Goal: Information Seeking & Learning: Get advice/opinions

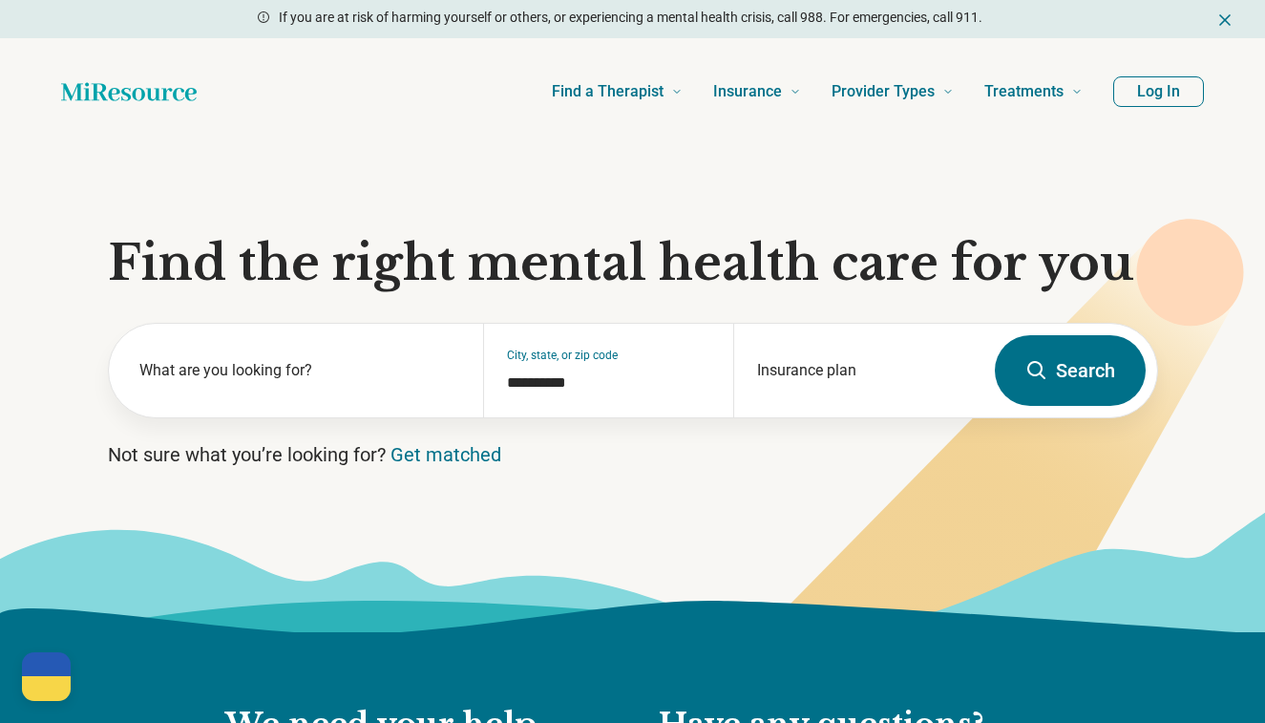
click at [1145, 108] on header "Find a Therapist Mental Health Conditions [MEDICAL_DATA] Anxiety [MEDICAL_DATA]…" at bounding box center [633, 91] width 1204 height 76
click at [1145, 94] on button "Log In" at bounding box center [1158, 91] width 91 height 31
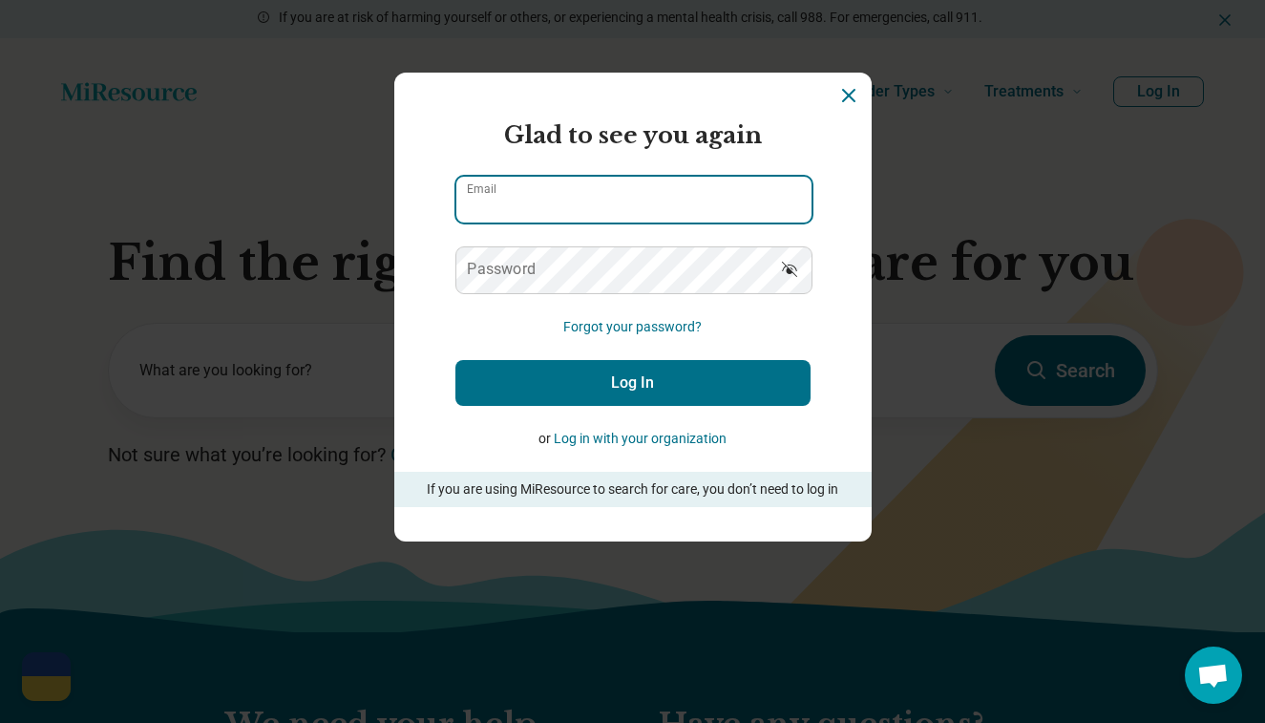
type input "**********"
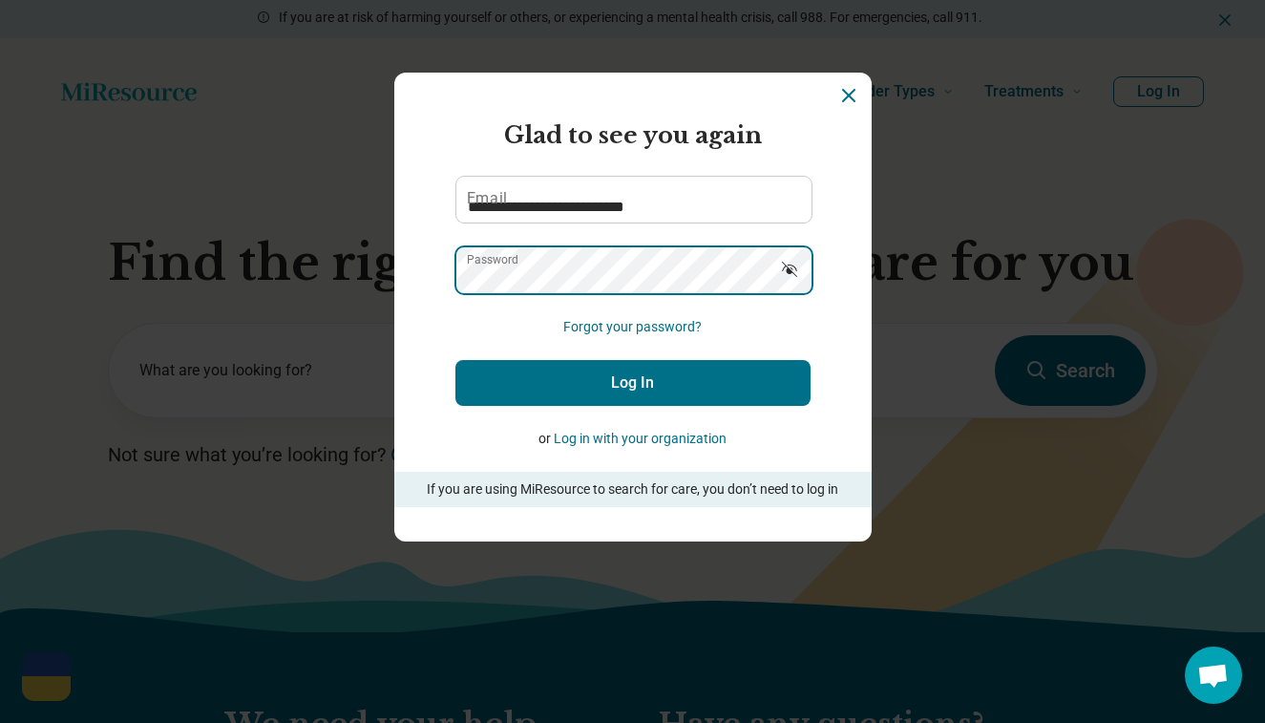
click at [632, 382] on button "Log In" at bounding box center [632, 383] width 355 height 46
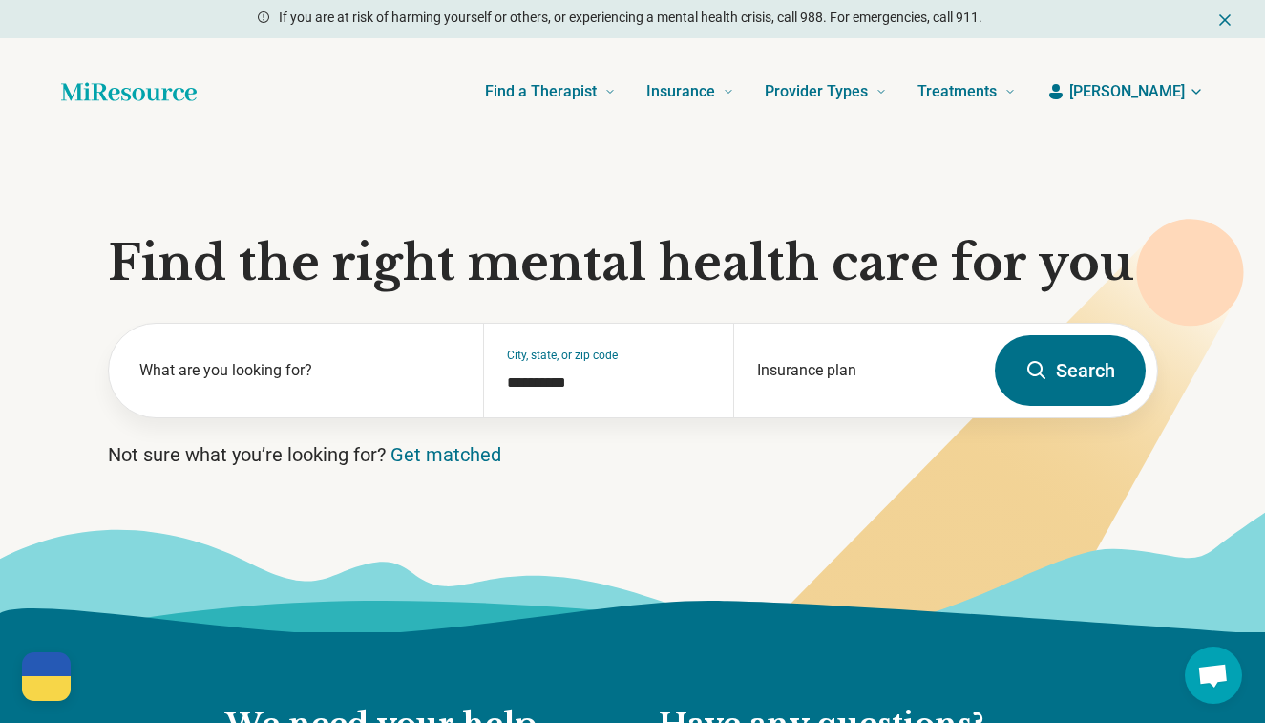
click at [1175, 87] on span "[PERSON_NAME]" at bounding box center [1127, 91] width 116 height 23
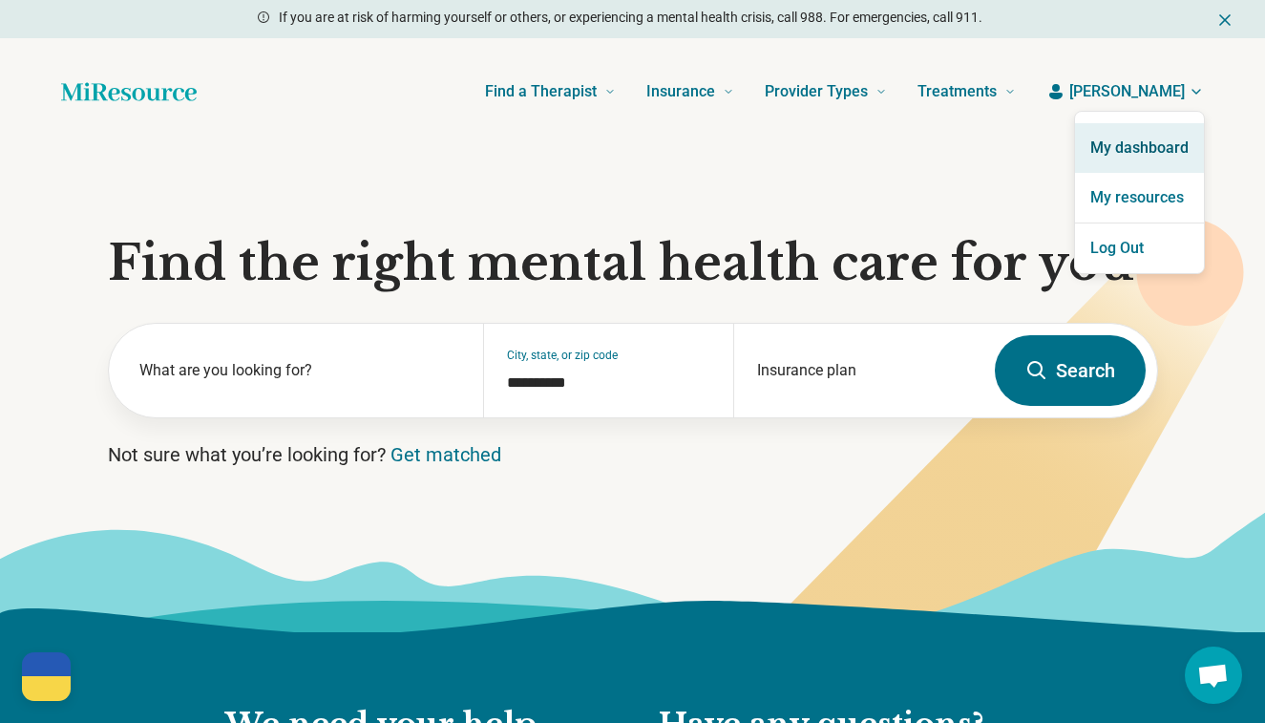
click at [1148, 142] on link "My dashboard" at bounding box center [1139, 148] width 129 height 50
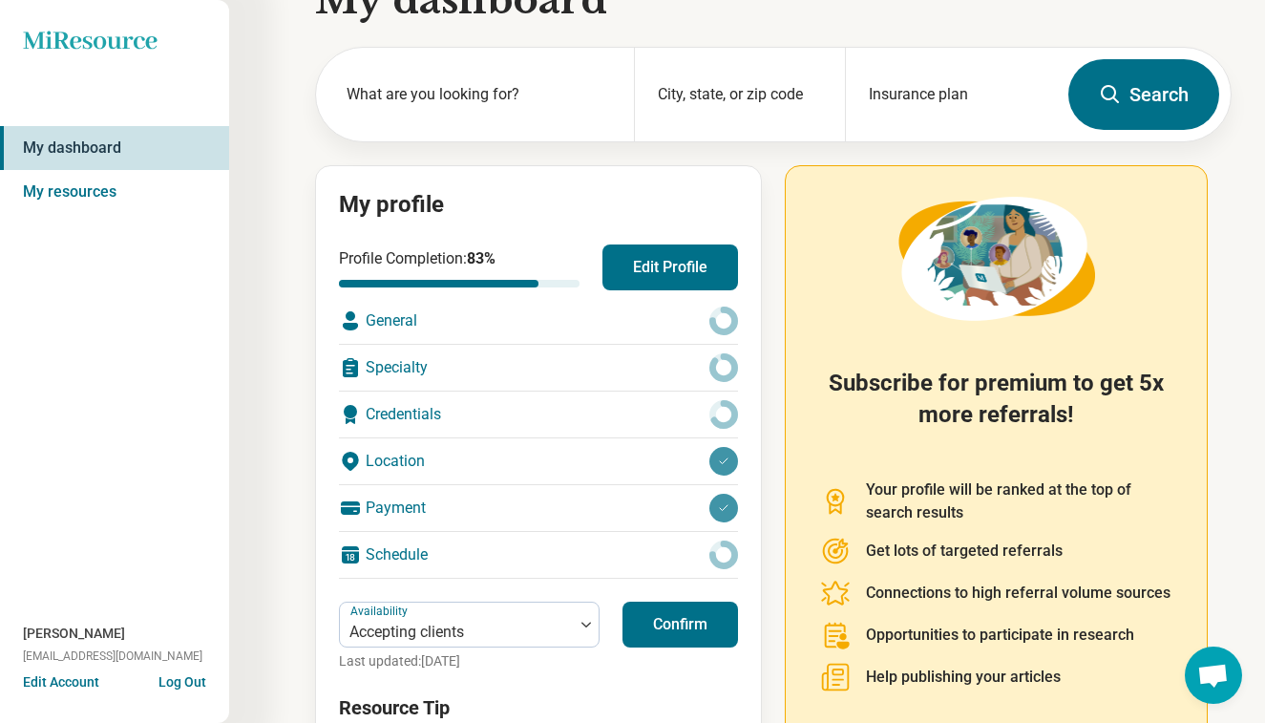
scroll to position [38, 0]
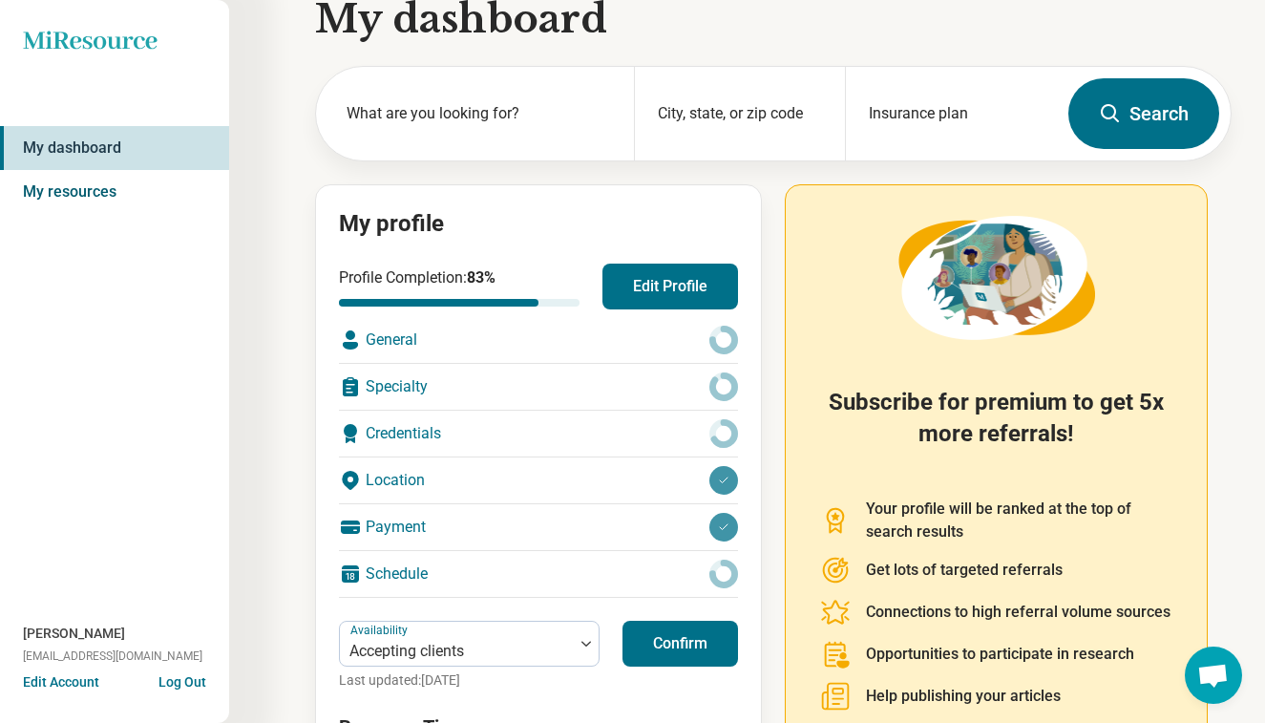
click at [170, 186] on link "My resources" at bounding box center [114, 192] width 229 height 44
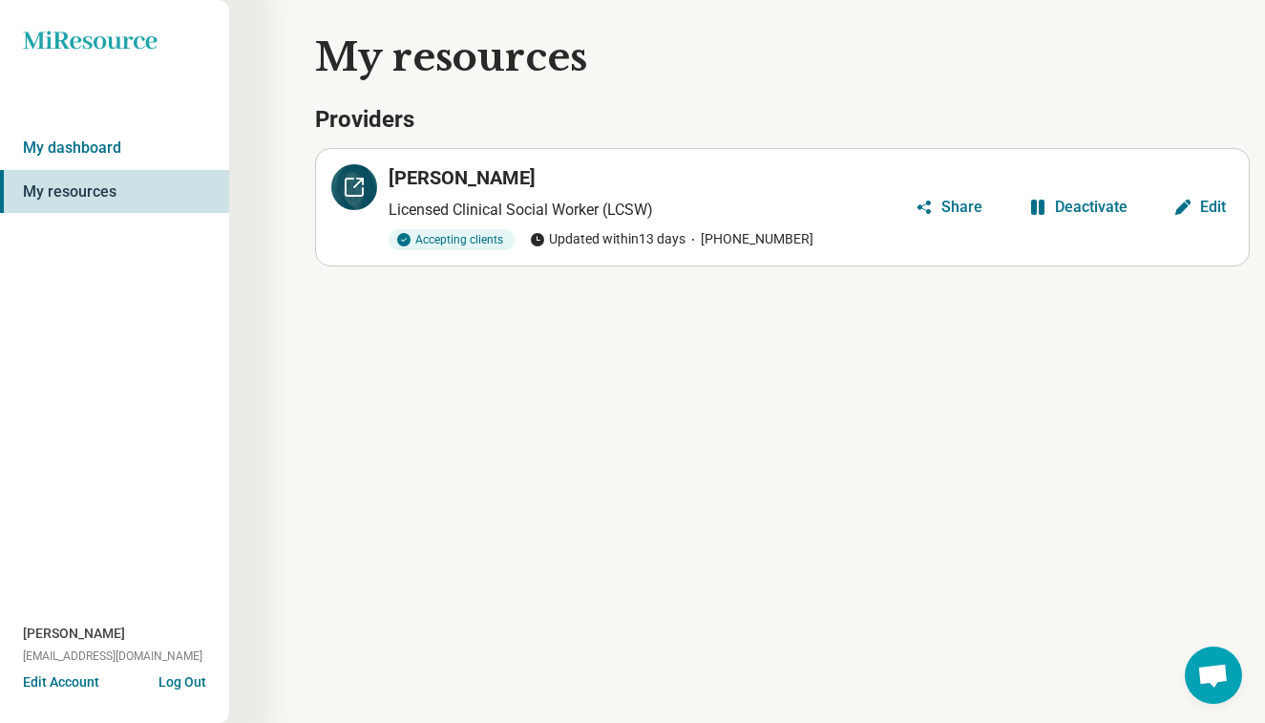
click at [371, 187] on div at bounding box center [354, 187] width 46 height 46
click at [1201, 207] on div "Edit" at bounding box center [1213, 207] width 26 height 15
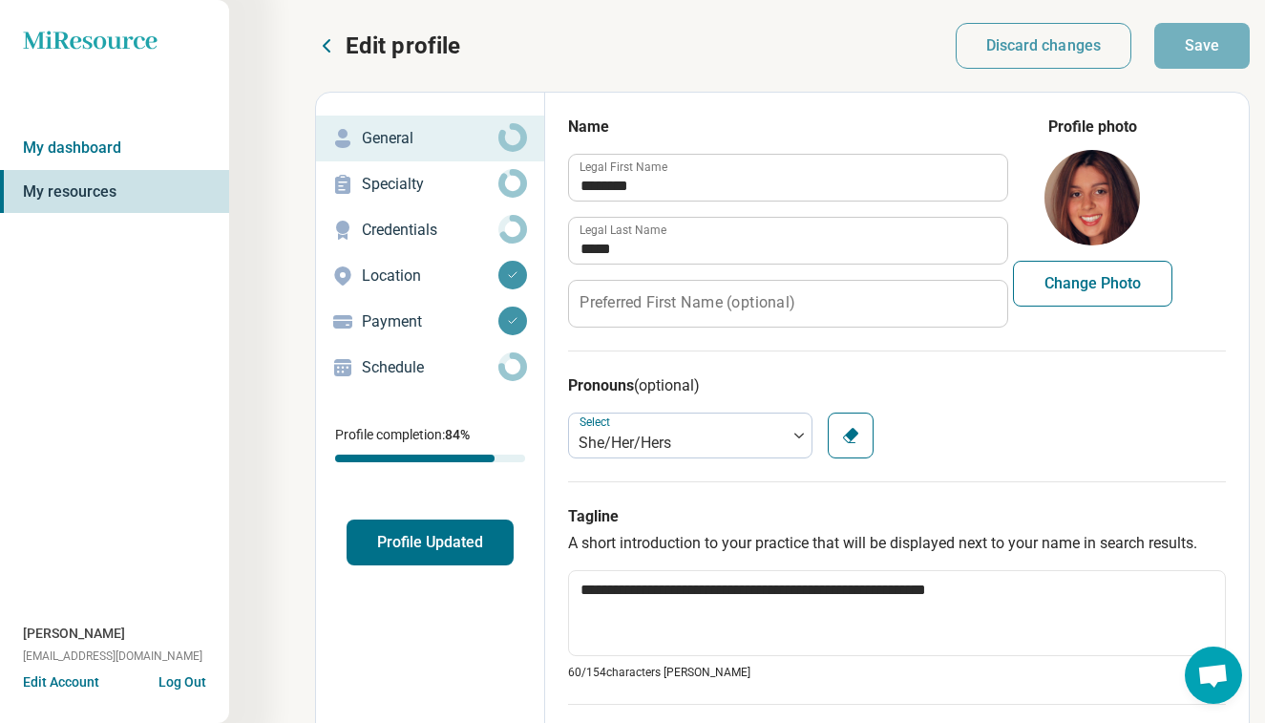
click at [440, 318] on p "Payment" at bounding box center [430, 321] width 137 height 23
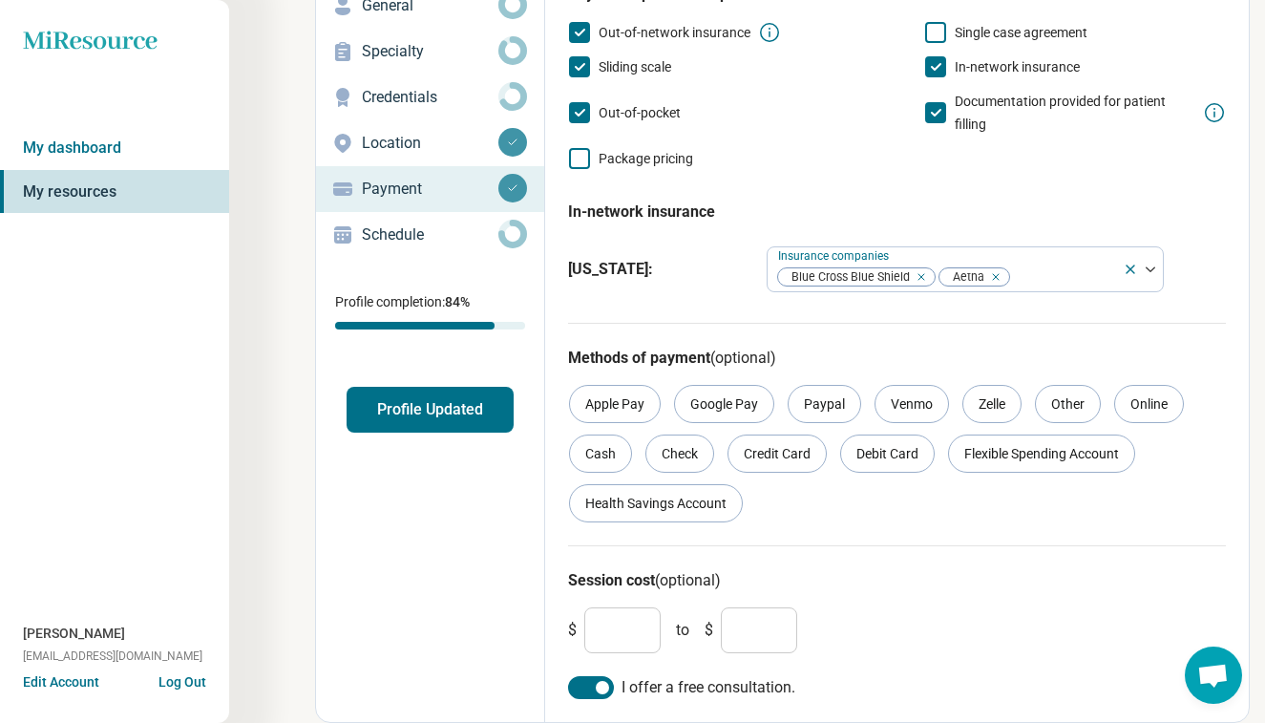
scroll to position [133, 0]
click at [753, 629] on input "***" at bounding box center [759, 630] width 76 height 46
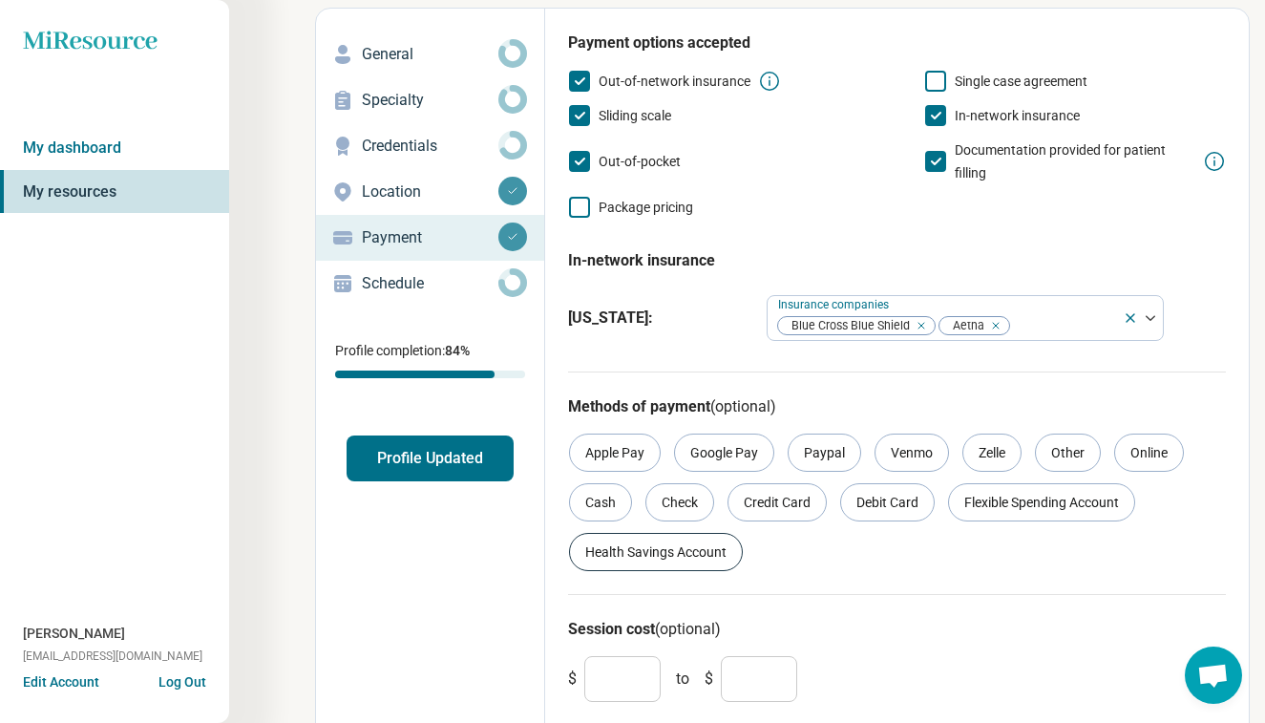
type input "***"
click at [718, 549] on div "Health Savings Account" at bounding box center [656, 552] width 174 height 38
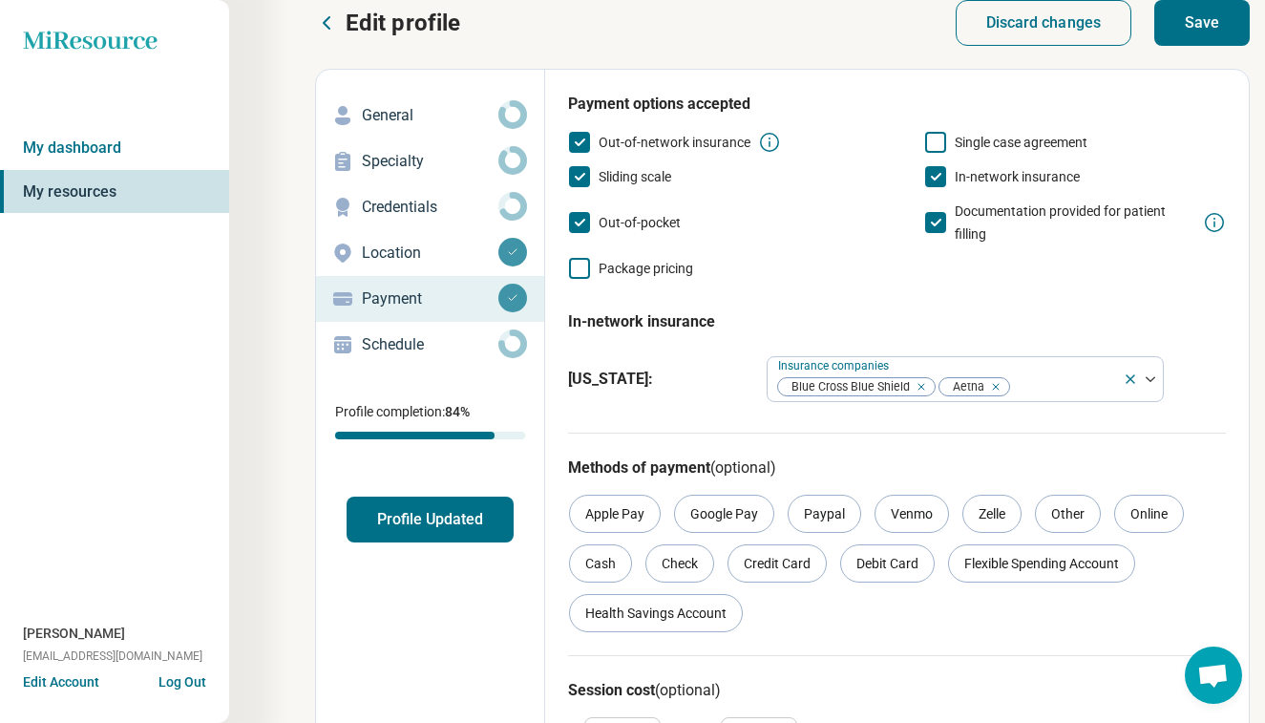
scroll to position [20, 0]
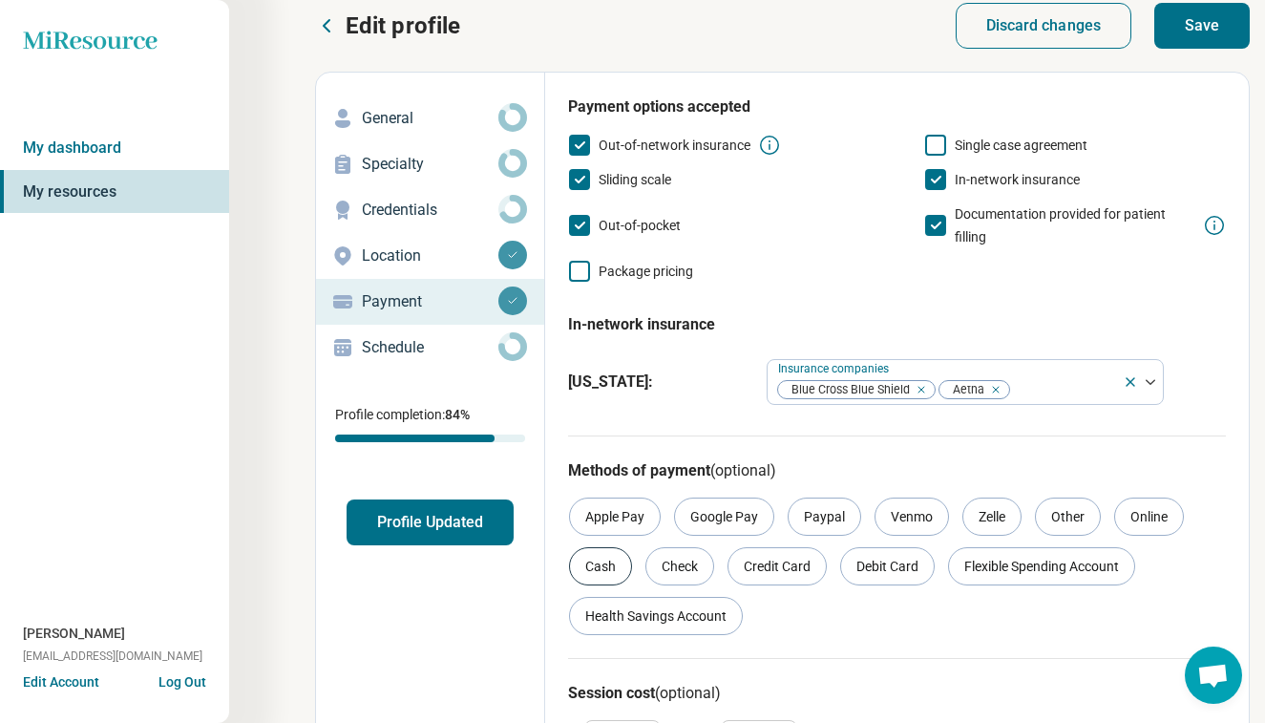
click at [609, 561] on div "Cash" at bounding box center [600, 566] width 63 height 38
click at [582, 176] on icon at bounding box center [579, 179] width 21 height 21
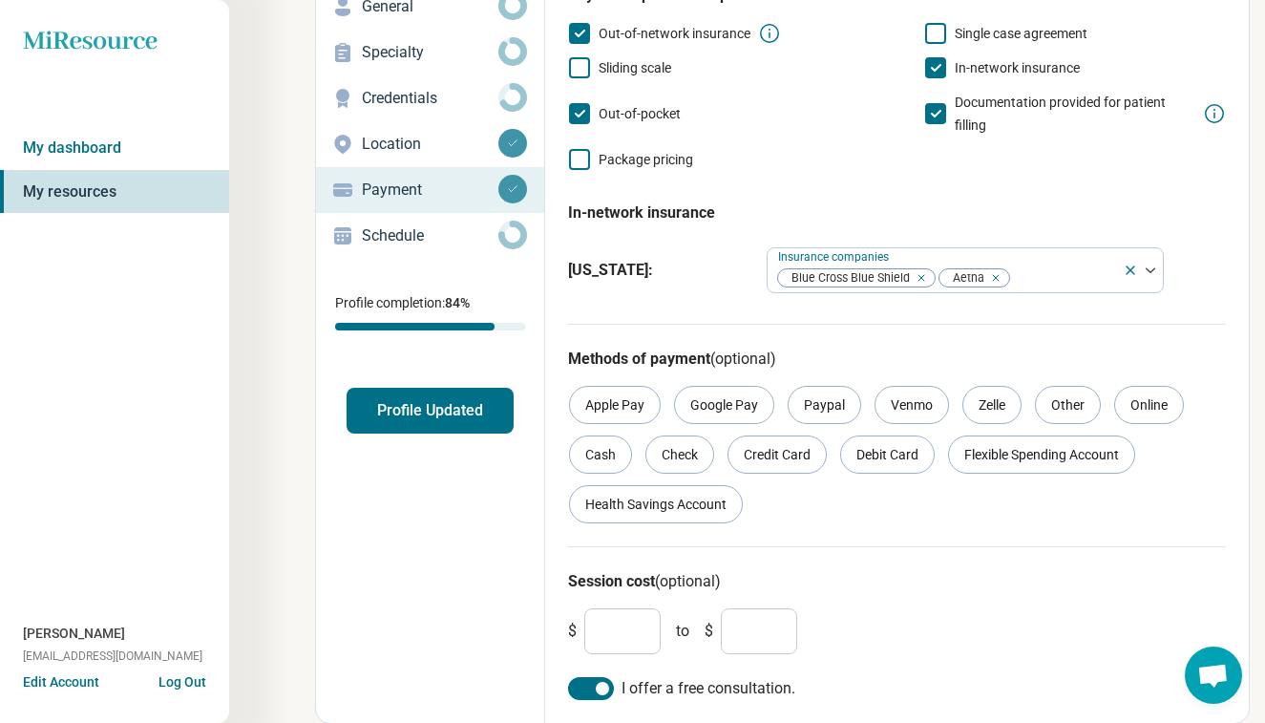
scroll to position [131, 0]
click at [476, 409] on button "Profile Updated" at bounding box center [430, 412] width 167 height 46
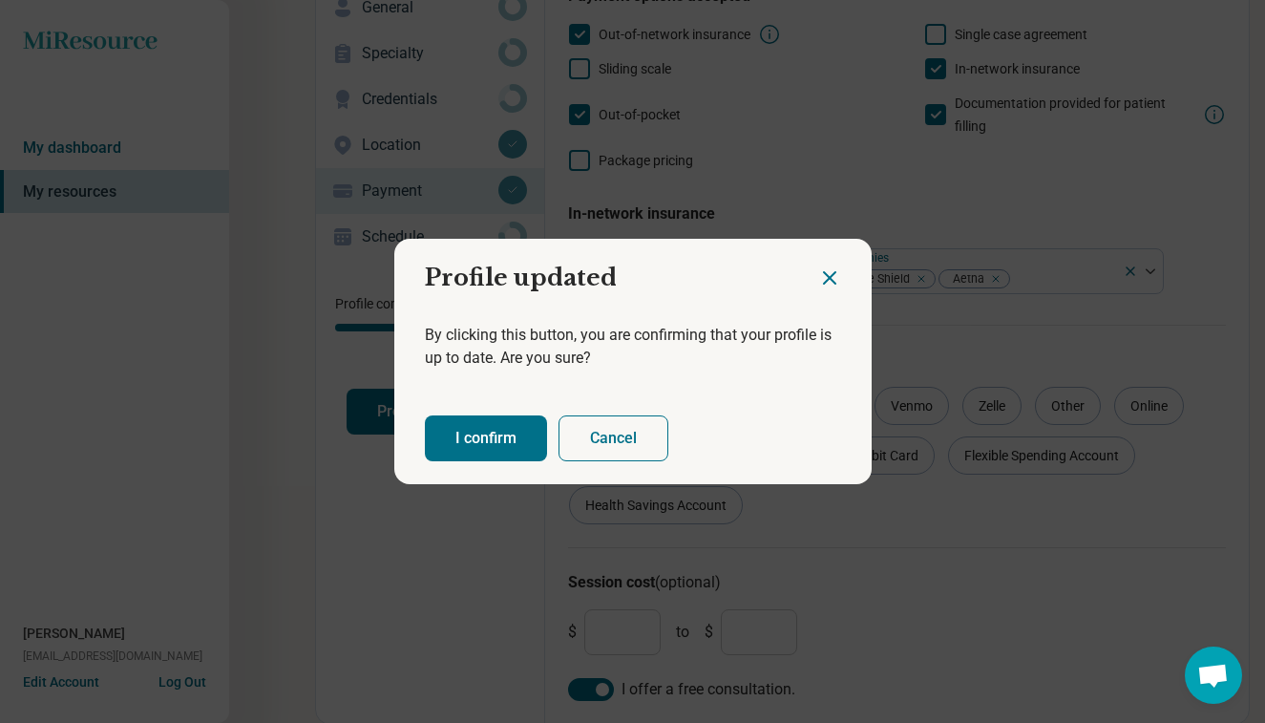
click at [510, 429] on button "I confirm" at bounding box center [486, 438] width 122 height 46
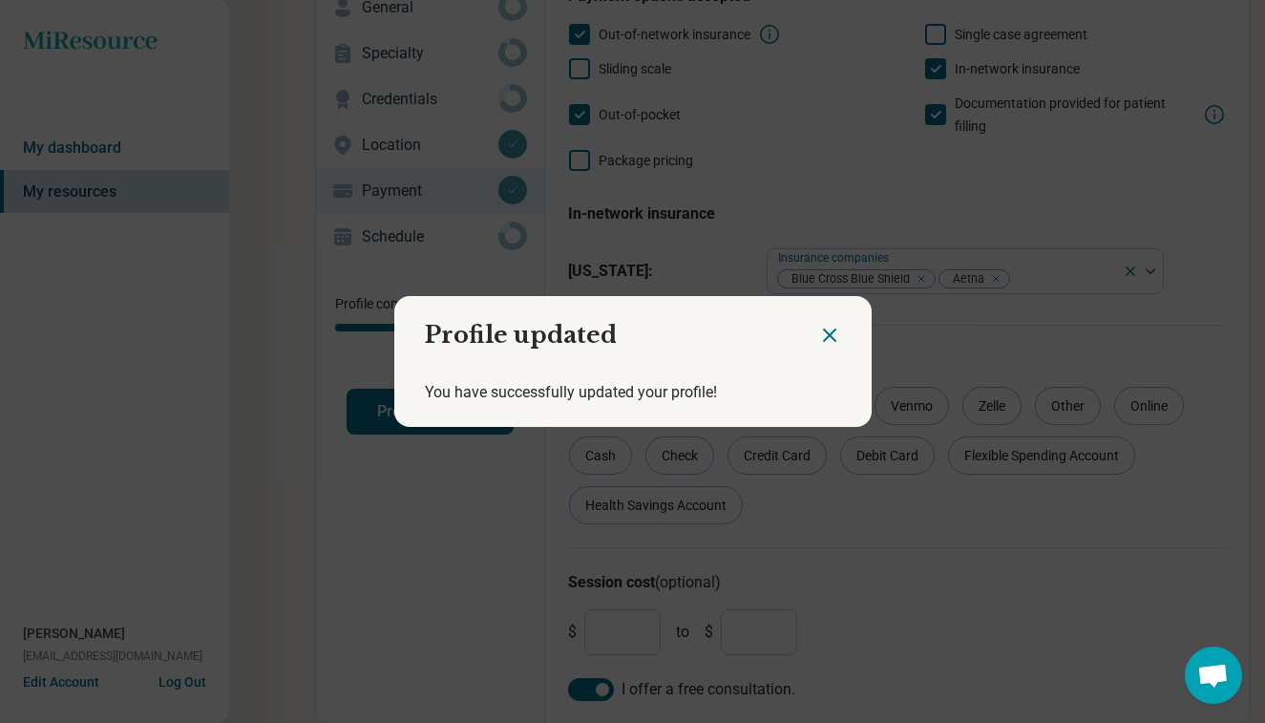
click at [497, 500] on div "Profile updated You have successfully updated your profile!" at bounding box center [632, 361] width 1265 height 723
click at [844, 328] on div at bounding box center [844, 327] width 53 height 63
click at [830, 331] on icon "Close dialog" at bounding box center [829, 335] width 23 height 23
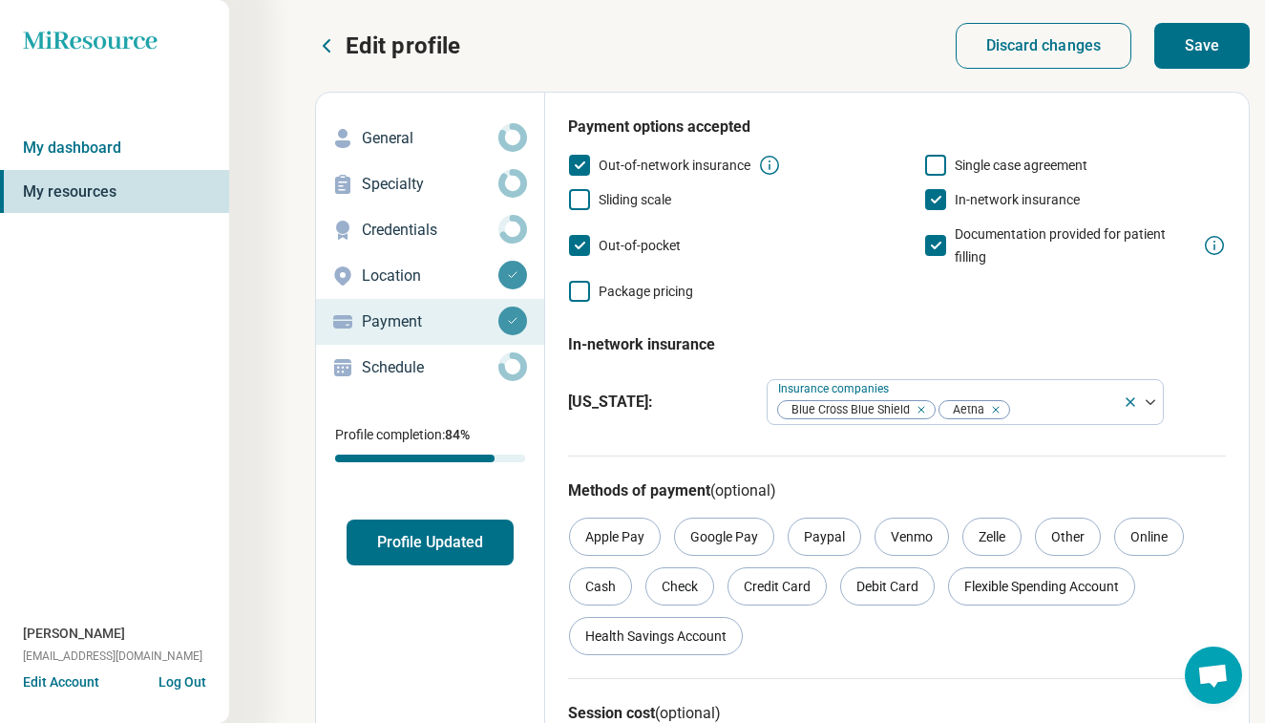
scroll to position [0, 0]
click at [476, 370] on p "Schedule" at bounding box center [430, 367] width 137 height 23
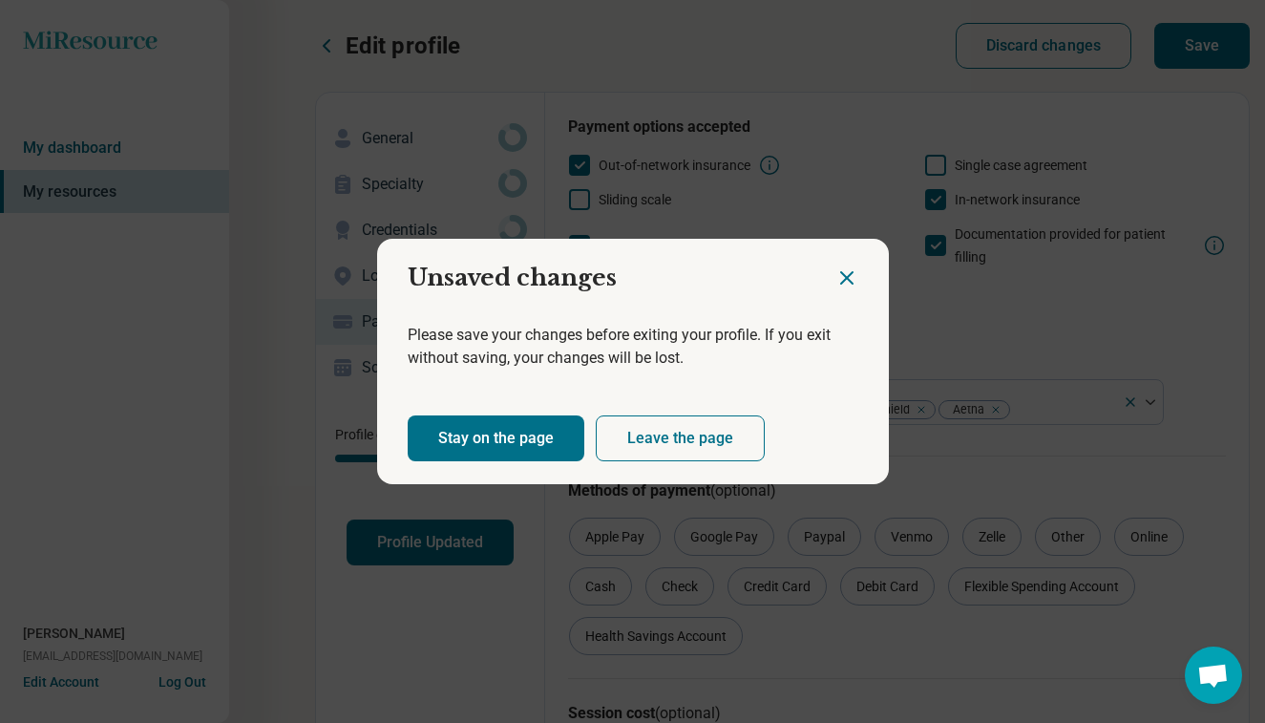
click at [854, 276] on icon "Close dialog" at bounding box center [847, 277] width 23 height 23
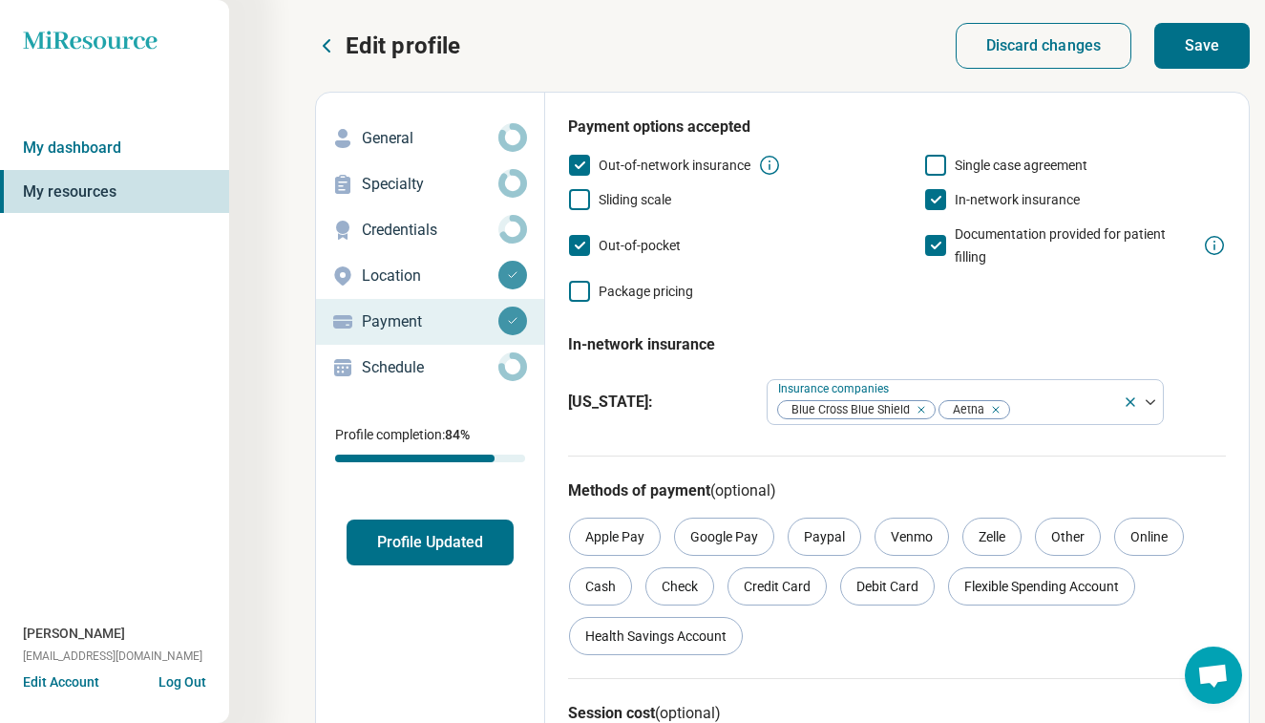
click at [1227, 48] on button "Save" at bounding box center [1201, 46] width 95 height 46
click at [468, 360] on p "Schedule" at bounding box center [430, 367] width 137 height 23
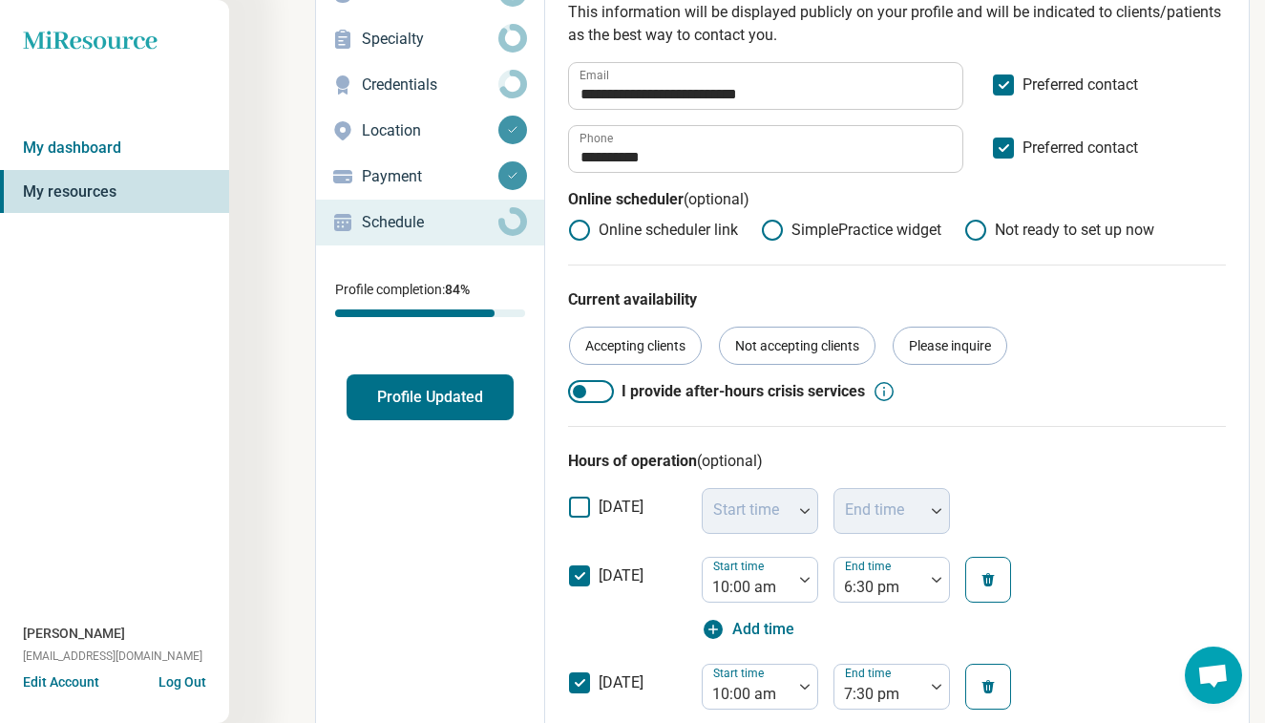
scroll to position [159, 0]
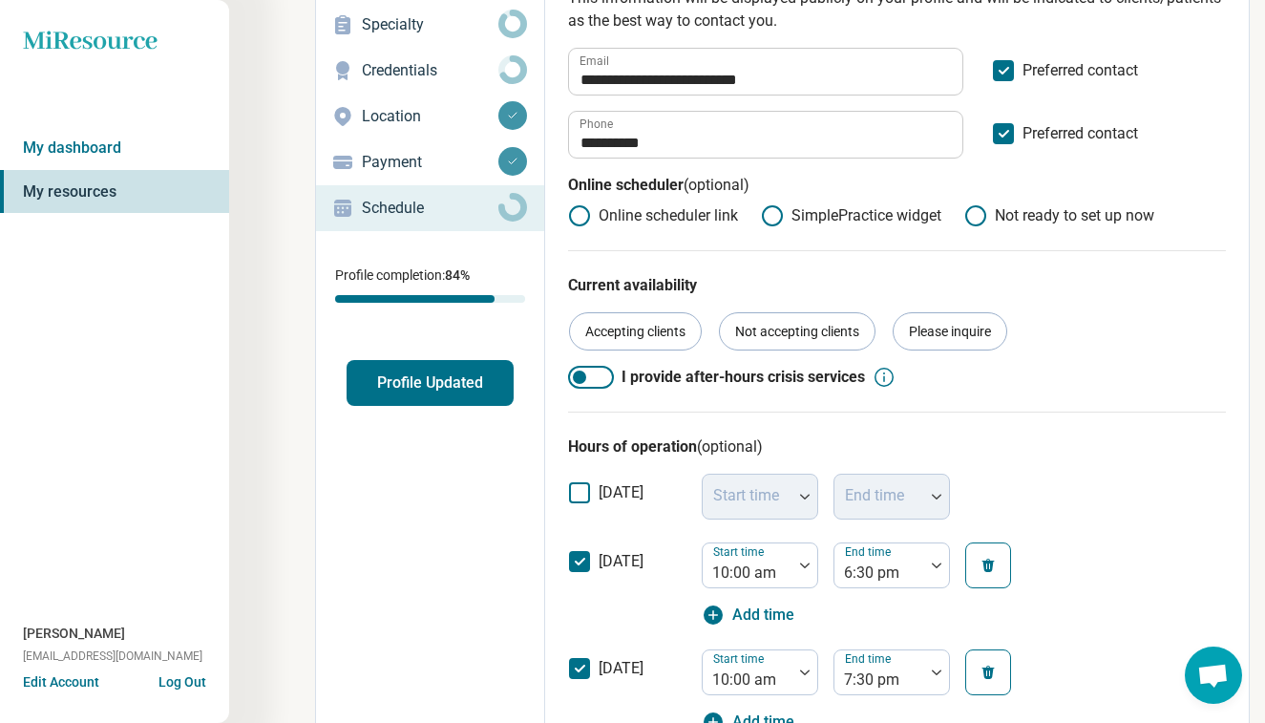
click at [583, 377] on div at bounding box center [579, 376] width 13 height 13
click at [603, 375] on div at bounding box center [602, 376] width 13 height 13
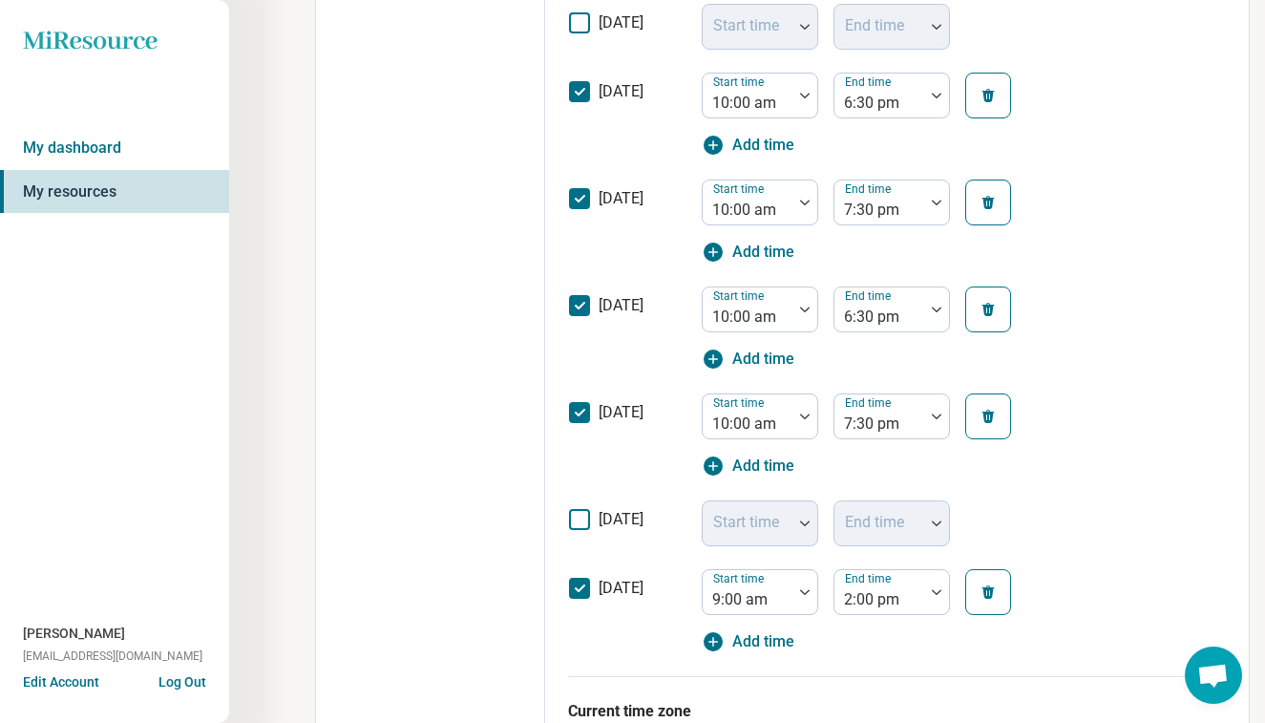
scroll to position [666, 0]
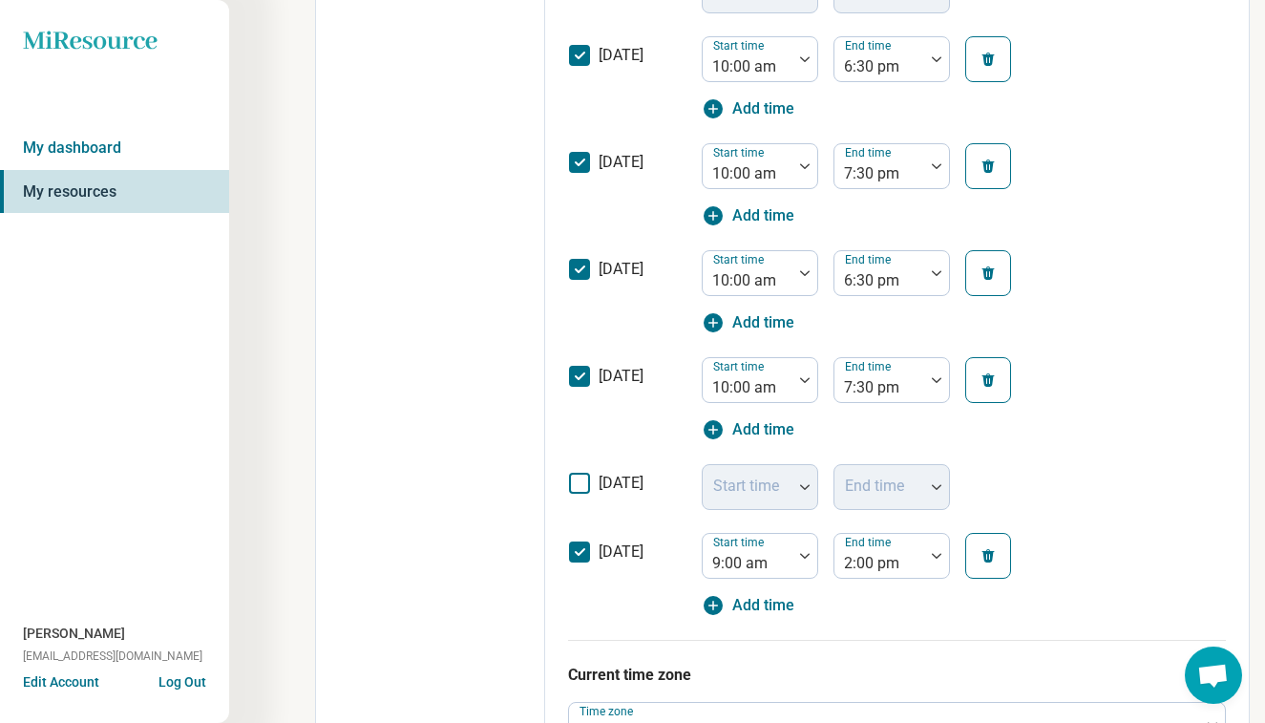
click at [595, 474] on label "friday" at bounding box center [627, 491] width 118 height 38
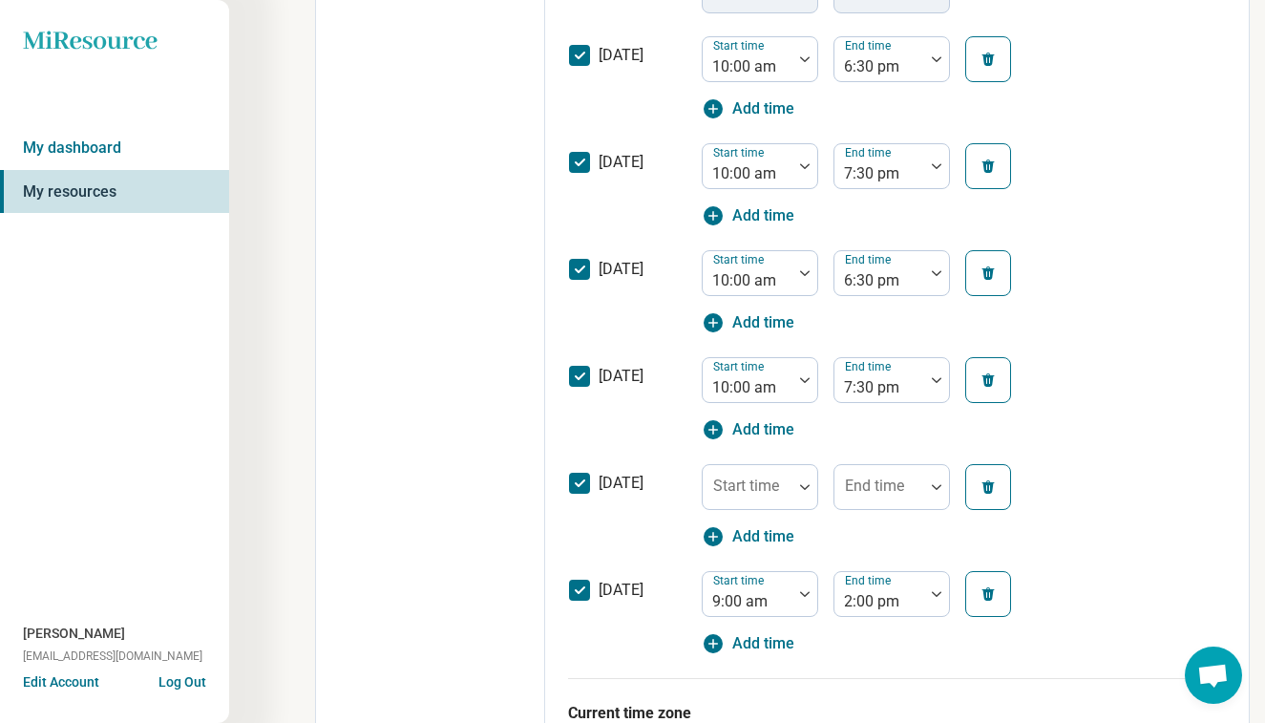
scroll to position [12, 0]
click at [757, 487] on div "Start time" at bounding box center [760, 487] width 116 height 46
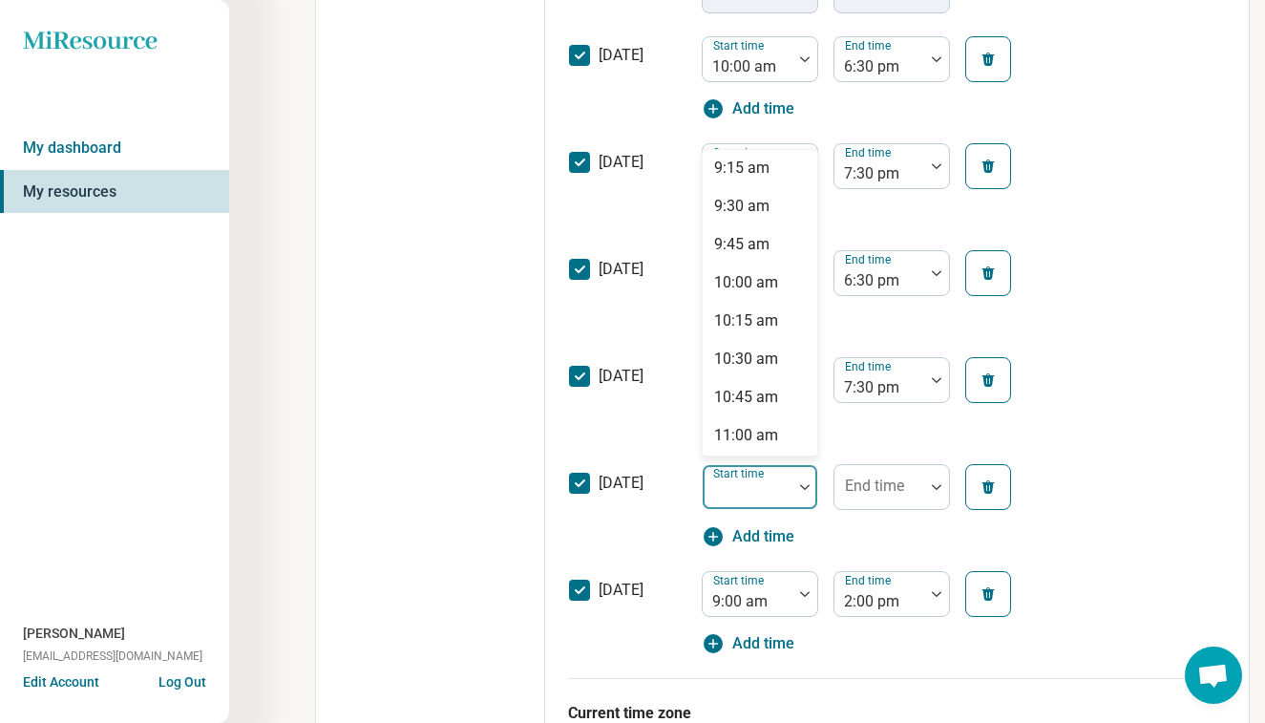
scroll to position [1454, 0]
click at [777, 242] on div "10:00 am" at bounding box center [746, 246] width 64 height 23
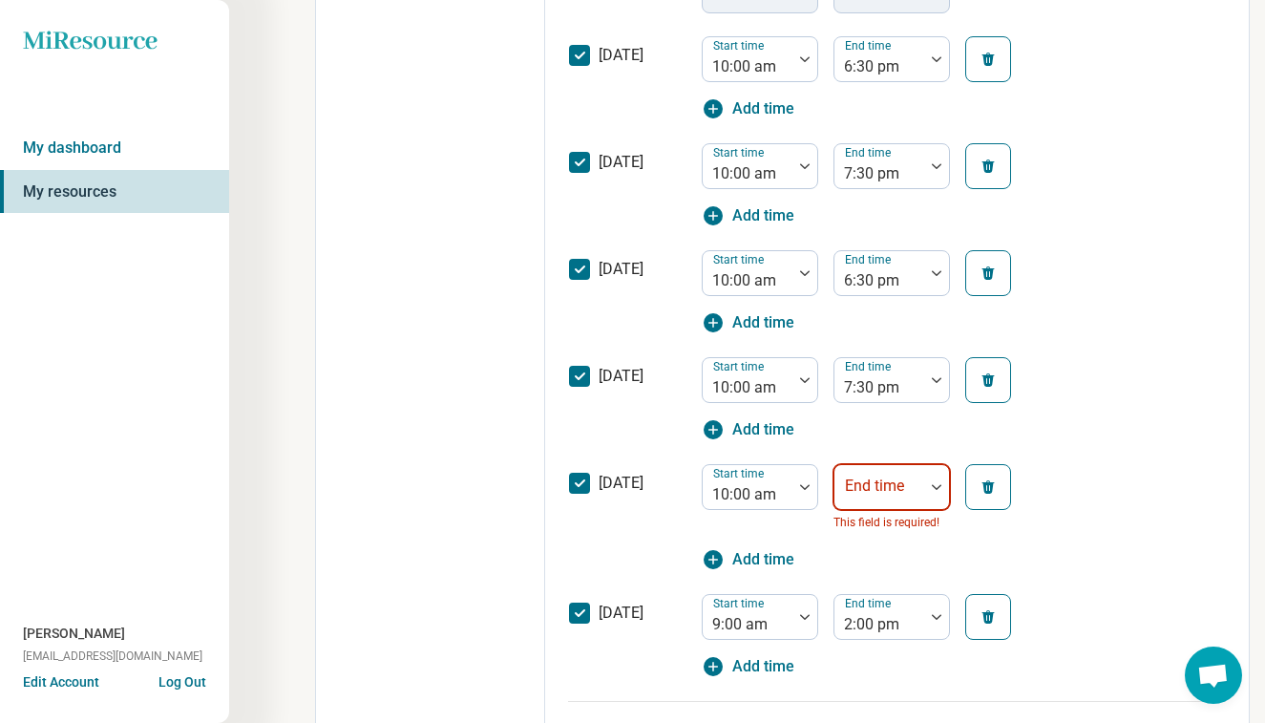
click at [866, 479] on div "End time This field is required!" at bounding box center [892, 498] width 116 height 69
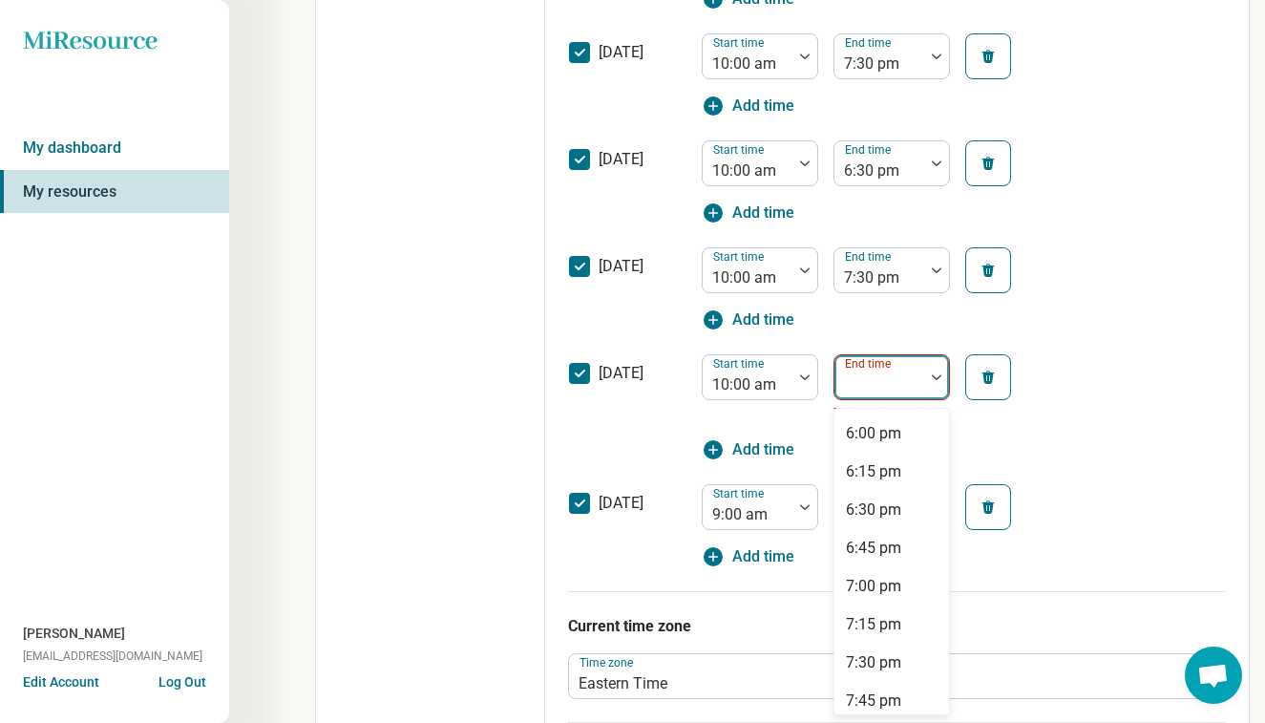
scroll to position [1119, 0]
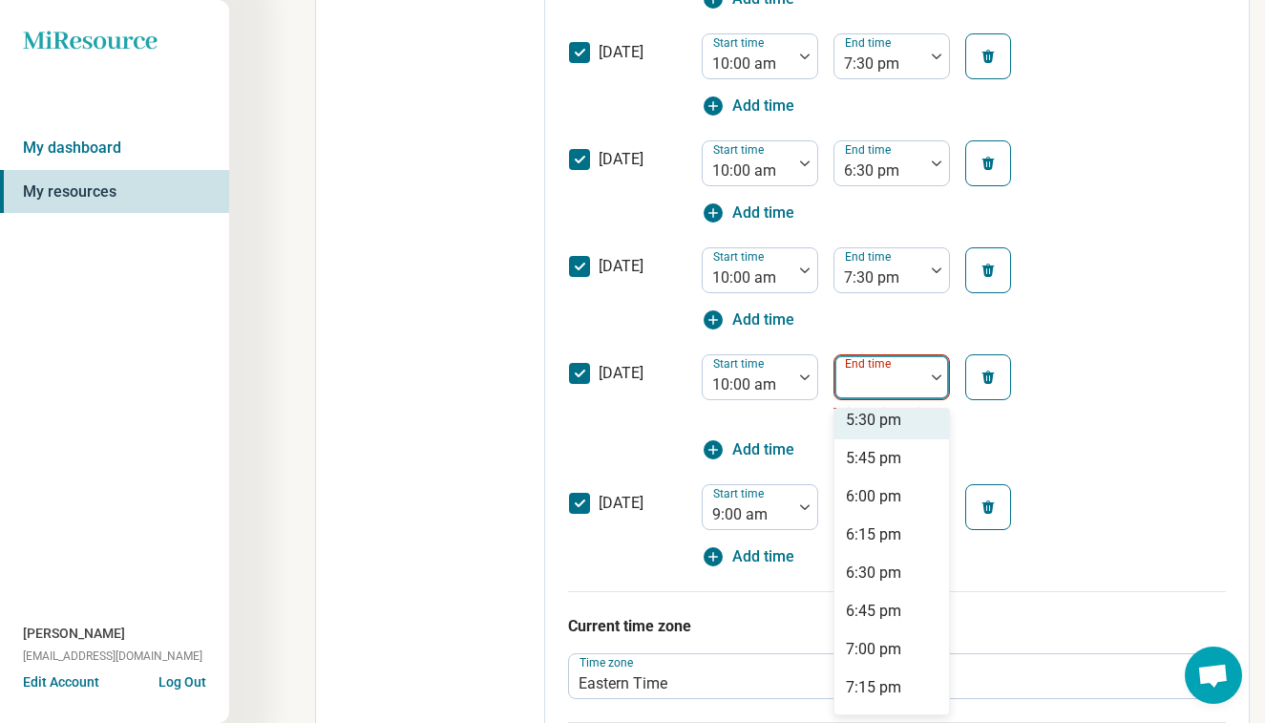
click at [900, 424] on div "5:30 pm" at bounding box center [873, 420] width 55 height 23
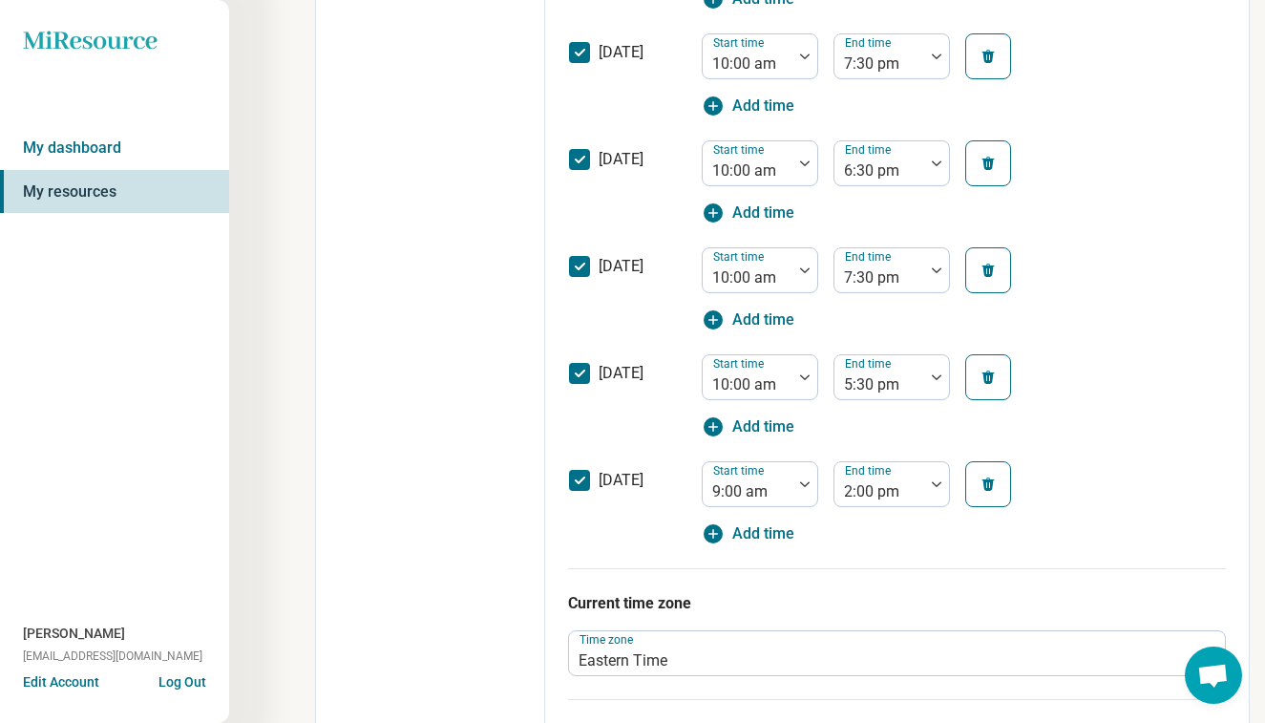
click at [1116, 427] on div "friday Start time 10:00 am End time 5:30 pm Add time" at bounding box center [897, 396] width 658 height 107
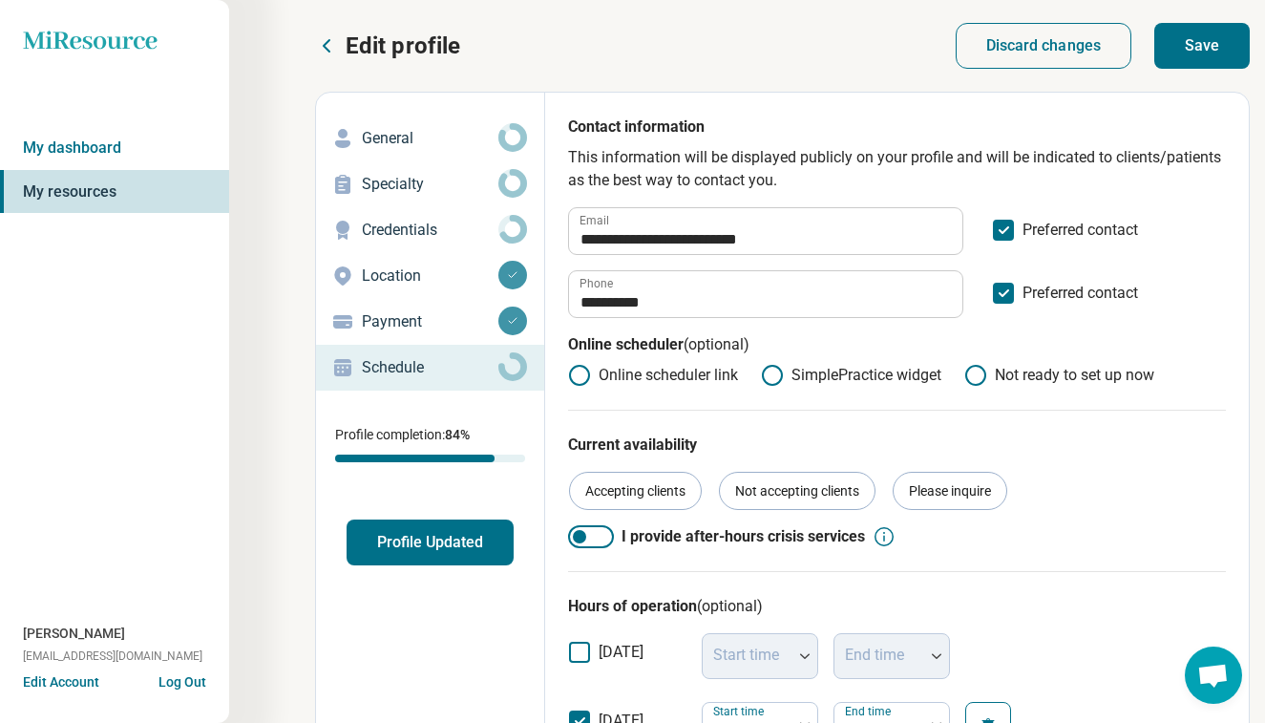
scroll to position [0, 0]
click at [848, 390] on div "**********" at bounding box center [897, 263] width 658 height 294
click at [855, 379] on label "SimplePractice widget" at bounding box center [851, 375] width 180 height 23
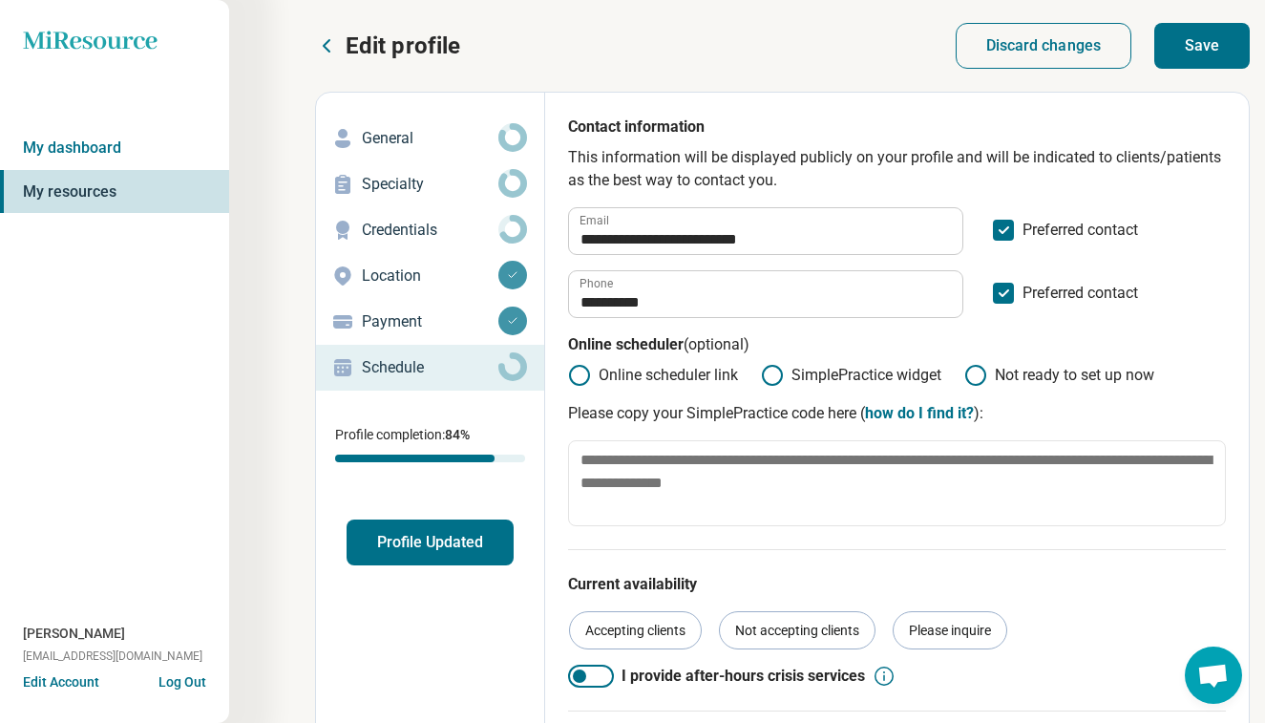
click at [975, 372] on icon at bounding box center [975, 375] width 23 height 23
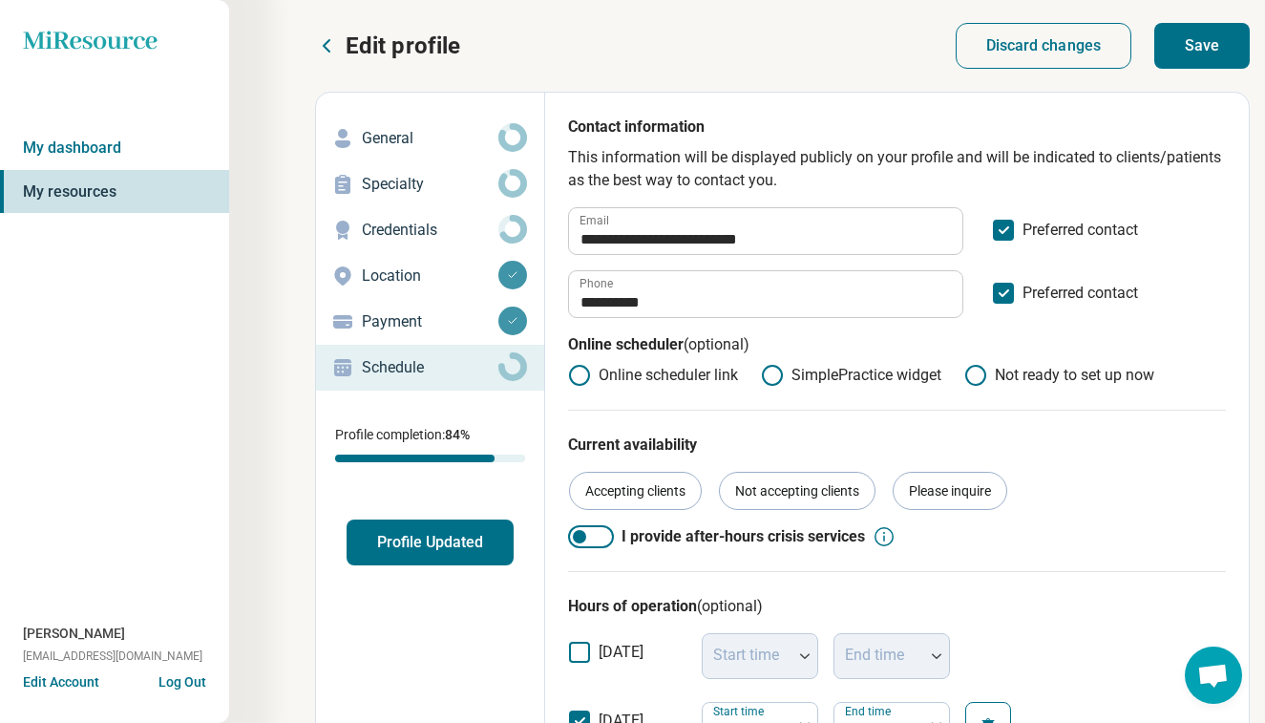
click at [1209, 35] on button "Save" at bounding box center [1201, 46] width 95 height 46
click at [464, 223] on p "Credentials" at bounding box center [430, 230] width 137 height 23
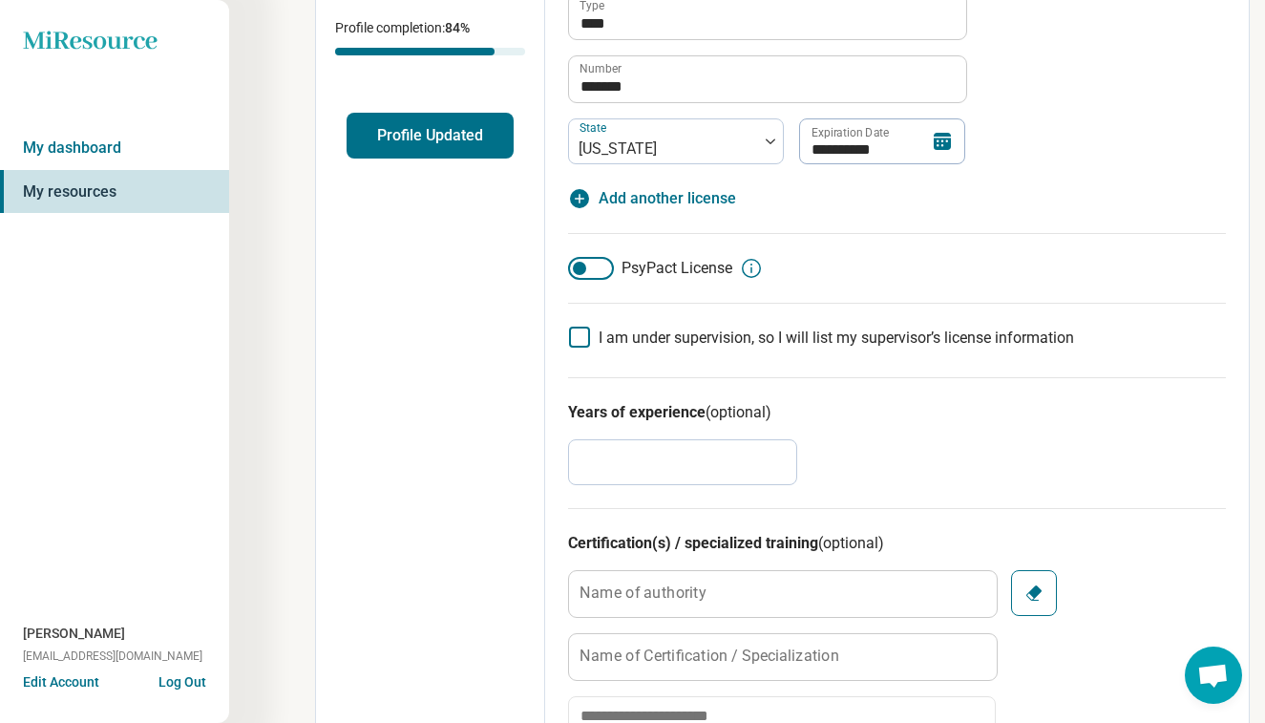
scroll to position [408, 0]
click at [733, 465] on input "*" at bounding box center [682, 461] width 229 height 46
type textarea "*"
type input "*"
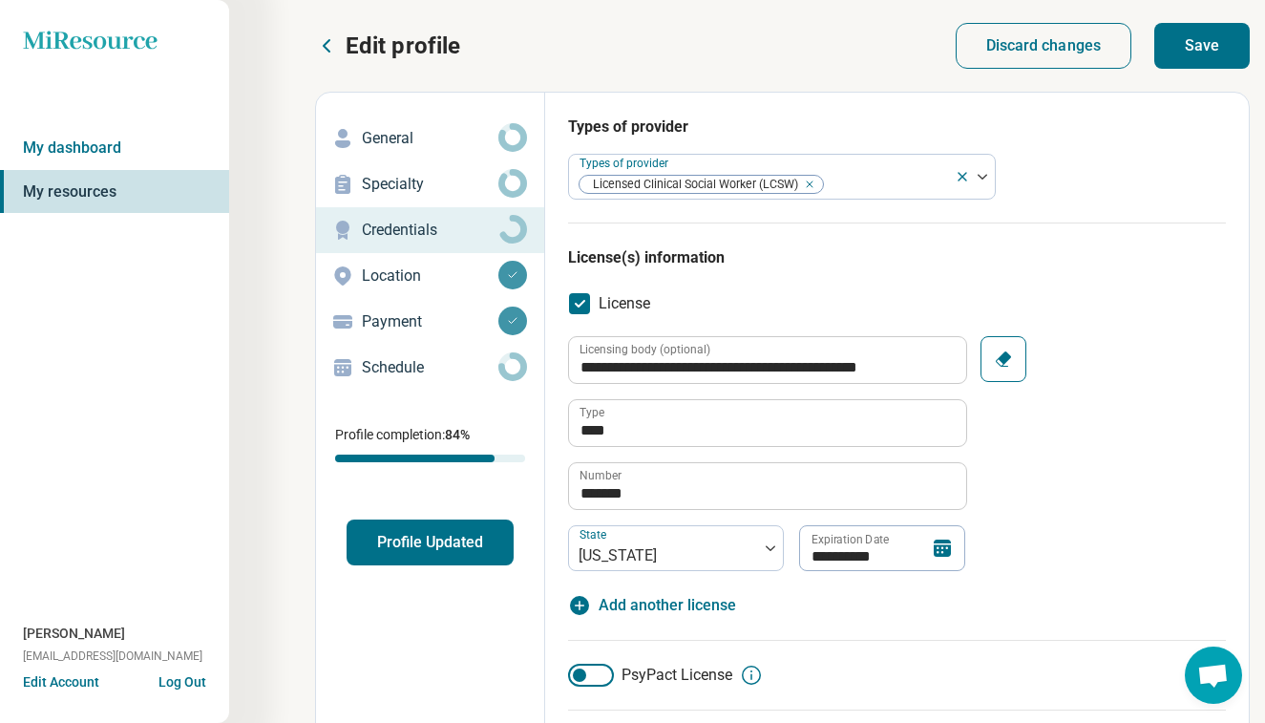
scroll to position [0, 0]
click at [1187, 36] on button "Save" at bounding box center [1201, 46] width 95 height 46
click at [453, 357] on p "Schedule" at bounding box center [430, 367] width 137 height 23
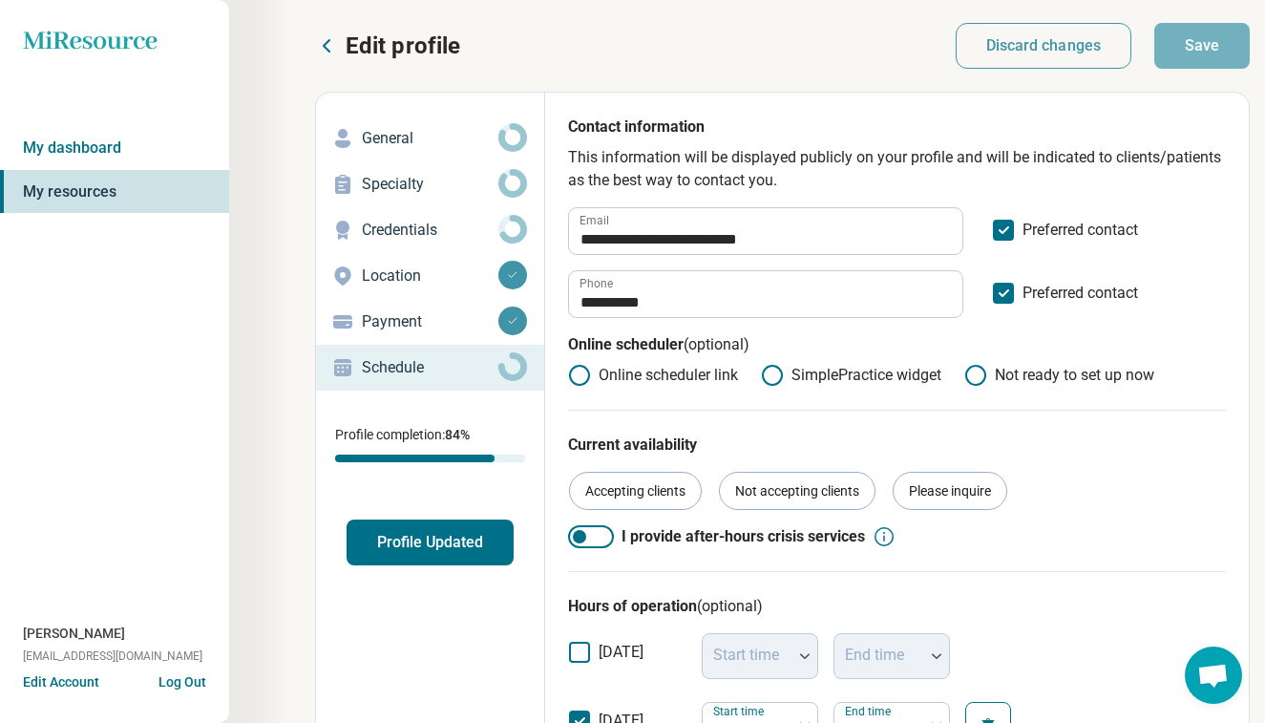
click at [439, 150] on div "General" at bounding box center [430, 138] width 198 height 31
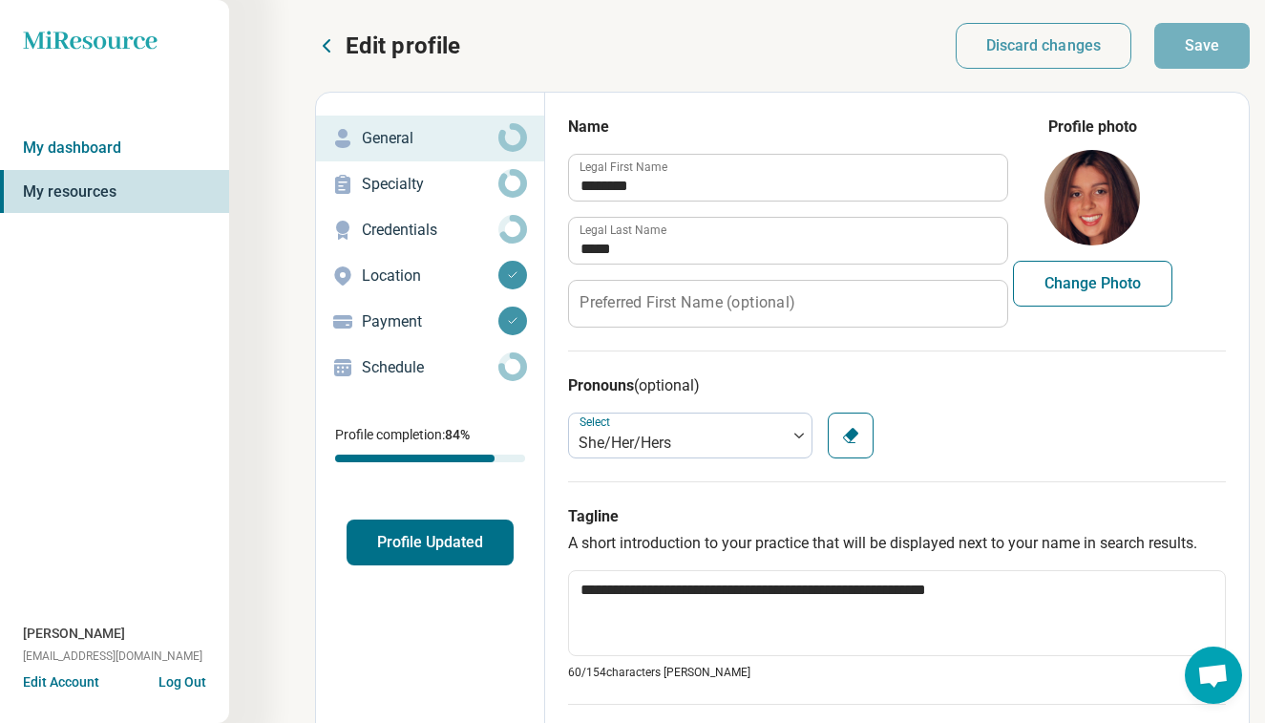
click at [440, 560] on button "Profile Updated" at bounding box center [430, 542] width 167 height 46
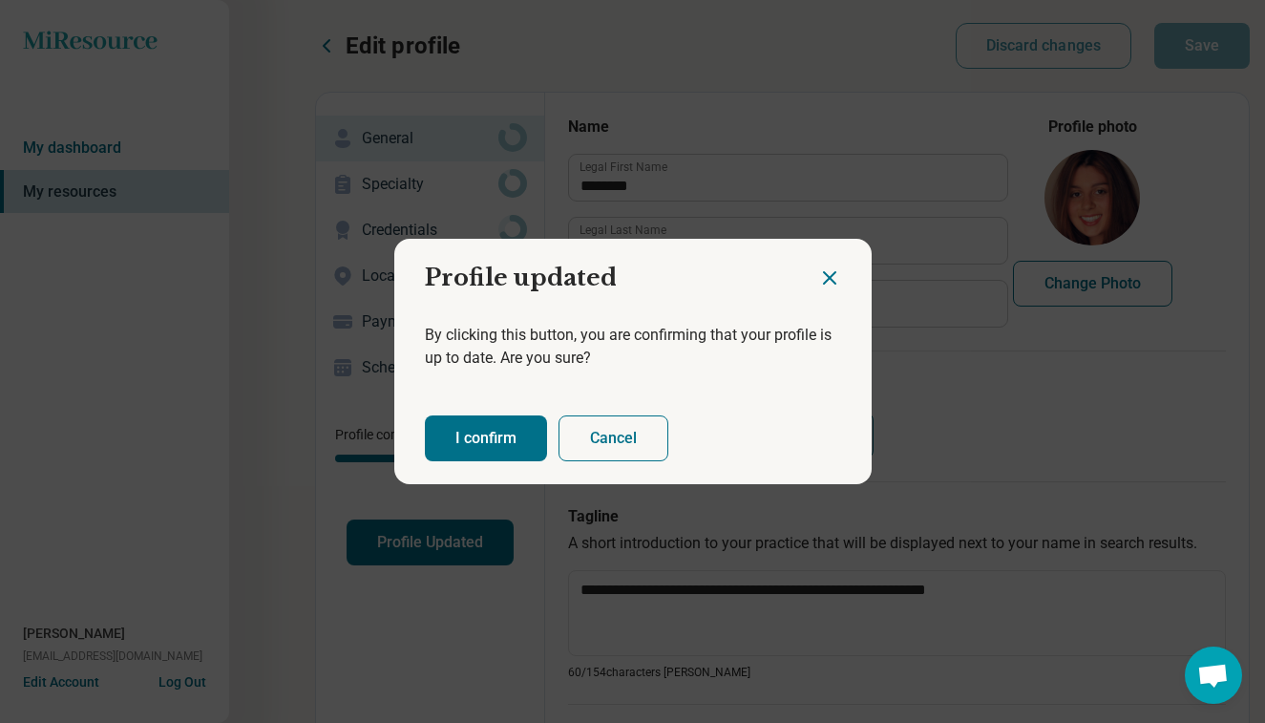
click at [503, 430] on button "I confirm" at bounding box center [486, 438] width 122 height 46
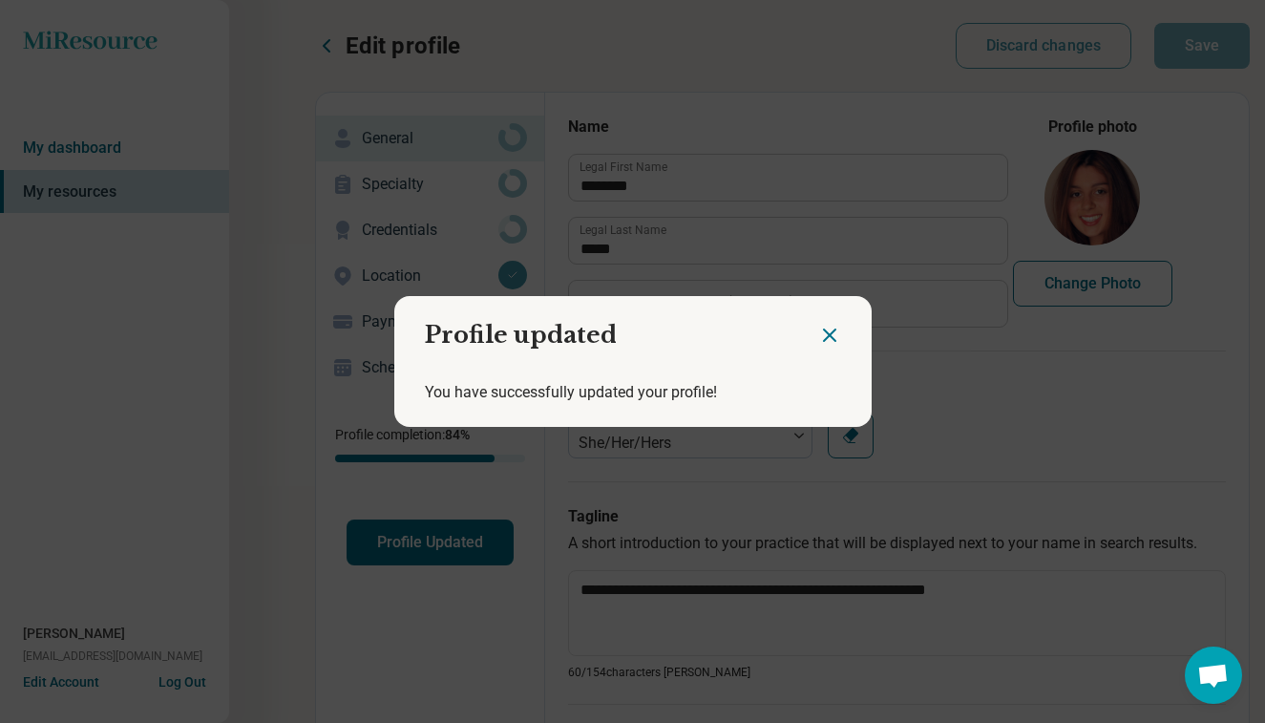
click at [820, 328] on icon "Close dialog" at bounding box center [829, 335] width 23 height 23
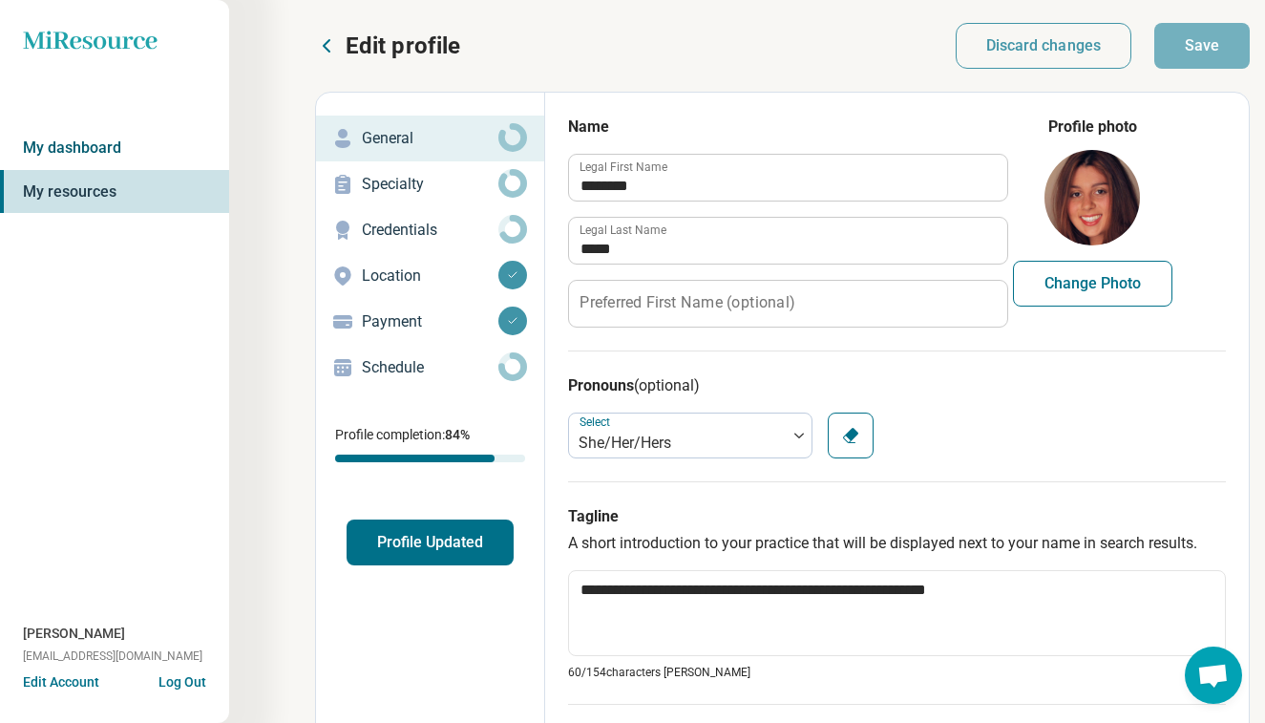
click at [194, 143] on link "My dashboard" at bounding box center [114, 148] width 229 height 44
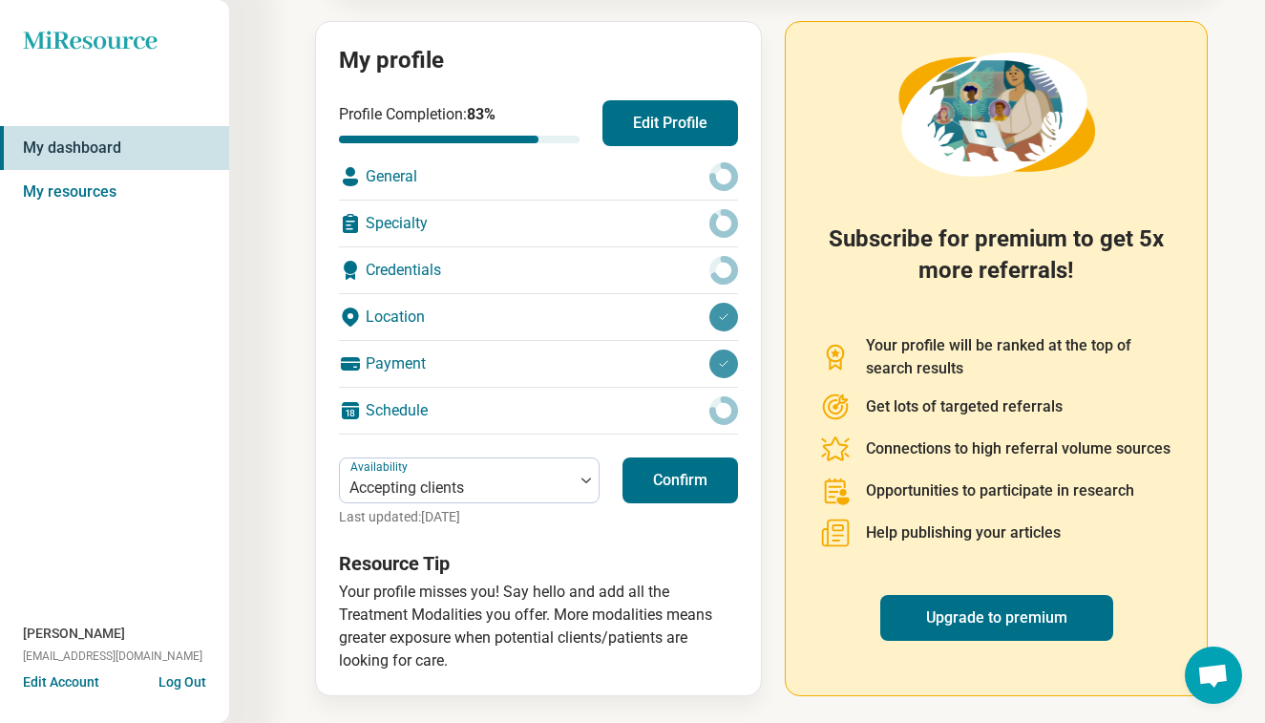
scroll to position [157, 0]
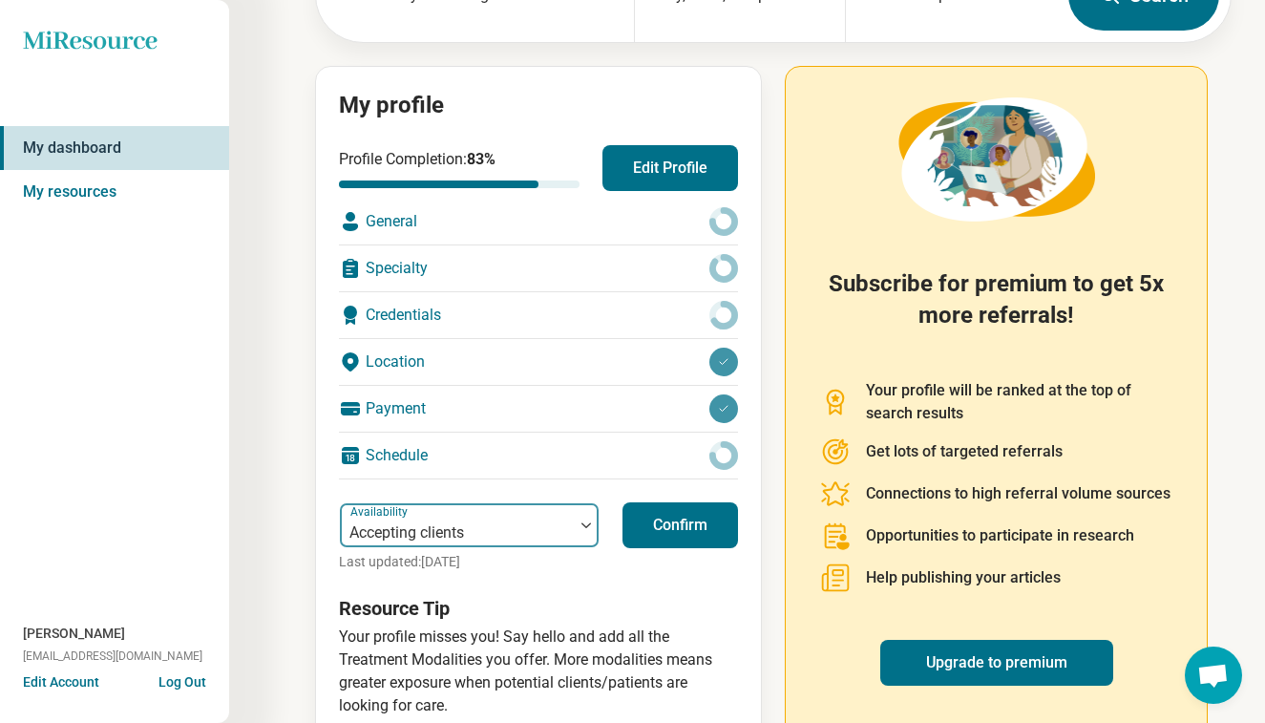
click at [503, 516] on div "Accepting clients" at bounding box center [457, 525] width 234 height 42
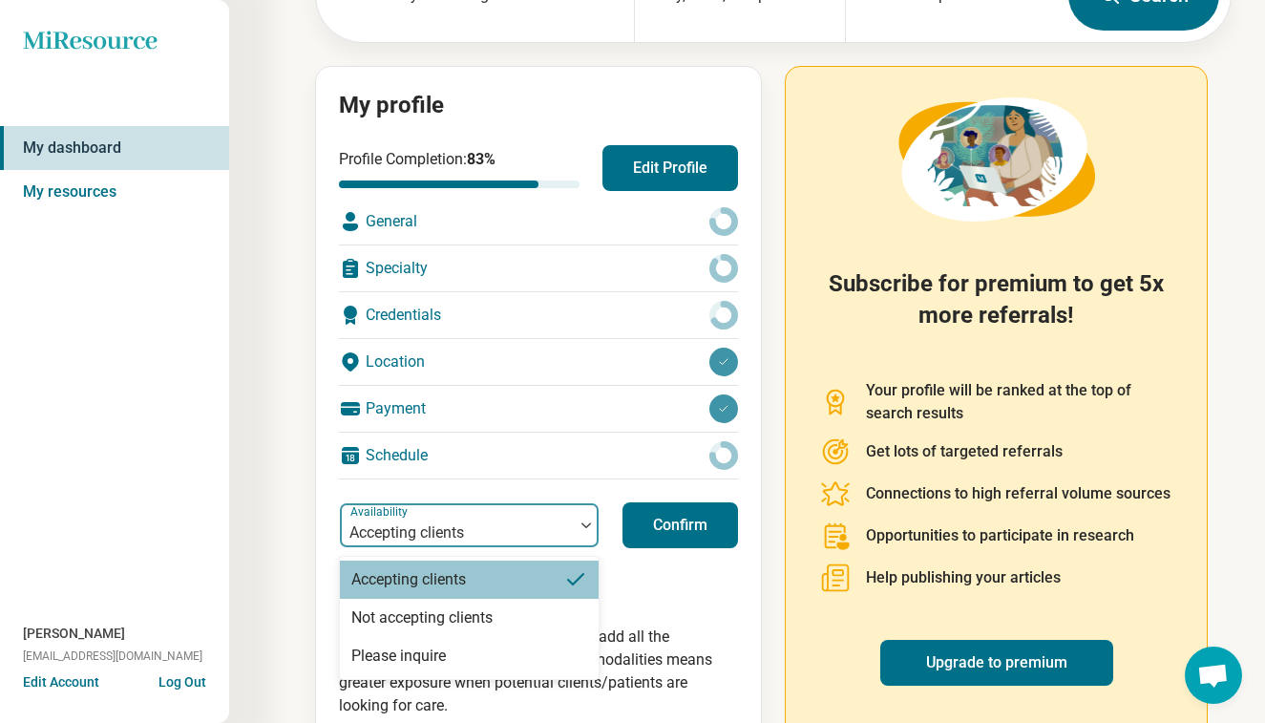
click at [259, 530] on div "My dashboard What are you looking for? City, state, or zip code Insurance plan …" at bounding box center [616, 305] width 1232 height 924
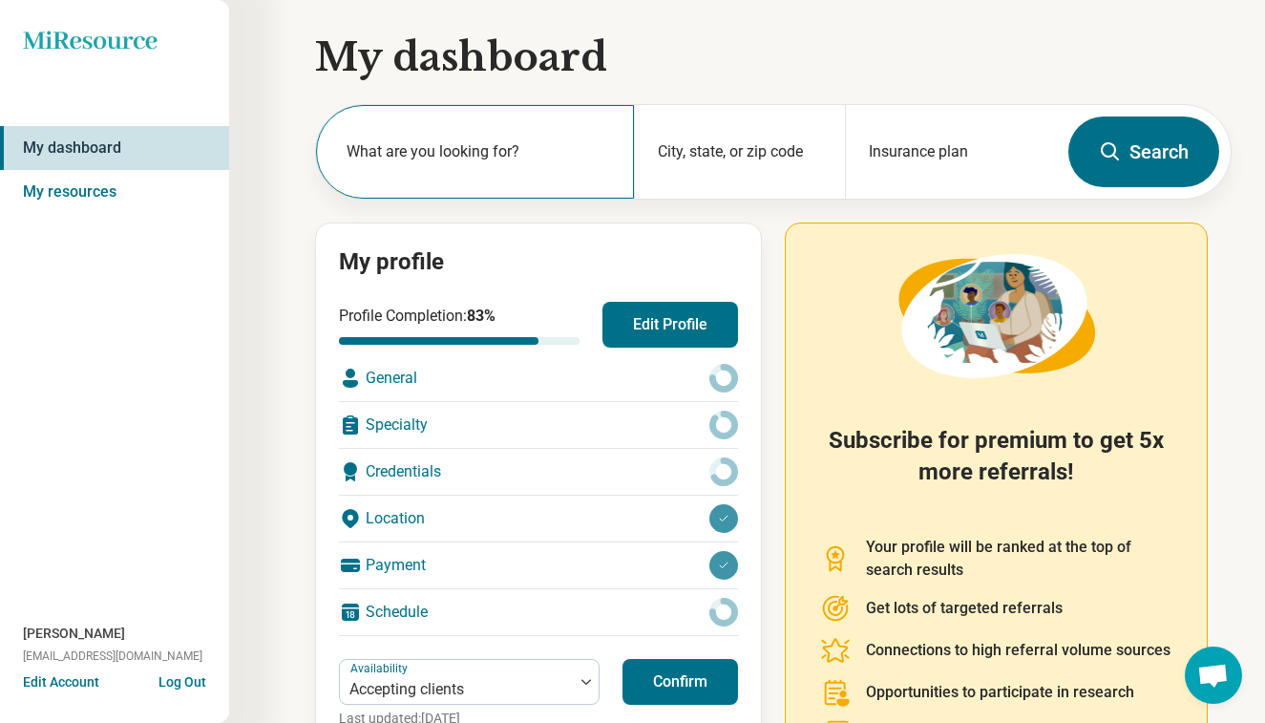
scroll to position [0, 0]
click at [659, 347] on div "Profile Completion: 83 % Edit Profile General Specialty Credentials Location Pa…" at bounding box center [538, 469] width 399 height 334
click at [671, 332] on button "Edit Profile" at bounding box center [671, 325] width 136 height 46
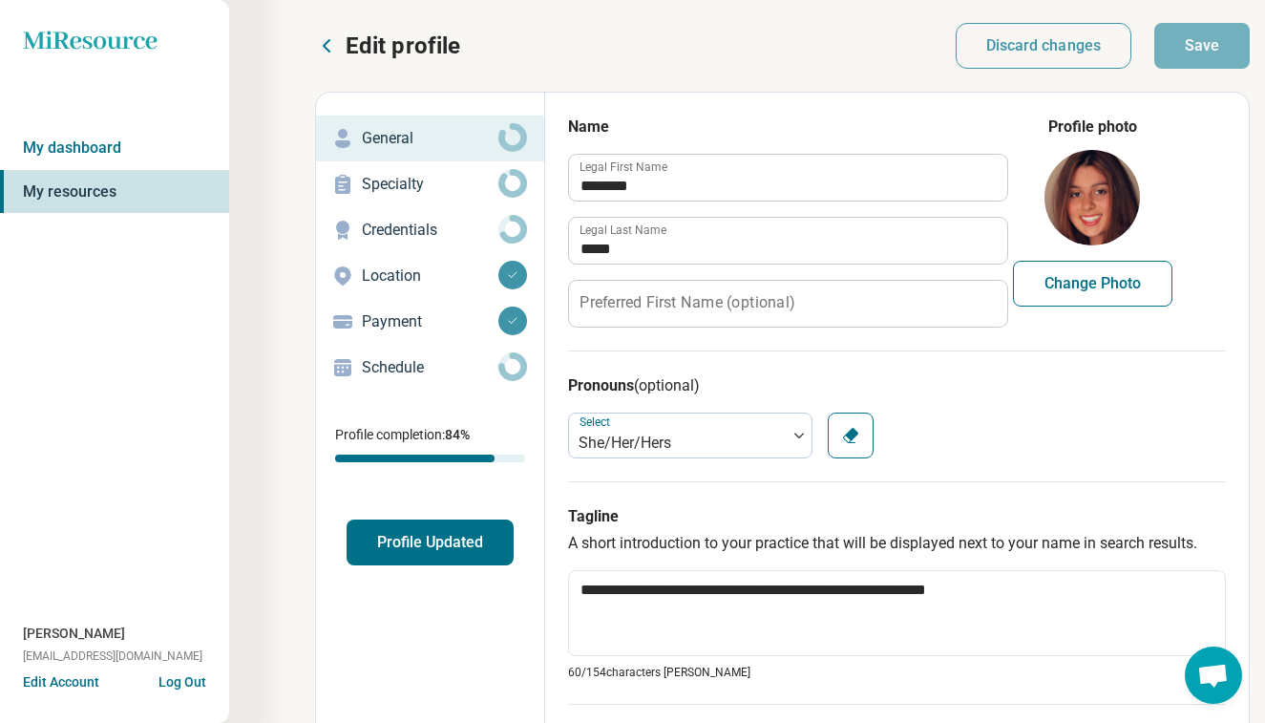
type textarea "*"
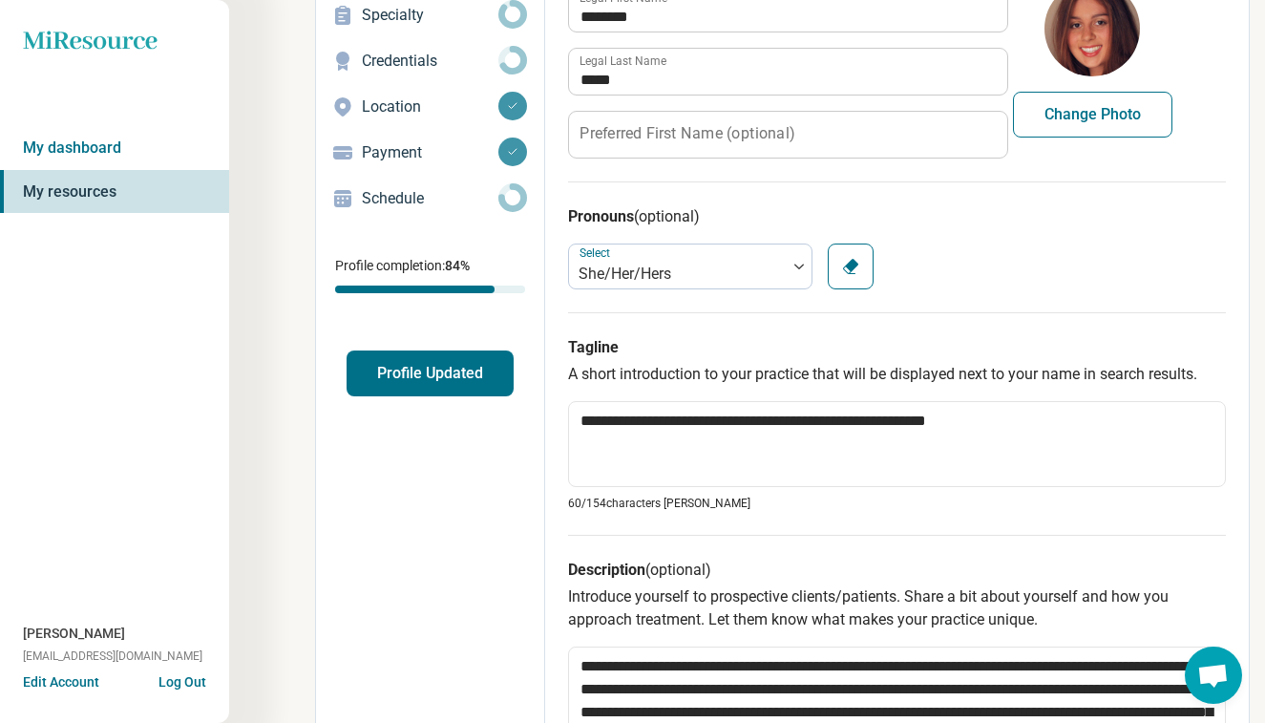
scroll to position [71, 0]
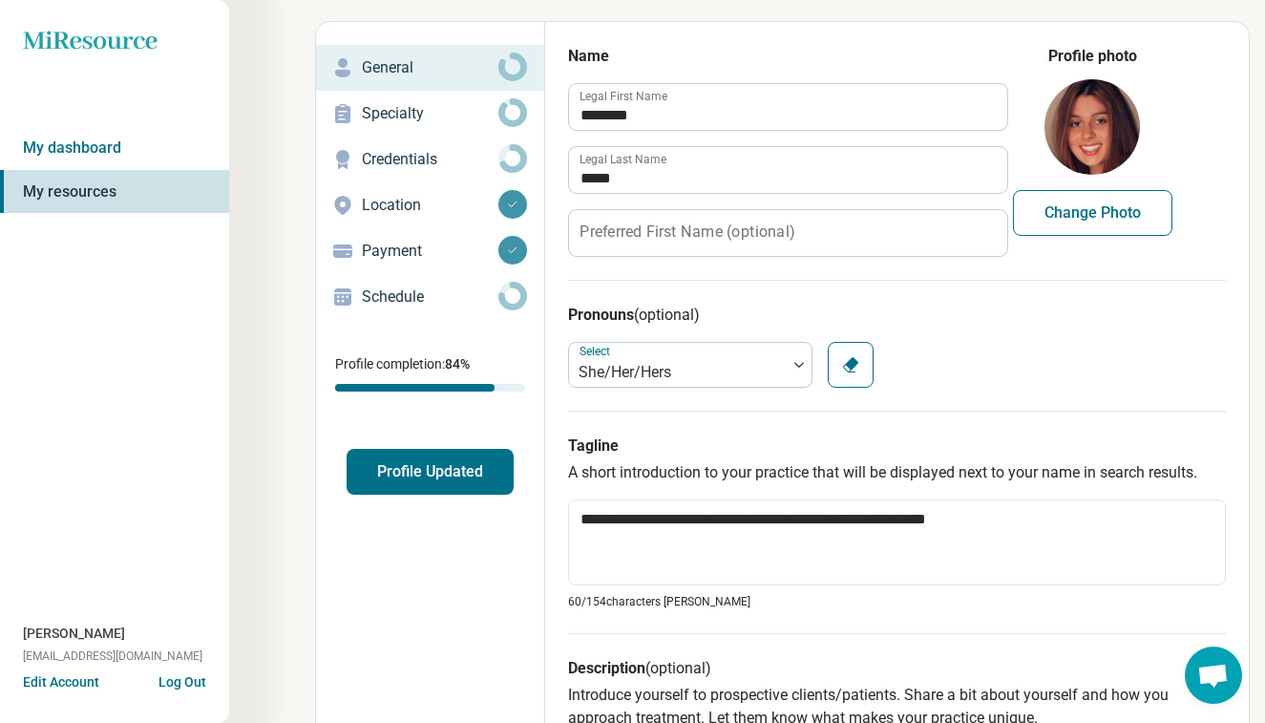
click at [446, 103] on p "Specialty" at bounding box center [430, 113] width 137 height 23
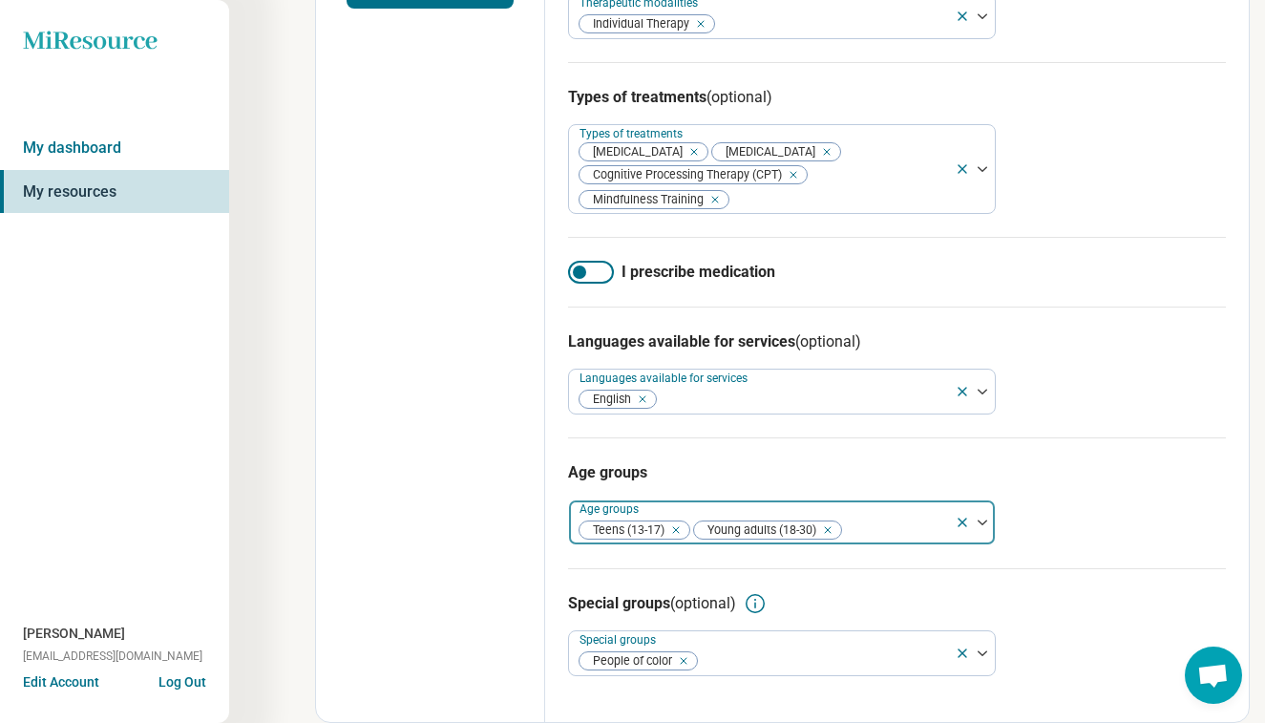
scroll to position [558, 0]
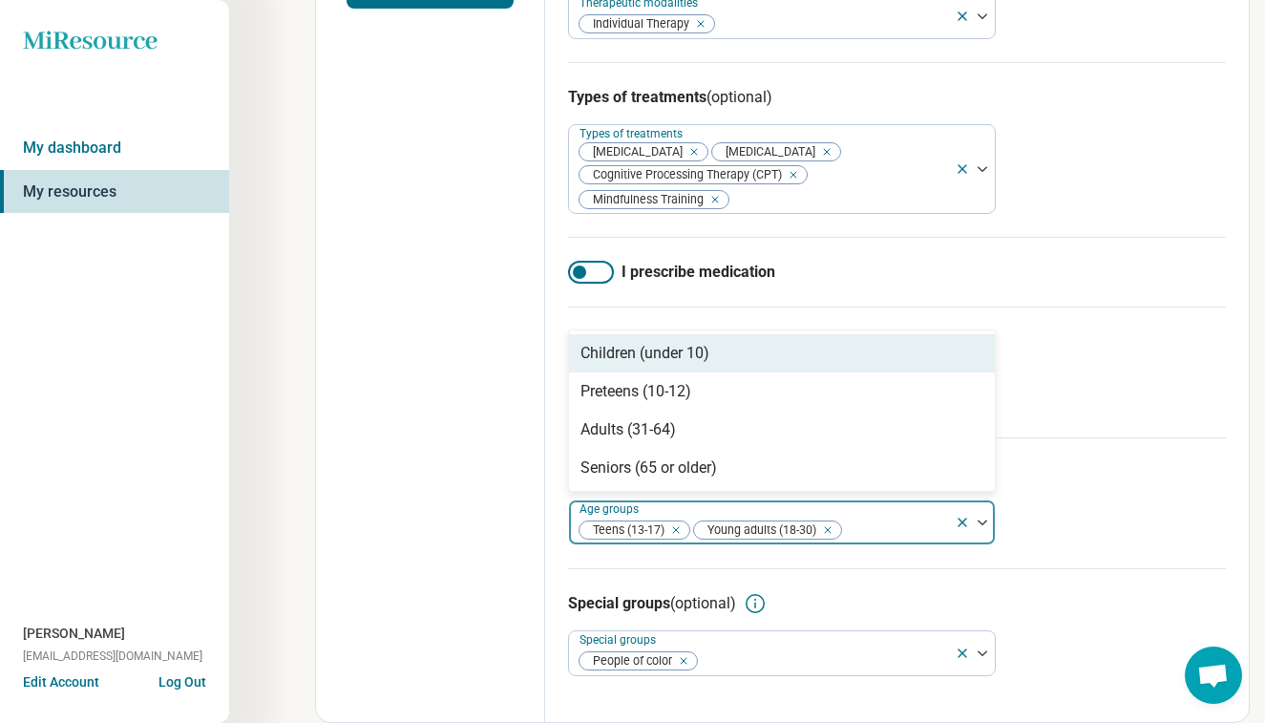
click at [898, 537] on div at bounding box center [895, 530] width 104 height 27
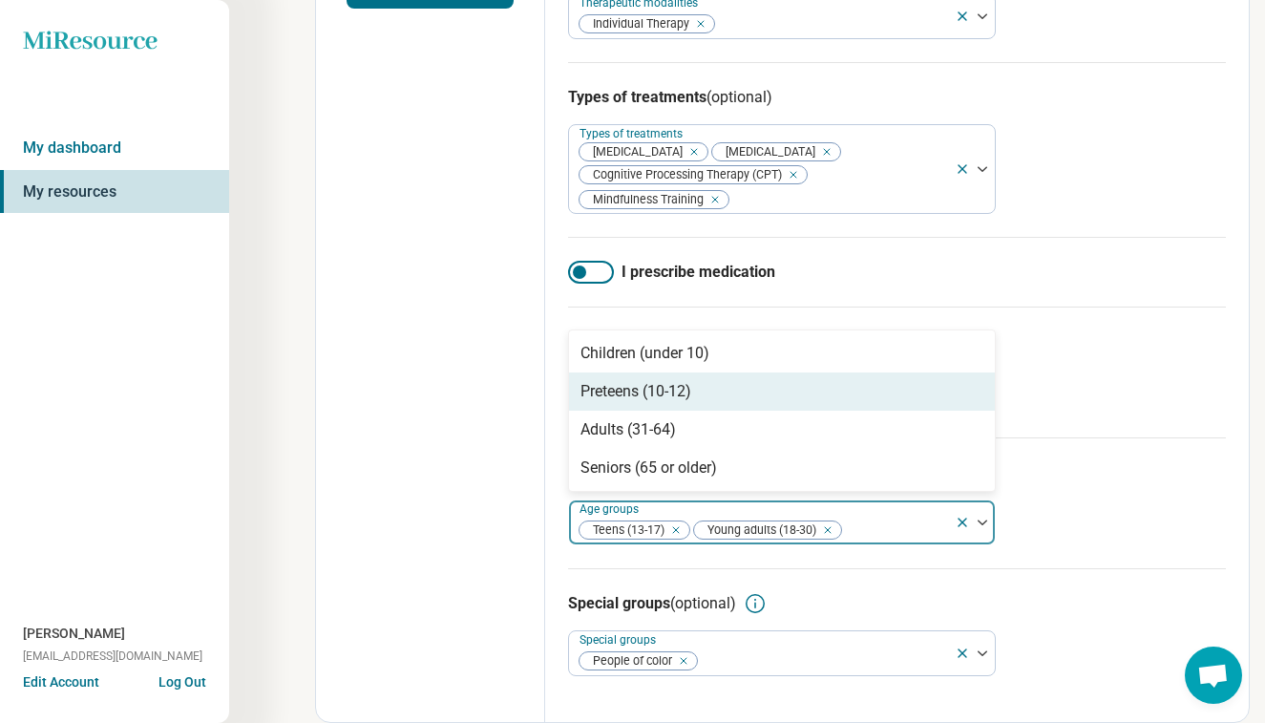
click at [844, 381] on div "Preteens (10-12)" at bounding box center [782, 391] width 426 height 38
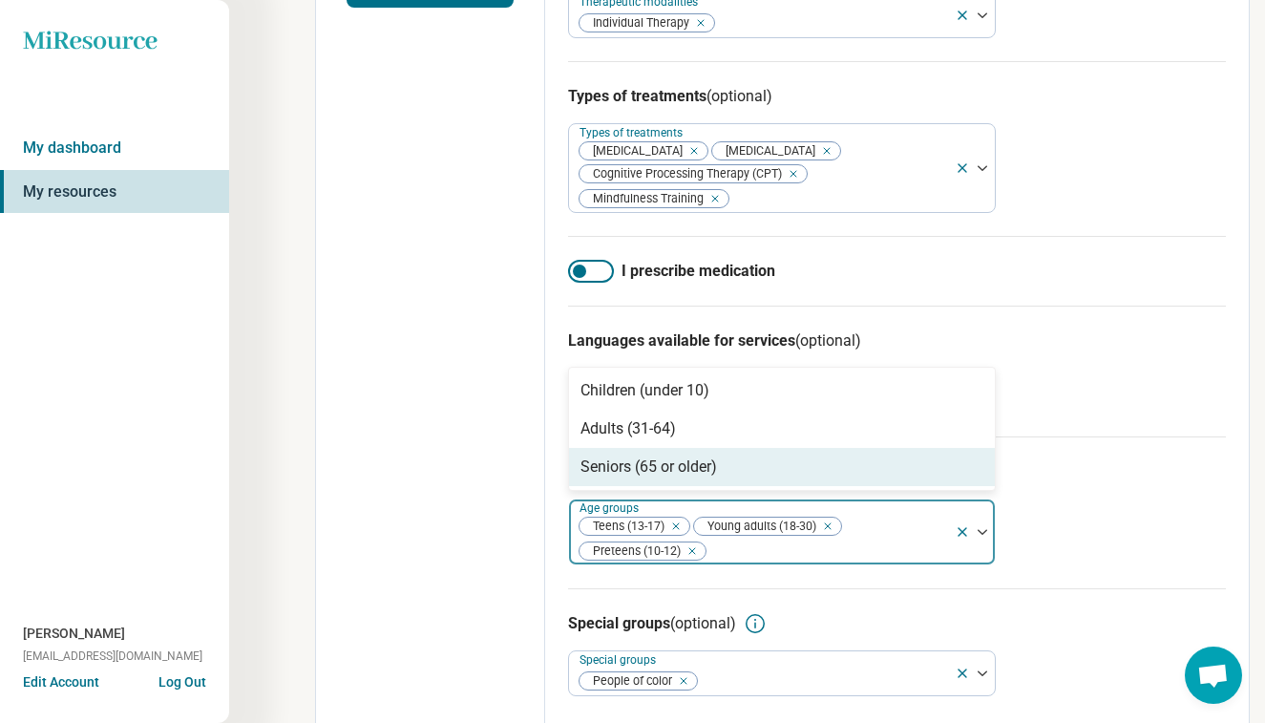
click at [694, 555] on icon "Remove [object Object]" at bounding box center [687, 550] width 13 height 13
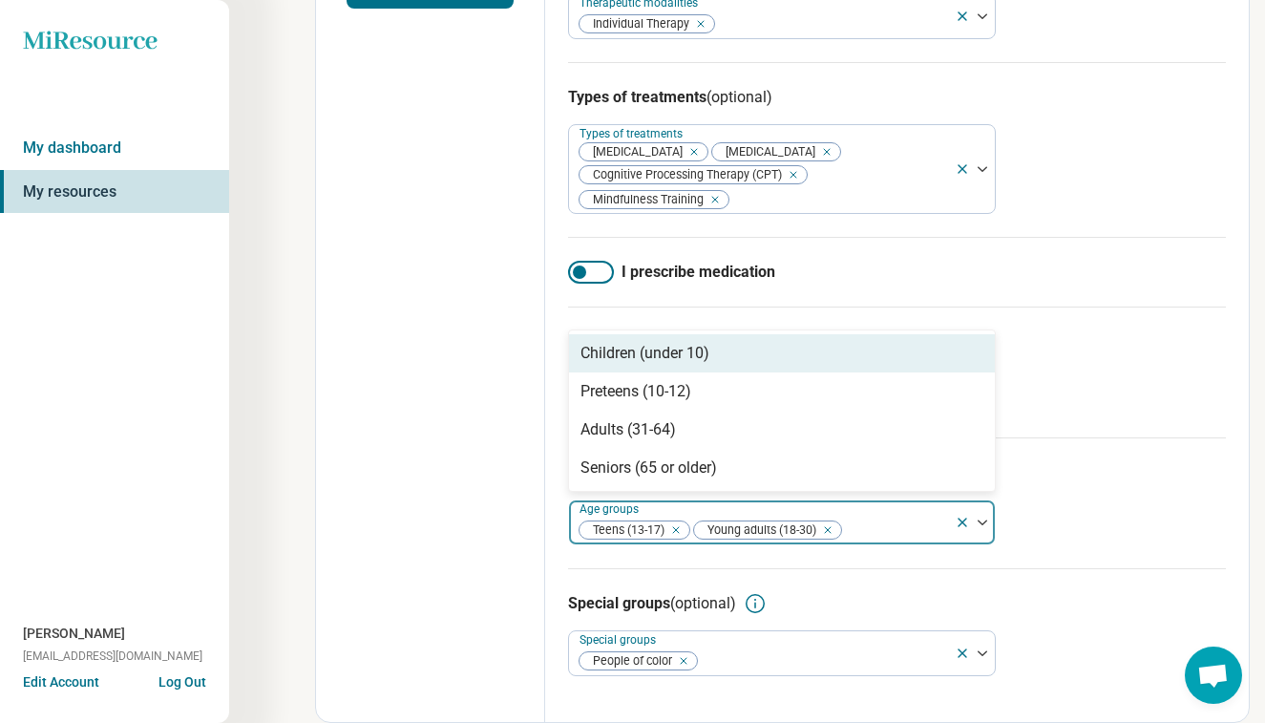
click at [678, 525] on icon "Remove [object Object]" at bounding box center [671, 529] width 13 height 13
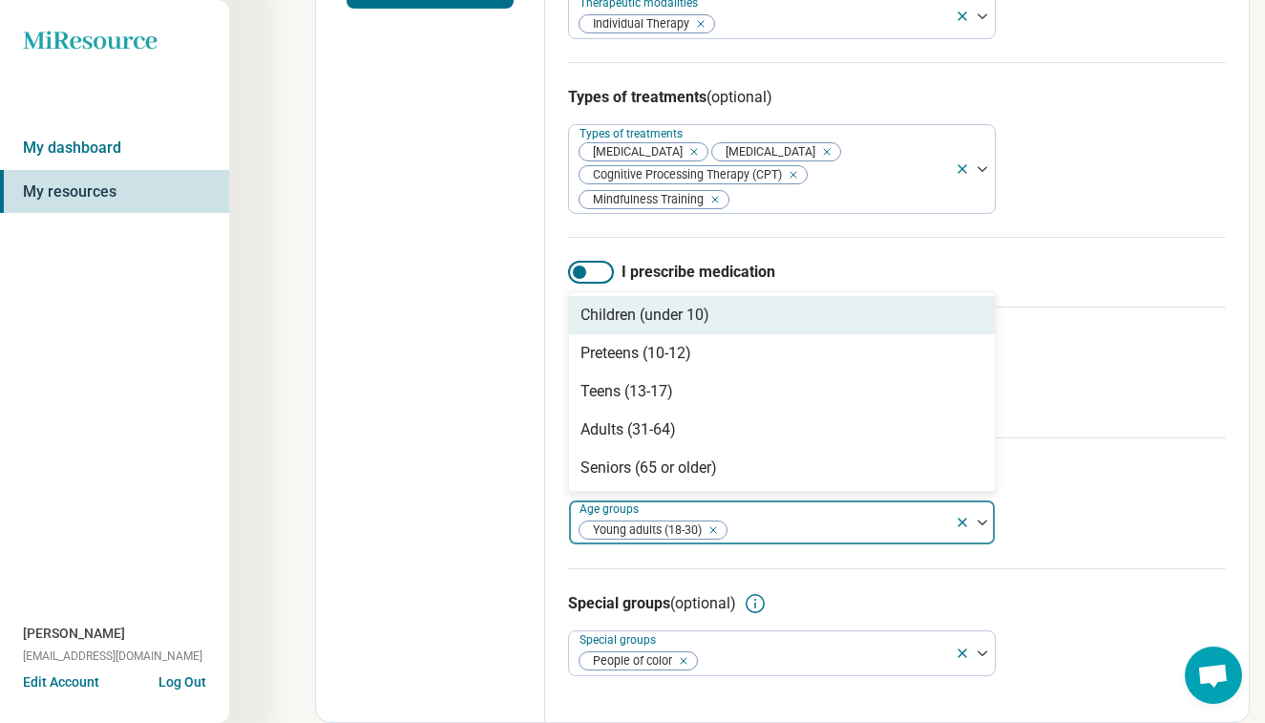
click at [718, 527] on div "Remove [object Object]" at bounding box center [709, 530] width 23 height 23
click at [702, 316] on div "Preteens (10-12)" at bounding box center [782, 315] width 426 height 38
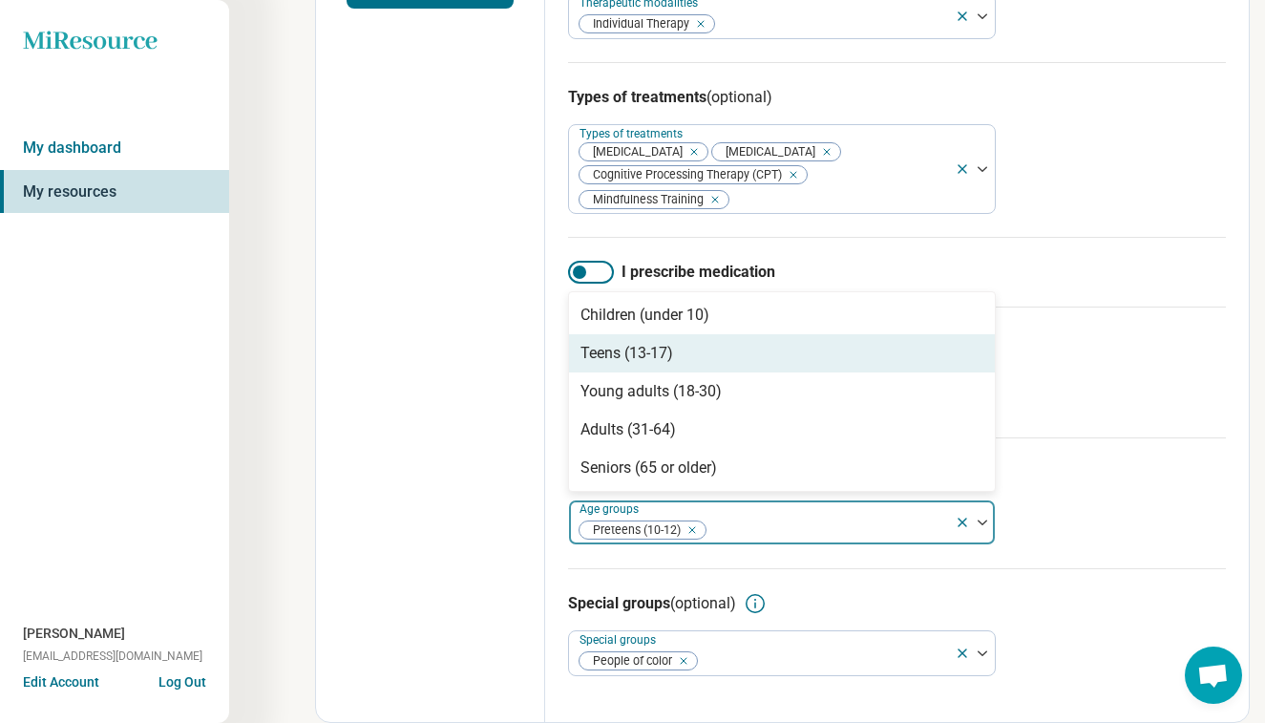
click at [701, 354] on div "Teens (13-17)" at bounding box center [782, 353] width 426 height 38
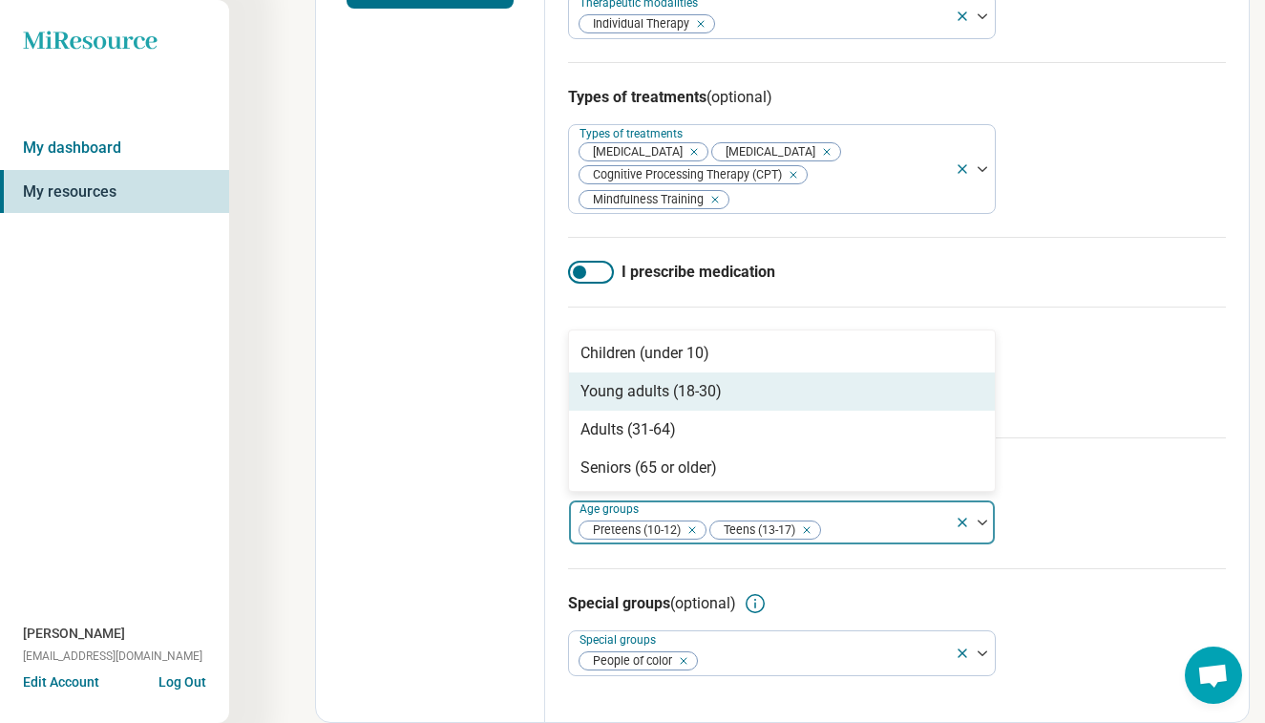
click at [701, 387] on div "Young adults (18-30)" at bounding box center [651, 391] width 141 height 23
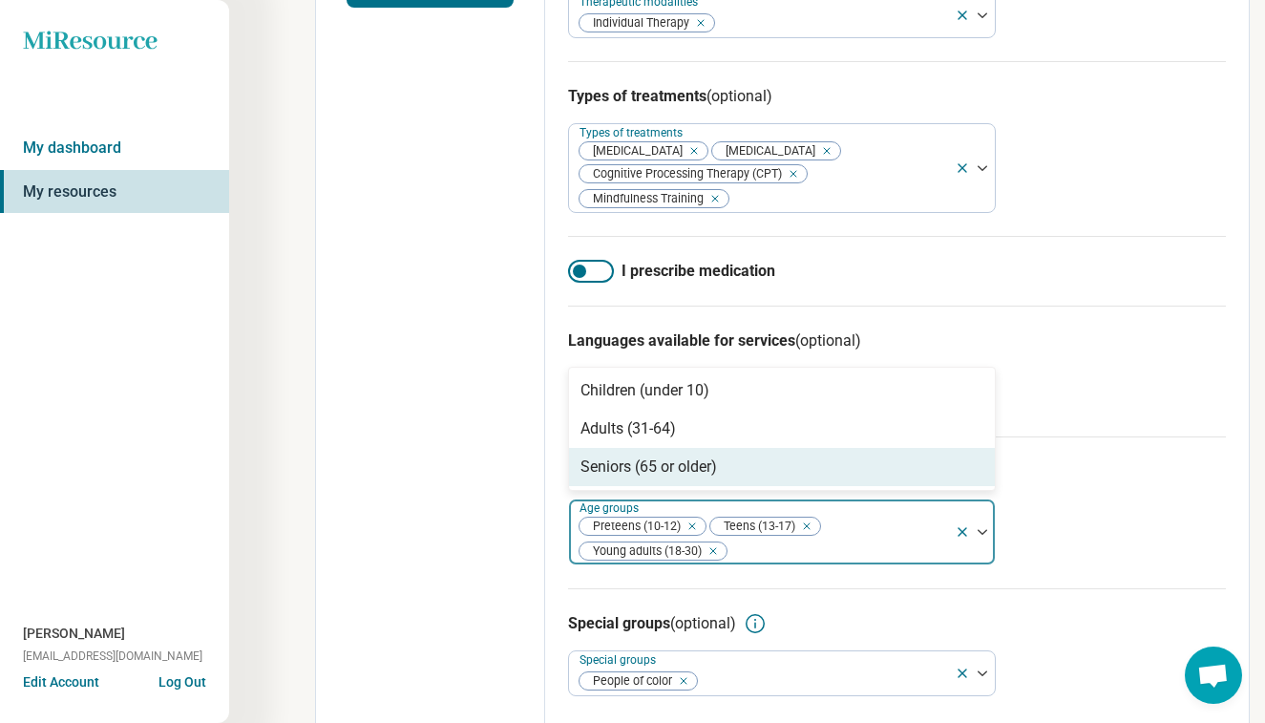
click at [1167, 484] on div "Age groups option Young adults (18-30), selected. Seniors (65 or older), 3 of 3…" at bounding box center [897, 512] width 658 height 152
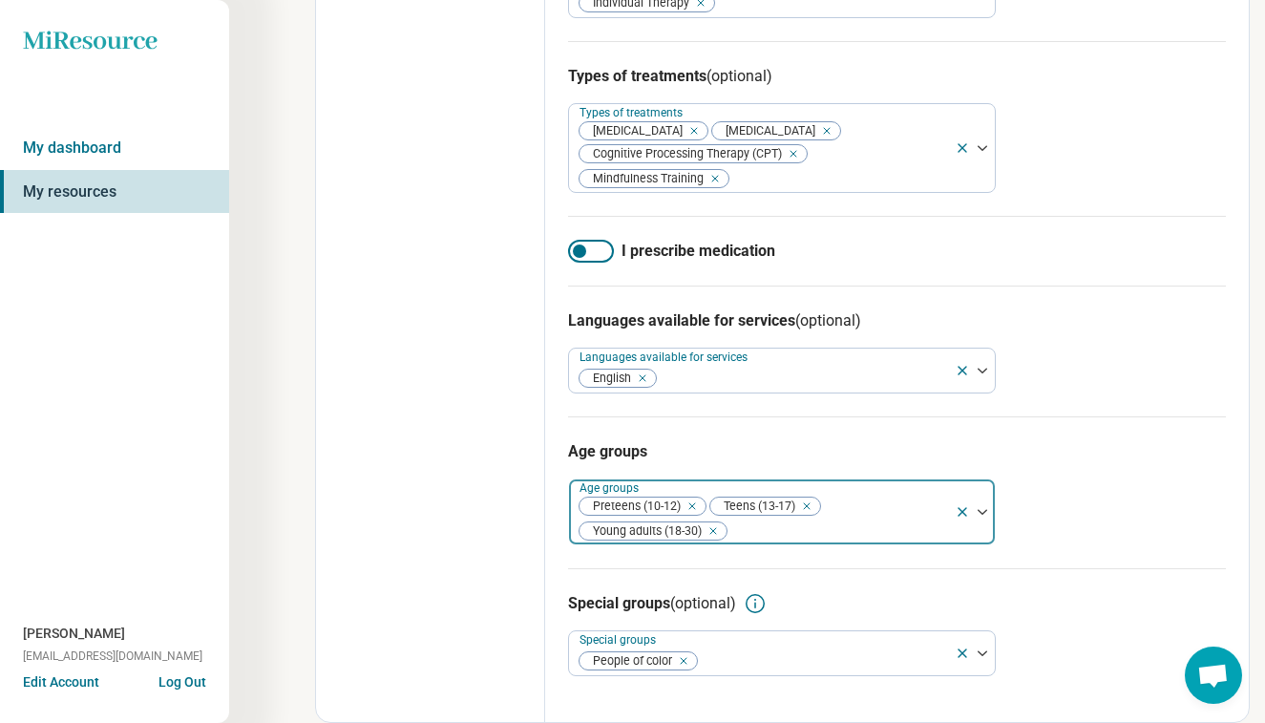
scroll to position [579, 0]
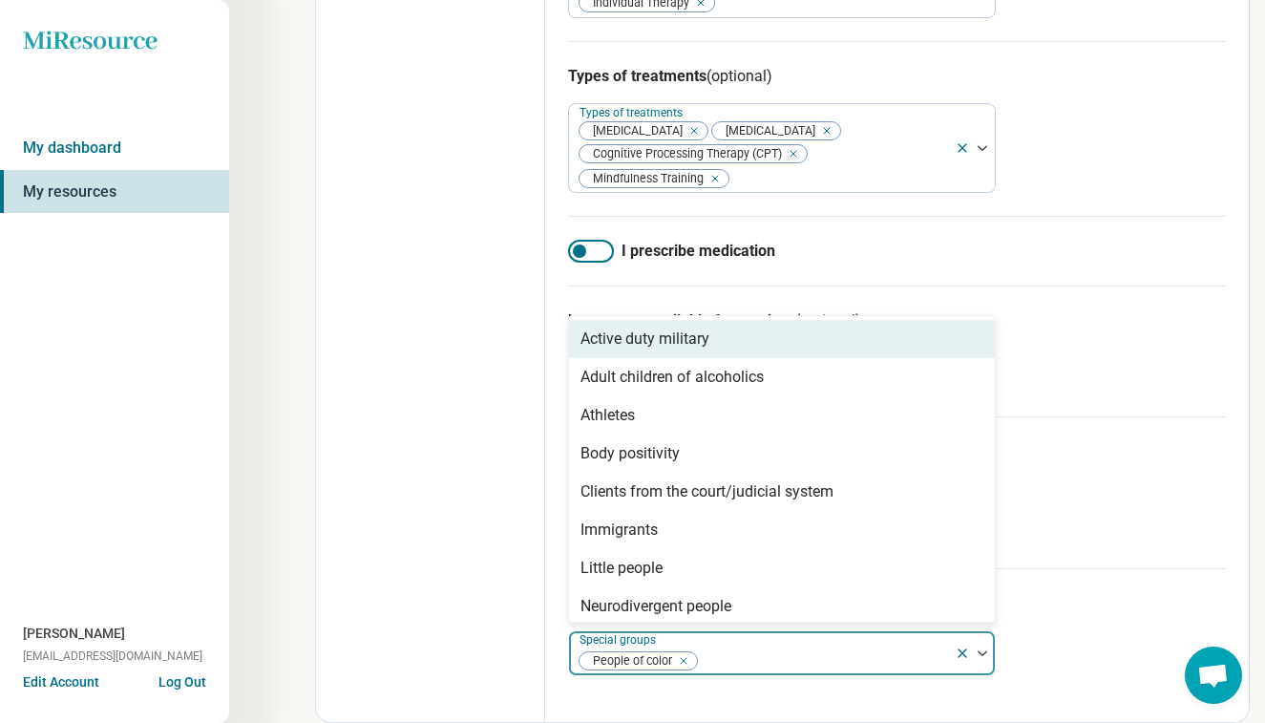
click at [839, 655] on div at bounding box center [823, 660] width 248 height 27
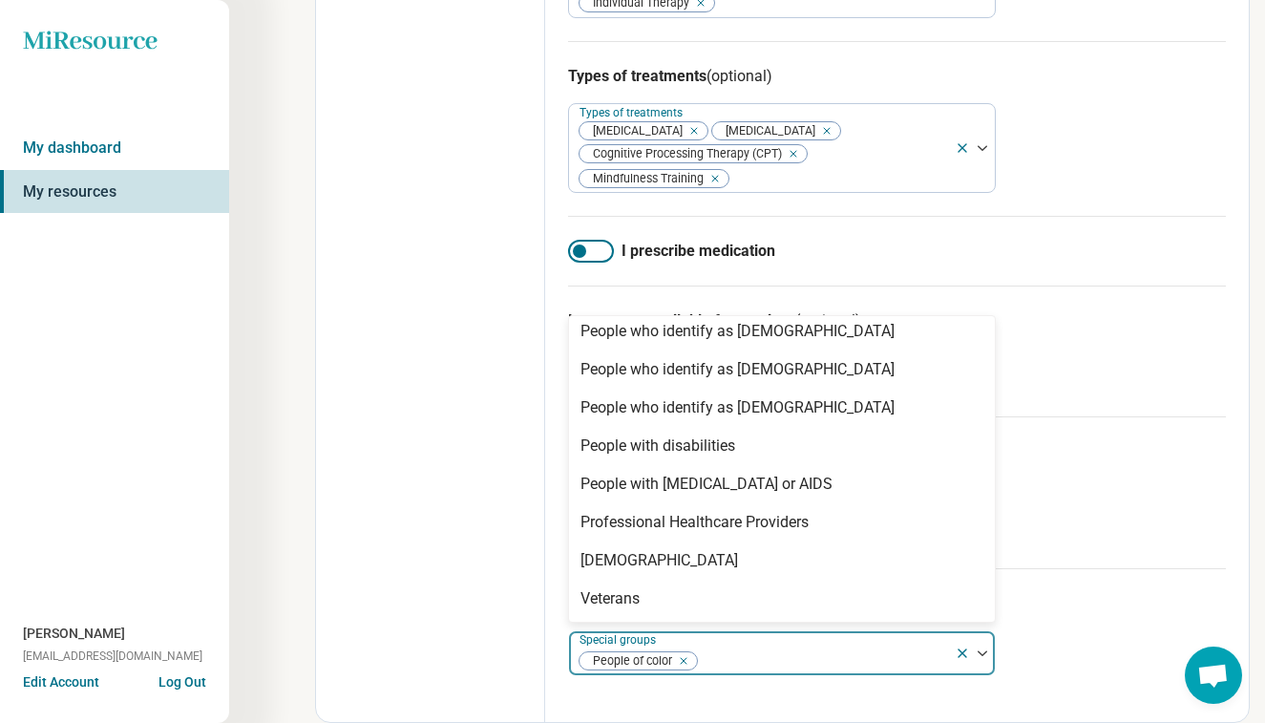
scroll to position [542, 0]
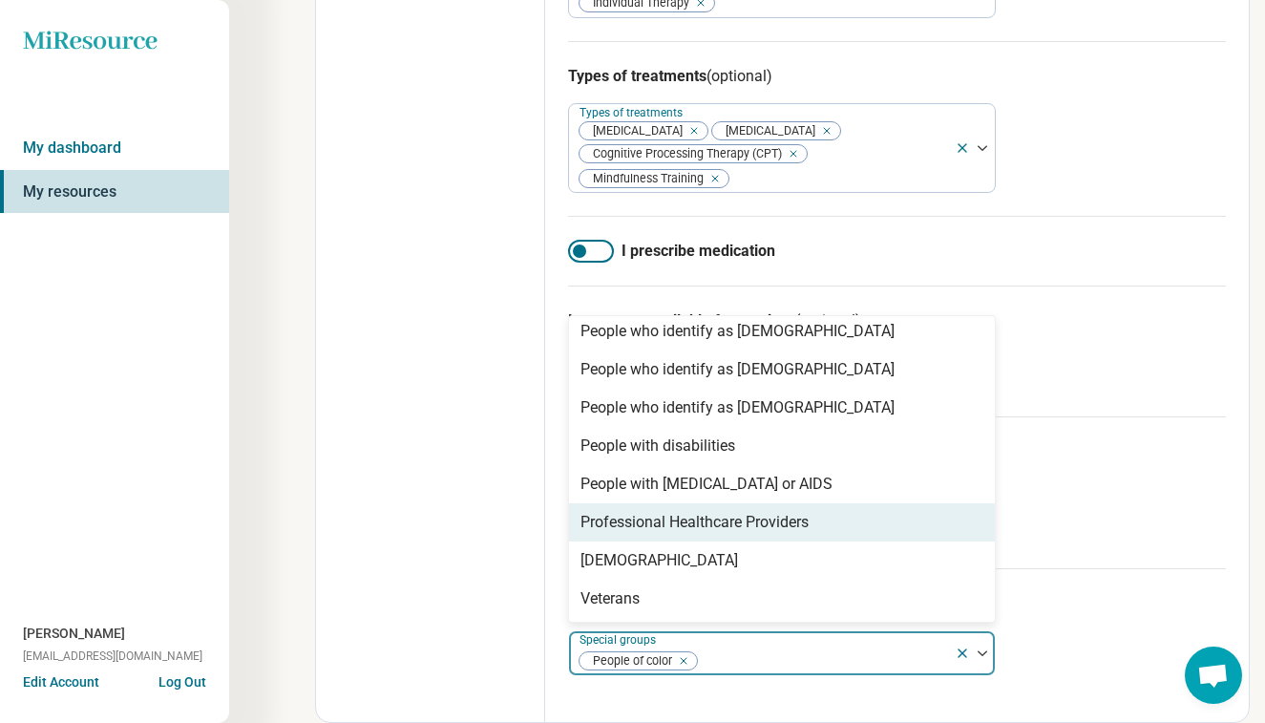
click at [1112, 569] on div "Special groups (optional) Professional Healthcare Providers, 20 of 22. 22 resul…" at bounding box center [897, 633] width 658 height 131
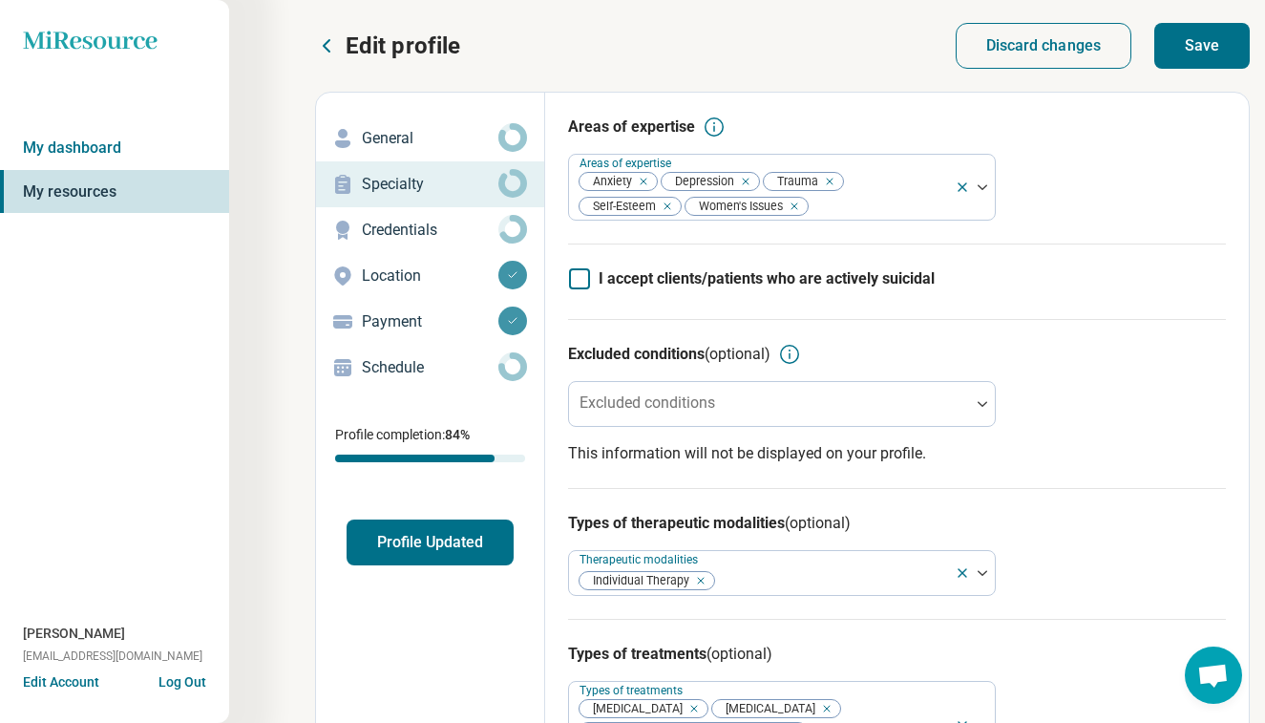
scroll to position [0, 0]
click at [1216, 53] on button "Save" at bounding box center [1201, 46] width 95 height 46
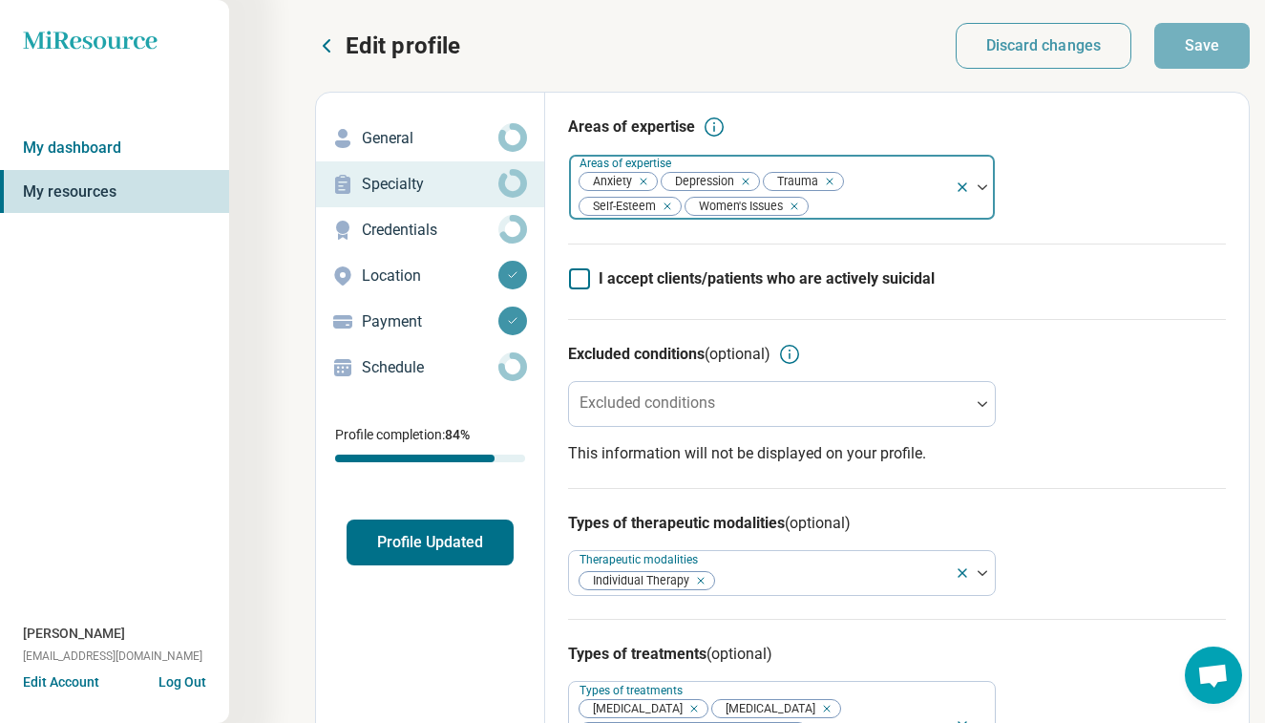
click at [877, 194] on div at bounding box center [879, 206] width 138 height 27
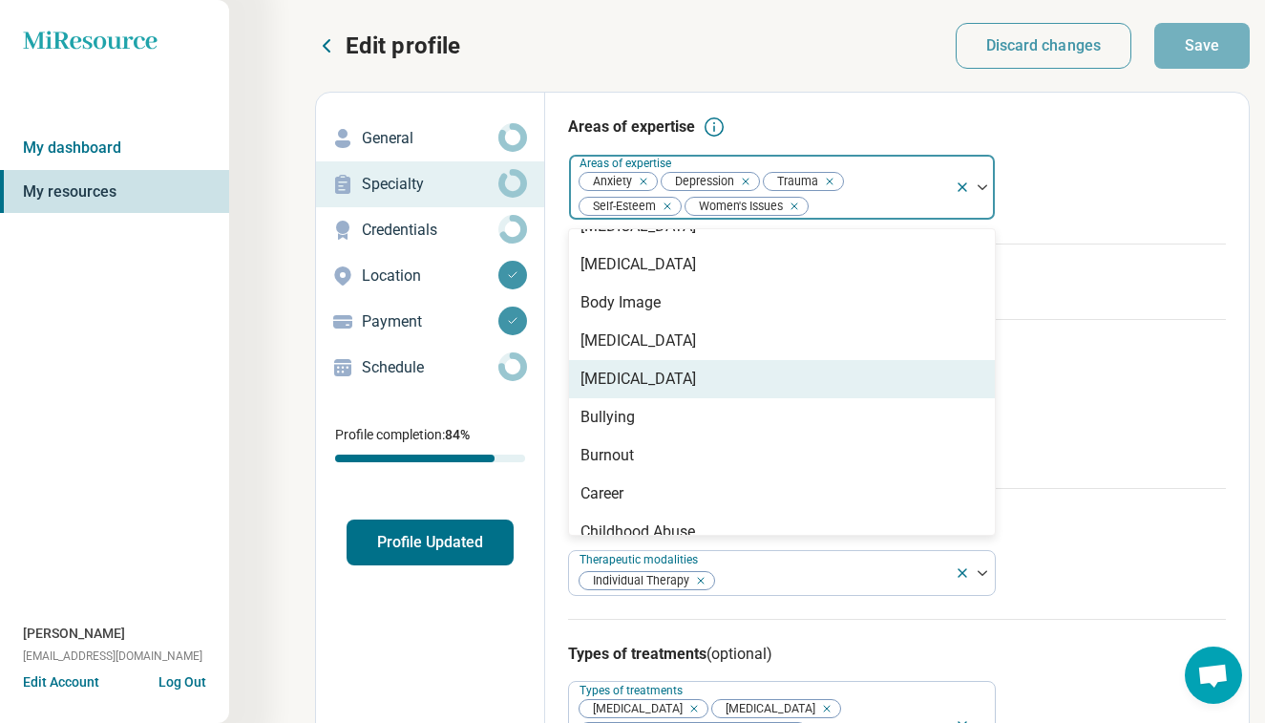
scroll to position [567, 0]
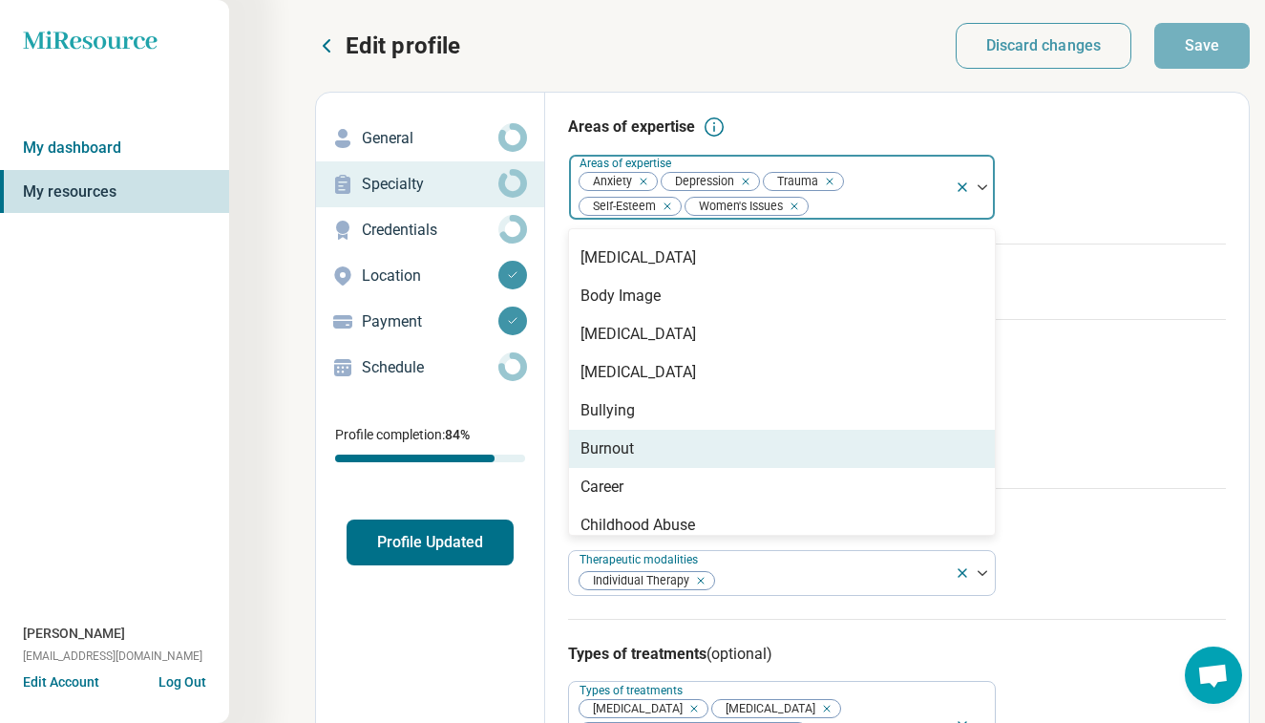
click at [828, 441] on div "Burnout" at bounding box center [782, 449] width 426 height 38
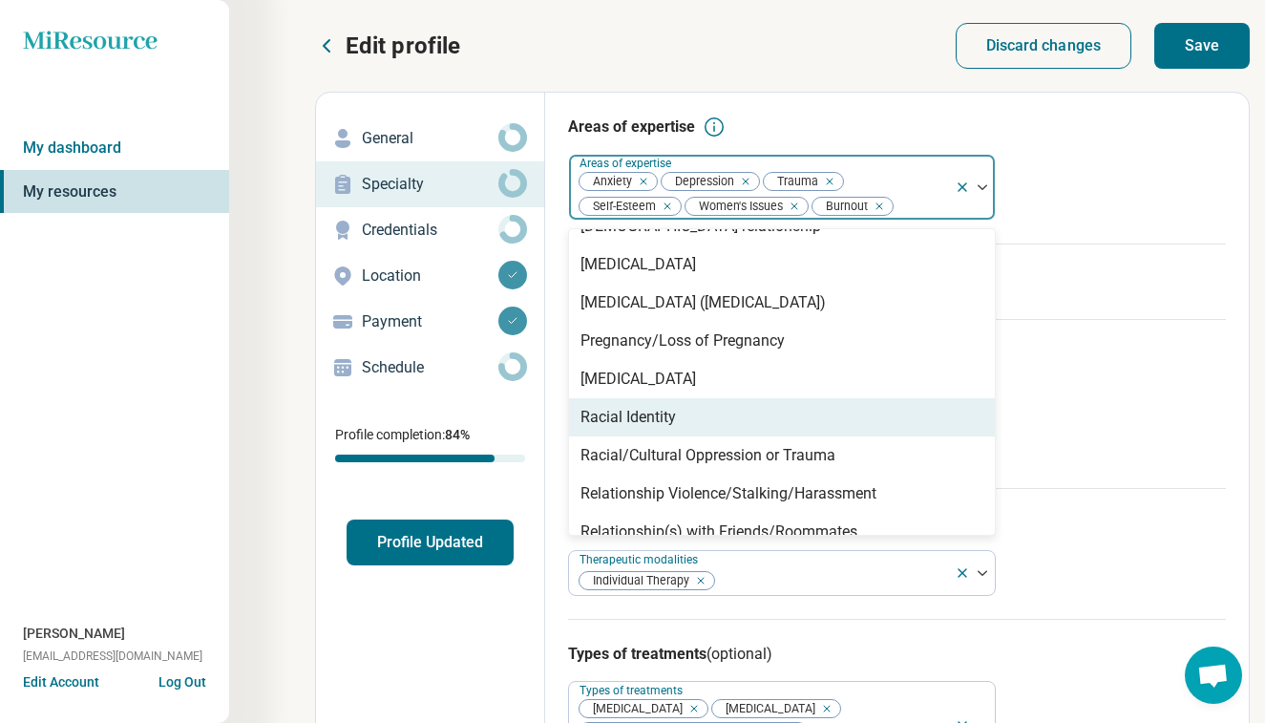
scroll to position [2619, 0]
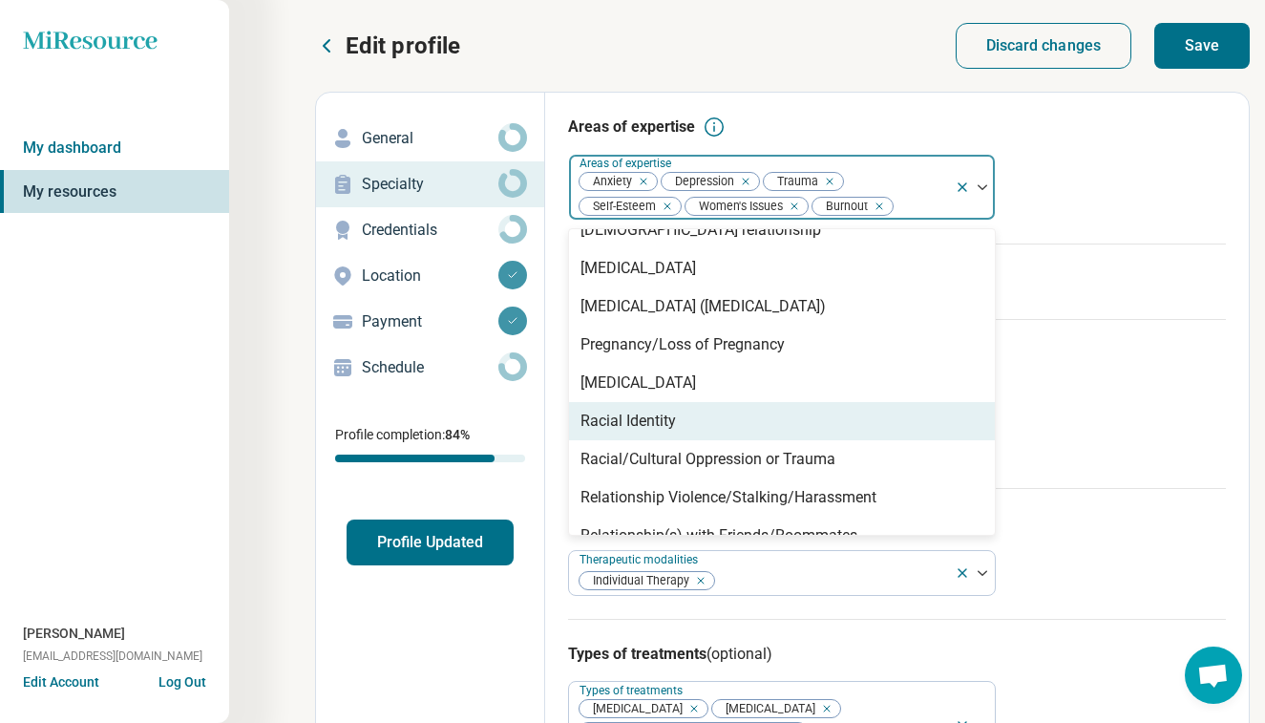
click at [876, 429] on div "Racial Identity" at bounding box center [782, 421] width 426 height 38
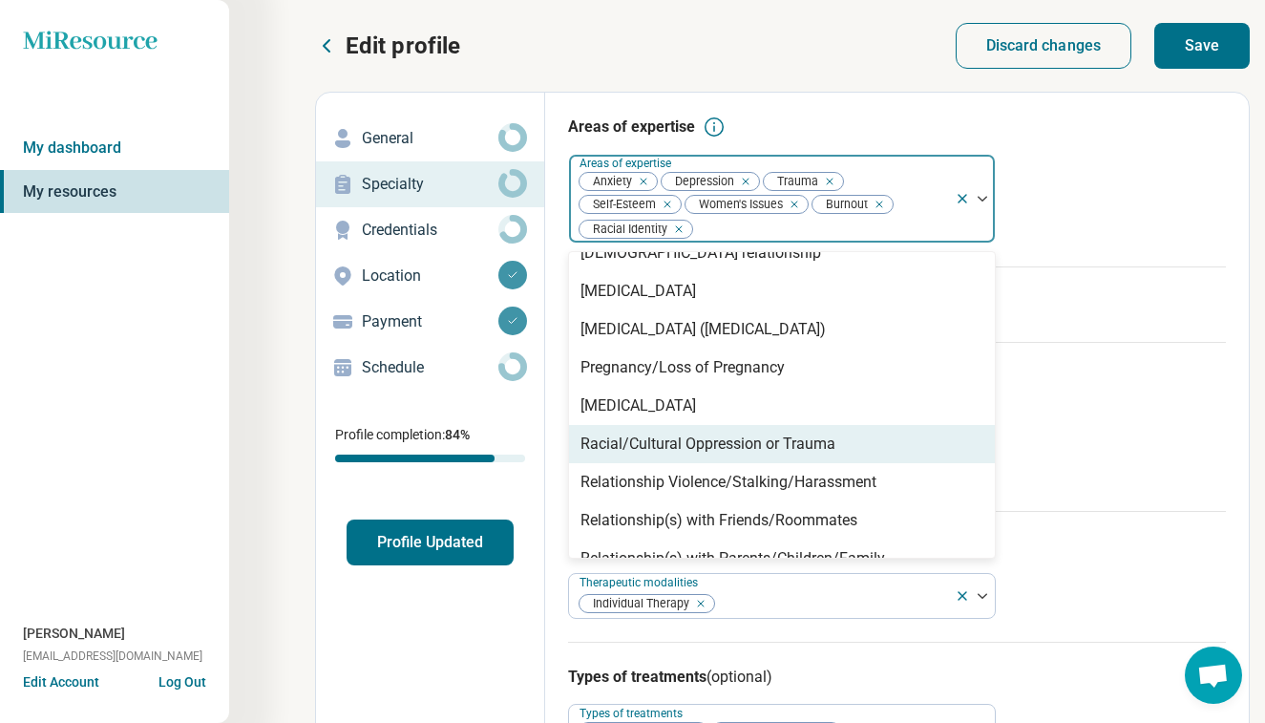
click at [857, 452] on div "Racial/Cultural Oppression or Trauma" at bounding box center [782, 444] width 426 height 38
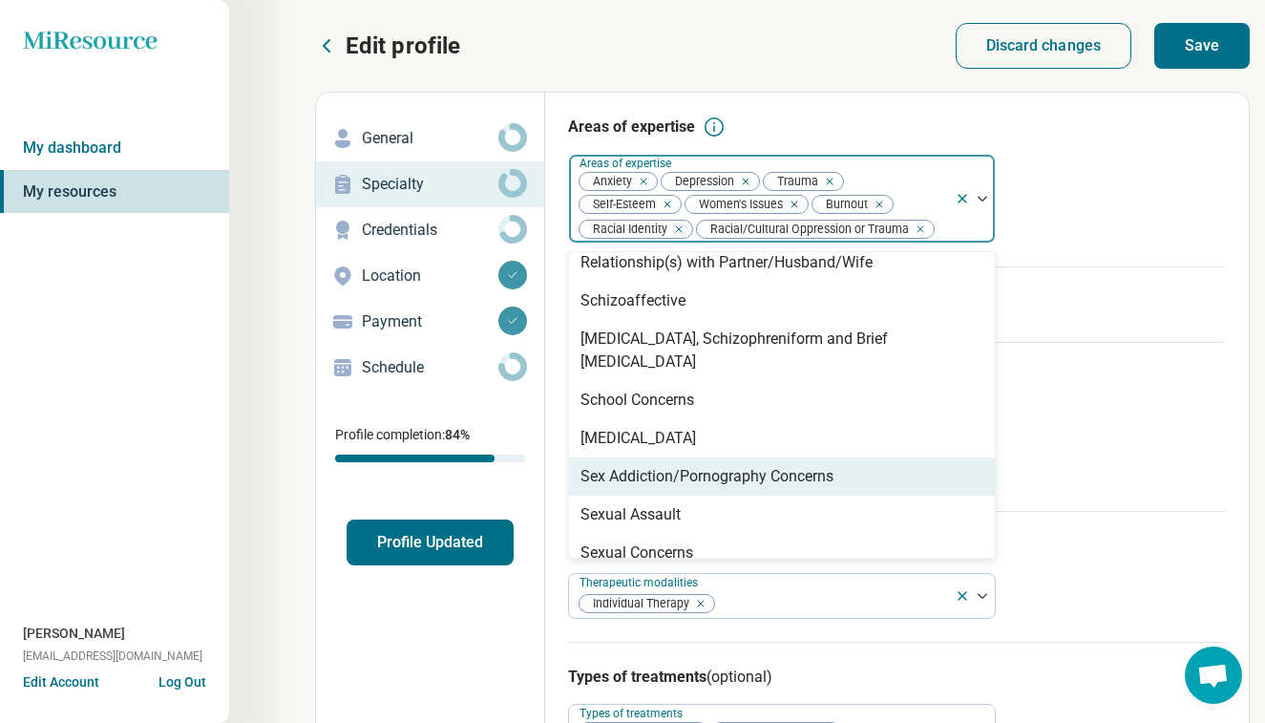
scroll to position [2931, 0]
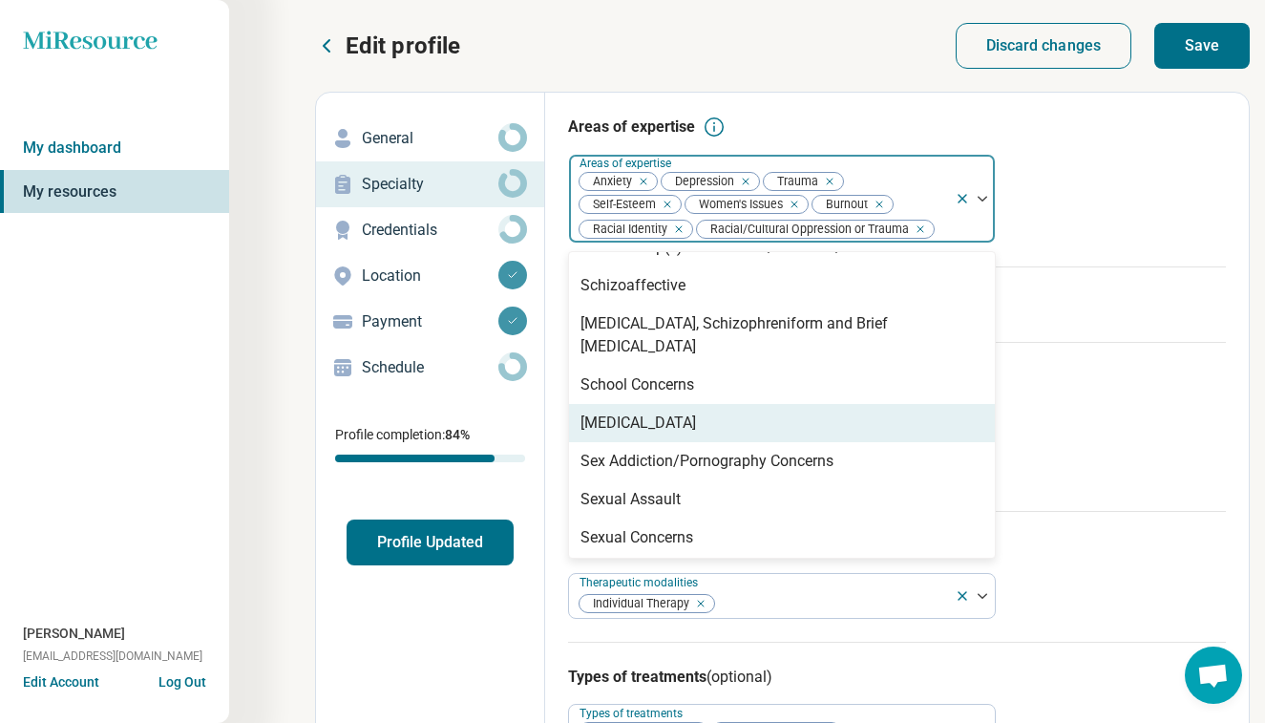
click at [868, 404] on div "[MEDICAL_DATA]" at bounding box center [782, 423] width 426 height 38
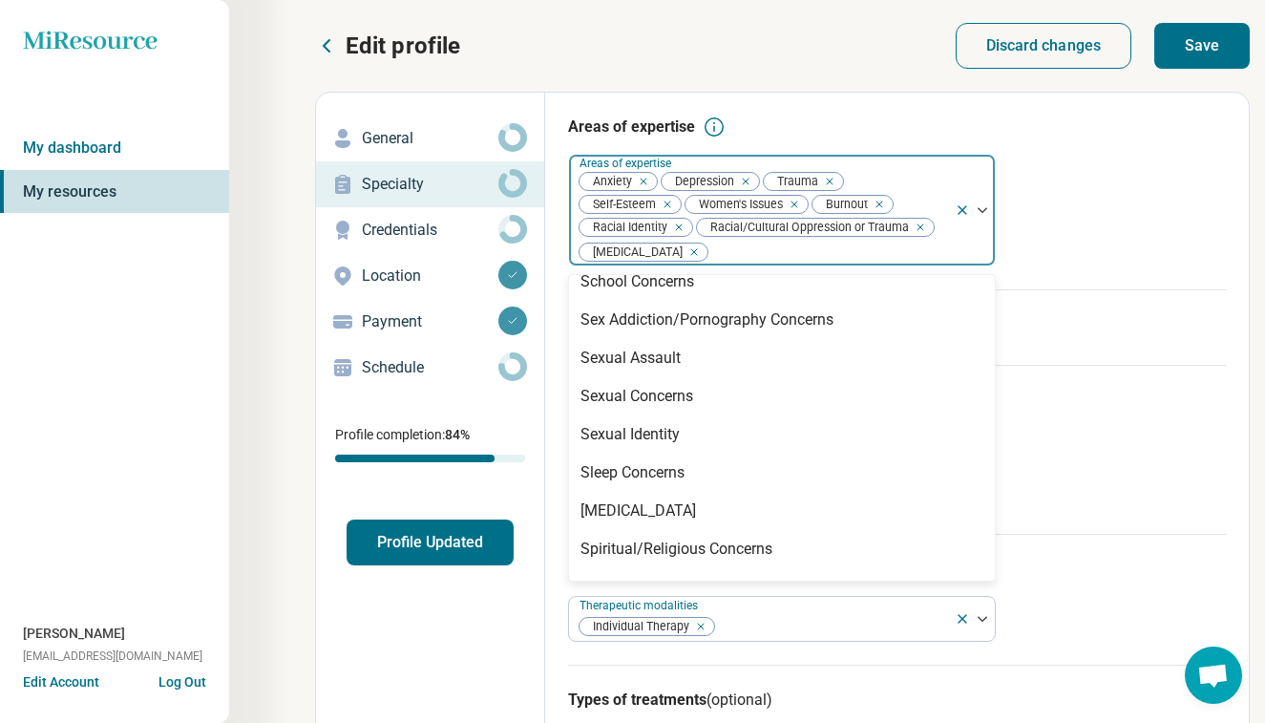
scroll to position [3047, 0]
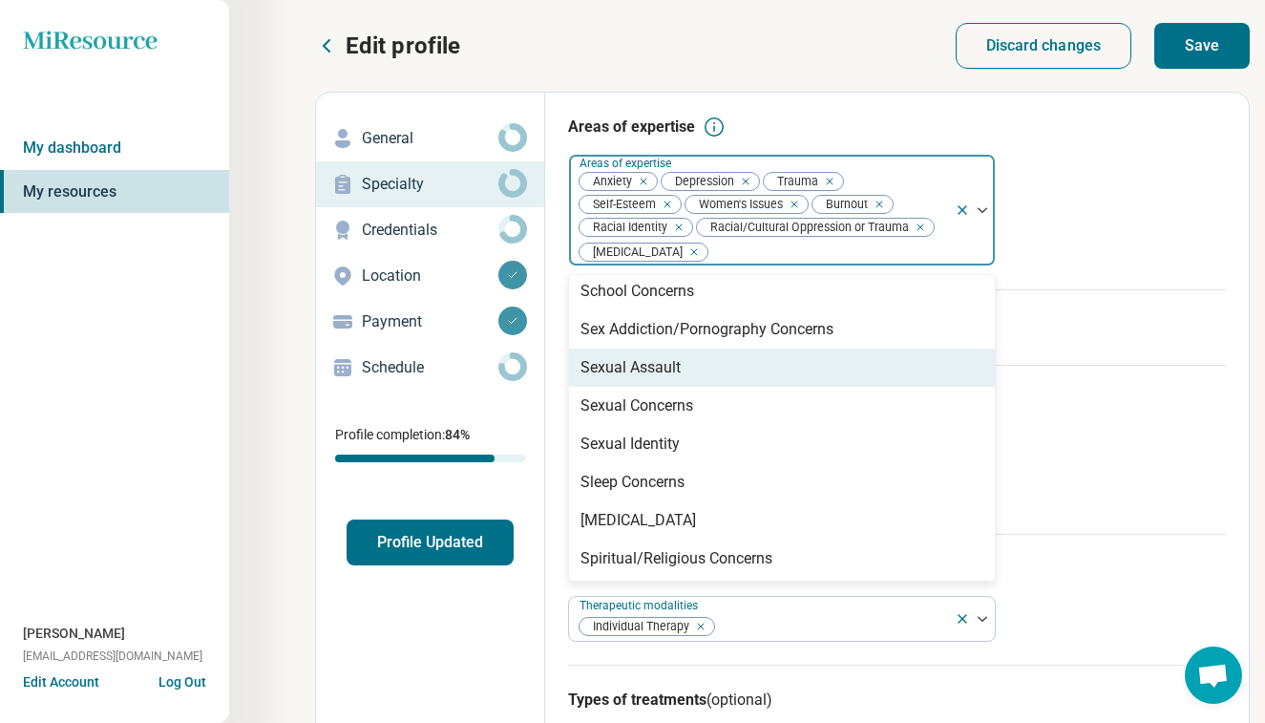
click at [867, 349] on div "Sexual Assault" at bounding box center [782, 368] width 426 height 38
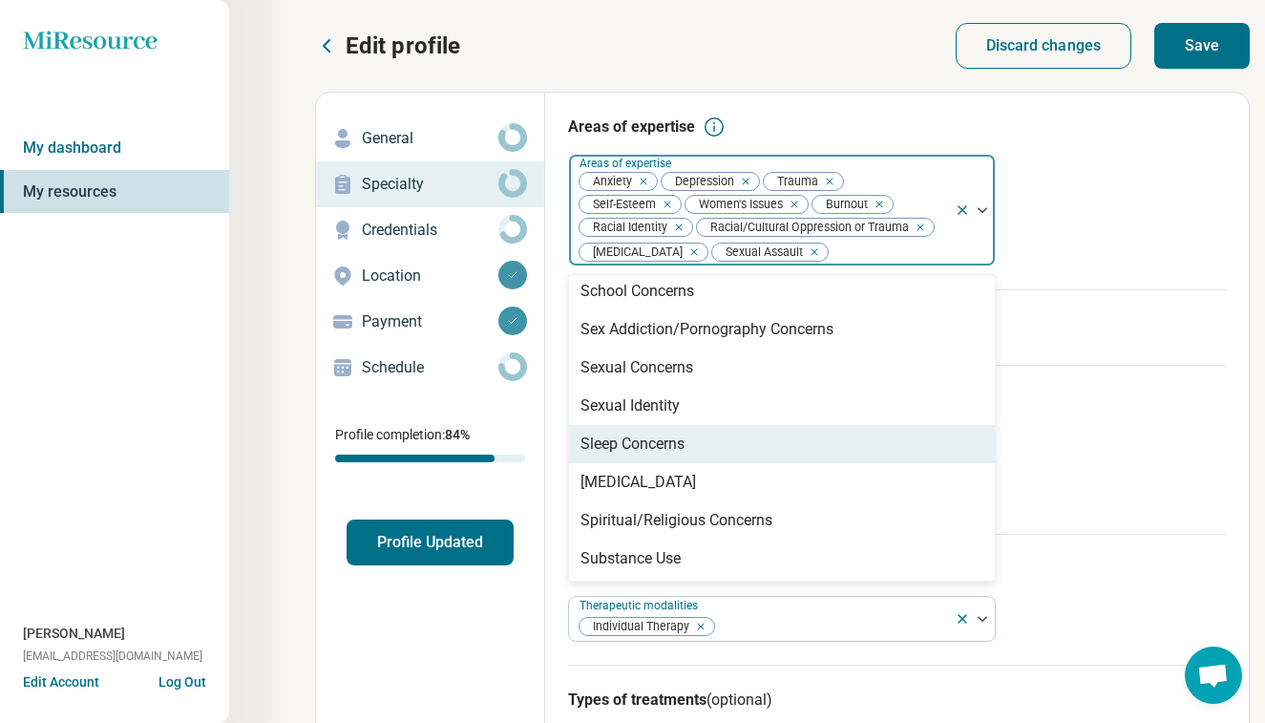
scroll to position [3140, 0]
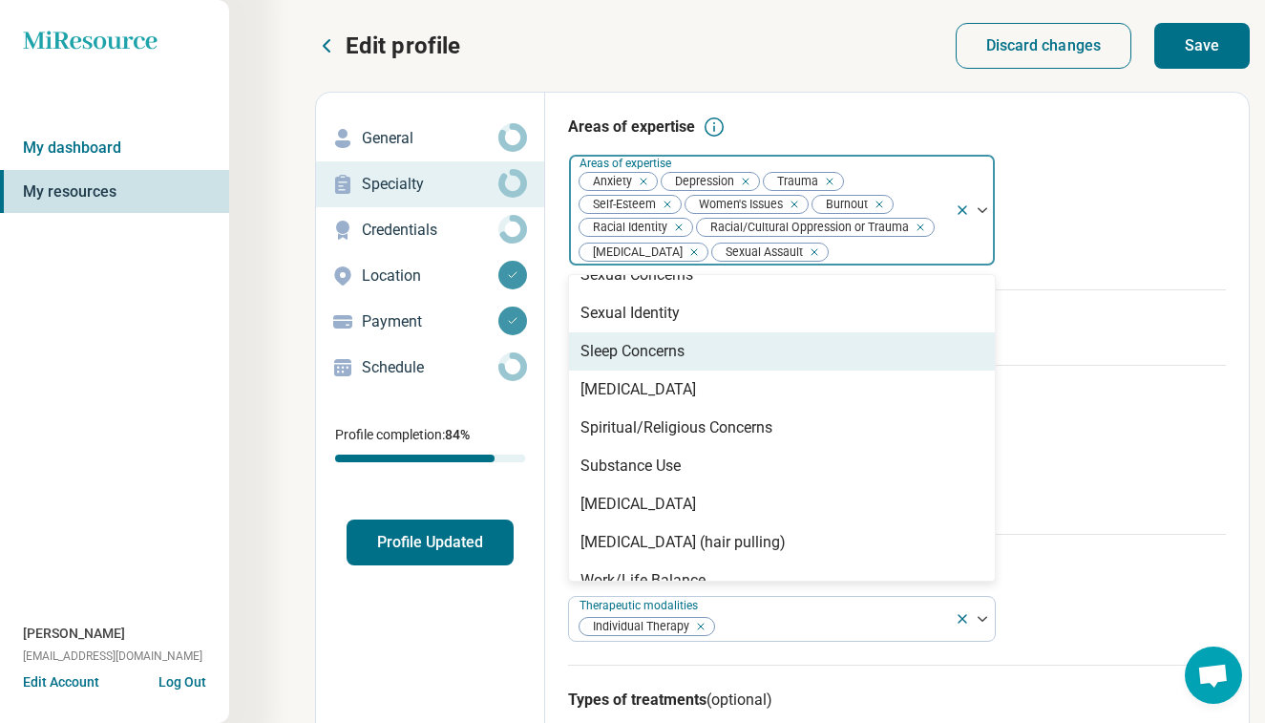
click at [1096, 227] on div "Areas of expertise option Sexual Assault, selected. Sleep Concerns, 84 of 90. 9…" at bounding box center [897, 203] width 658 height 174
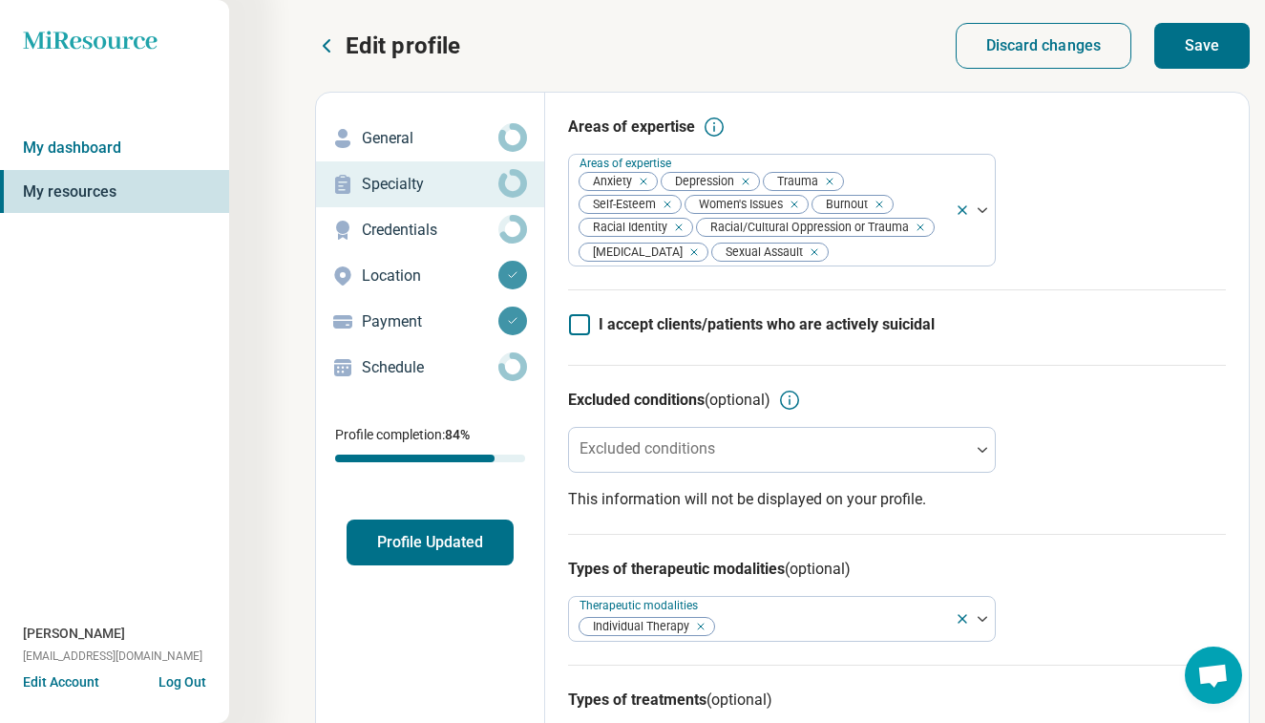
scroll to position [0, 0]
click at [1224, 31] on button "Save" at bounding box center [1201, 46] width 95 height 46
click at [461, 540] on button "Profile Updated" at bounding box center [430, 542] width 167 height 46
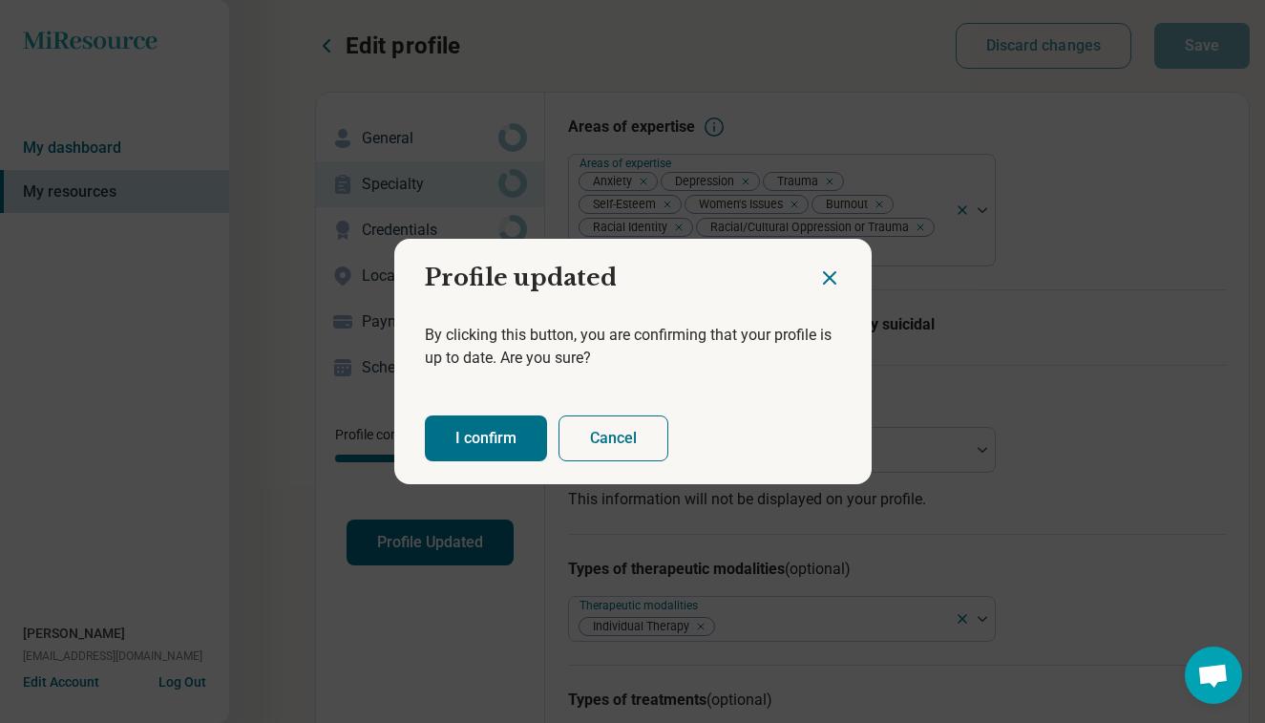
click at [515, 442] on button "I confirm" at bounding box center [486, 438] width 122 height 46
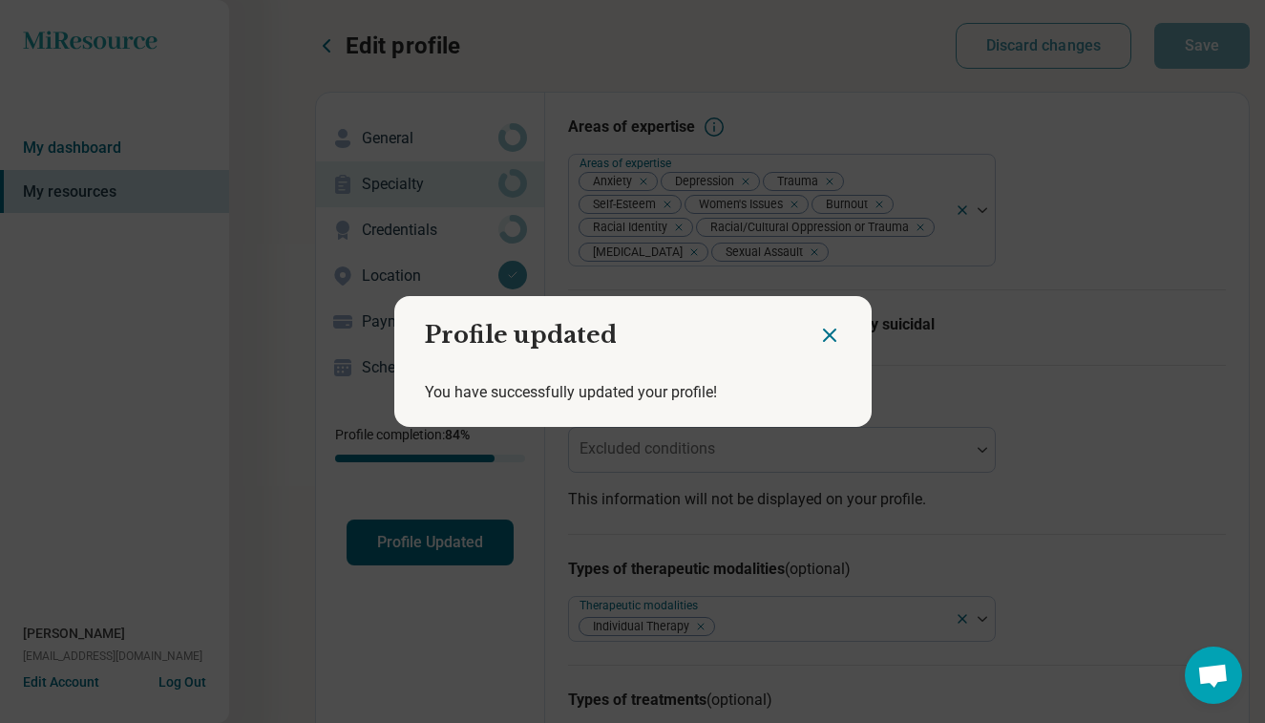
click at [828, 330] on icon "Close dialog" at bounding box center [829, 335] width 23 height 23
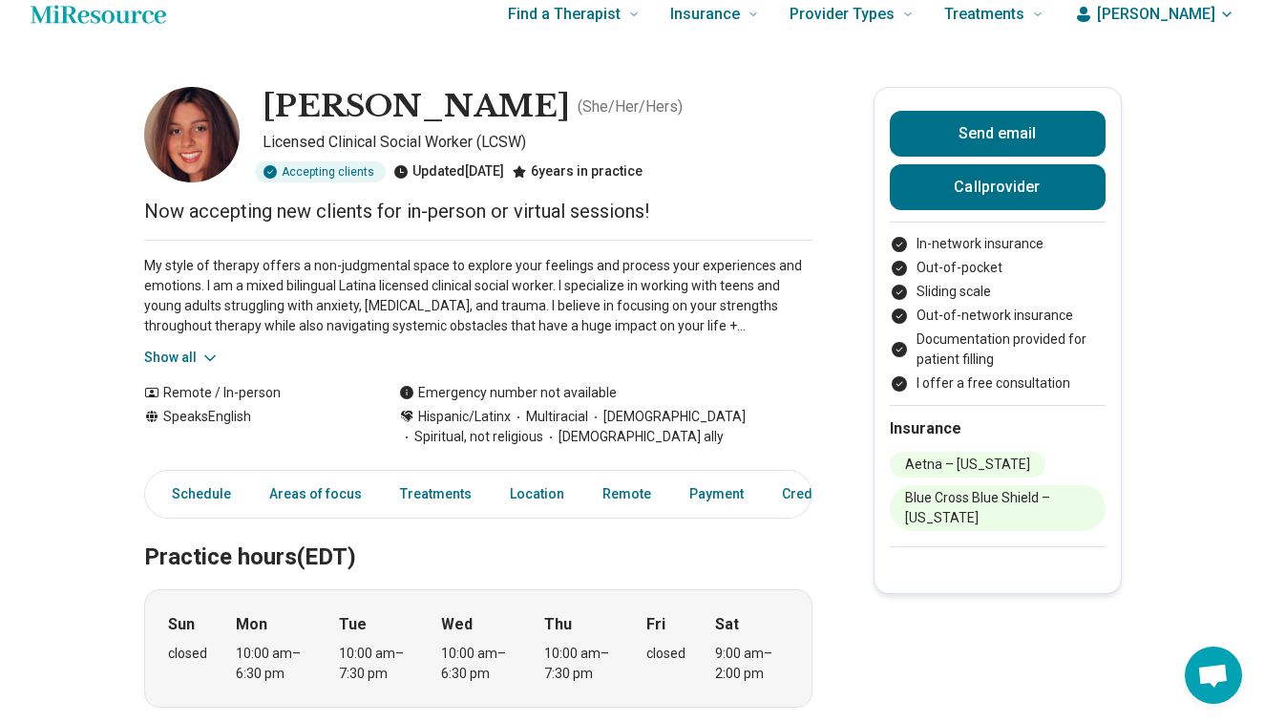
scroll to position [26, 0]
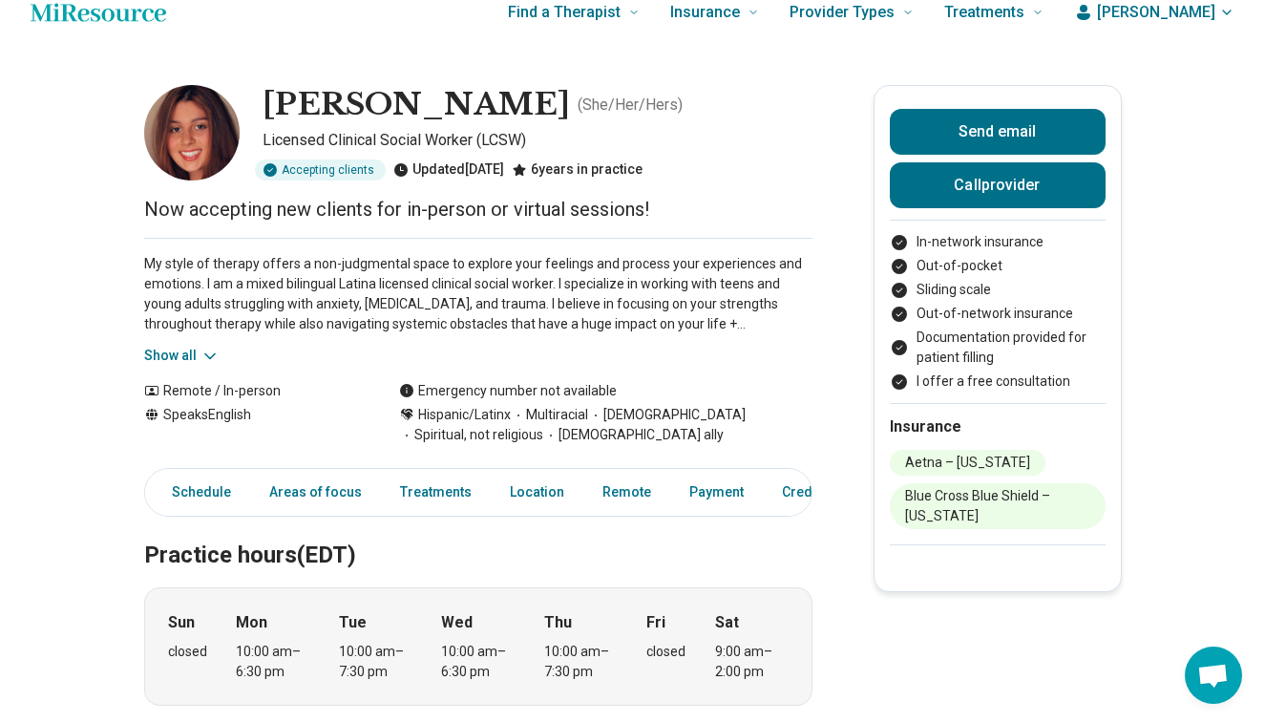
click at [181, 343] on div "My style of therapy offers a non-judgmental space to explore your feelings and …" at bounding box center [478, 302] width 668 height 128
click at [185, 350] on button "Show all" at bounding box center [181, 356] width 75 height 20
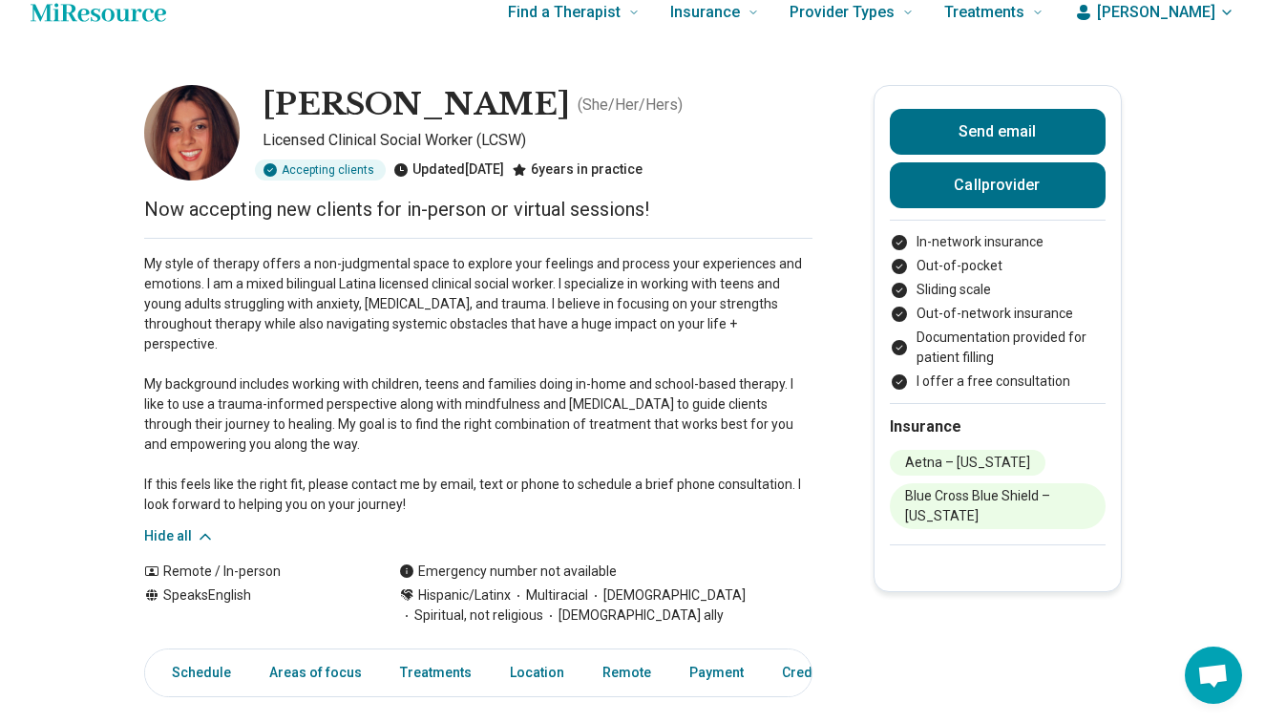
click at [433, 484] on p "My style of therapy offers a non-judgmental space to explore your feelings and …" at bounding box center [478, 384] width 668 height 261
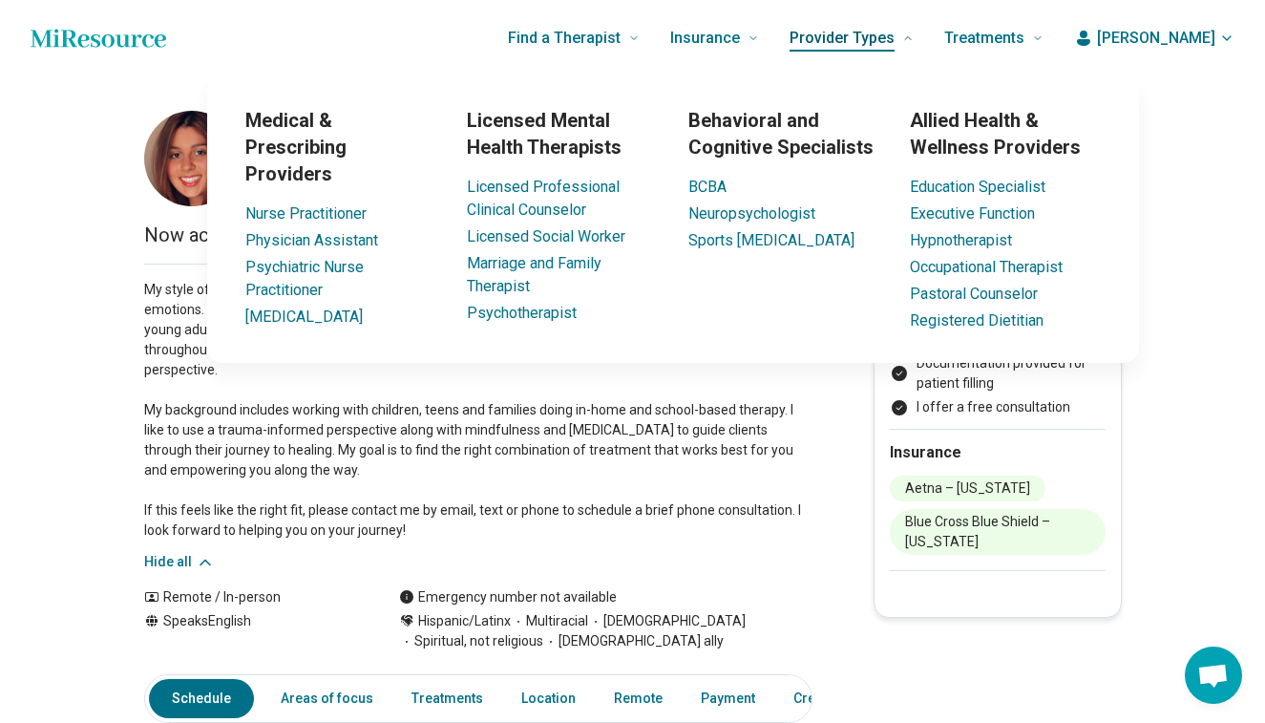
scroll to position [0, 0]
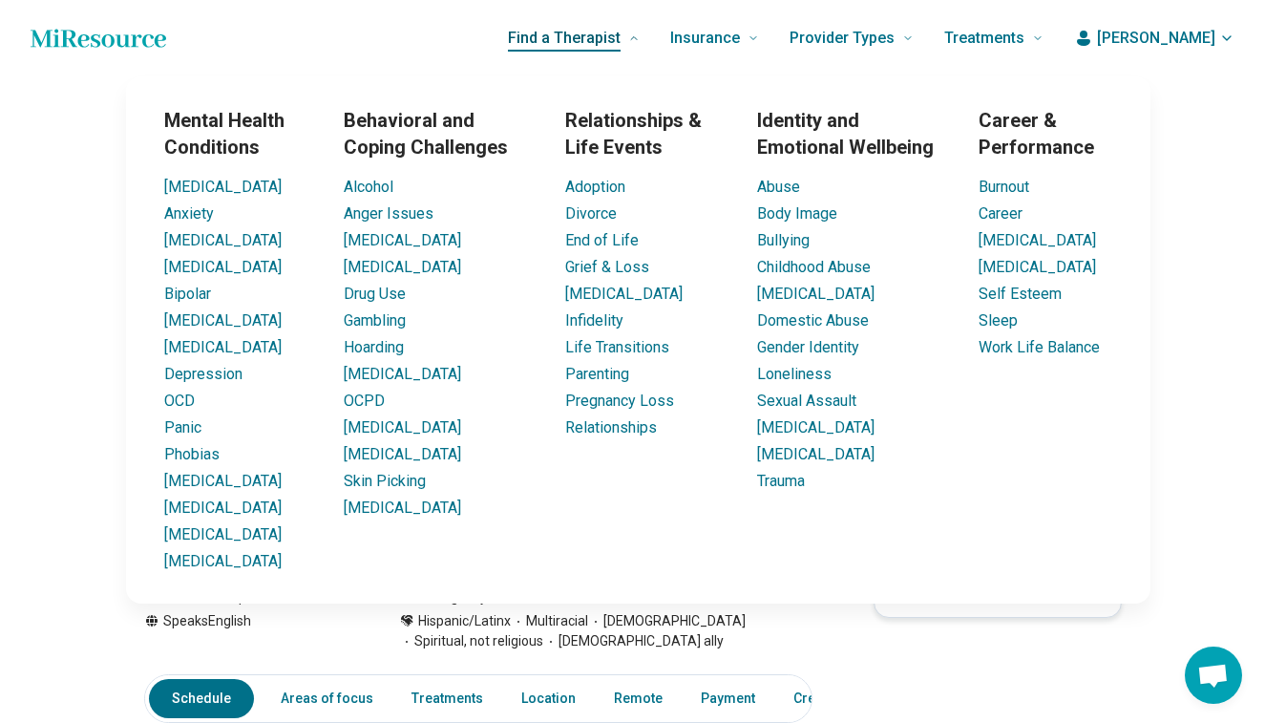
click at [618, 36] on span "Find a Therapist" at bounding box center [564, 38] width 113 height 27
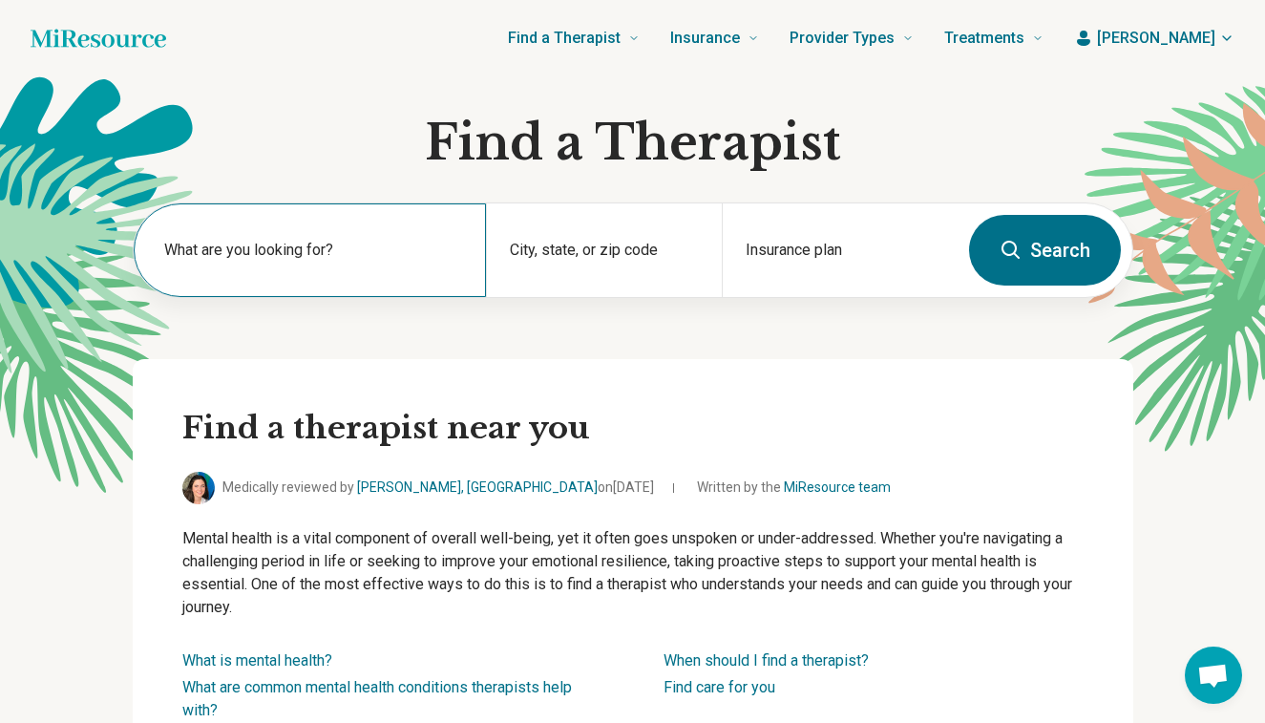
click at [333, 250] on label "What are you looking for?" at bounding box center [314, 250] width 300 height 23
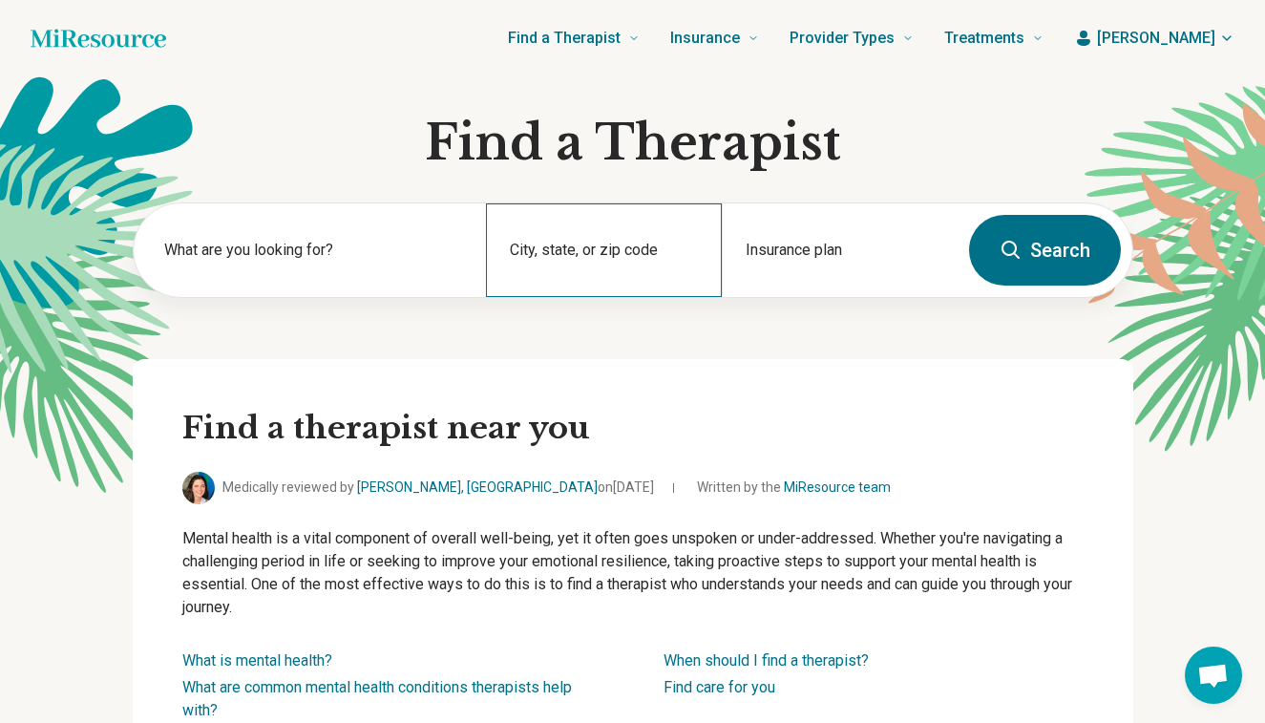
click at [589, 239] on div "City, state, or zip code" at bounding box center [604, 250] width 236 height 94
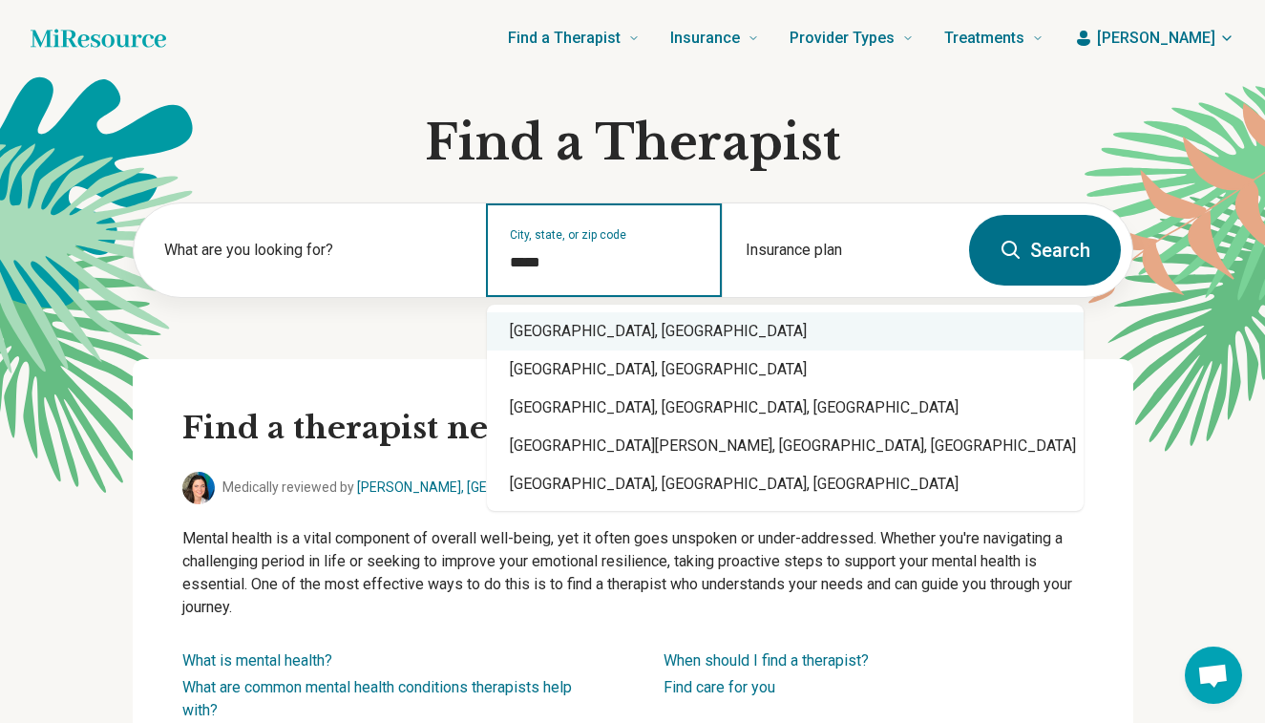
click at [617, 322] on div "Chapel Hill, NC" at bounding box center [785, 331] width 597 height 38
type input "**********"
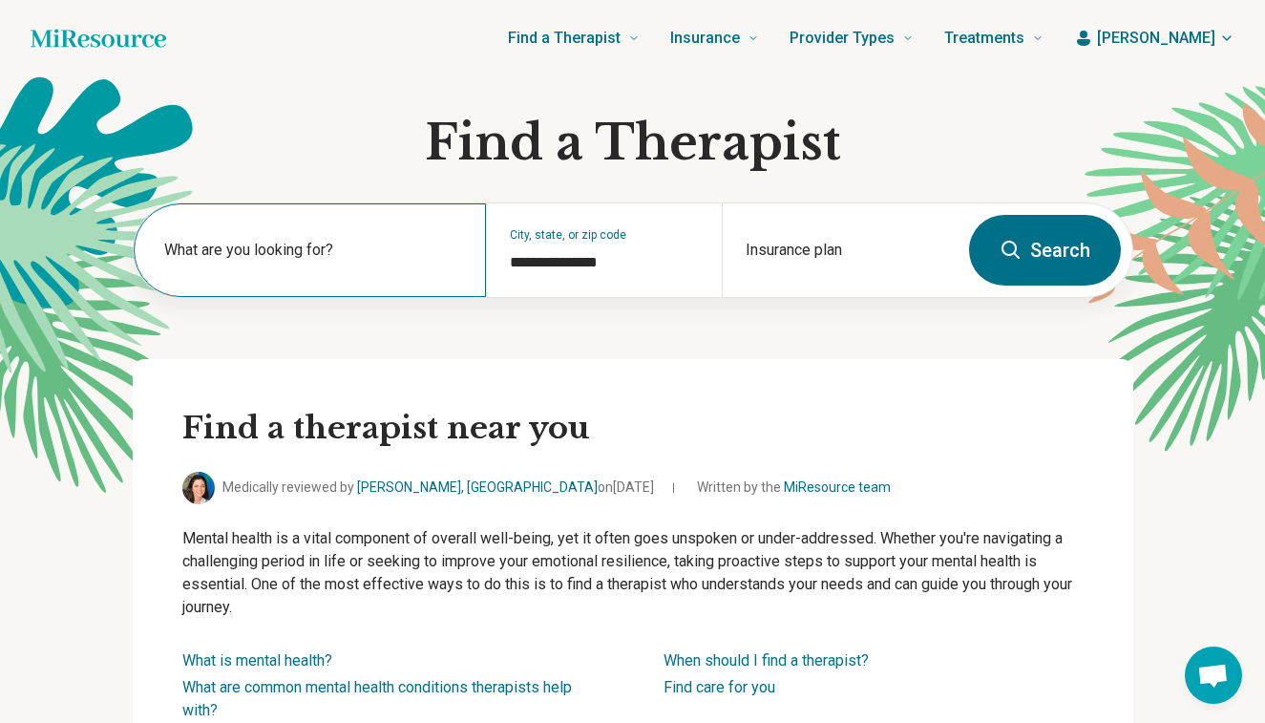
click at [412, 242] on label "What are you looking for?" at bounding box center [314, 250] width 300 height 23
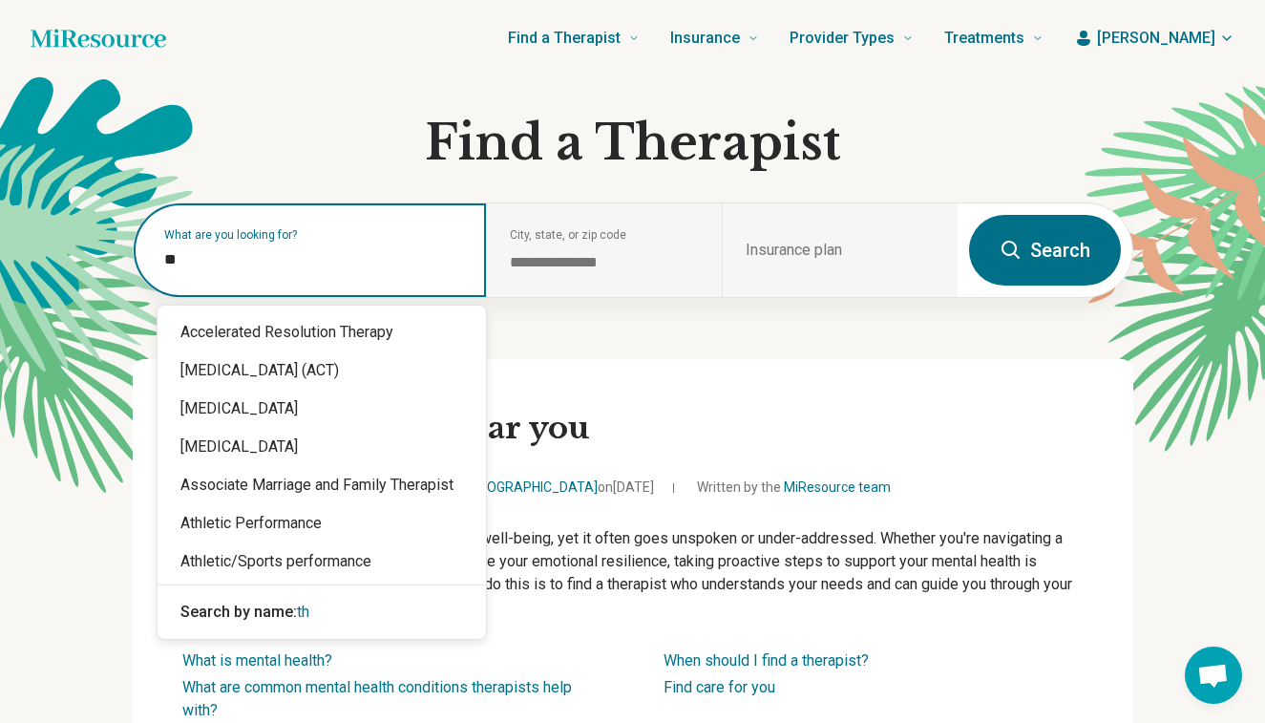
type input "*"
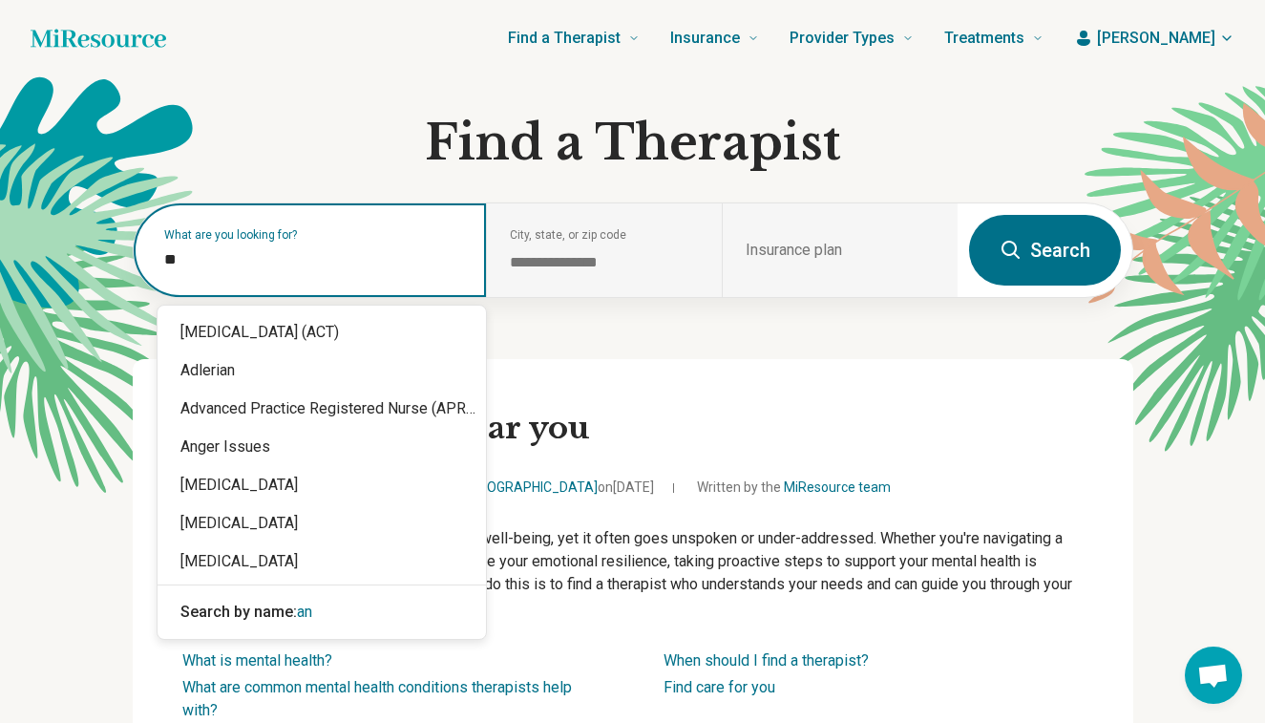
type input "***"
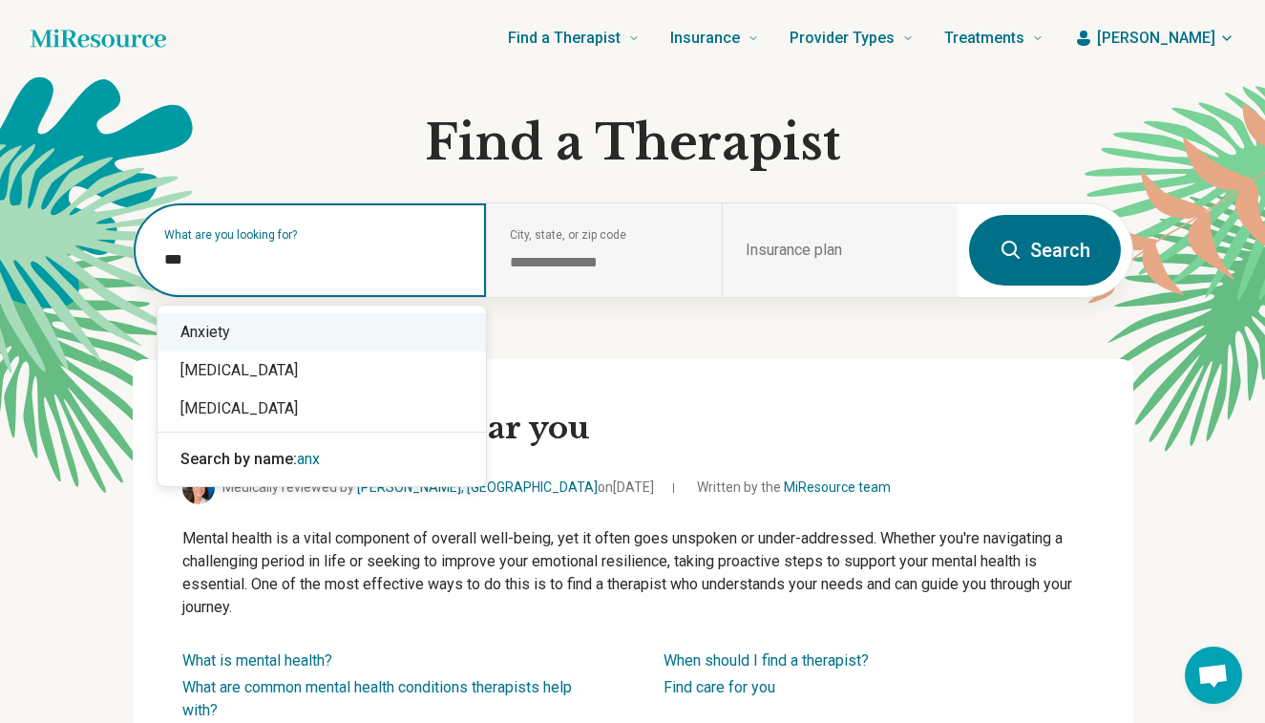
click at [378, 338] on div "Anxiety" at bounding box center [322, 332] width 328 height 38
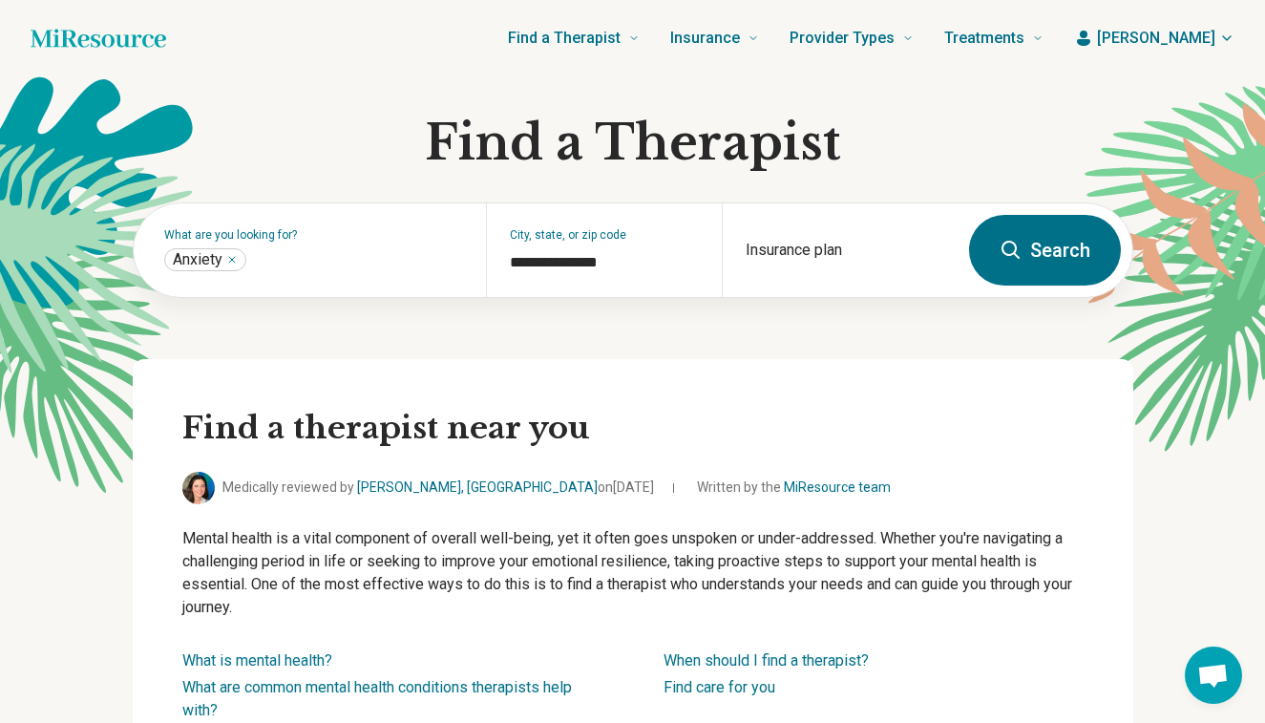
click at [1006, 252] on icon at bounding box center [1011, 250] width 23 height 23
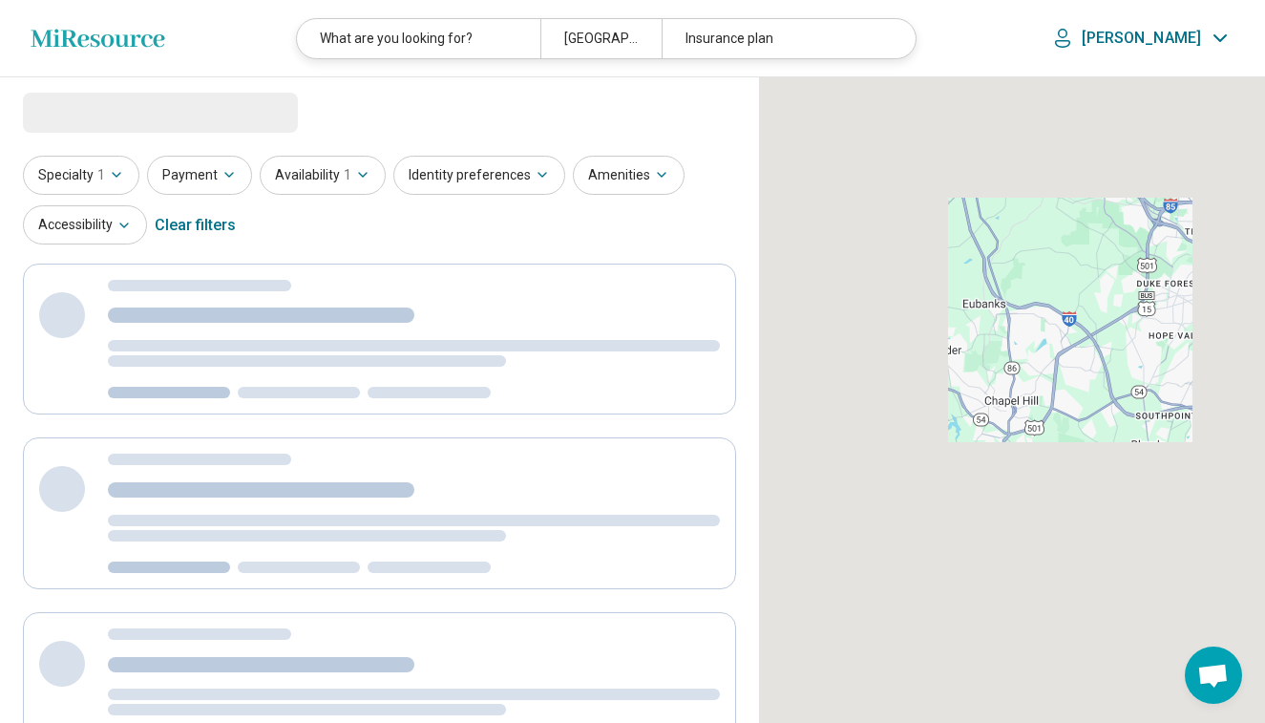
select select "***"
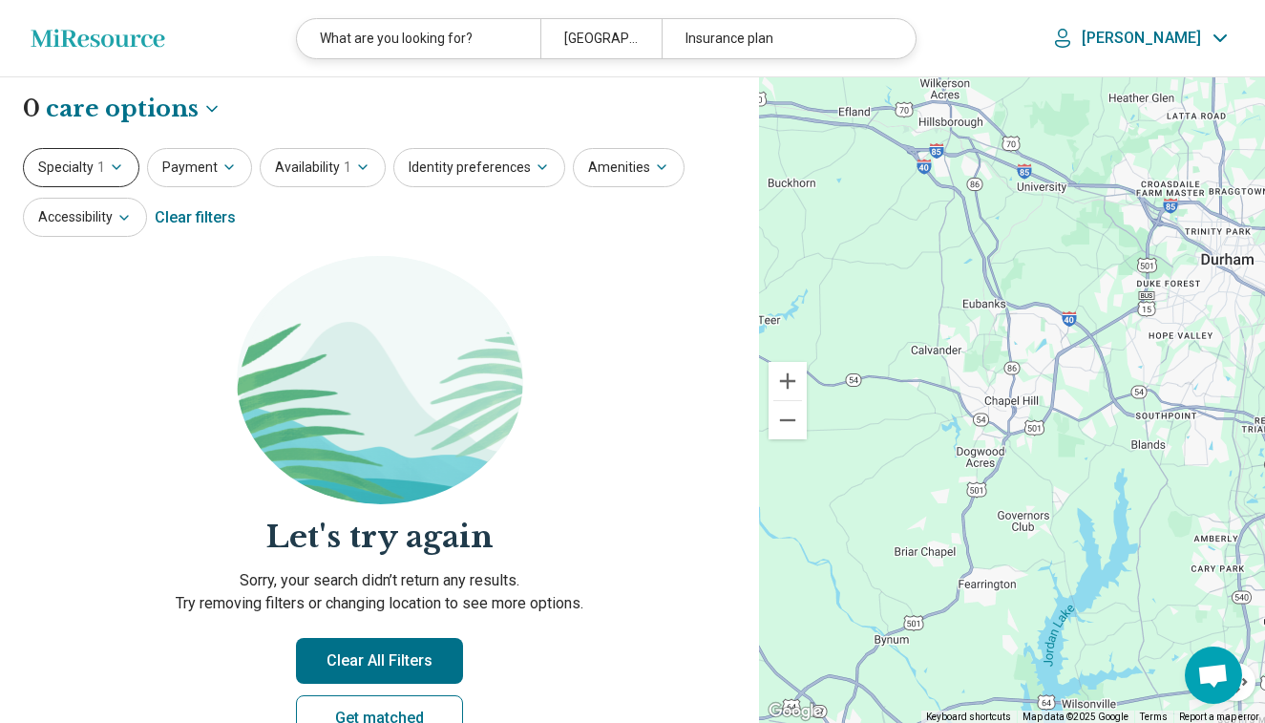
click at [111, 164] on icon "button" at bounding box center [116, 166] width 15 height 15
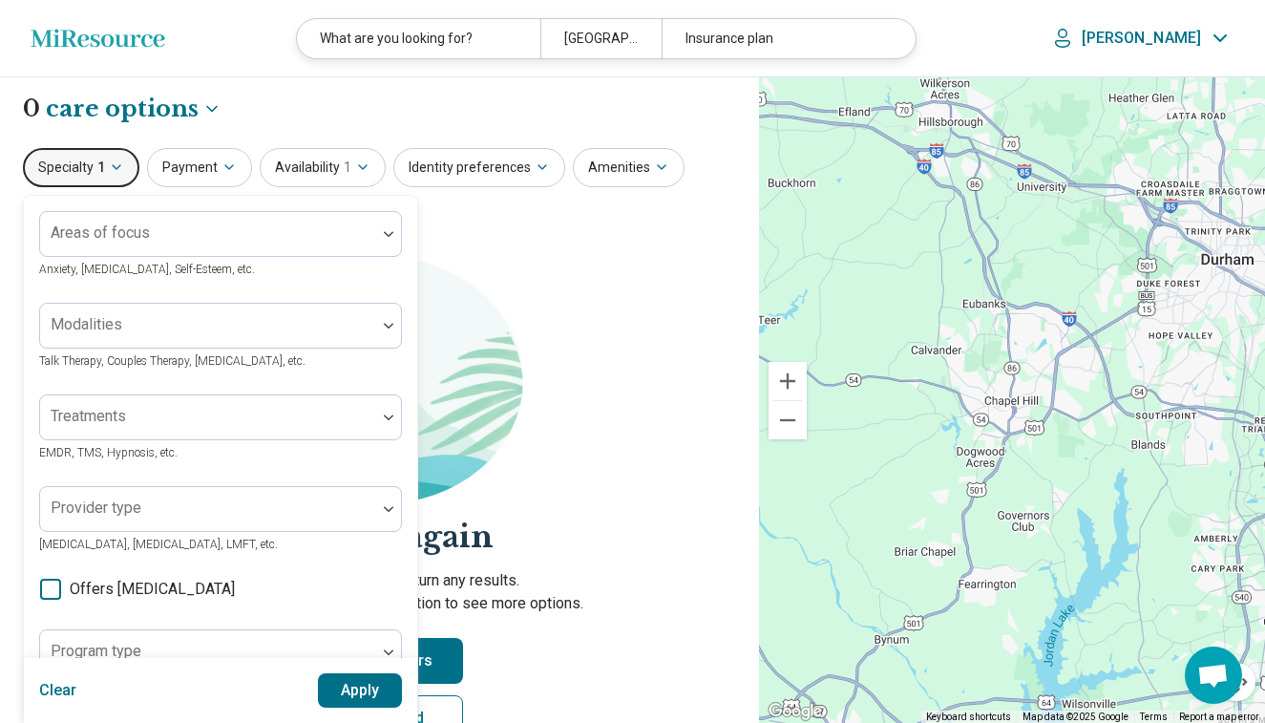
scroll to position [-1, 0]
click at [637, 320] on section "Let's try again Sorry, your search didn’t return any results. Try removing filt…" at bounding box center [379, 514] width 713 height 517
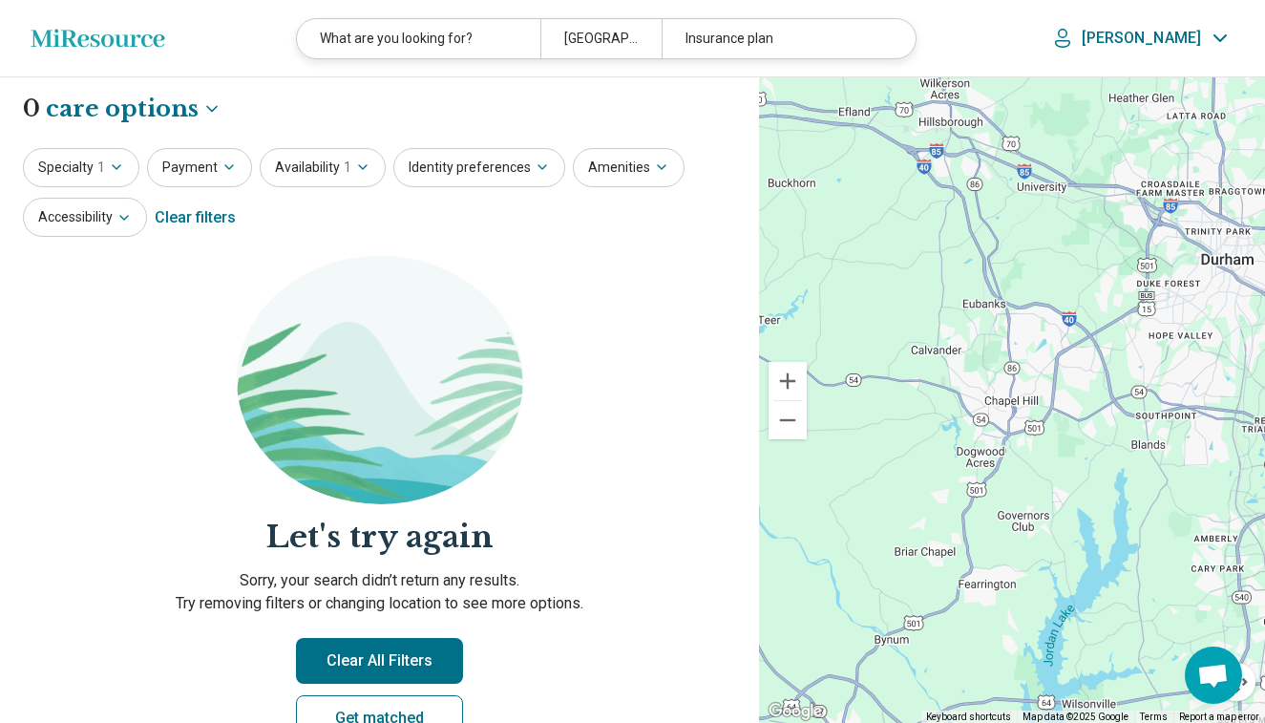
scroll to position [0, 0]
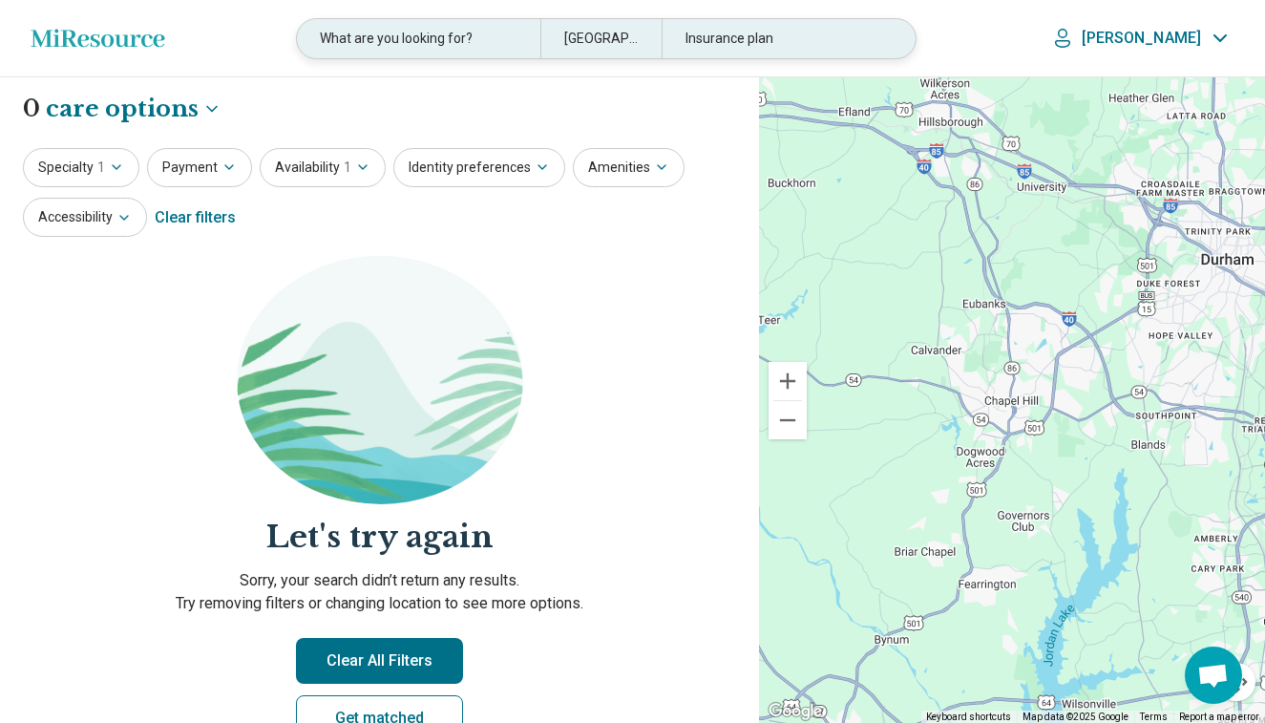
click at [694, 46] on div "Insurance plan" at bounding box center [783, 38] width 243 height 39
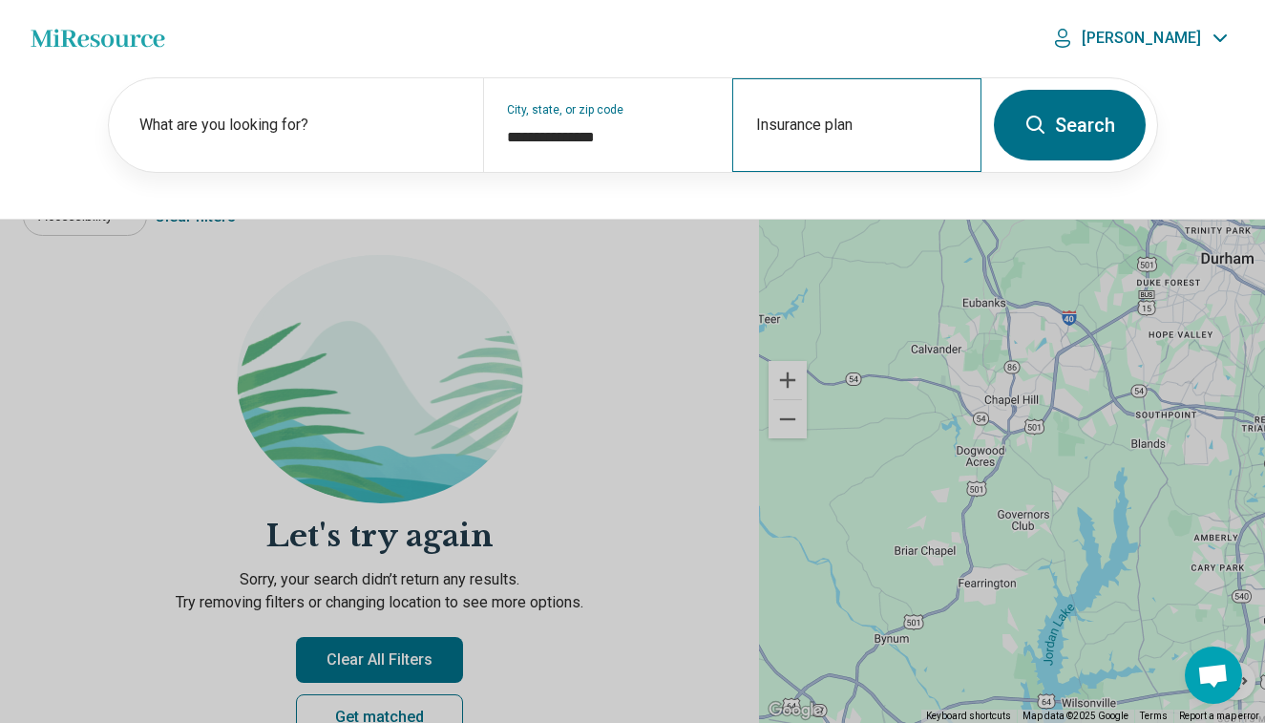
click at [770, 114] on div "Insurance plan" at bounding box center [856, 125] width 249 height 94
type input "*"
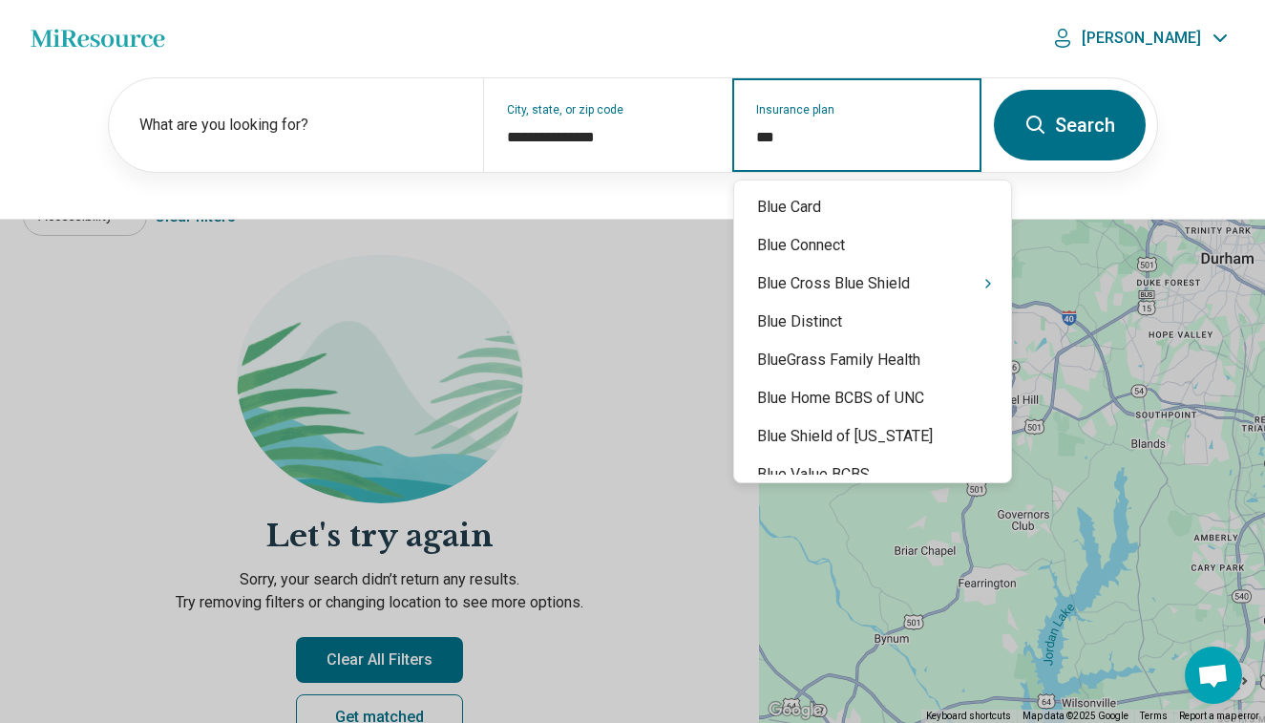
type input "****"
click at [840, 292] on div "Blue Cross Blue Shield" at bounding box center [872, 284] width 277 height 38
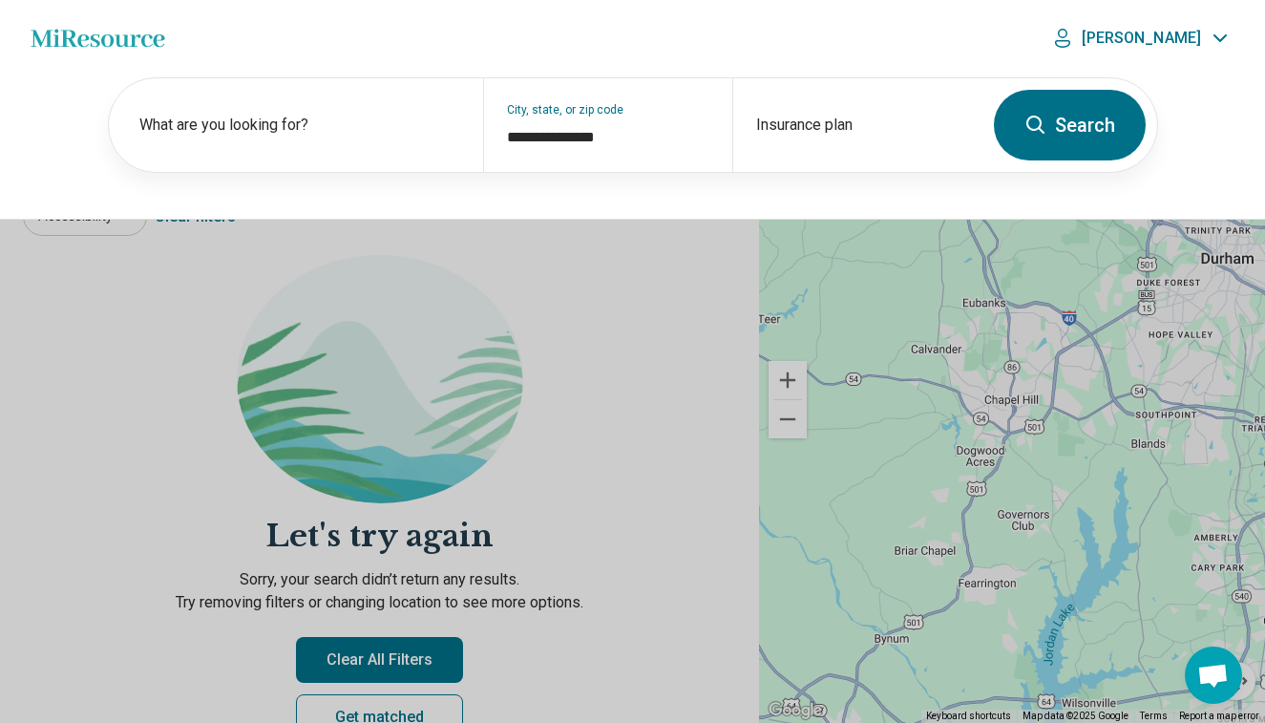
click at [1165, 91] on div "**********" at bounding box center [632, 147] width 1265 height 143
click at [1077, 128] on button "Search" at bounding box center [1070, 125] width 152 height 71
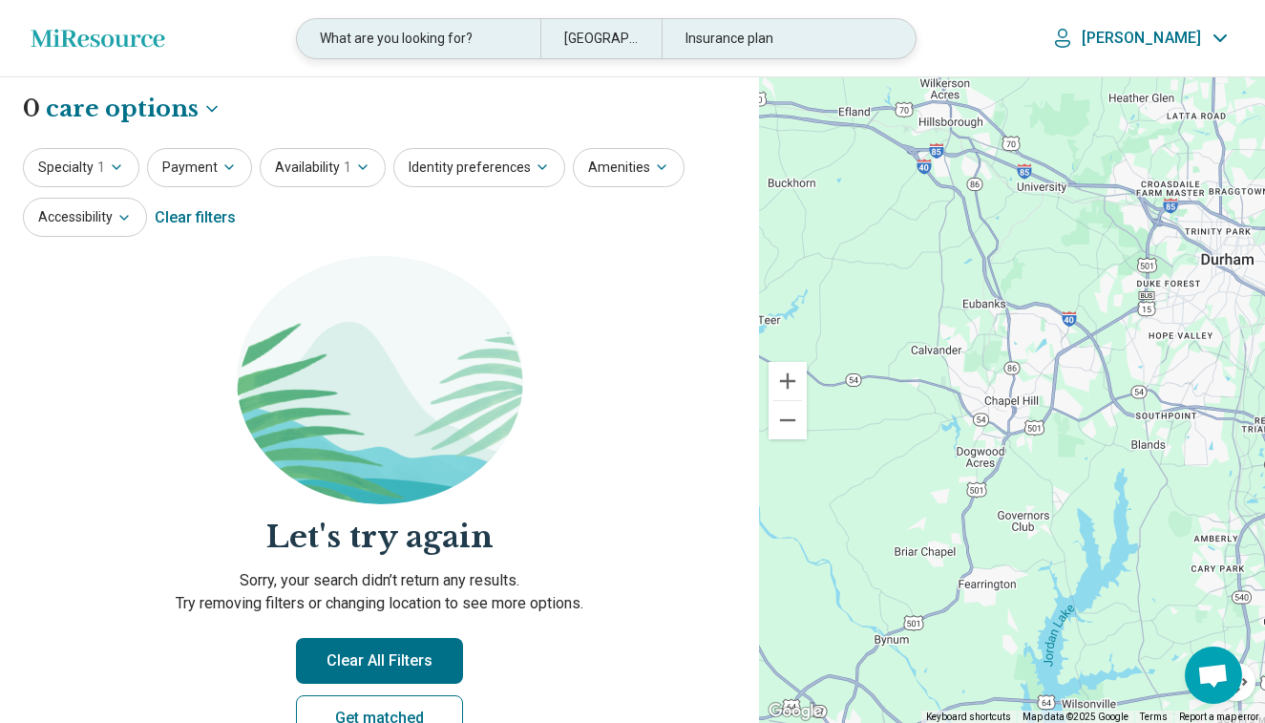
click at [756, 35] on div "Insurance plan" at bounding box center [783, 38] width 243 height 39
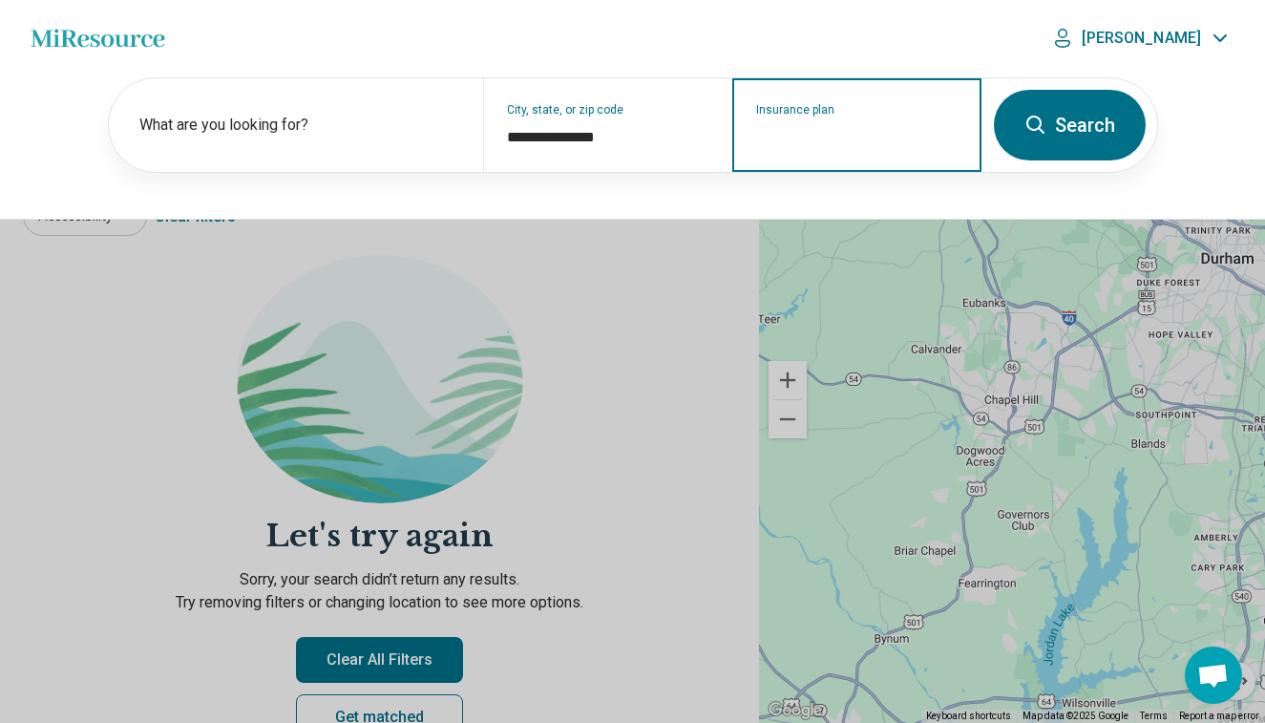
click at [791, 144] on input "Insurance plan" at bounding box center [857, 137] width 202 height 23
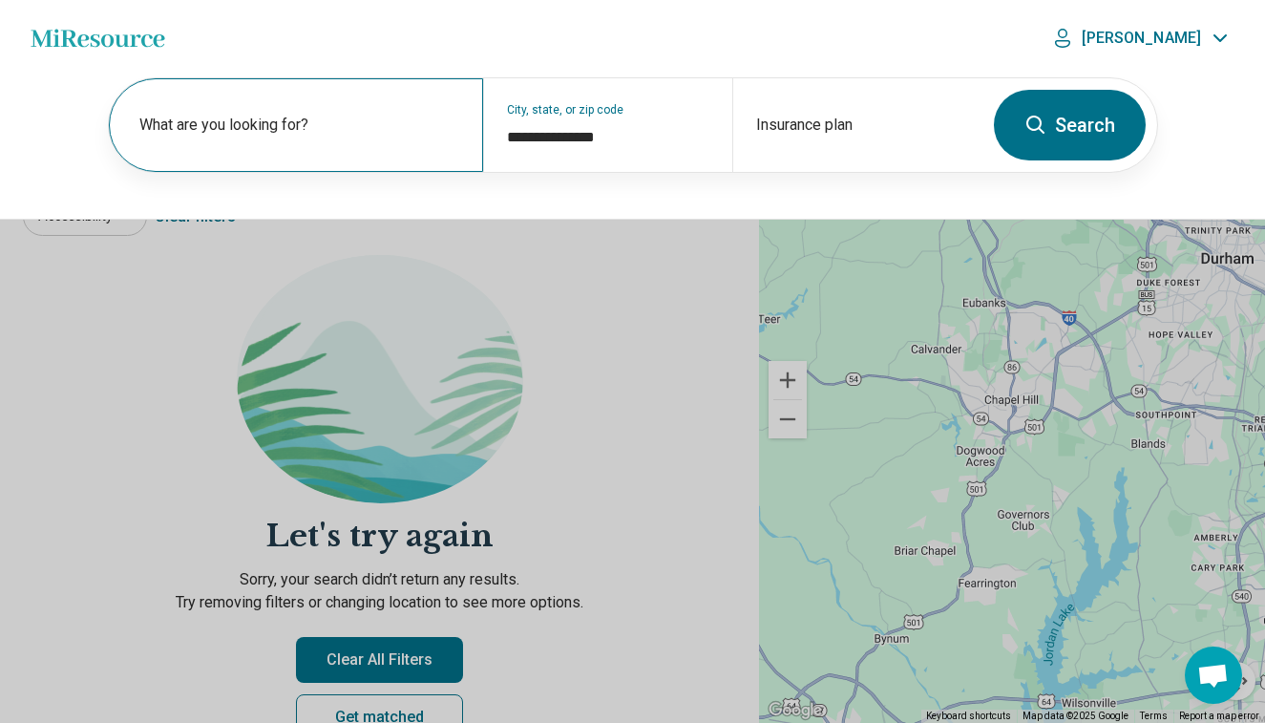
click at [451, 112] on div "What are you looking for?" at bounding box center [296, 125] width 374 height 94
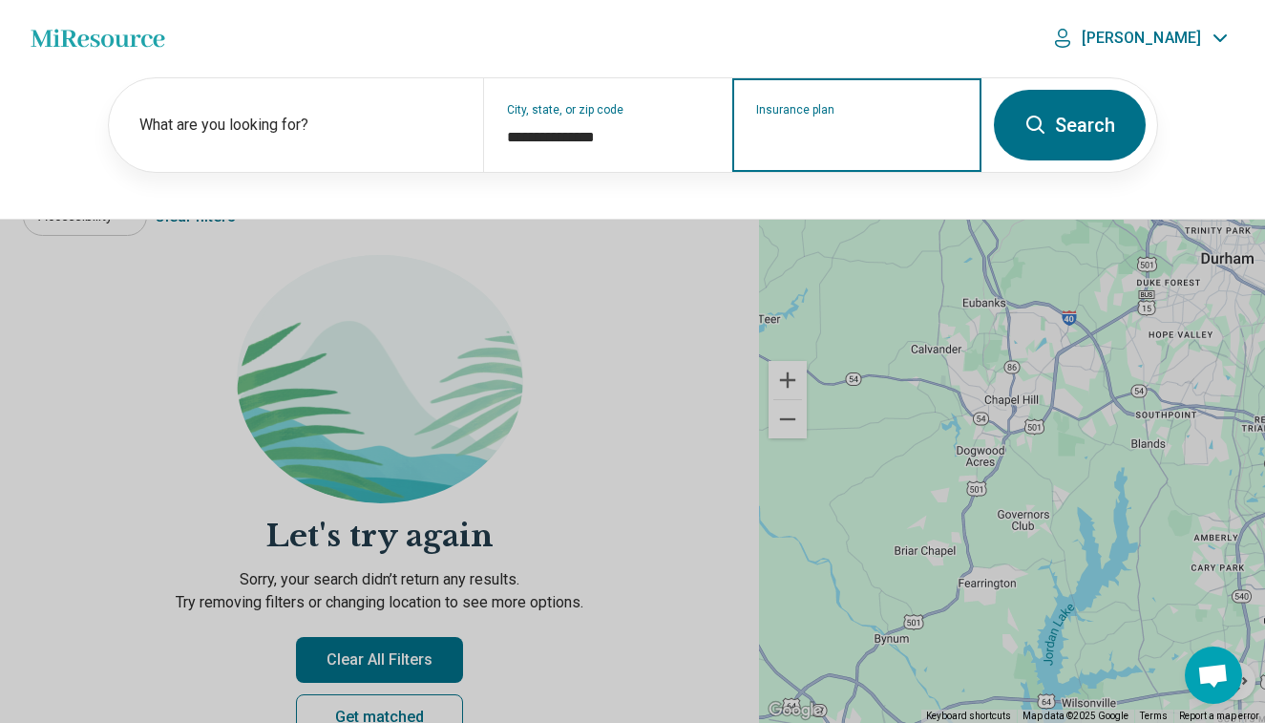
click at [858, 138] on input "Insurance plan" at bounding box center [857, 137] width 202 height 23
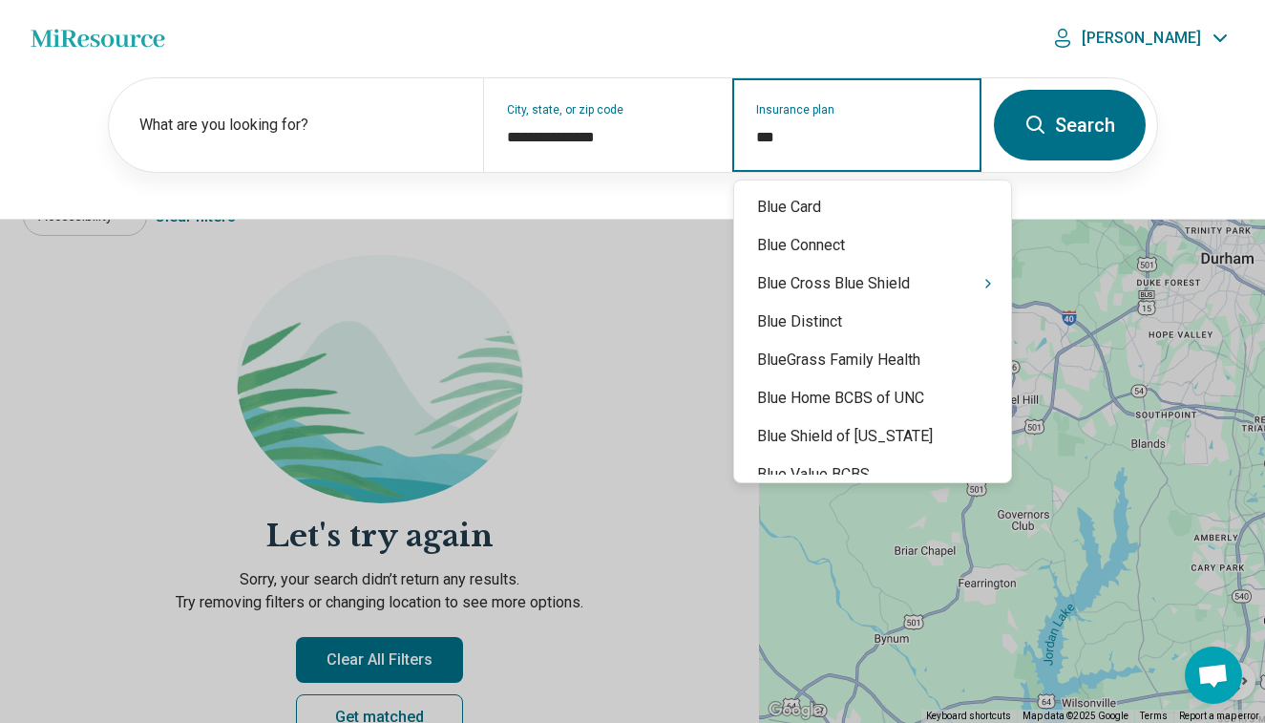
type input "****"
click at [865, 275] on div "Blue Cross Blue Shield" at bounding box center [872, 284] width 277 height 38
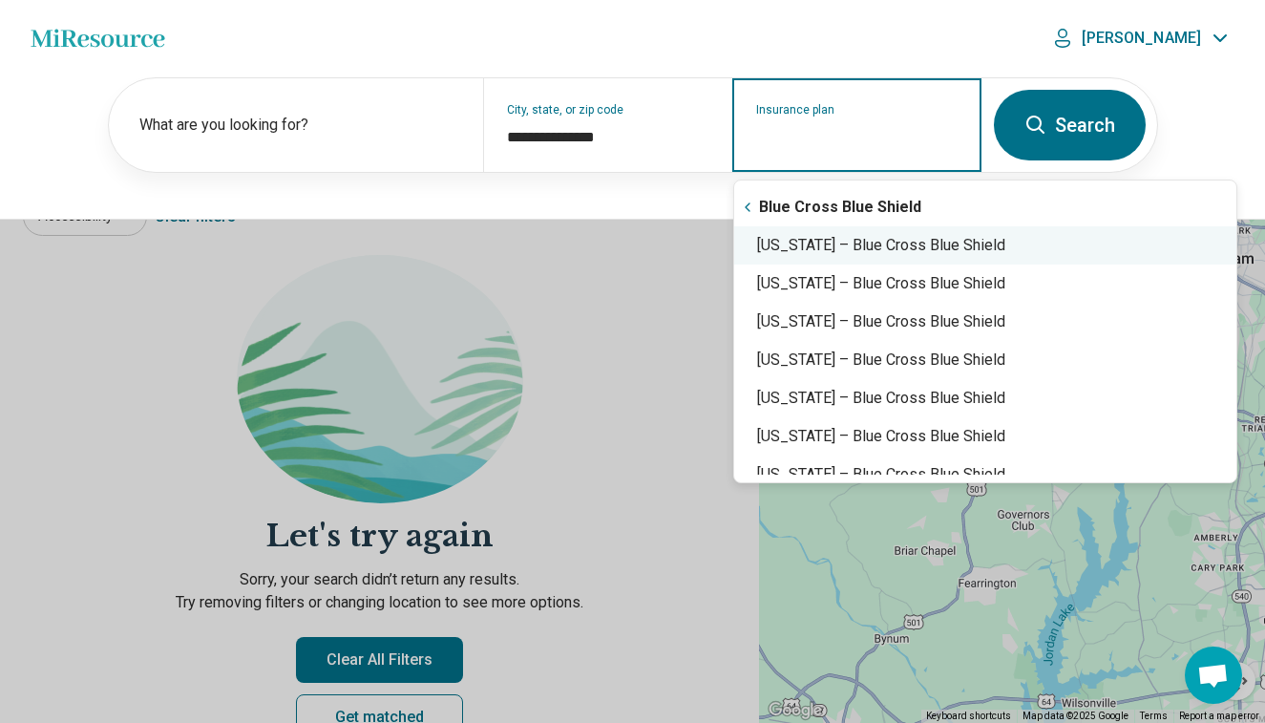
click at [900, 245] on div "North Carolina – Blue Cross Blue Shield" at bounding box center [985, 245] width 502 height 38
type input "**********"
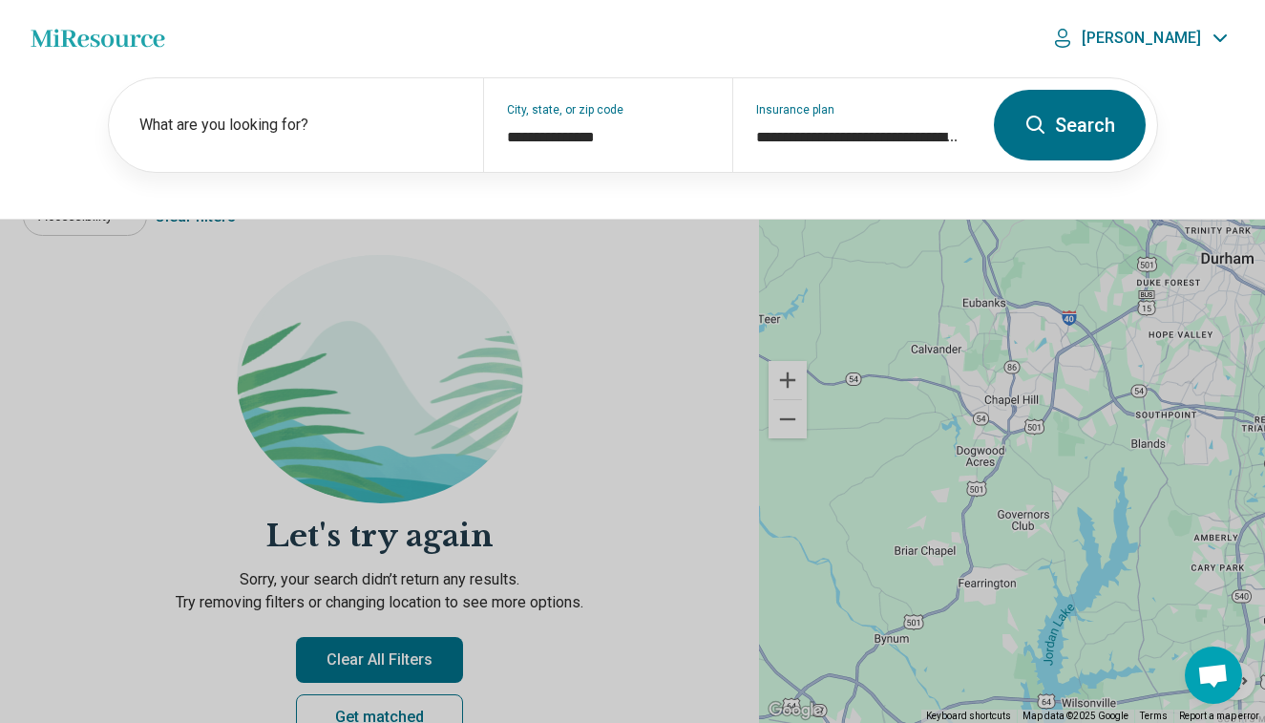
click at [1058, 146] on button "Search" at bounding box center [1070, 125] width 152 height 71
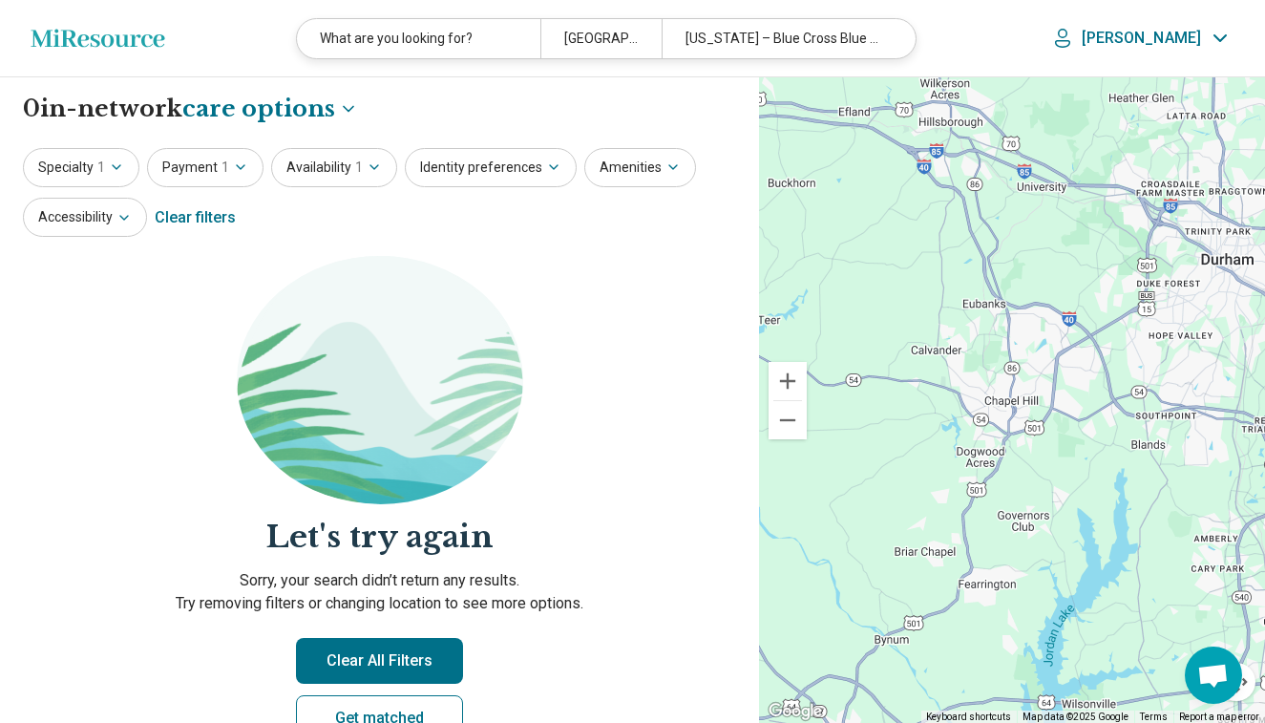
click at [136, 150] on div "Specialty 1" at bounding box center [81, 167] width 116 height 39
click at [106, 172] on button "Specialty 1" at bounding box center [81, 167] width 116 height 39
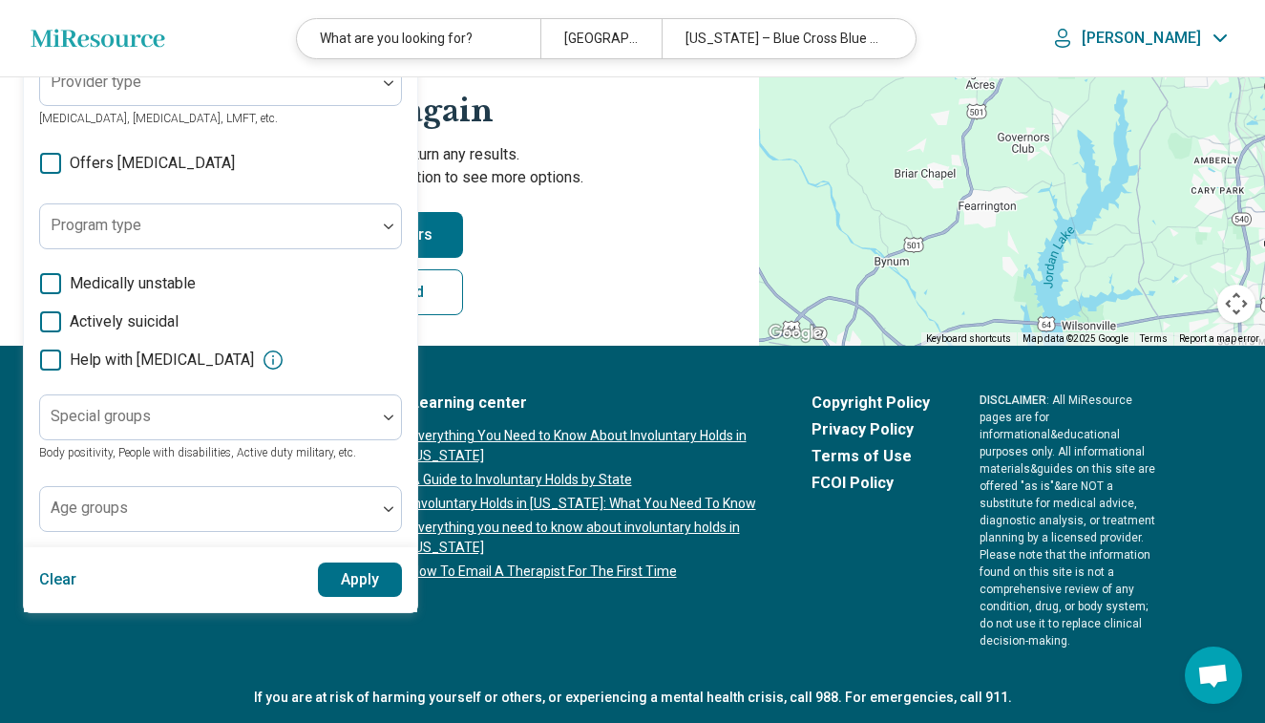
click at [56, 569] on button "Clear" at bounding box center [58, 579] width 38 height 34
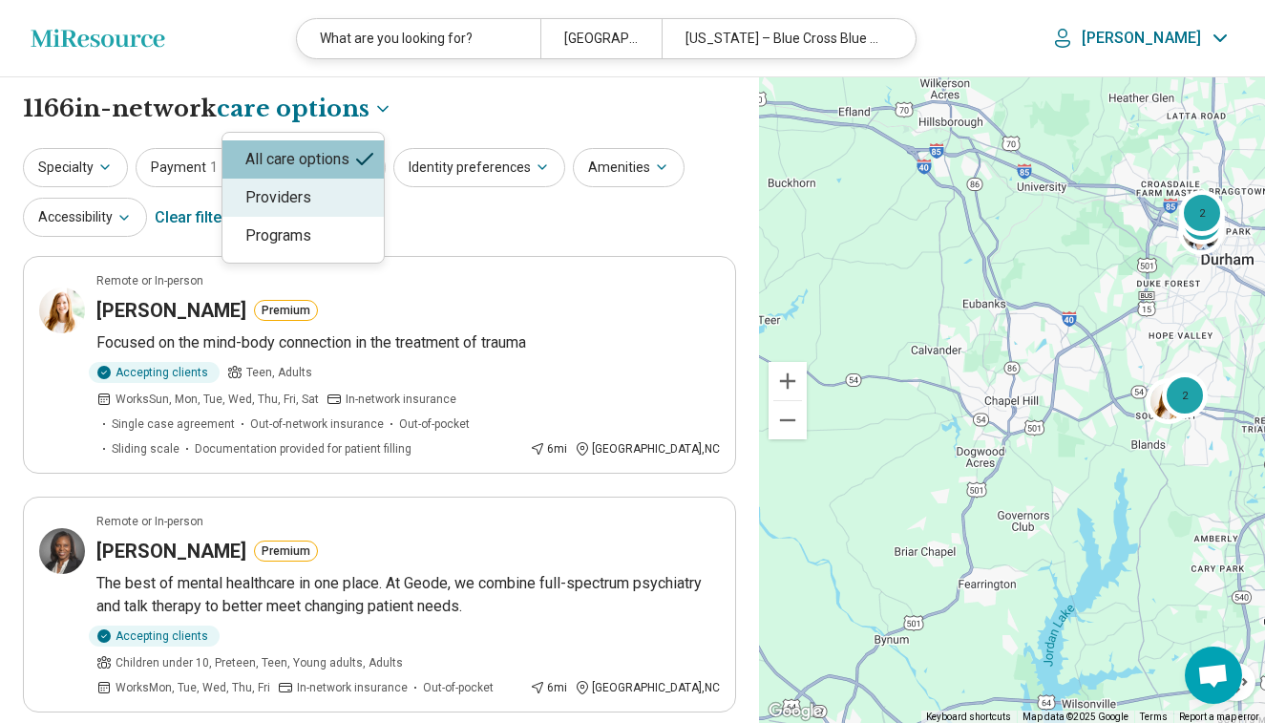
click at [342, 206] on div "Providers" at bounding box center [302, 198] width 161 height 38
select select "********"
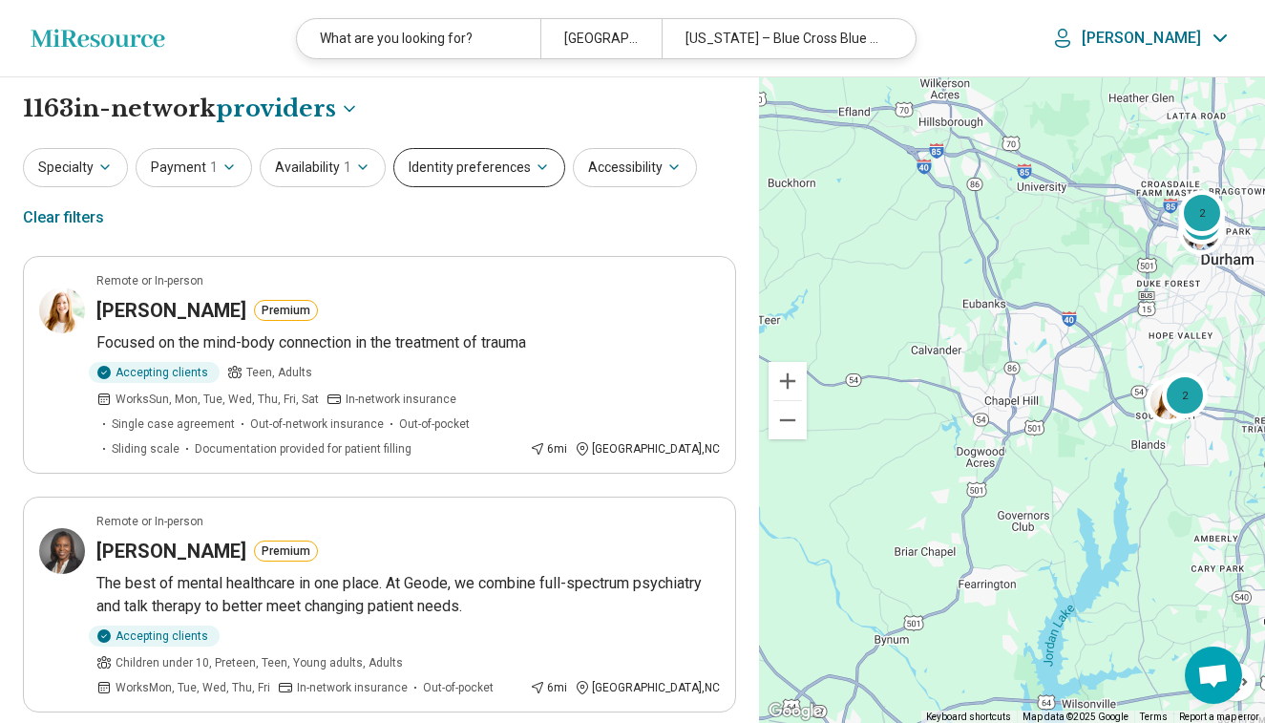
click at [485, 171] on button "Identity preferences" at bounding box center [479, 167] width 172 height 39
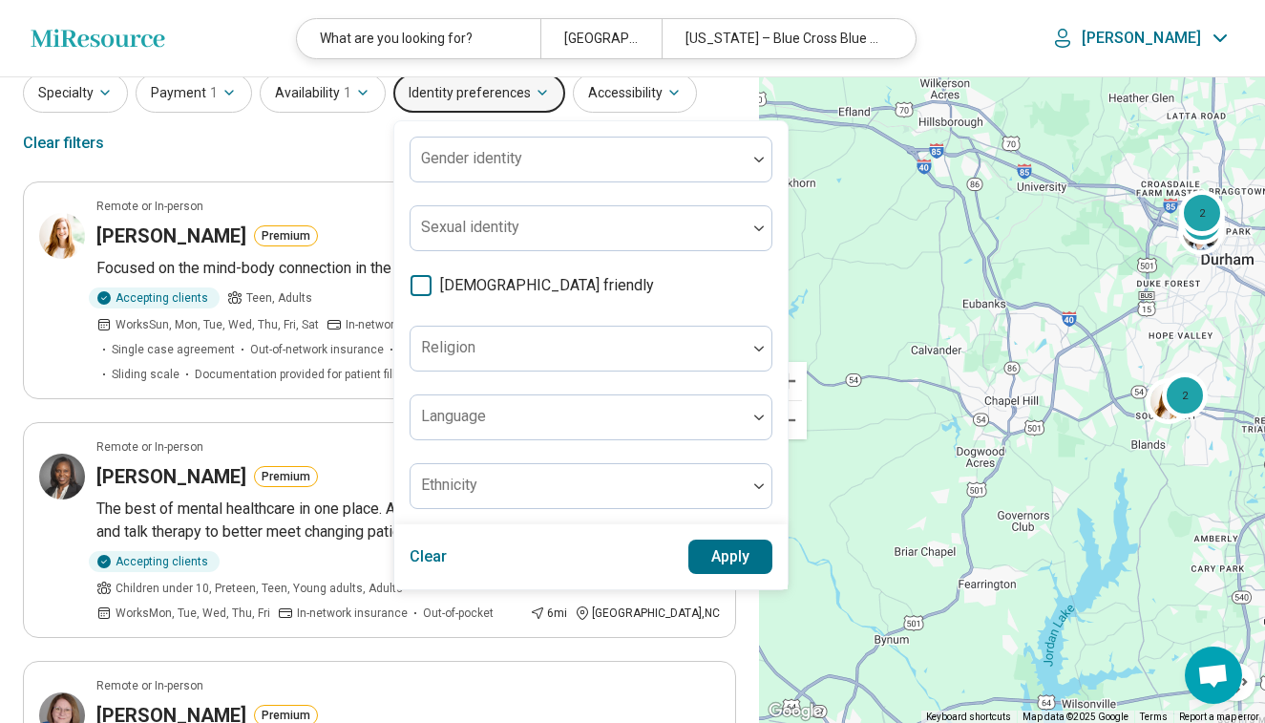
scroll to position [11, 0]
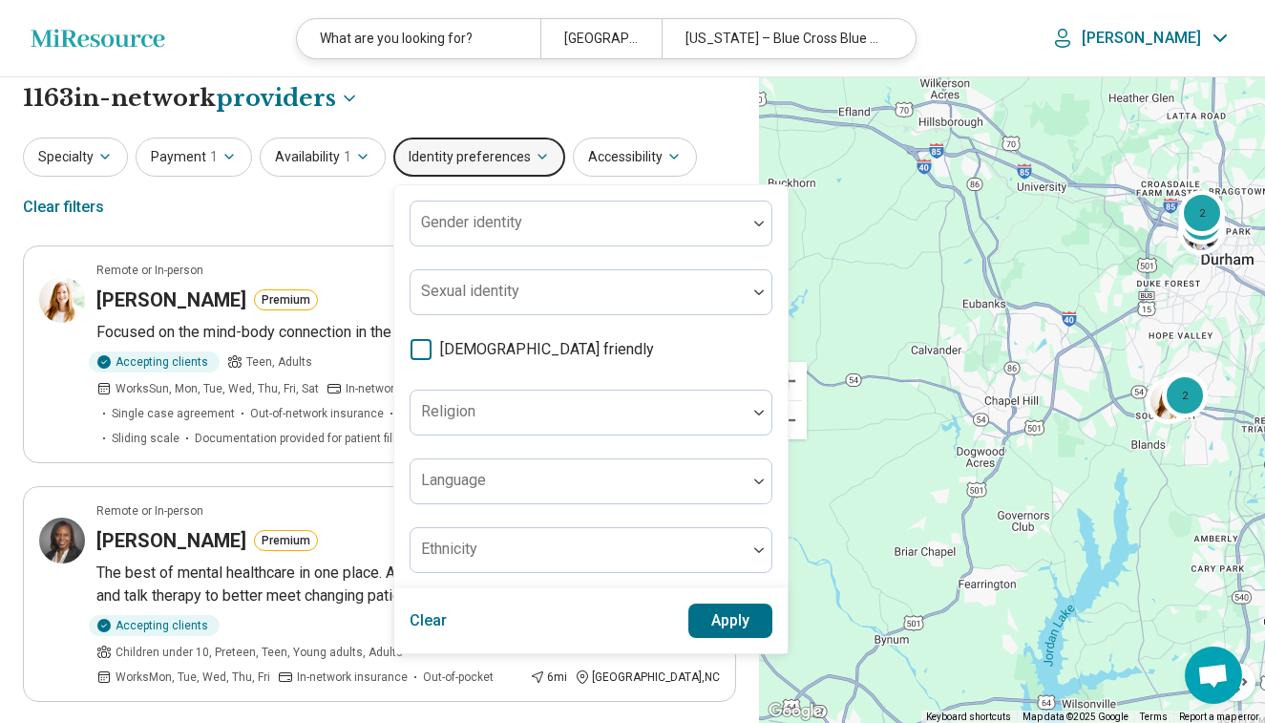
click at [501, 158] on button "Identity preferences" at bounding box center [479, 157] width 172 height 39
click at [476, 166] on button "Identity preferences" at bounding box center [479, 157] width 172 height 39
click at [322, 156] on button "Availability 1" at bounding box center [323, 157] width 126 height 39
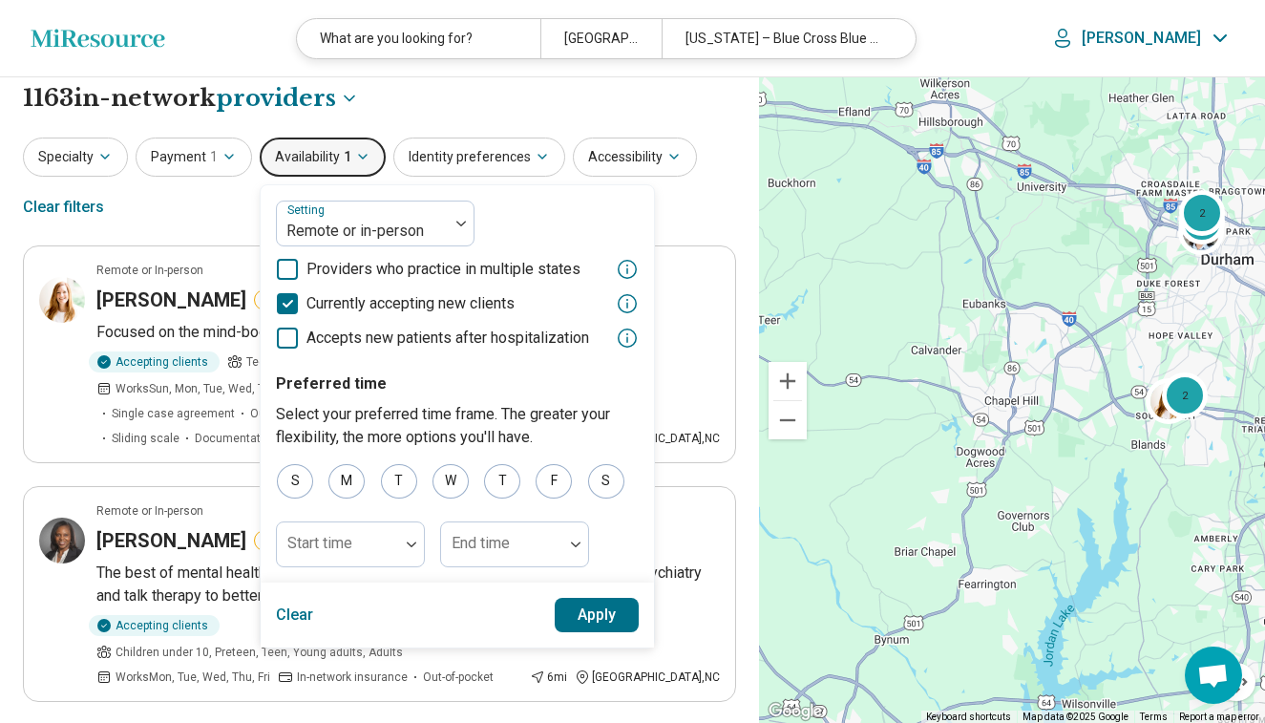
click at [326, 157] on button "Availability 1" at bounding box center [323, 157] width 126 height 39
click at [450, 99] on div "**********" at bounding box center [379, 98] width 713 height 32
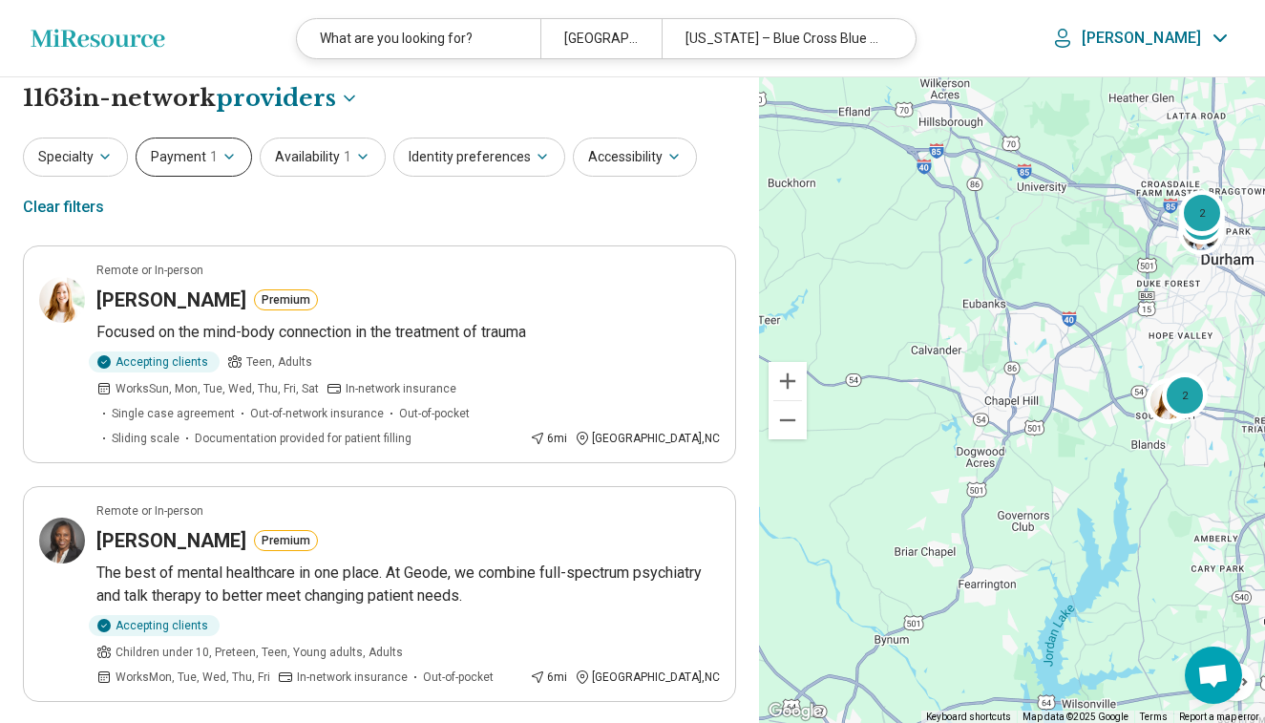
click at [203, 154] on button "Payment 1" at bounding box center [194, 157] width 116 height 39
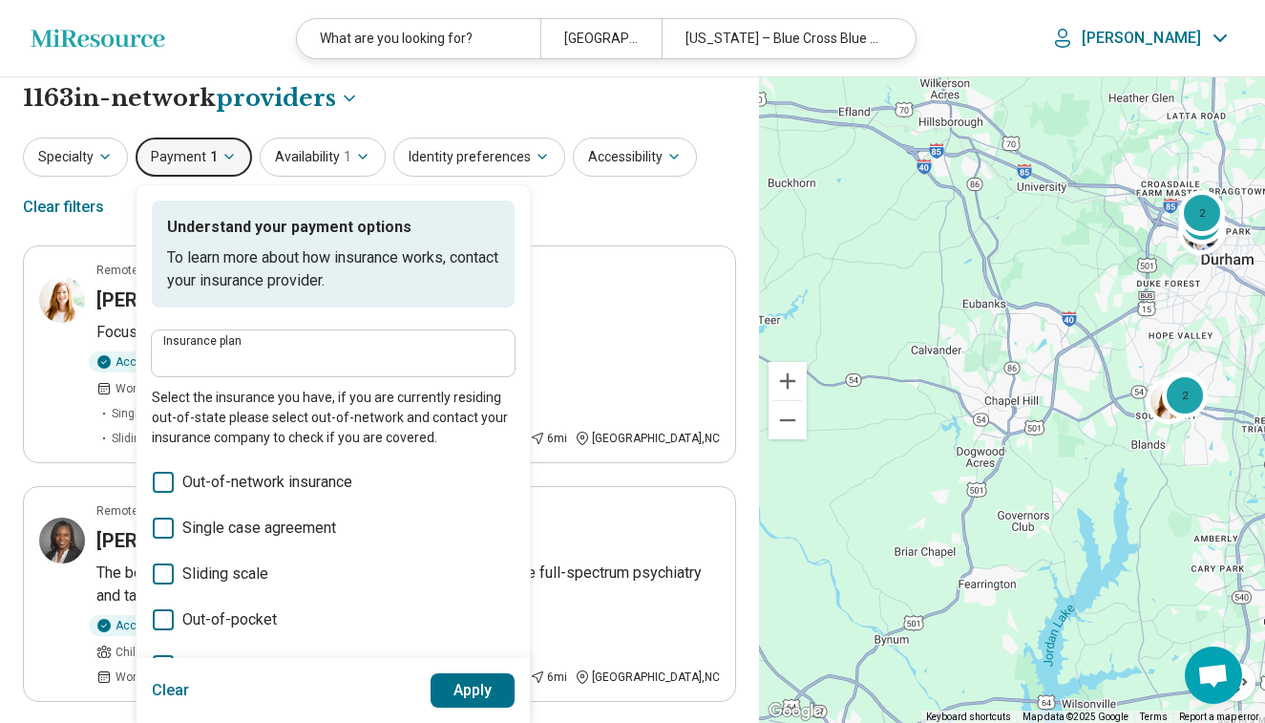
type input "**********"
click at [535, 94] on div "**********" at bounding box center [379, 98] width 713 height 32
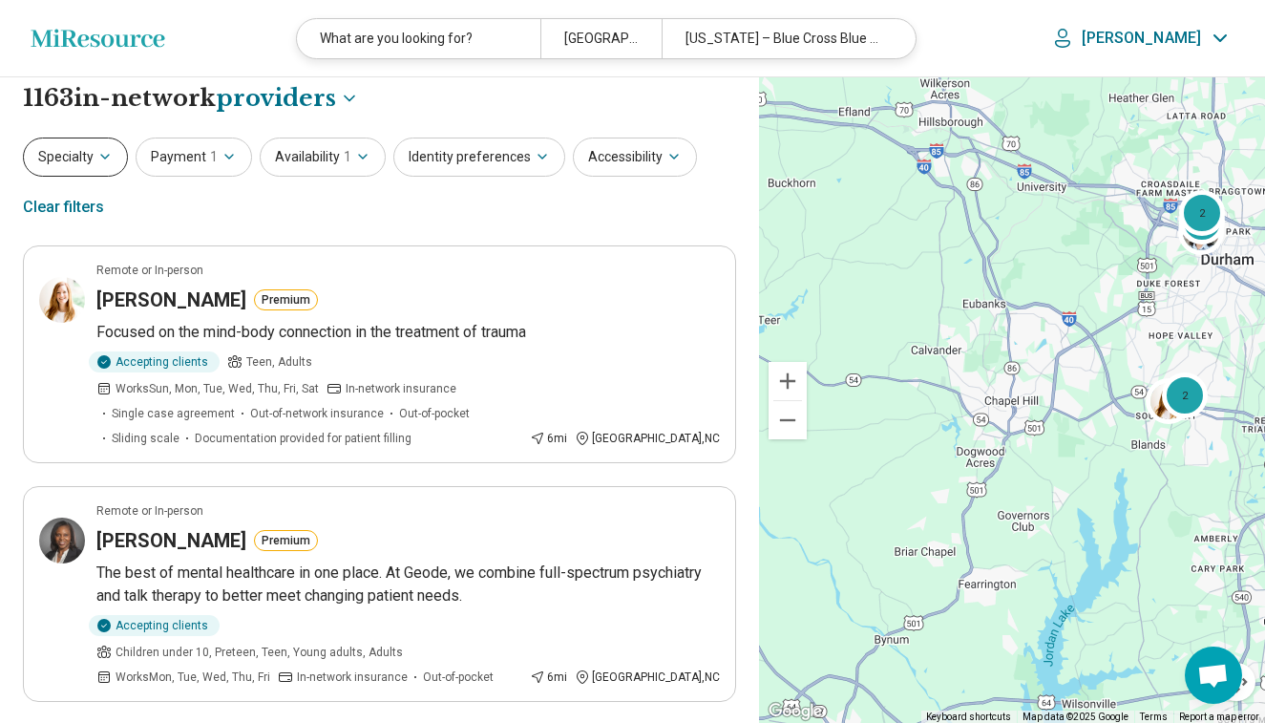
click at [120, 142] on button "Specialty" at bounding box center [75, 157] width 105 height 39
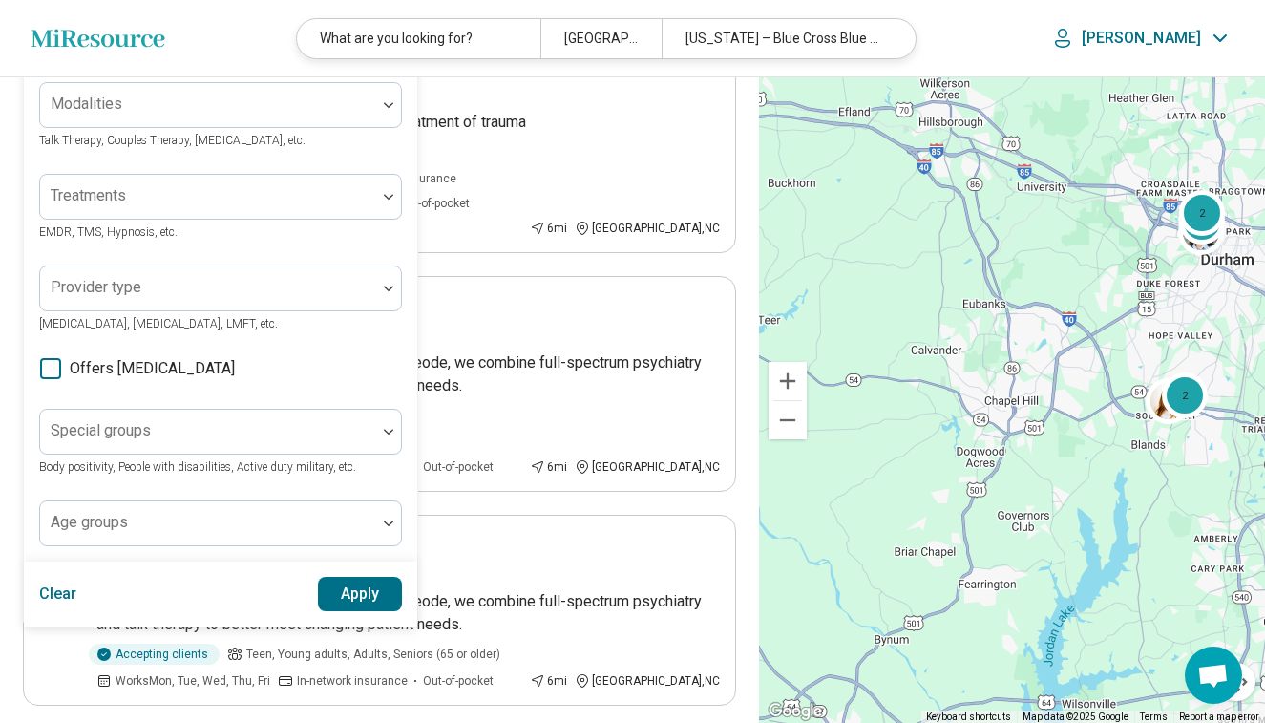
scroll to position [246, 0]
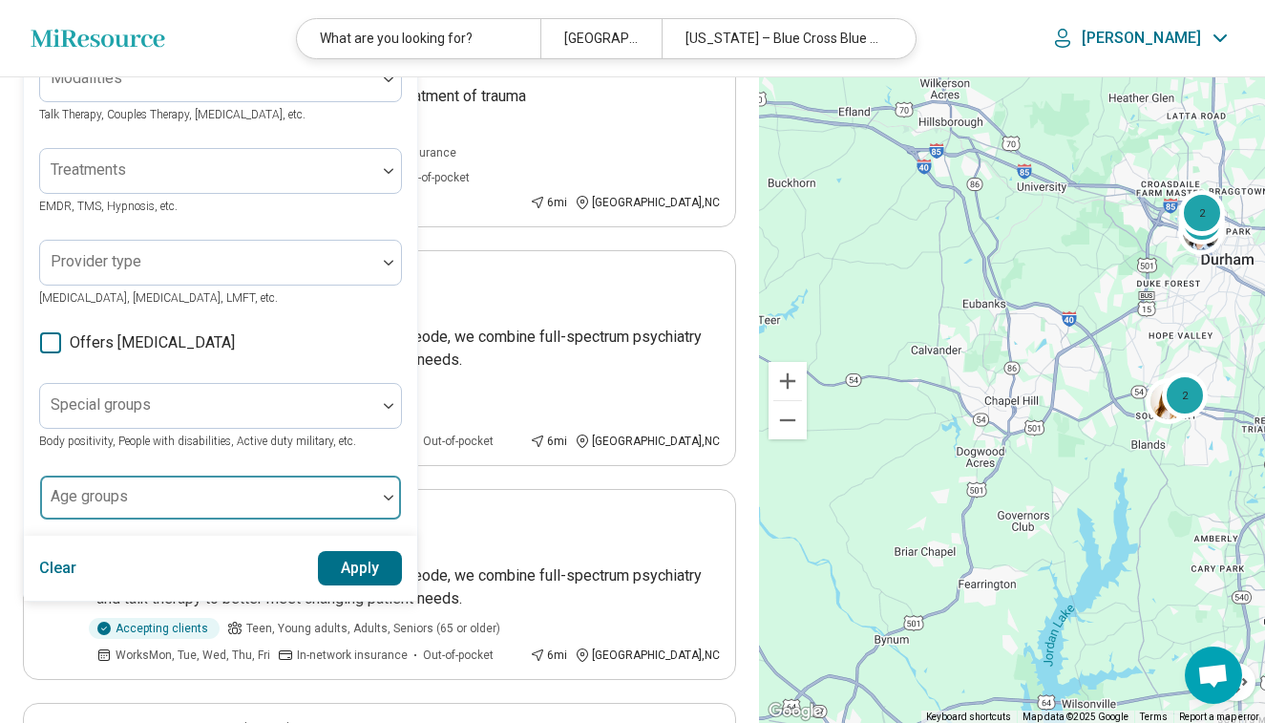
click at [175, 502] on div at bounding box center [208, 505] width 321 height 27
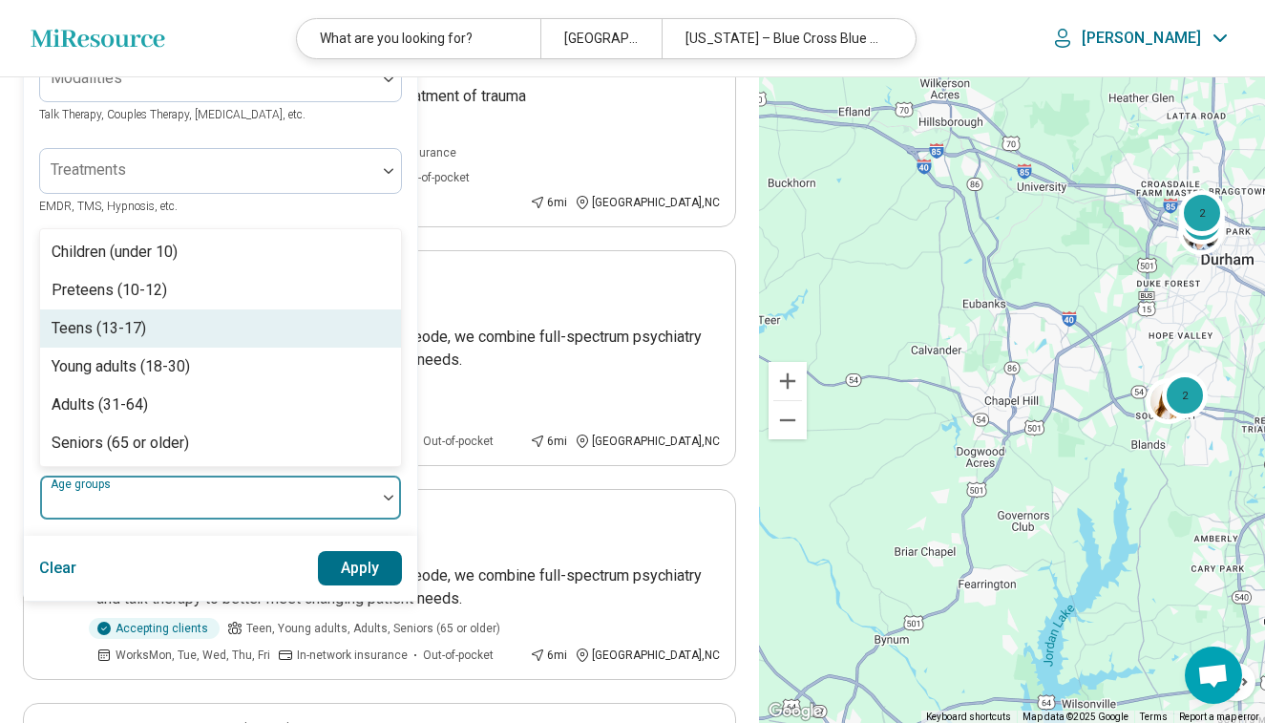
click at [204, 320] on div "Teens (13-17)" at bounding box center [220, 328] width 361 height 38
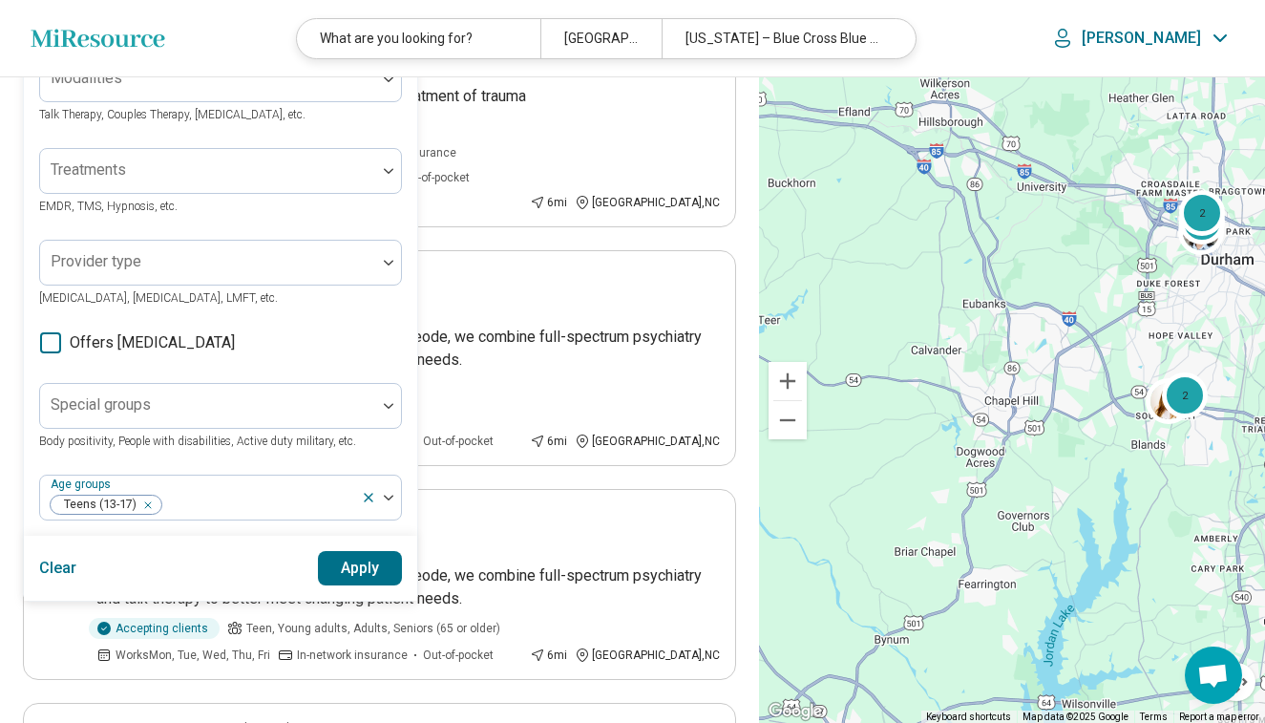
click at [248, 580] on div "Clear Apply" at bounding box center [220, 568] width 393 height 65
click at [321, 572] on button "Apply" at bounding box center [360, 568] width 85 height 34
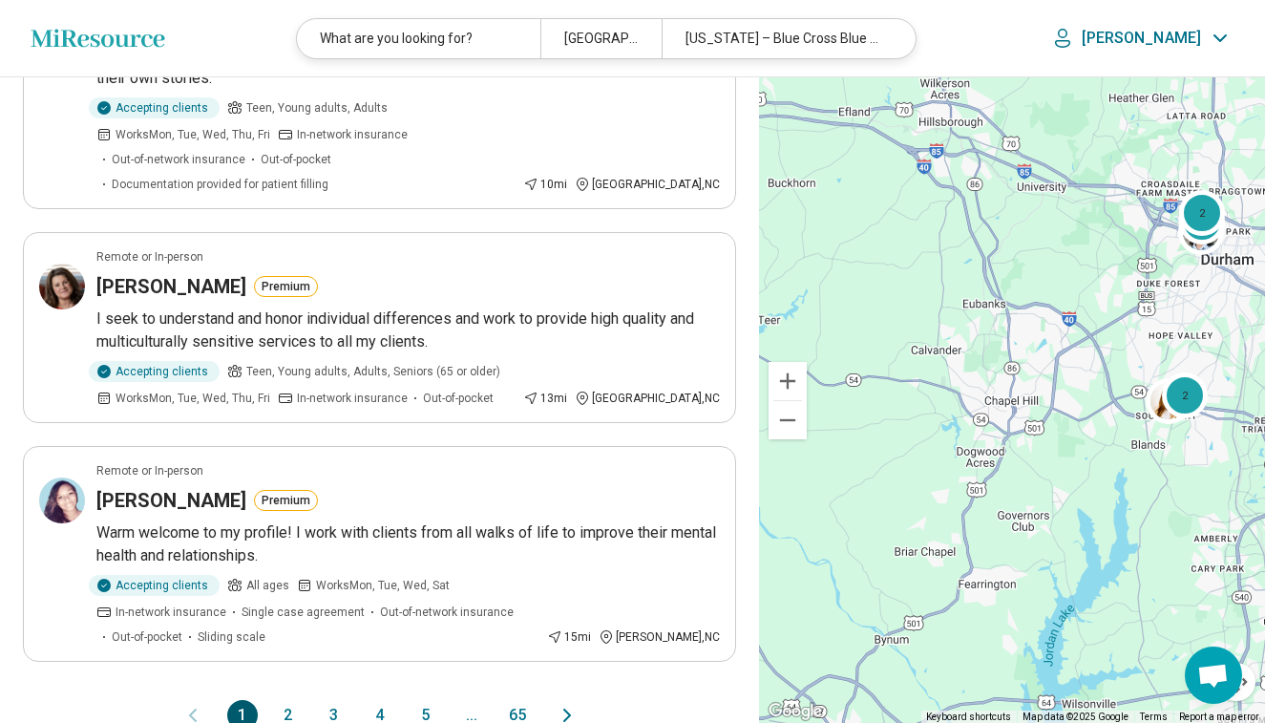
click at [278, 700] on button "2" at bounding box center [288, 715] width 31 height 31
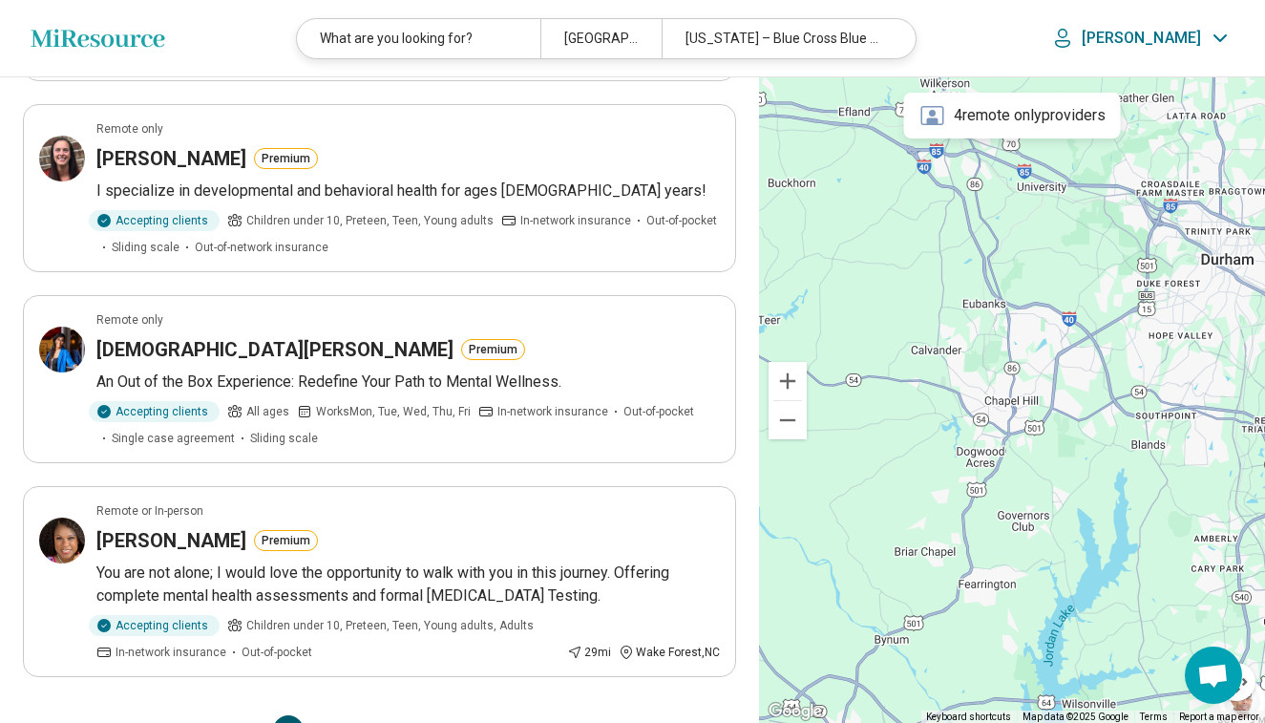
click at [325, 715] on button "3" at bounding box center [334, 730] width 31 height 31
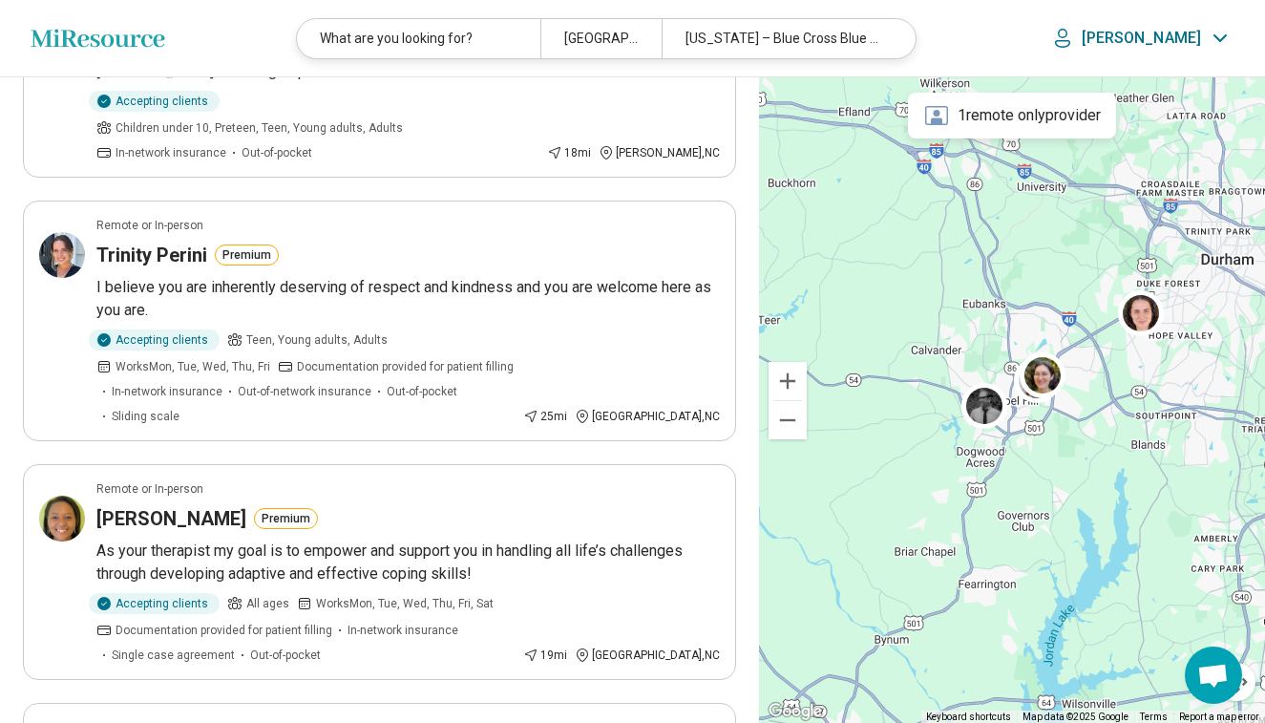
scroll to position [1226, 0]
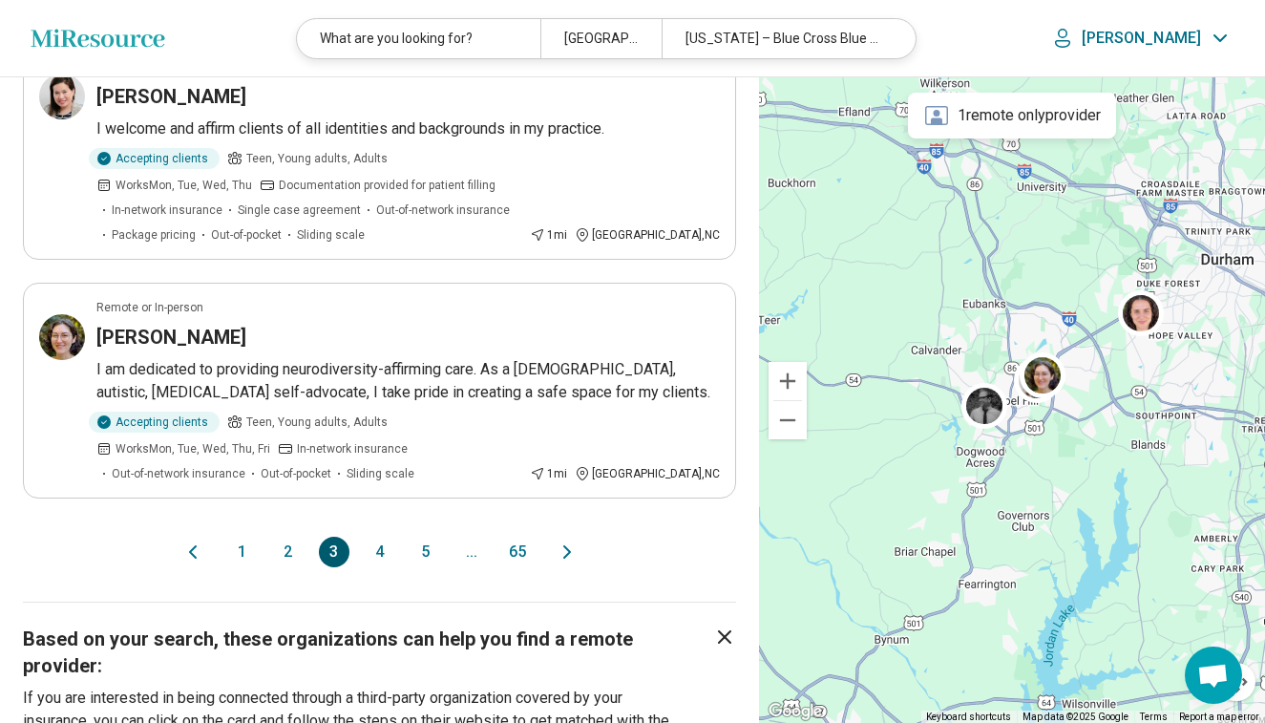
click at [378, 537] on button "4" at bounding box center [380, 552] width 31 height 31
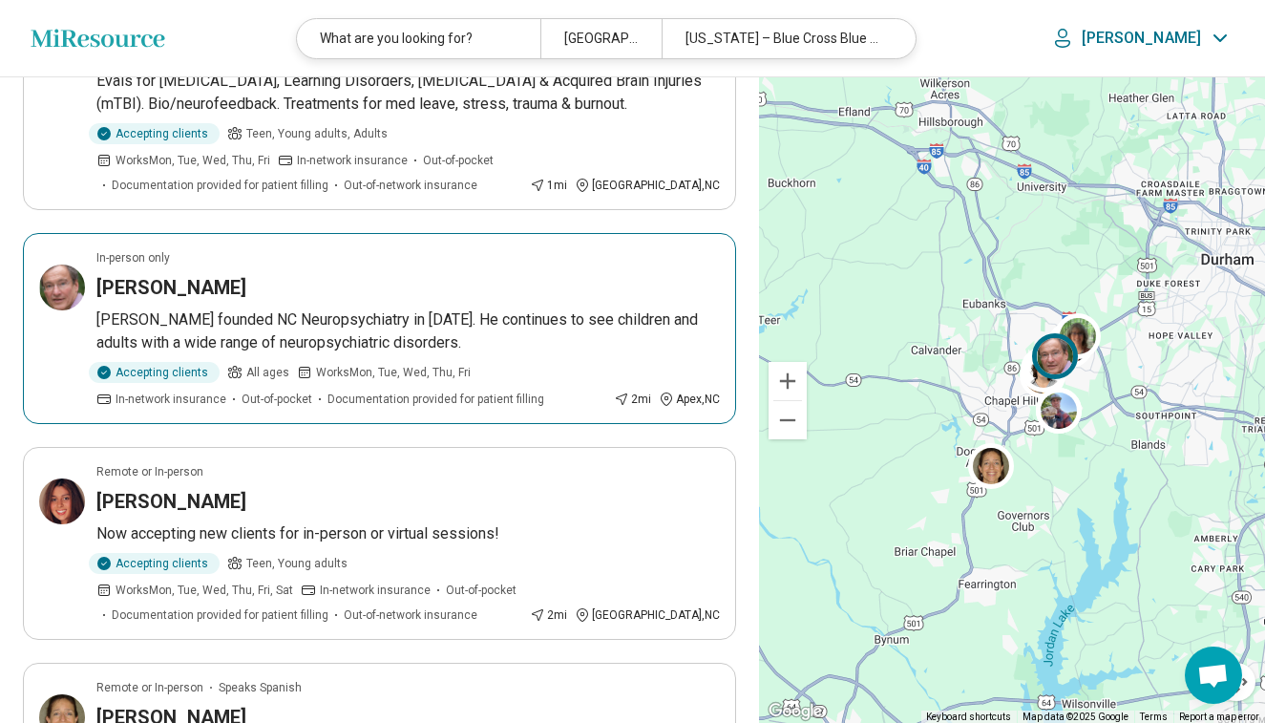
scroll to position [1077, 0]
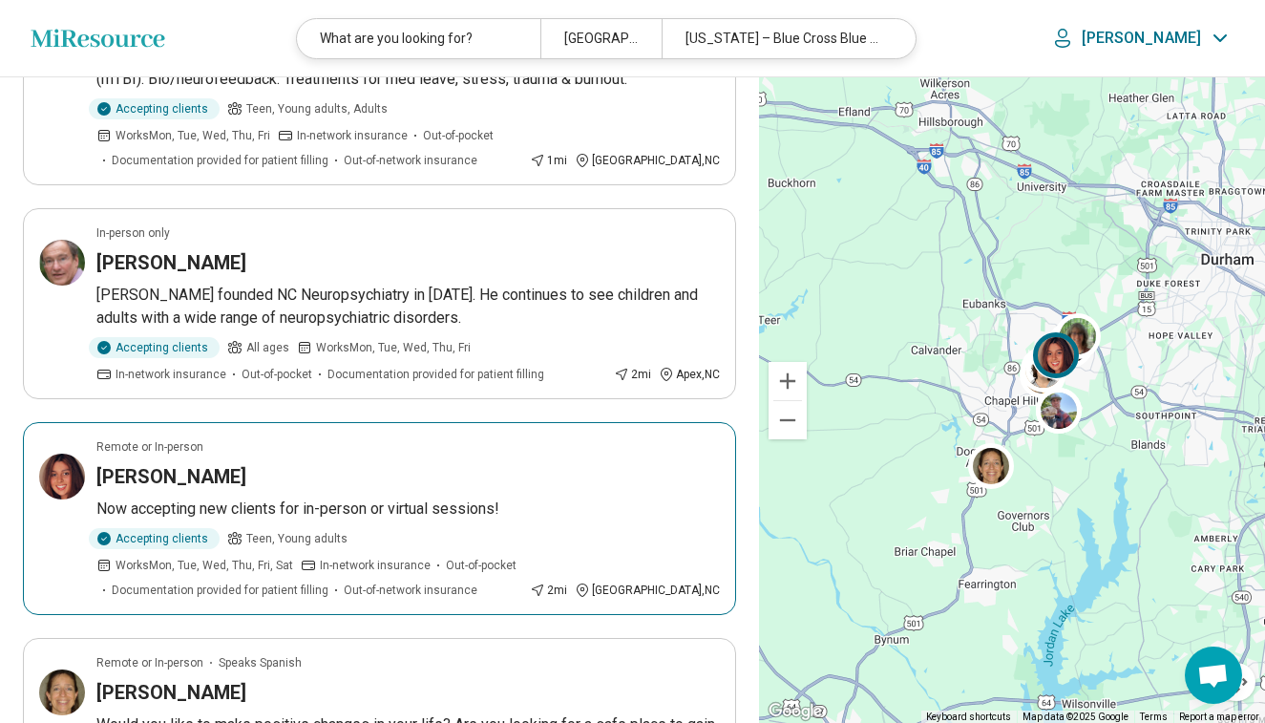
click at [454, 528] on div "Accepting clients Teen, Young adults Works Mon, Tue, Wed, Thu, Fri, Sat In-netw…" at bounding box center [309, 563] width 426 height 71
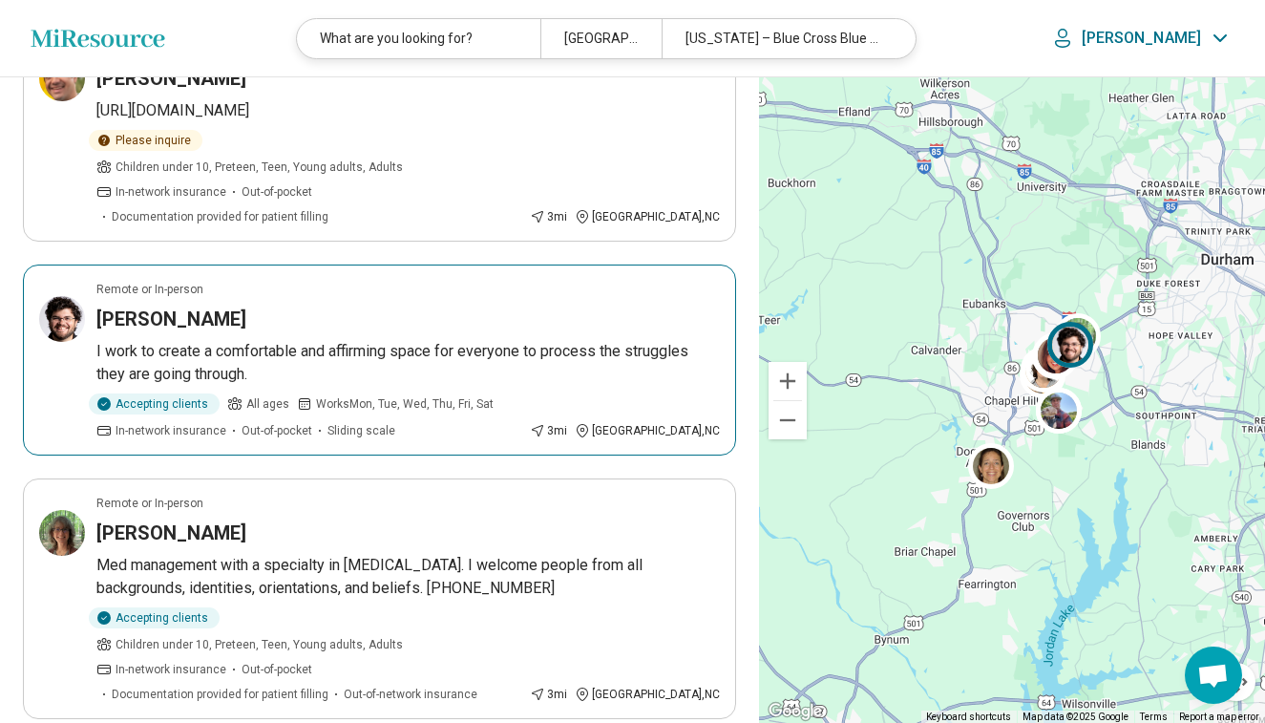
scroll to position [1924, 0]
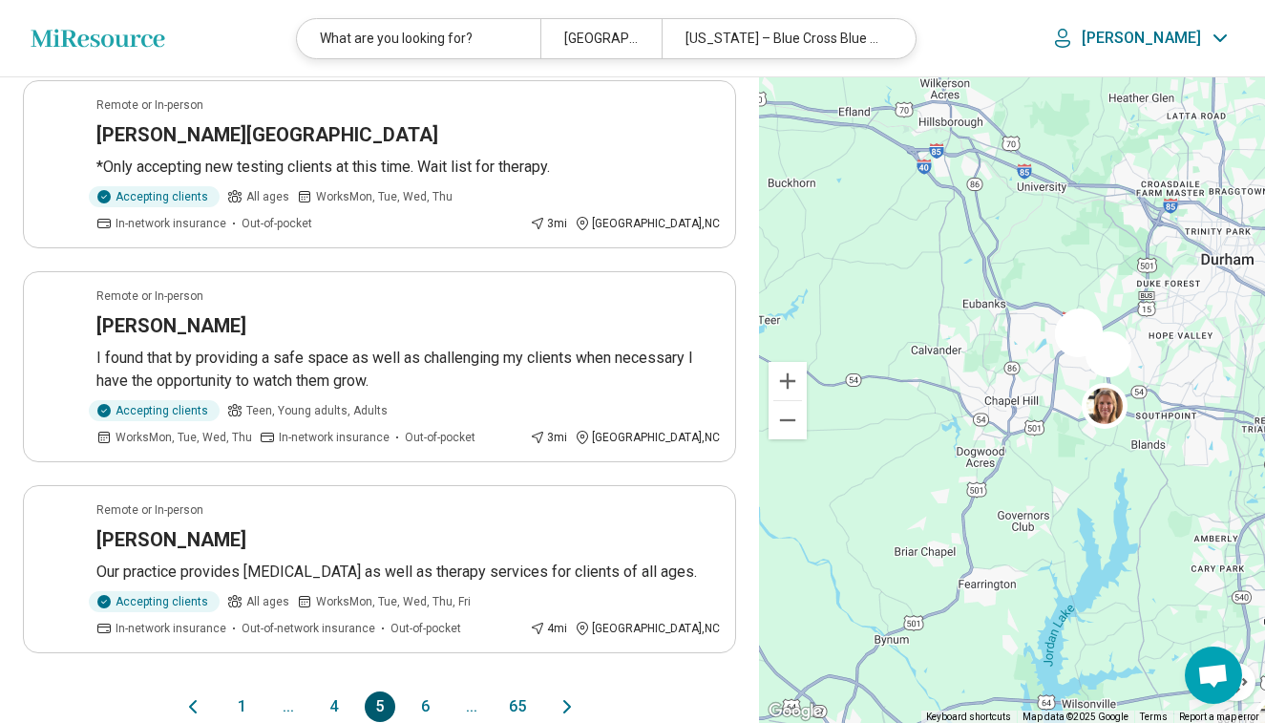
scroll to position [1853, 0]
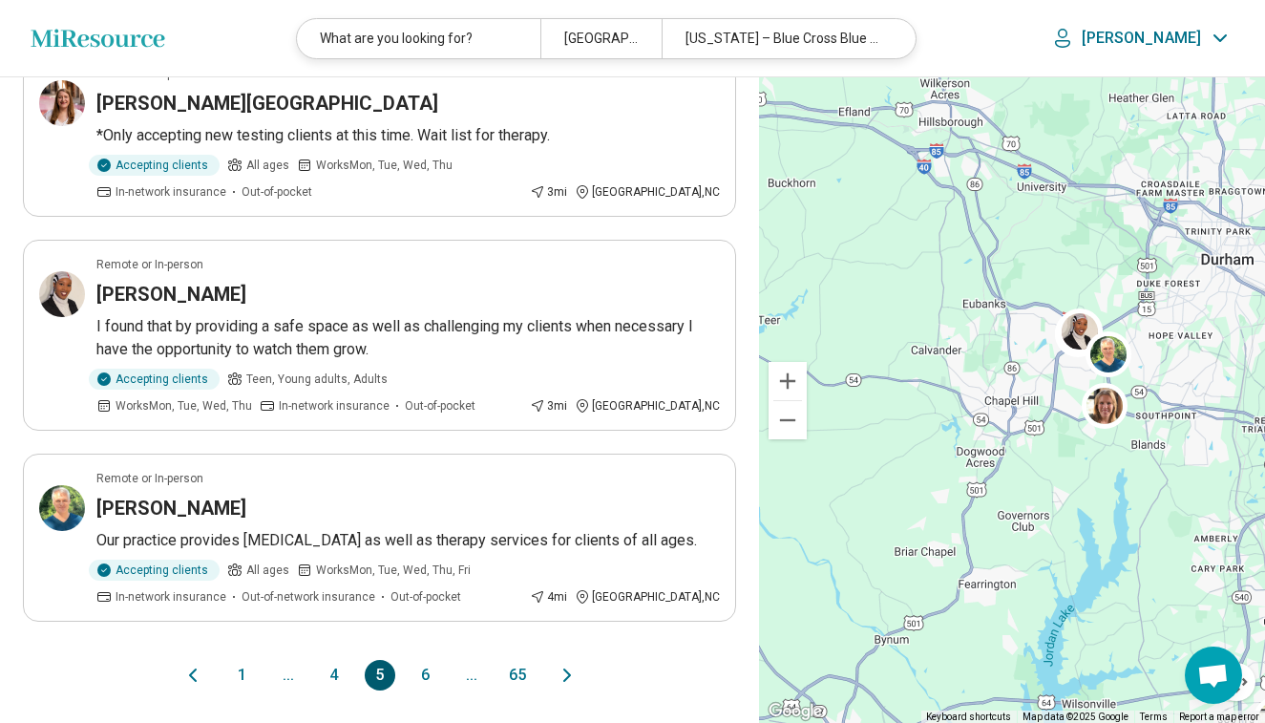
click at [426, 660] on button "6" at bounding box center [426, 675] width 31 height 31
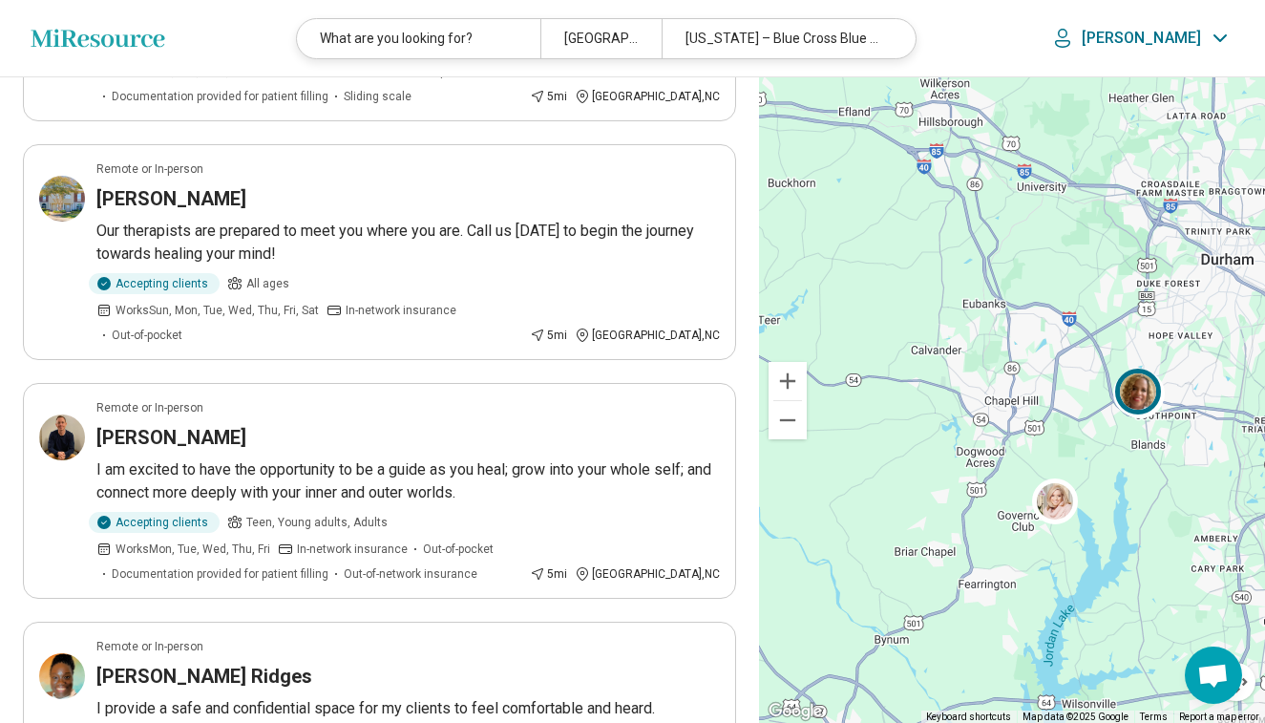
scroll to position [1765, 0]
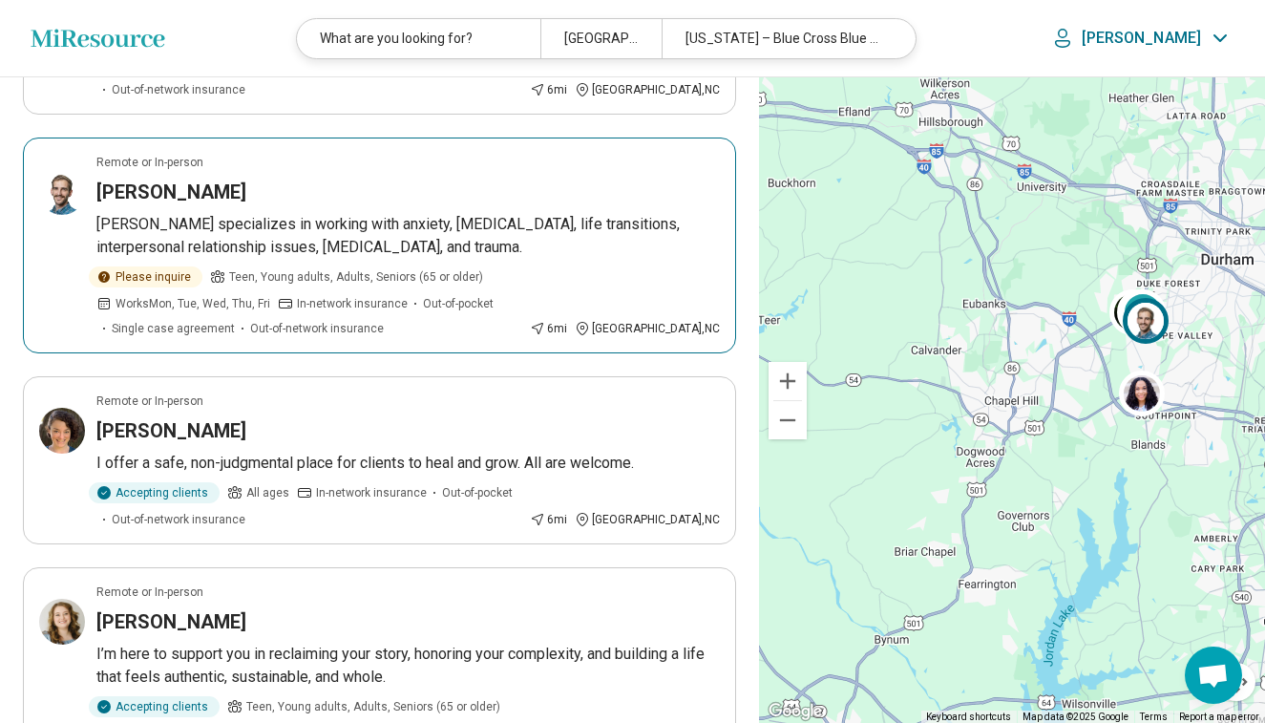
scroll to position [823, 0]
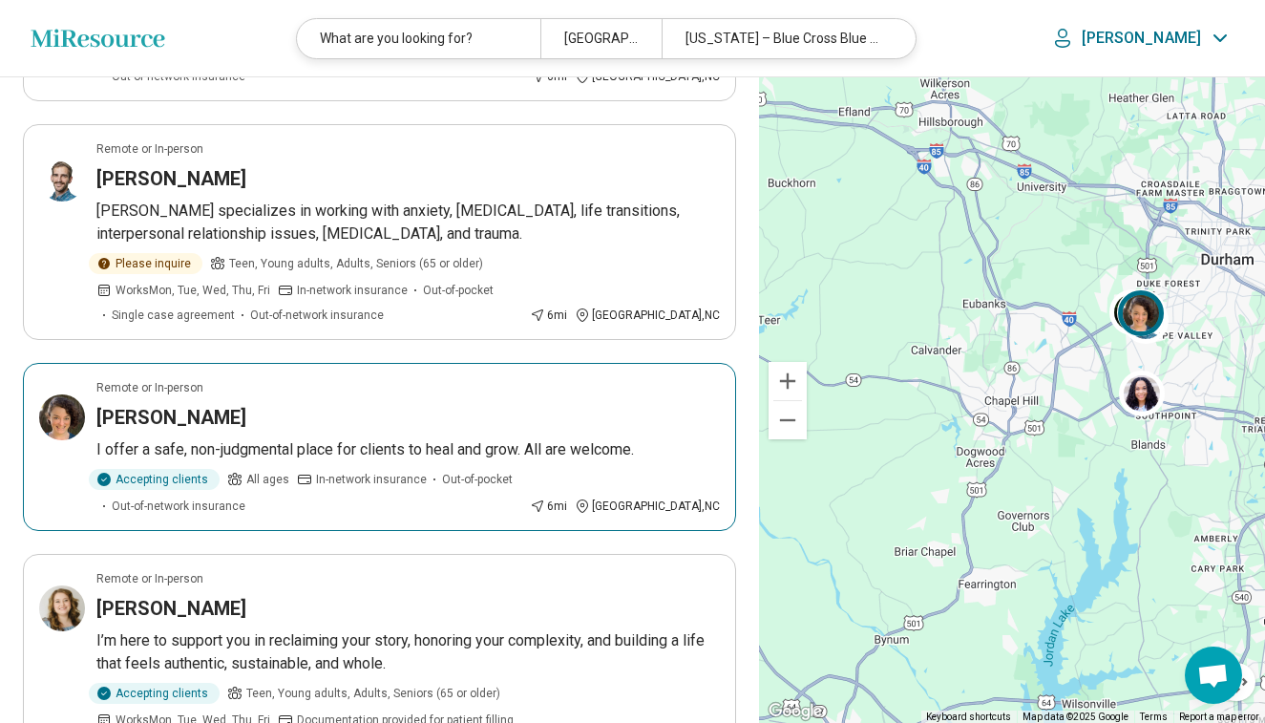
click at [510, 412] on div "Hanna Newman" at bounding box center [408, 417] width 624 height 27
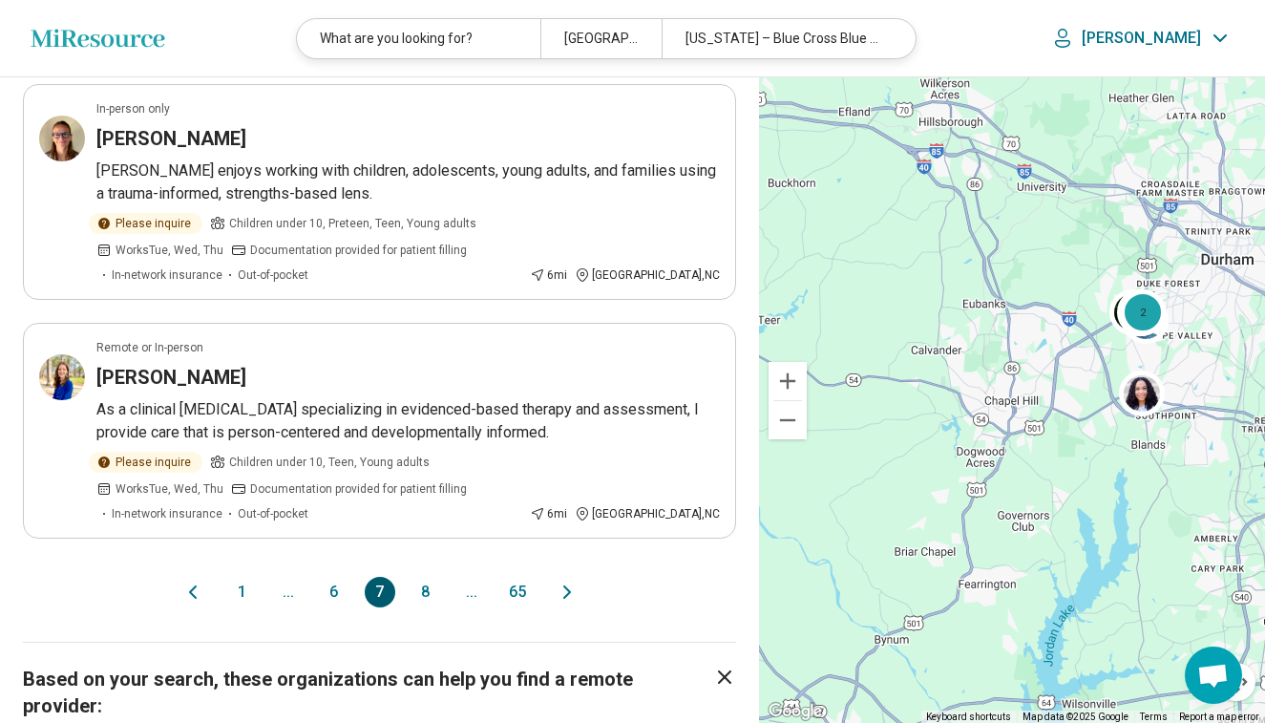
click at [431, 577] on button "8" at bounding box center [426, 592] width 31 height 31
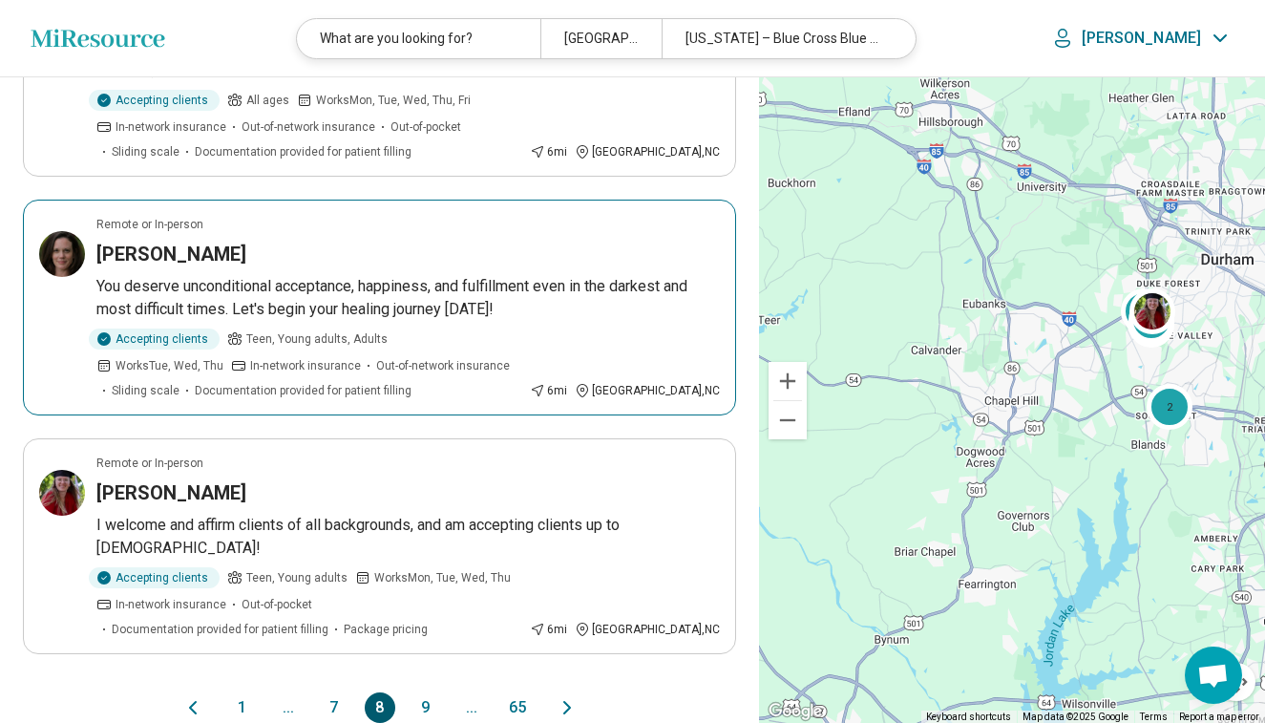
scroll to position [2129, 0]
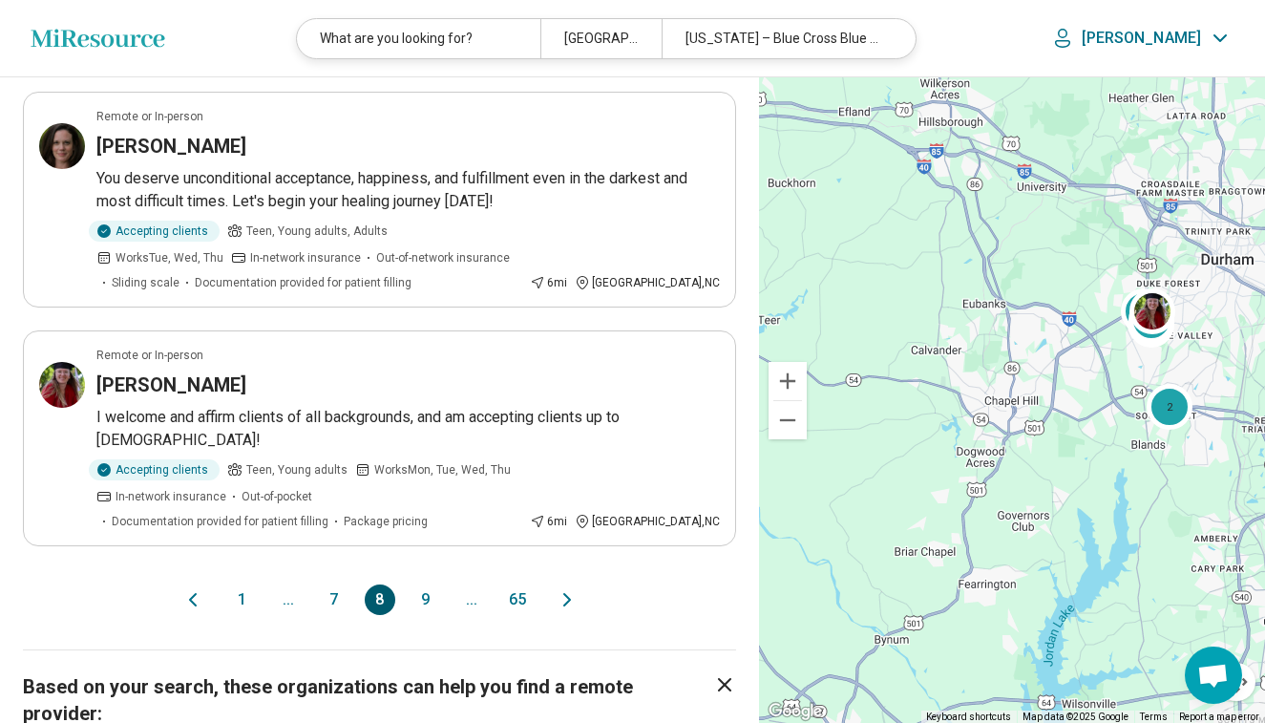
click at [430, 584] on button "9" at bounding box center [426, 599] width 31 height 31
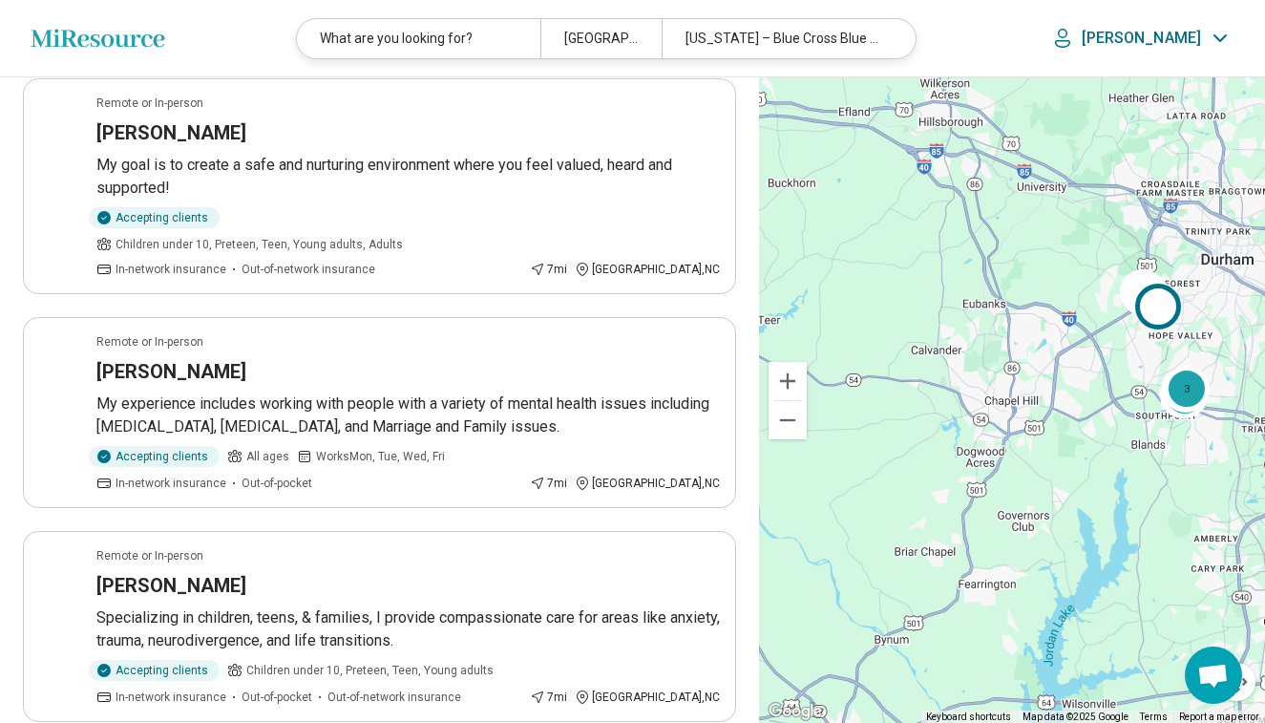
scroll to position [1840, 0]
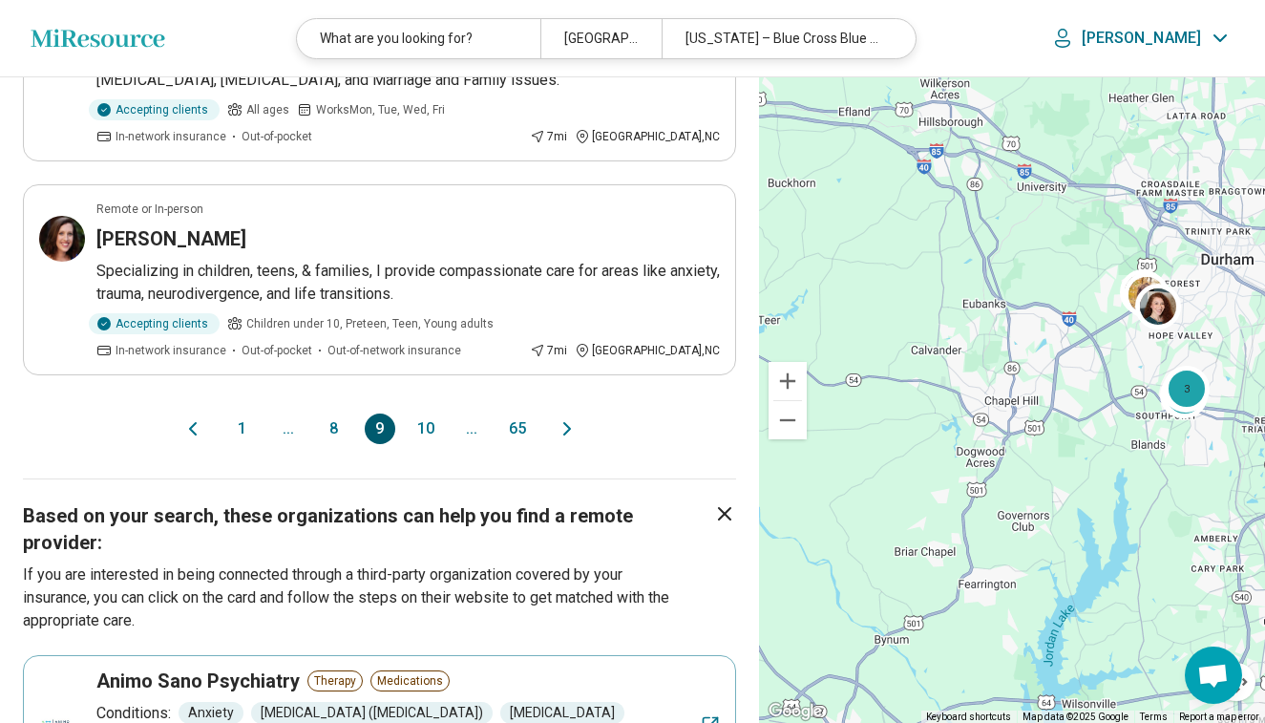
click at [428, 413] on button "10" at bounding box center [426, 428] width 31 height 31
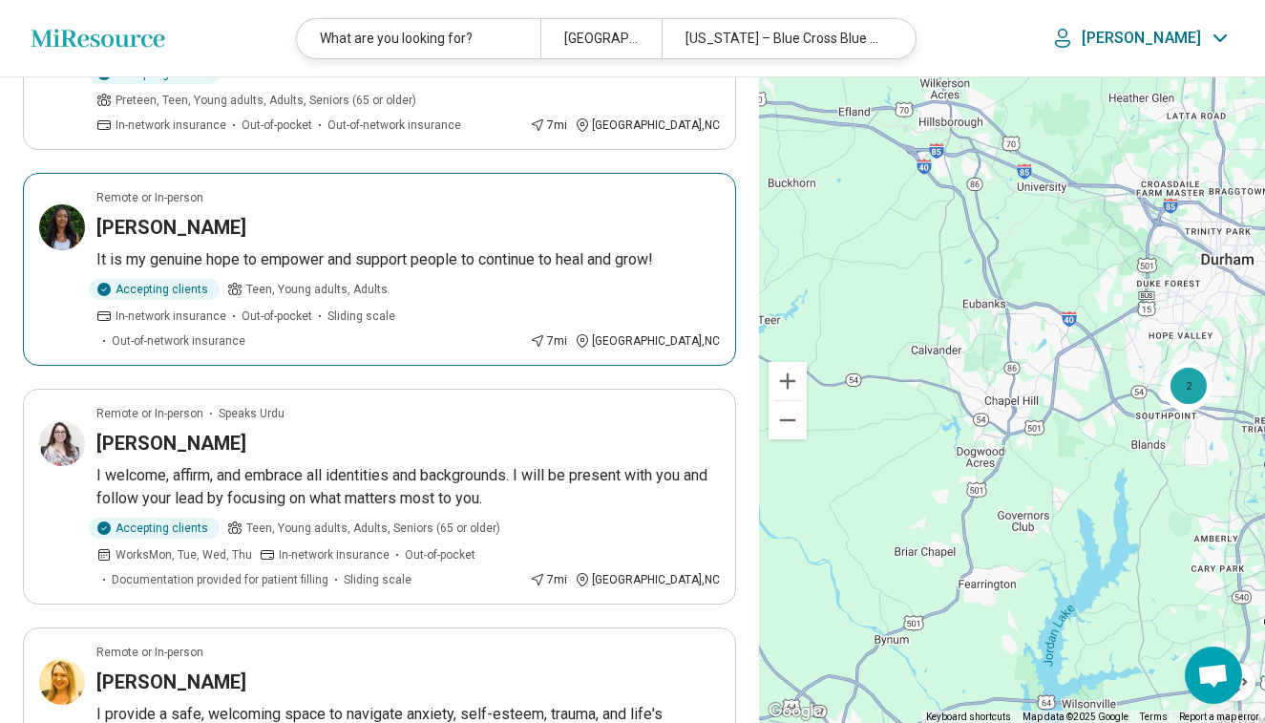
scroll to position [634, 0]
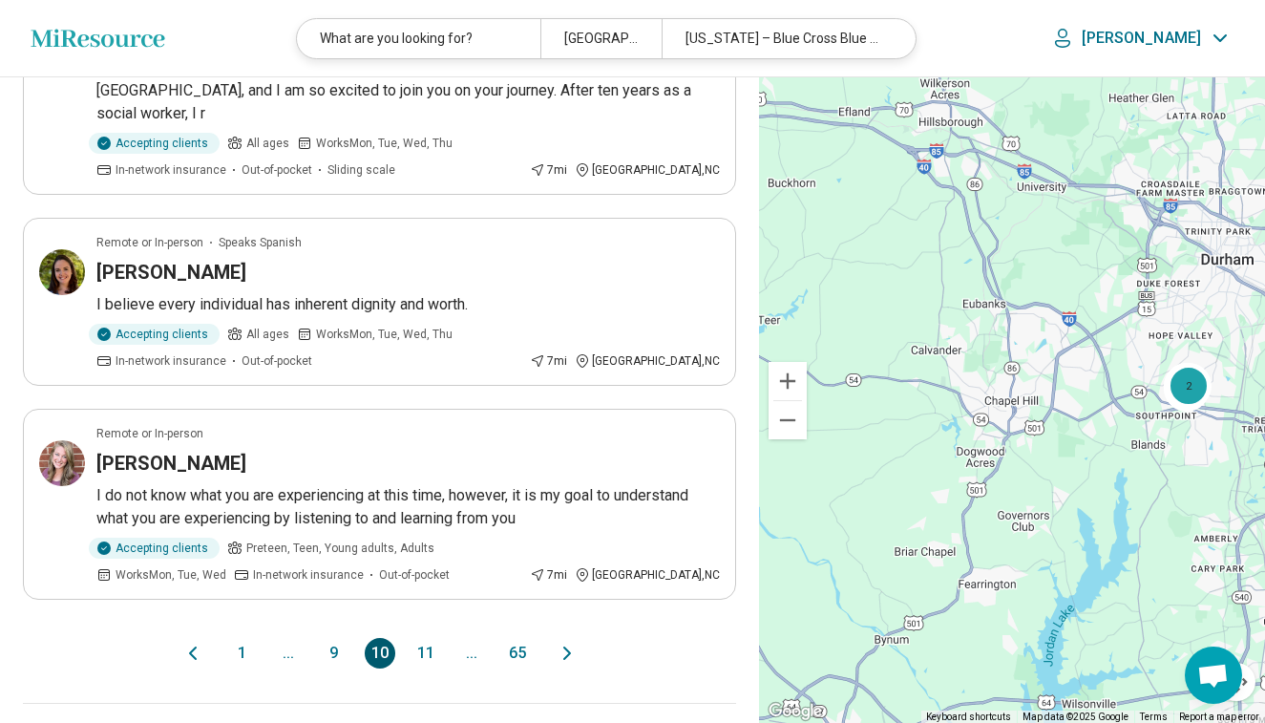
click at [418, 638] on button "11" at bounding box center [426, 653] width 31 height 31
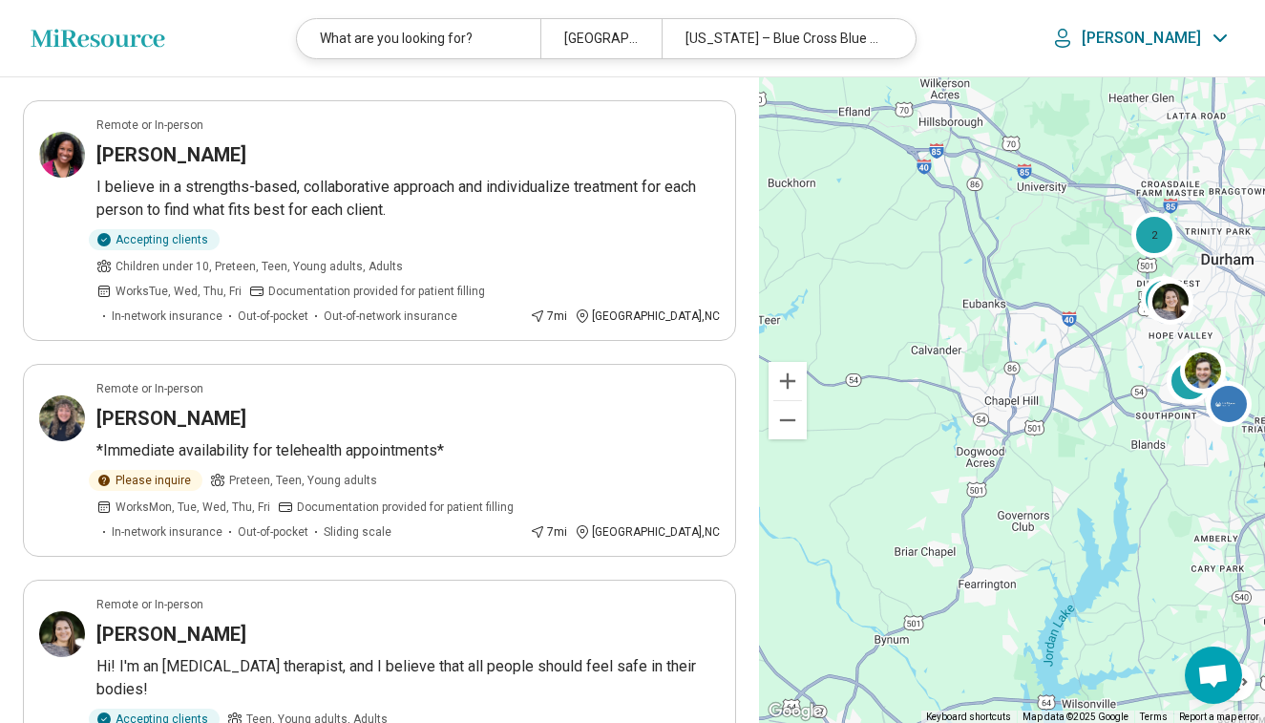
scroll to position [1092, 0]
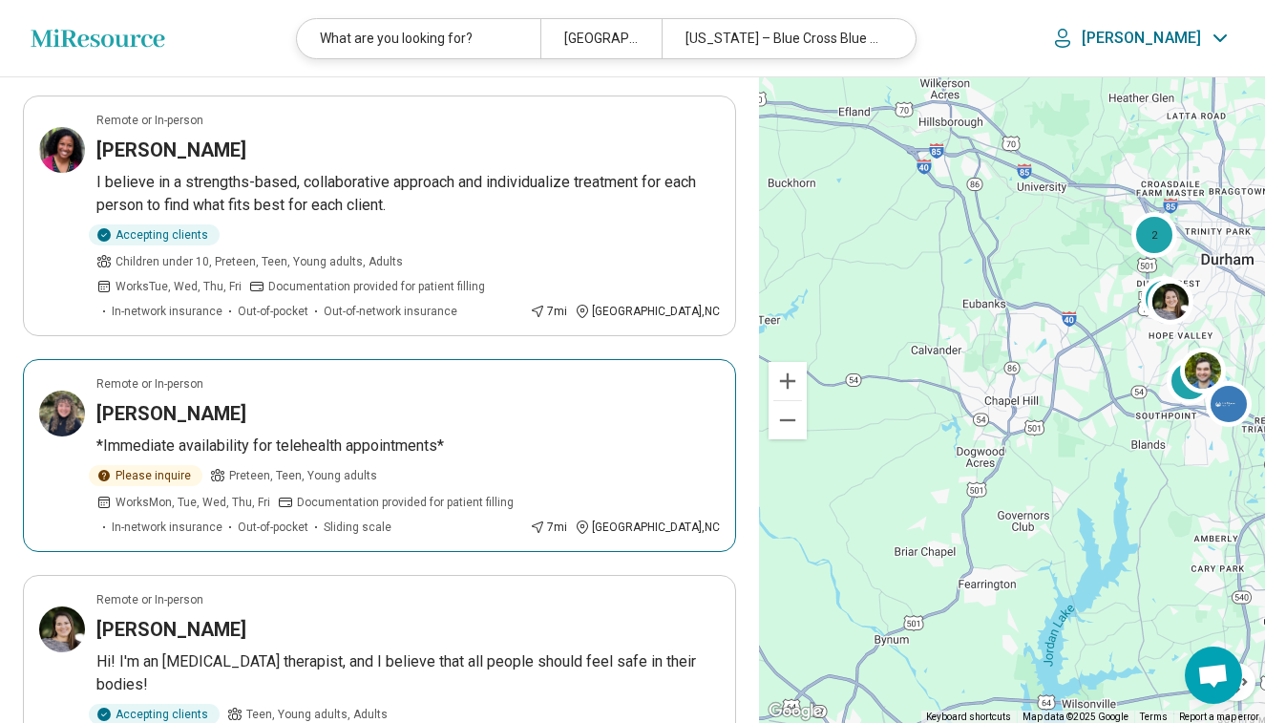
click at [457, 478] on div "Please inquire Preteen, Teen, Young adults Works Mon, Tue, Wed, Thu, Fri Docume…" at bounding box center [309, 500] width 426 height 71
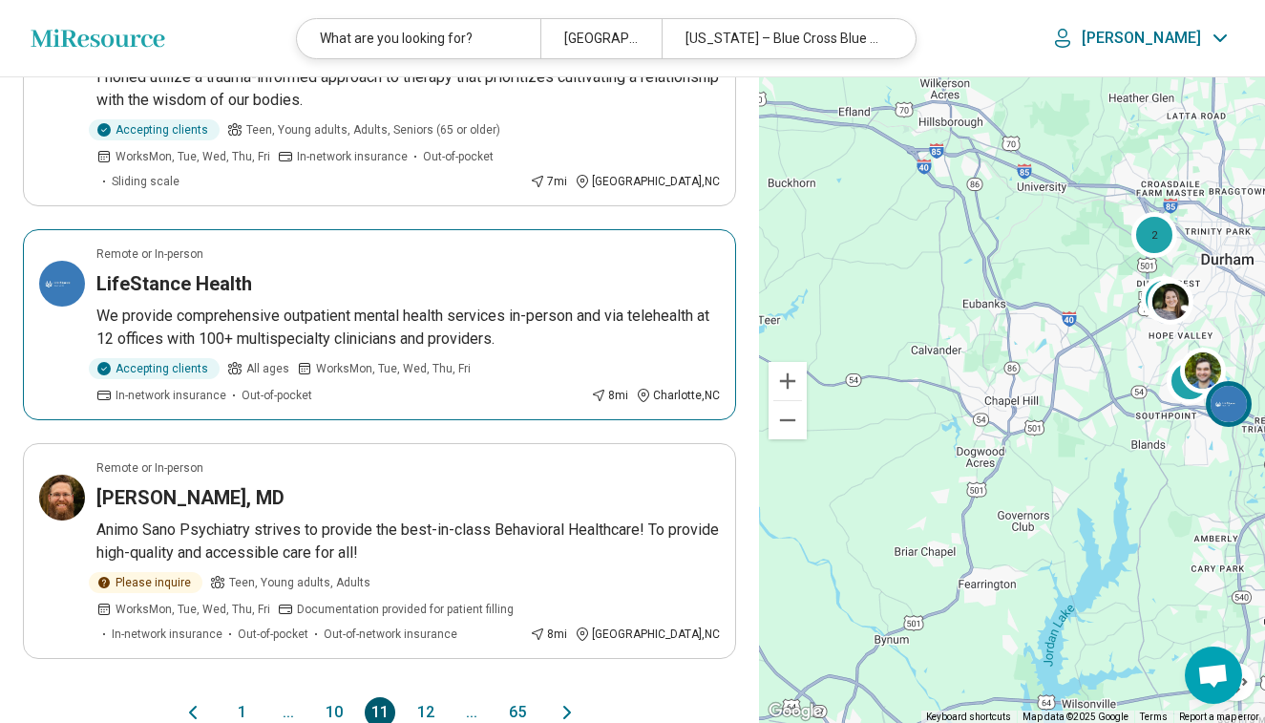
scroll to position [2029, 0]
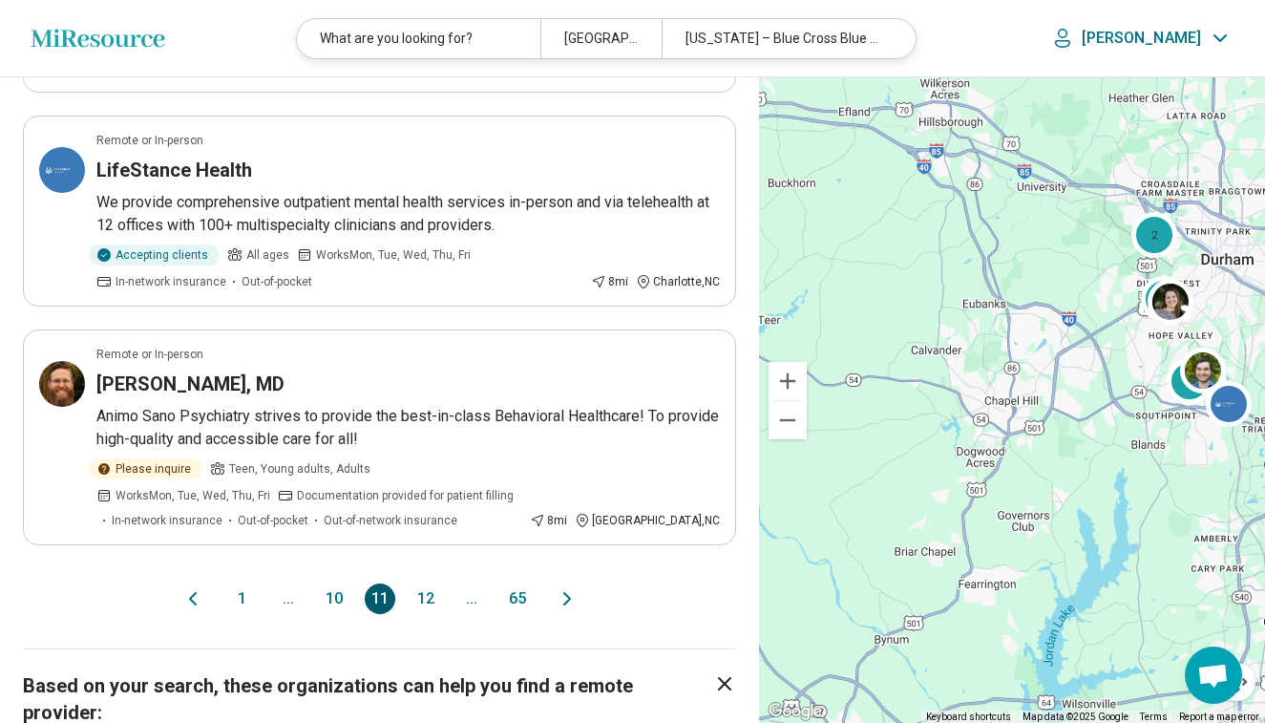
click at [430, 583] on button "12" at bounding box center [426, 598] width 31 height 31
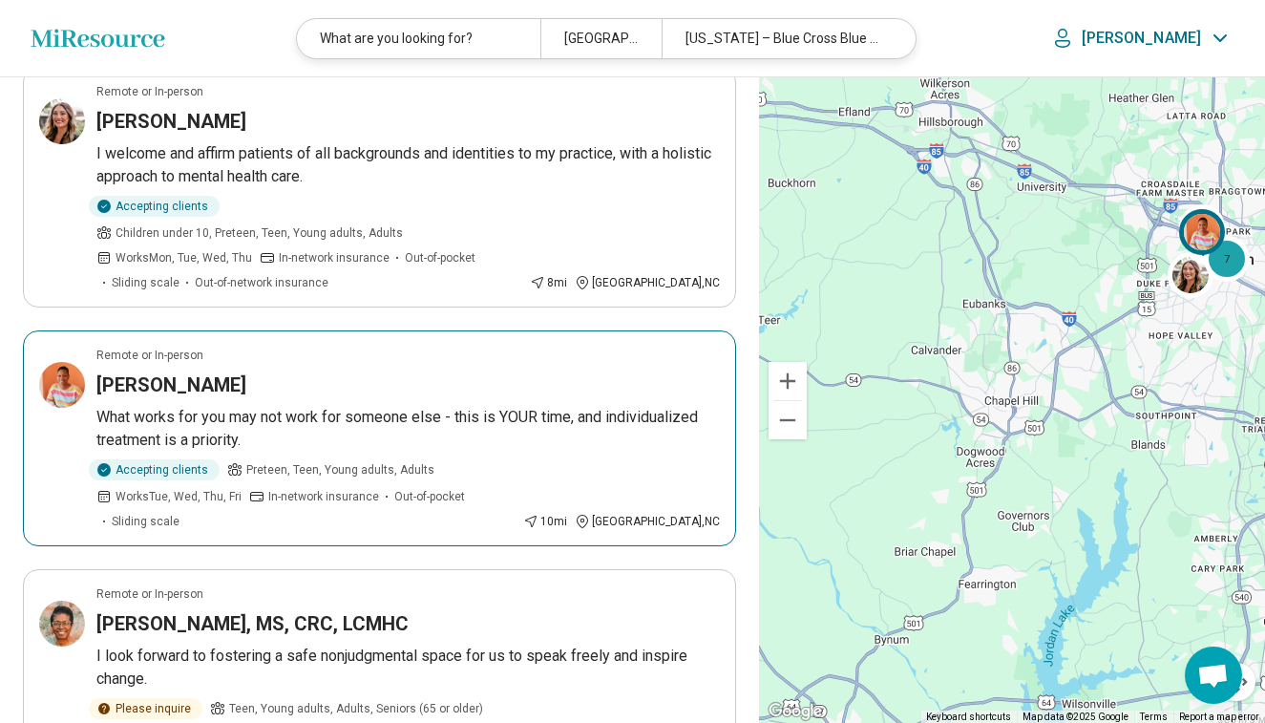
scroll to position [189, 0]
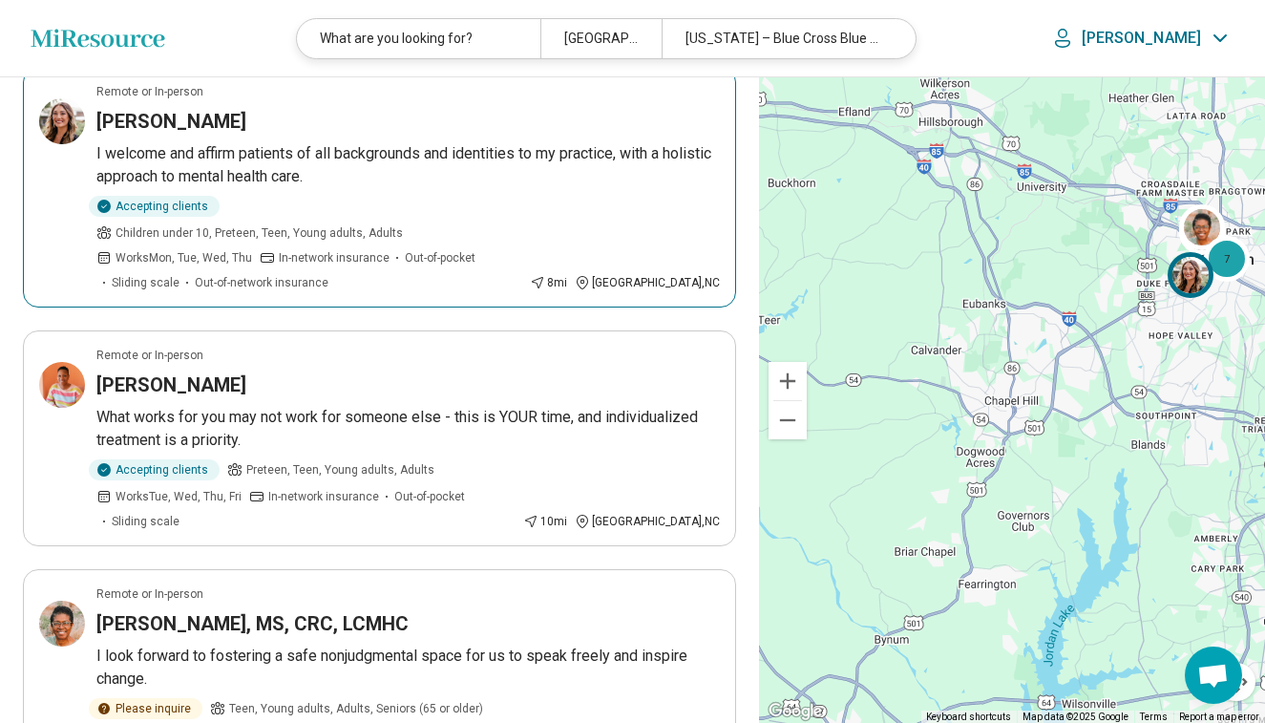
click at [403, 224] on span "Children under 10, Preteen, Teen, Young adults, Adults" at bounding box center [259, 232] width 287 height 17
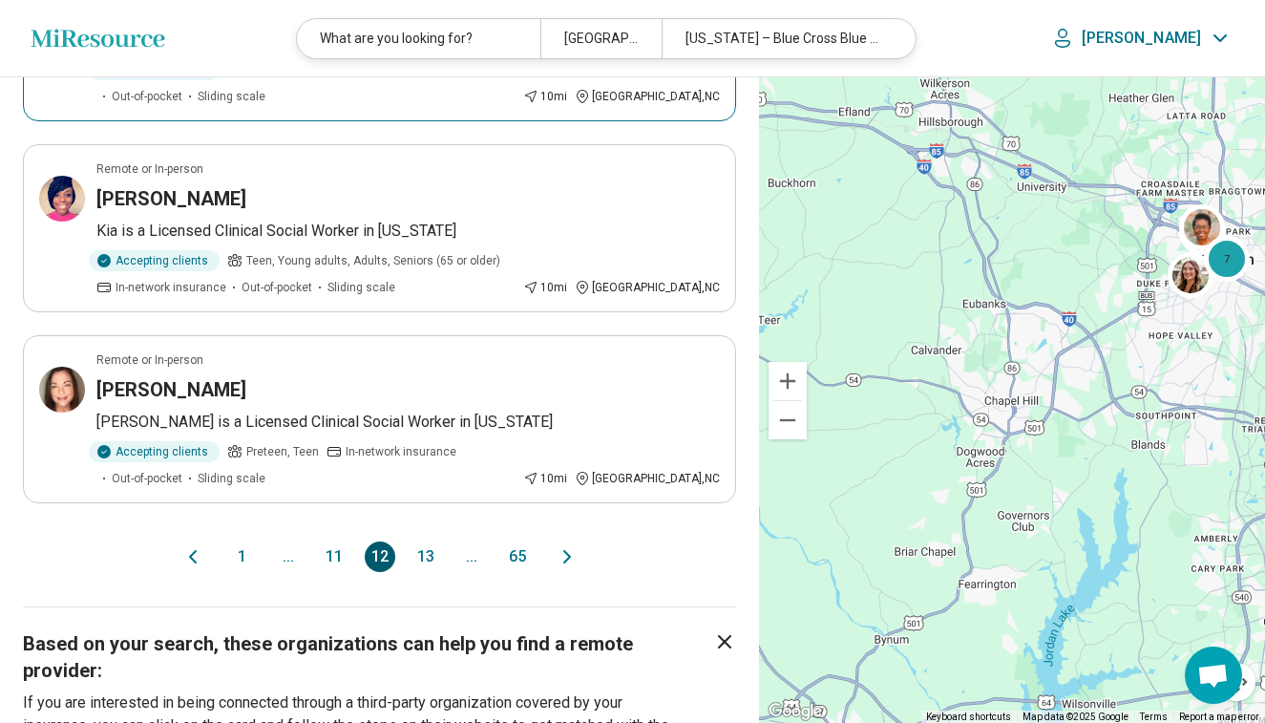
scroll to position [1824, 0]
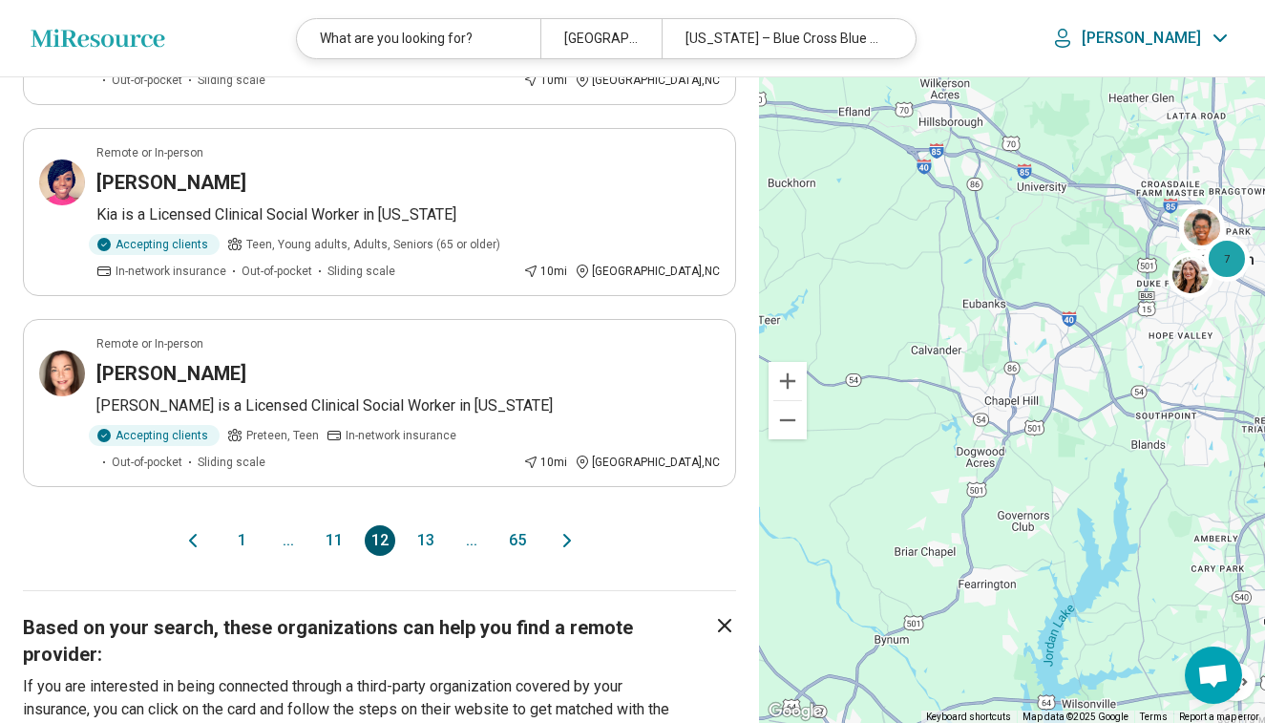
click at [414, 525] on button "13" at bounding box center [426, 540] width 31 height 31
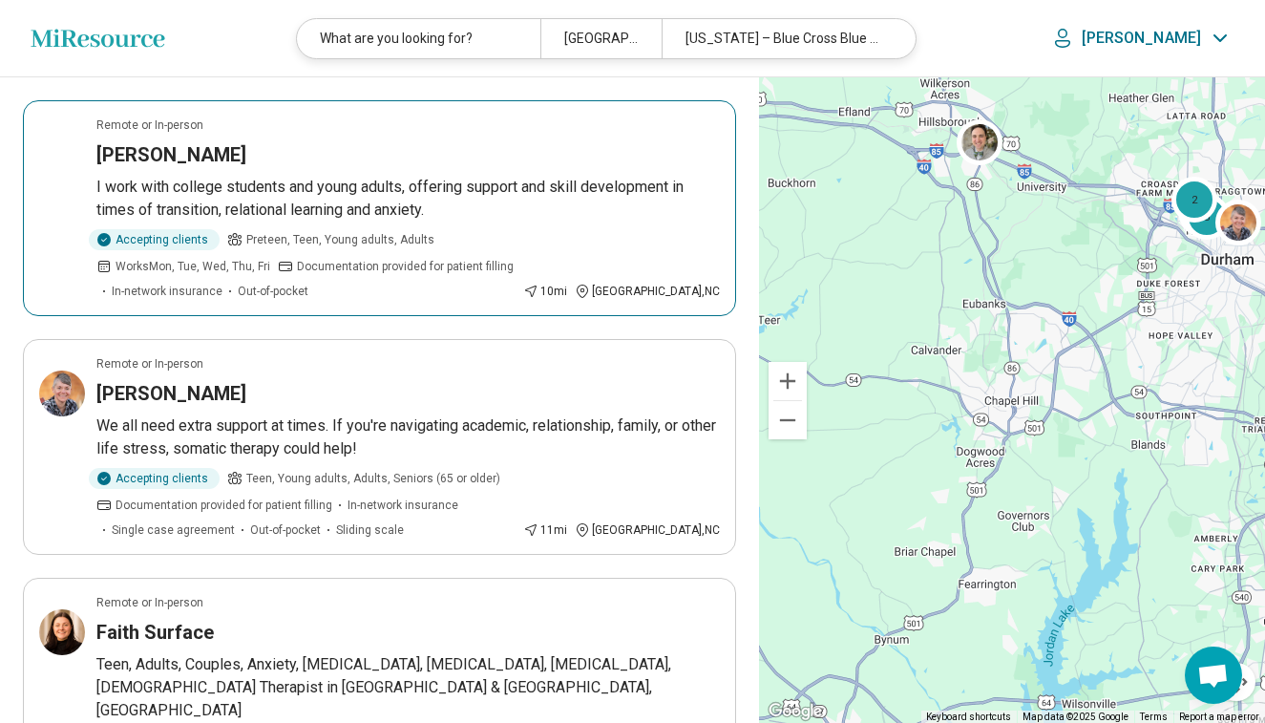
scroll to position [1913, 0]
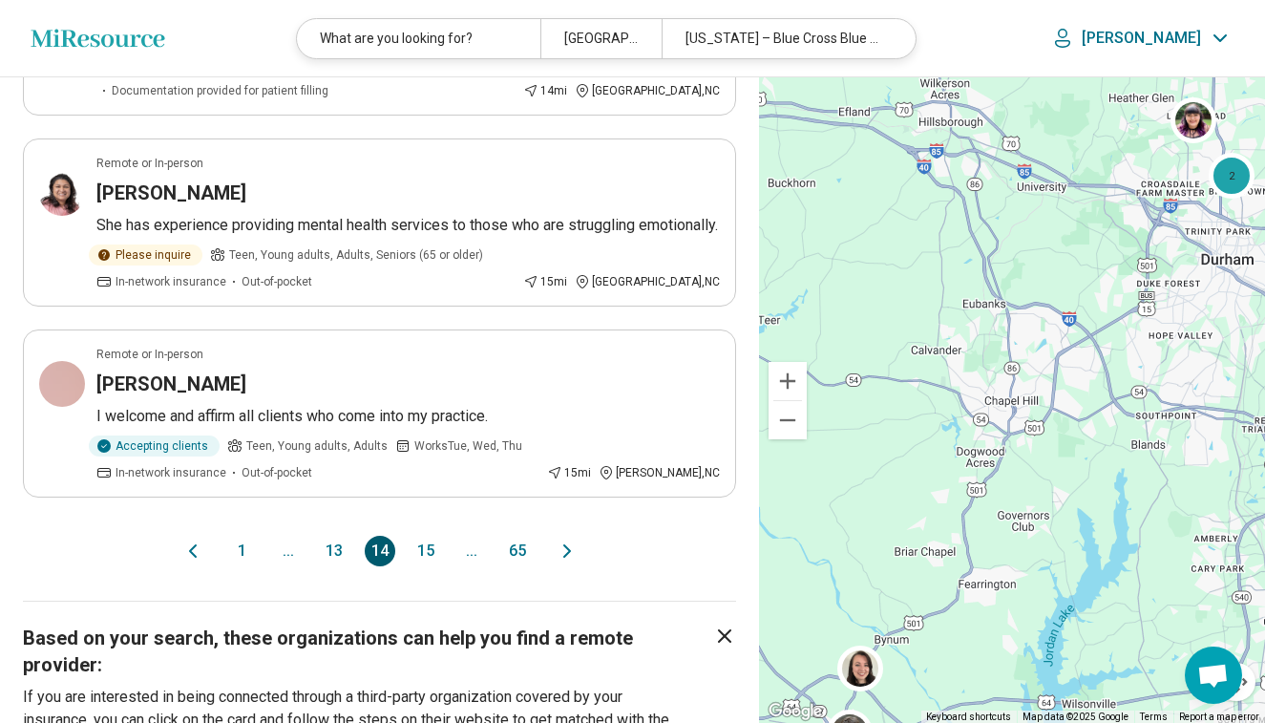
scroll to position [2044, 0]
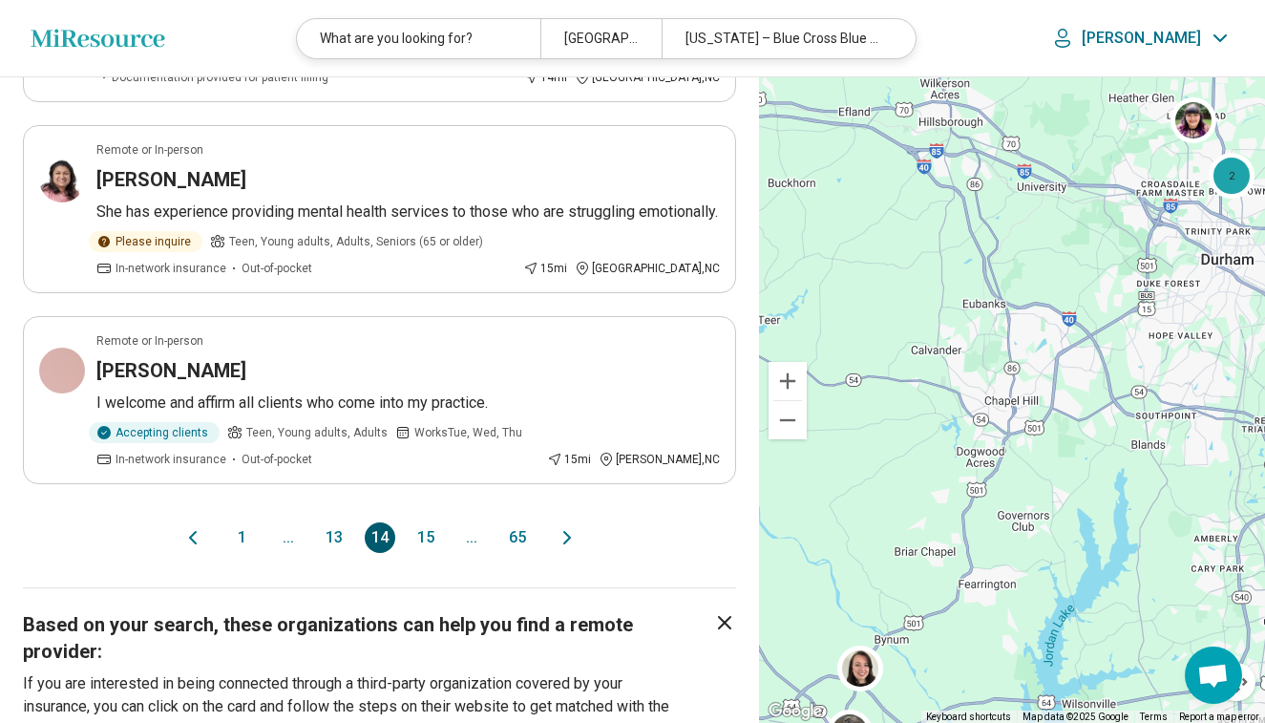
click at [431, 522] on button "15" at bounding box center [426, 537] width 31 height 31
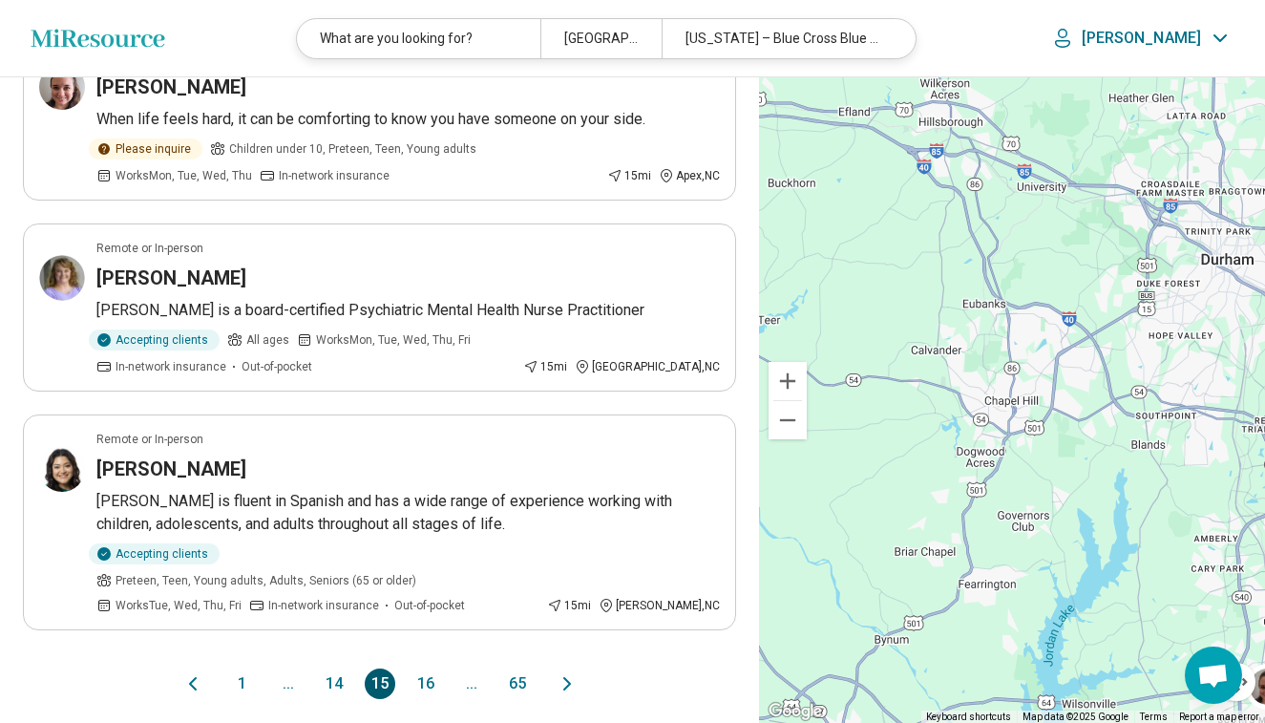
scroll to position [1717, 0]
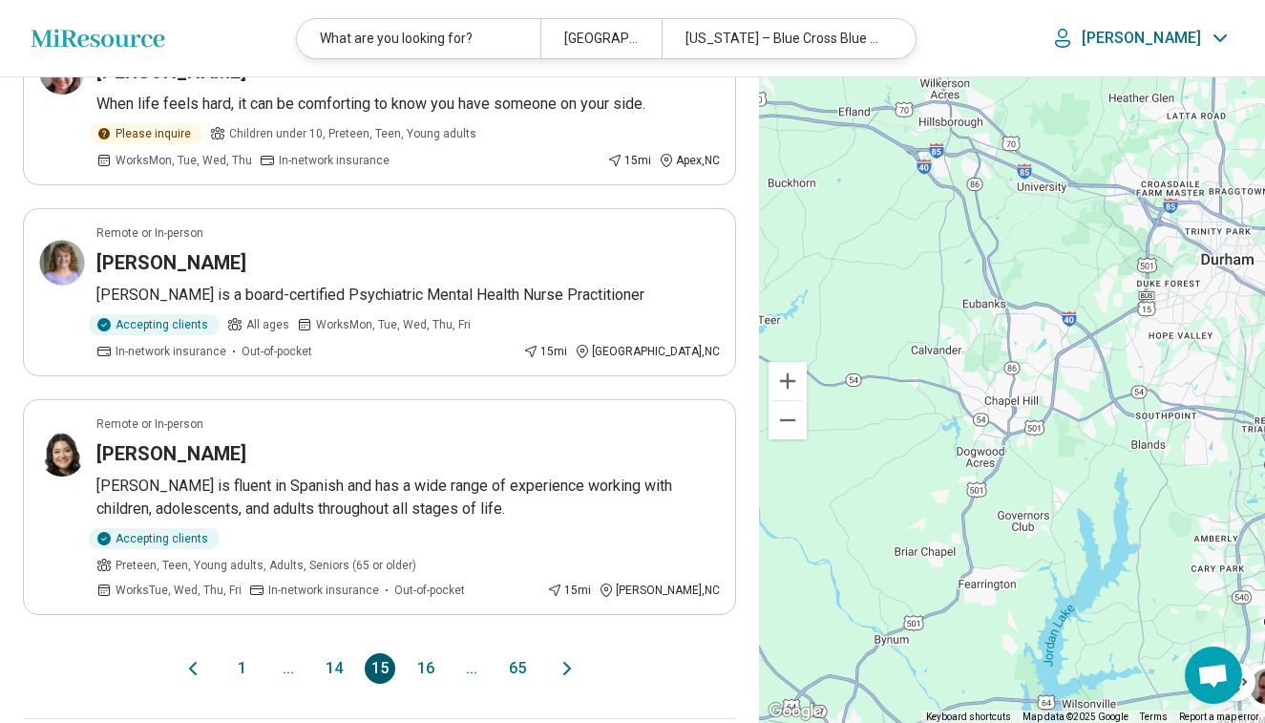
click at [415, 653] on button "16" at bounding box center [426, 668] width 31 height 31
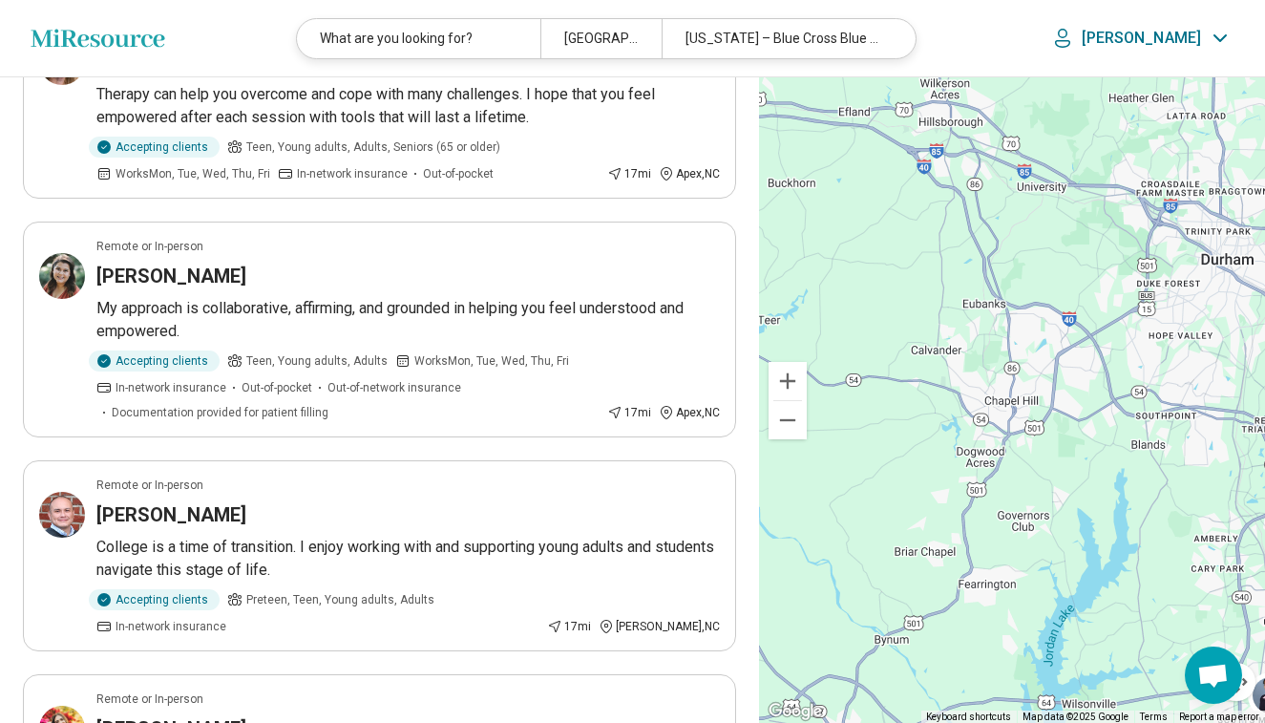
scroll to position [1565, 0]
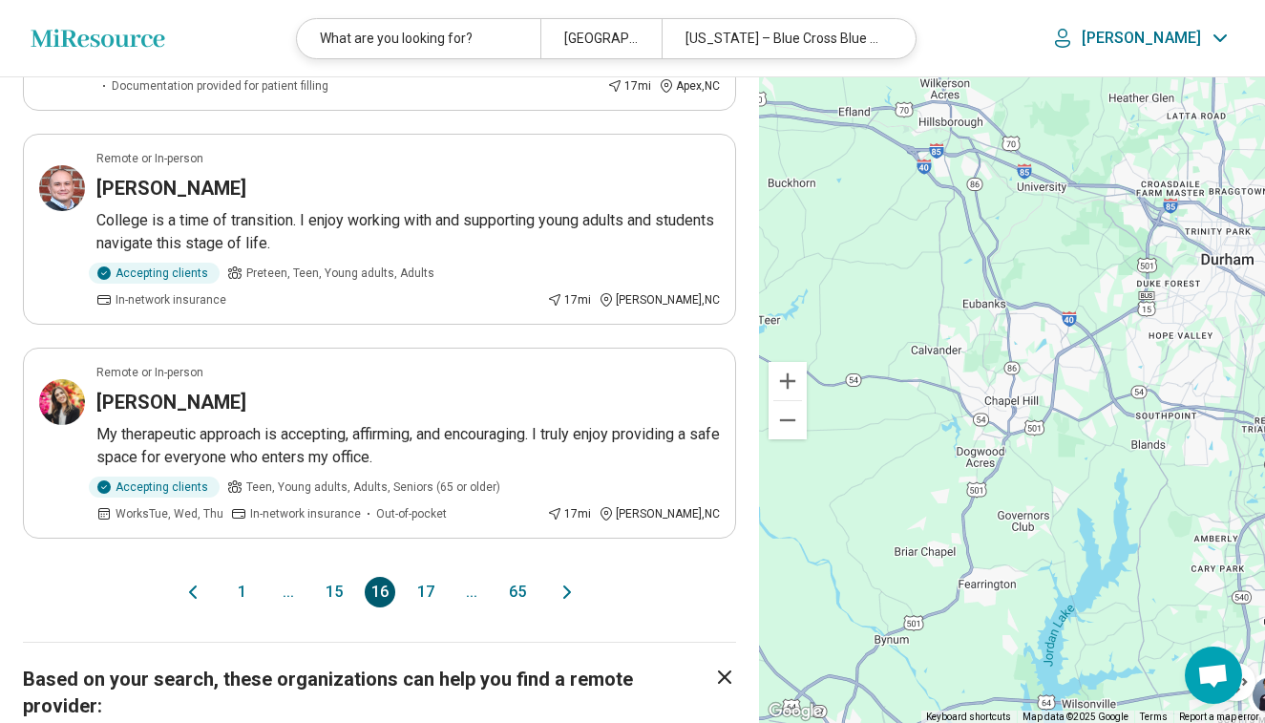
click at [424, 577] on button "17" at bounding box center [426, 592] width 31 height 31
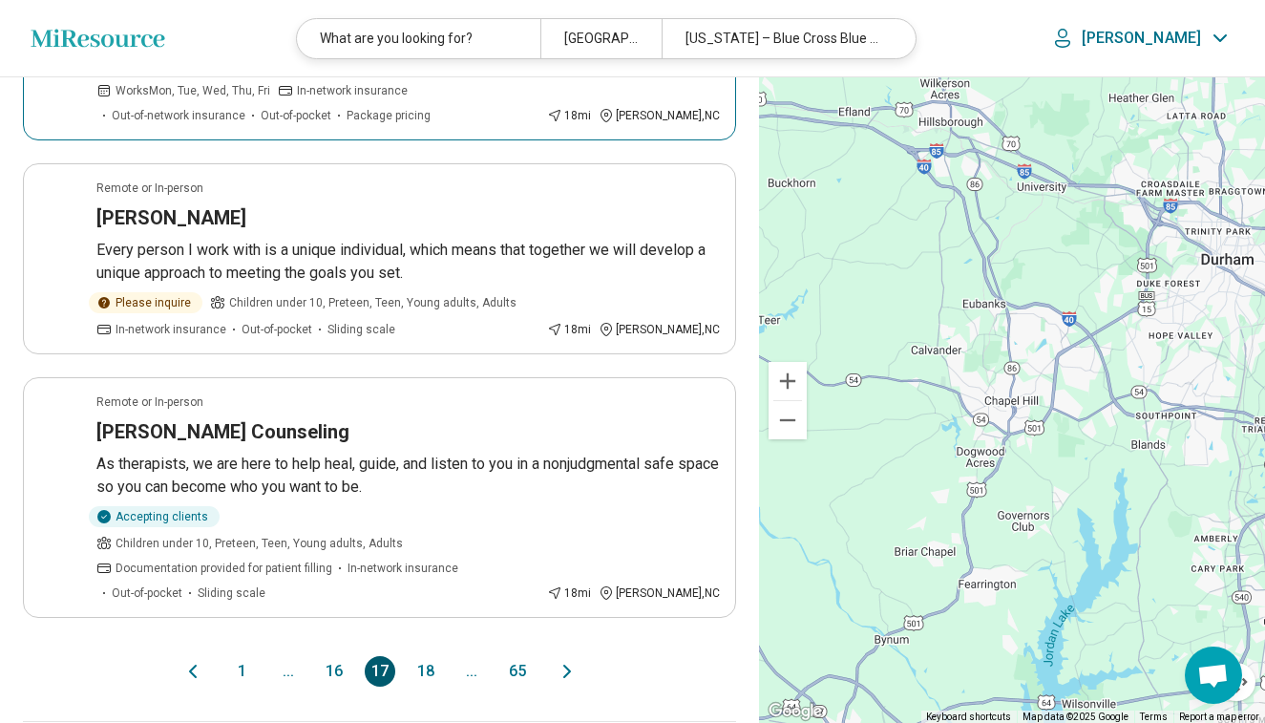
scroll to position [2039, 0]
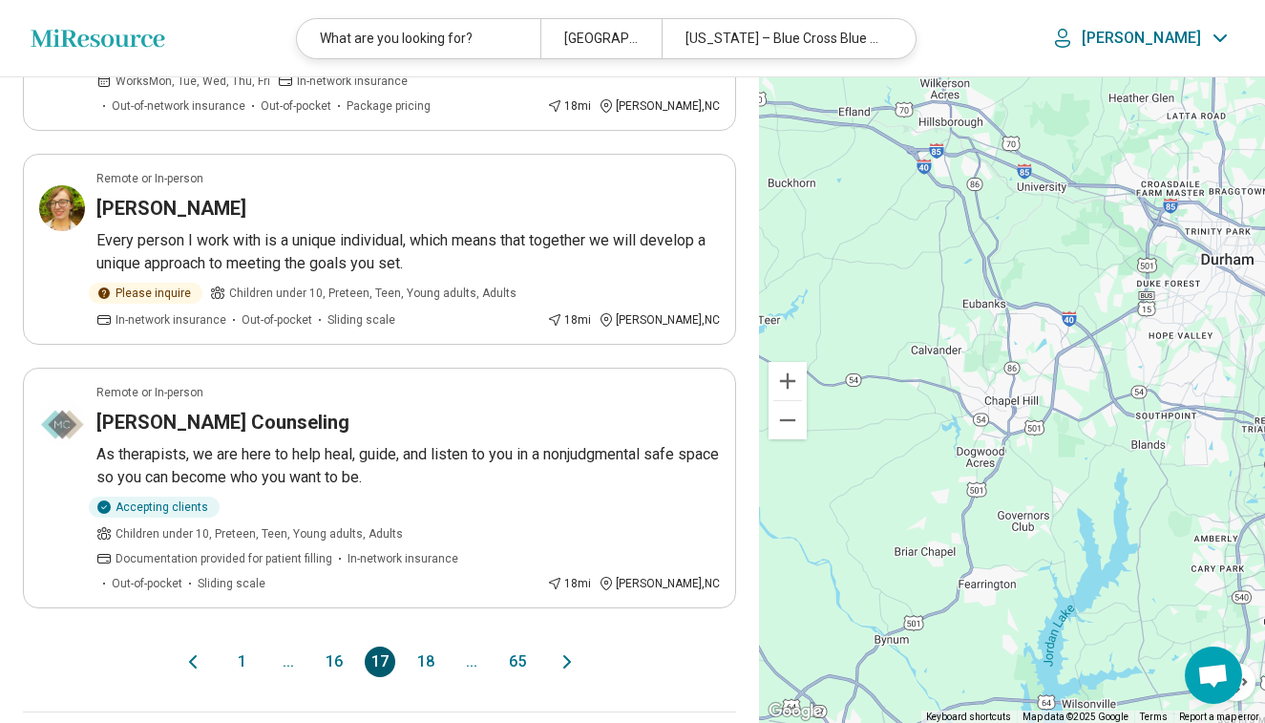
click at [429, 646] on button "18" at bounding box center [426, 661] width 31 height 31
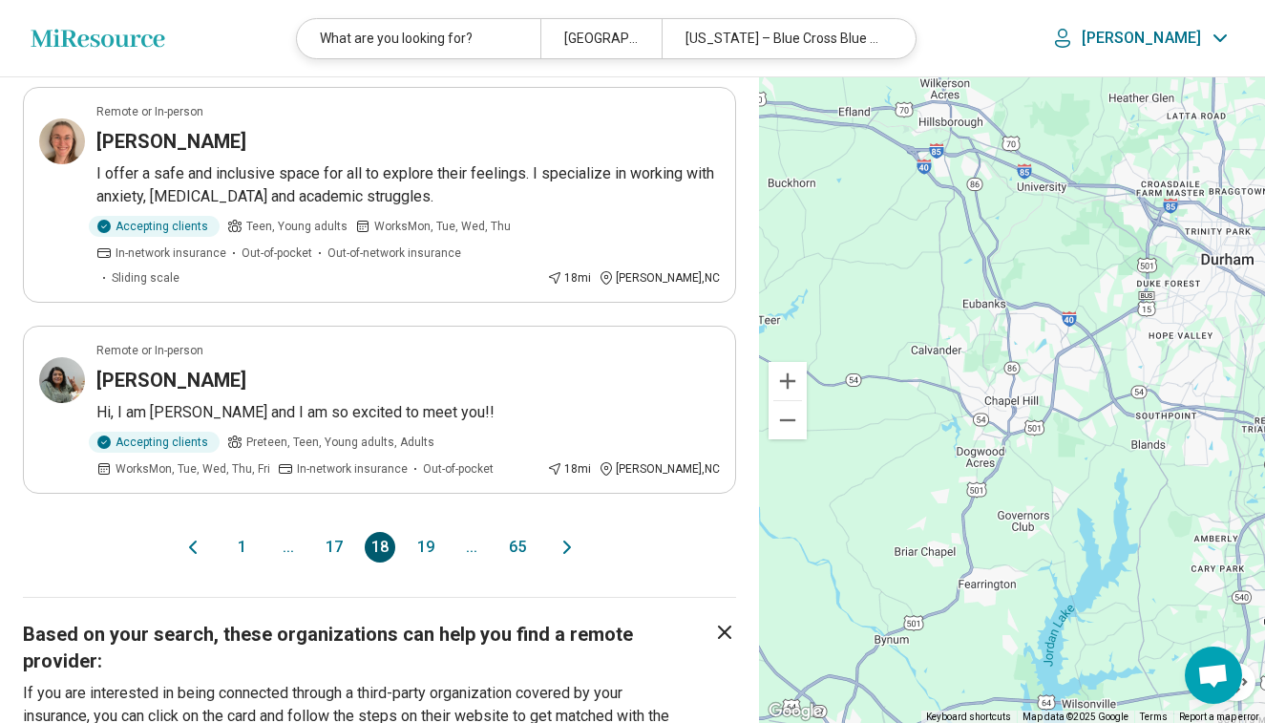
scroll to position [2095, 0]
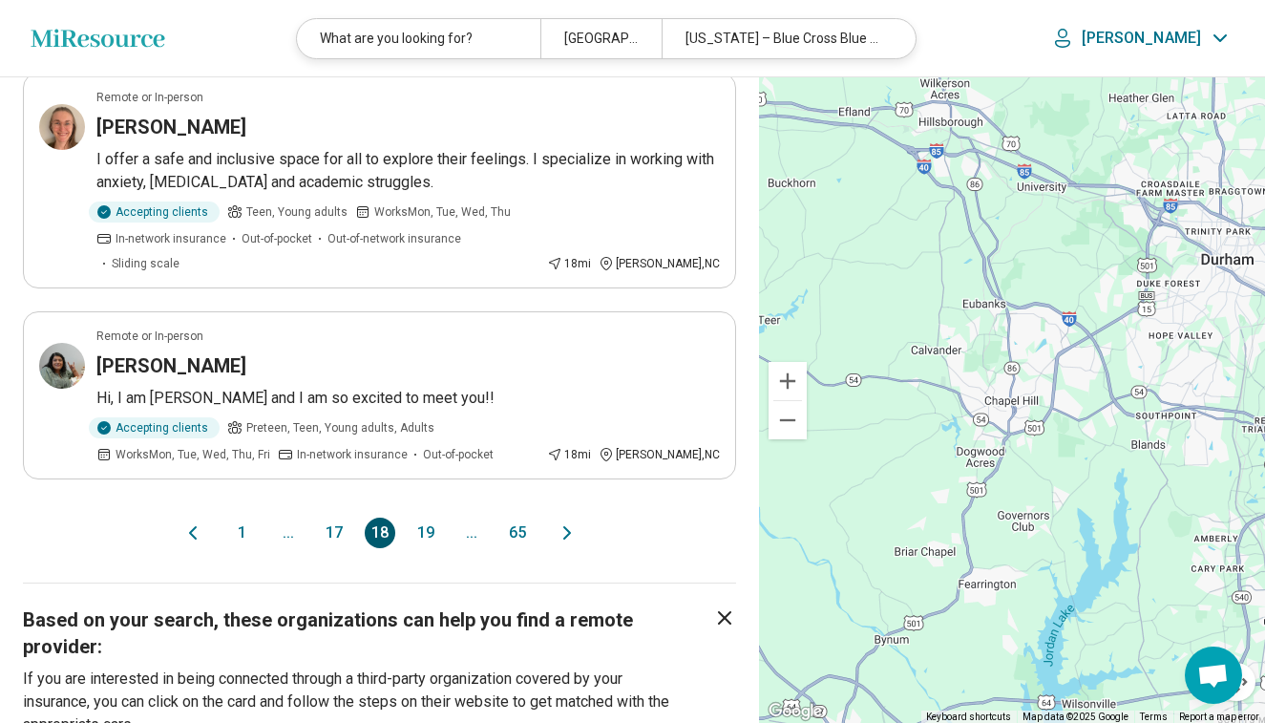
click at [437, 518] on button "19" at bounding box center [426, 533] width 31 height 31
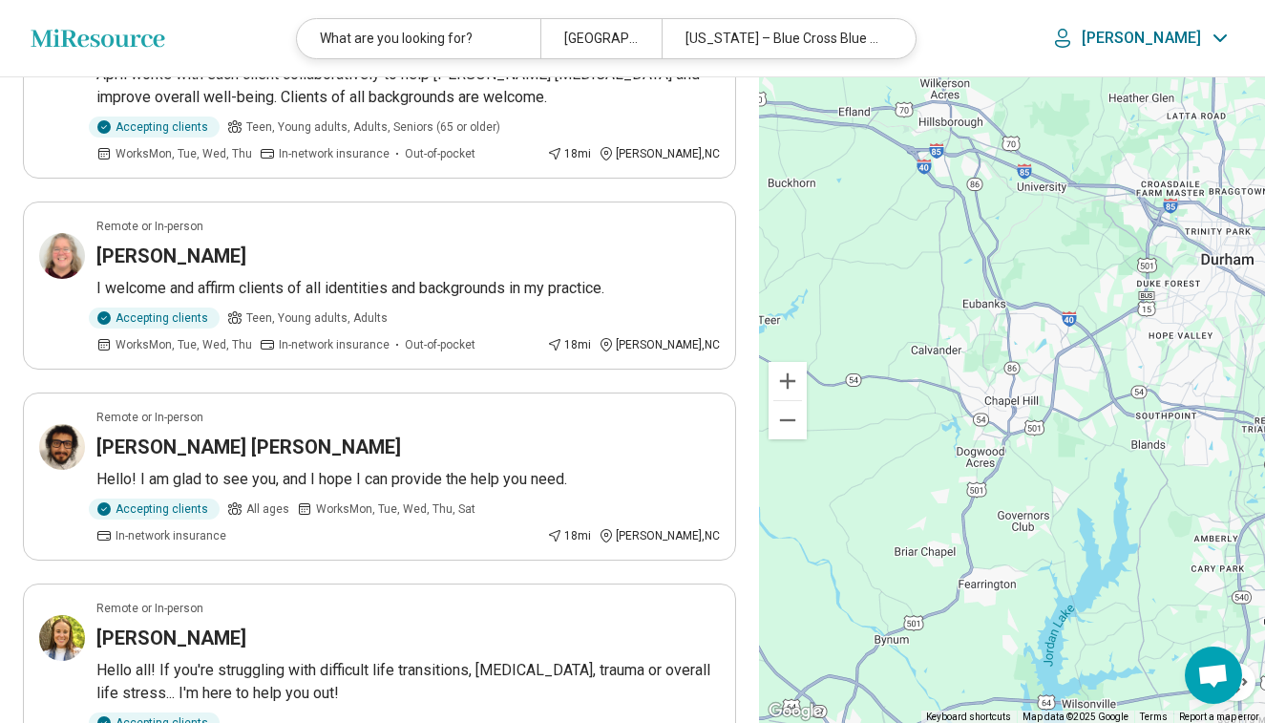
scroll to position [1816, 0]
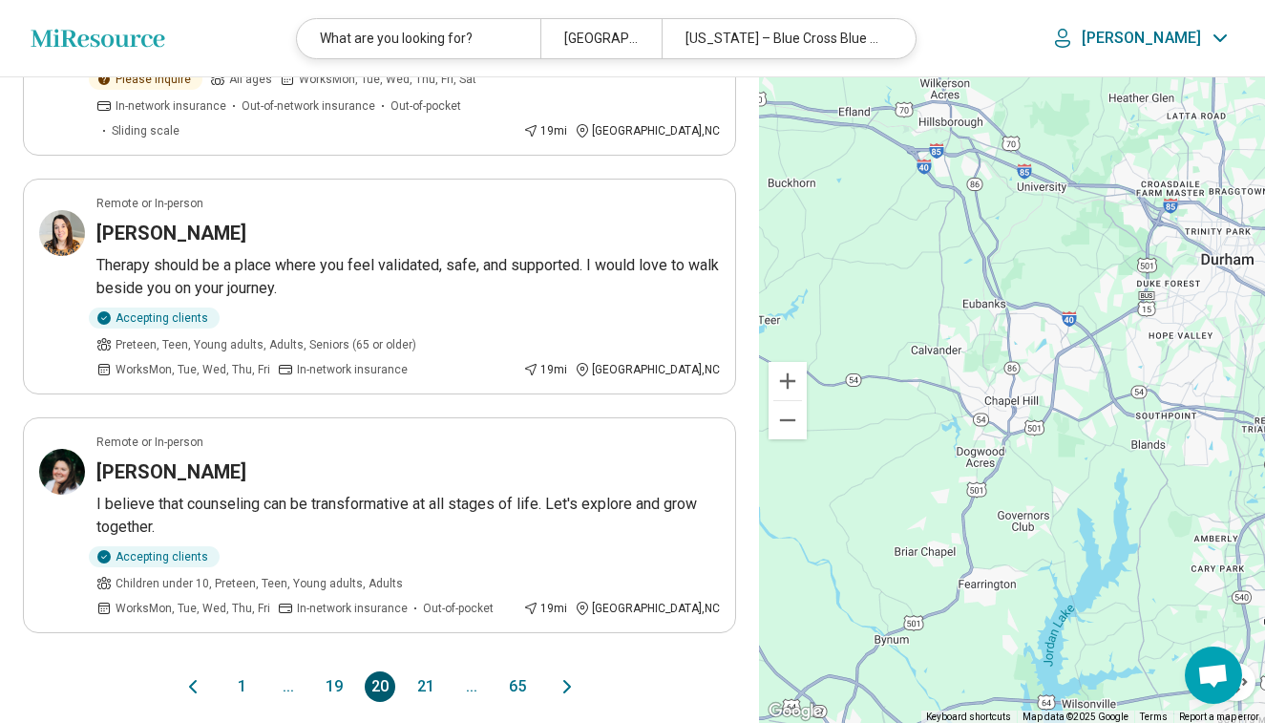
scroll to position [1921, 0]
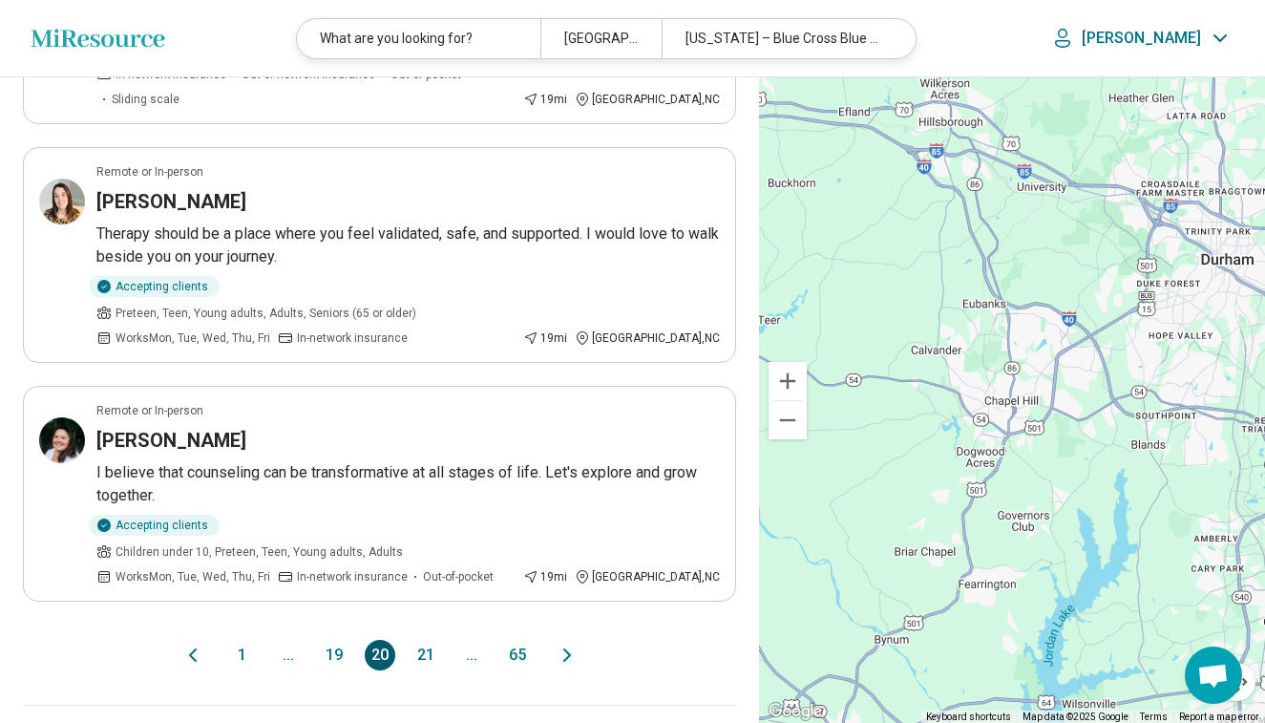
click at [424, 640] on button "21" at bounding box center [426, 655] width 31 height 31
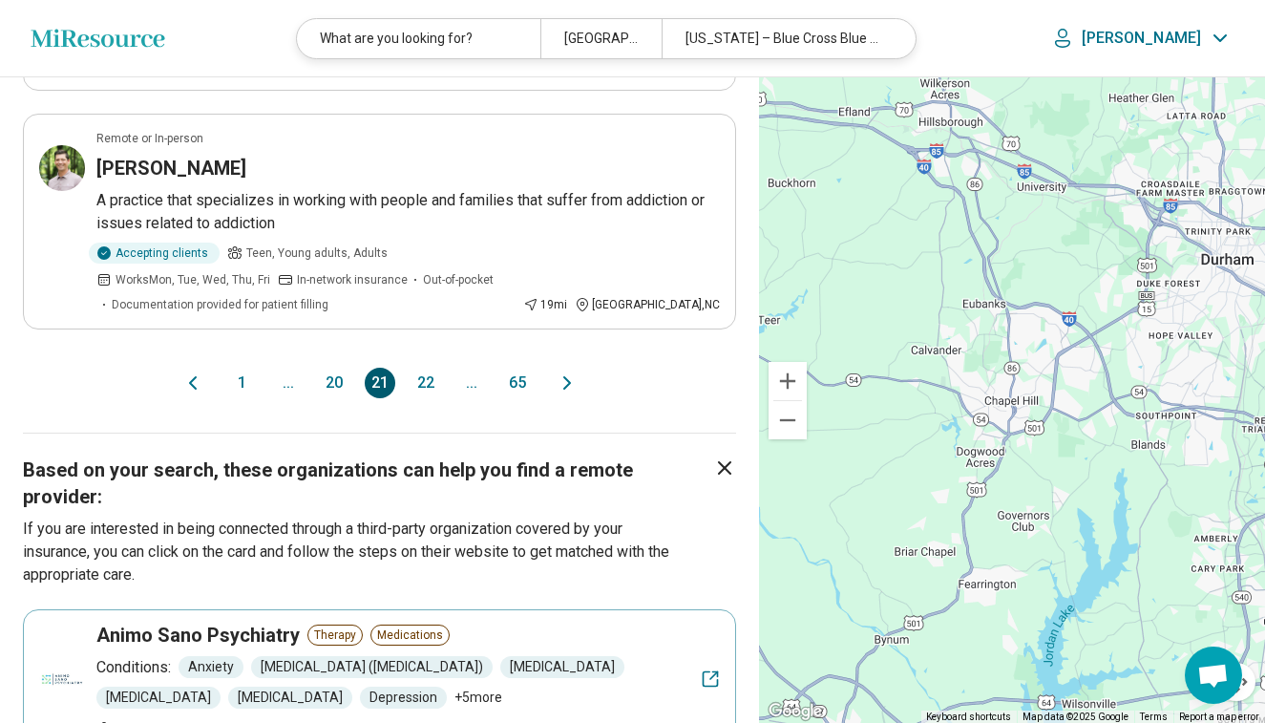
scroll to position [2125, 0]
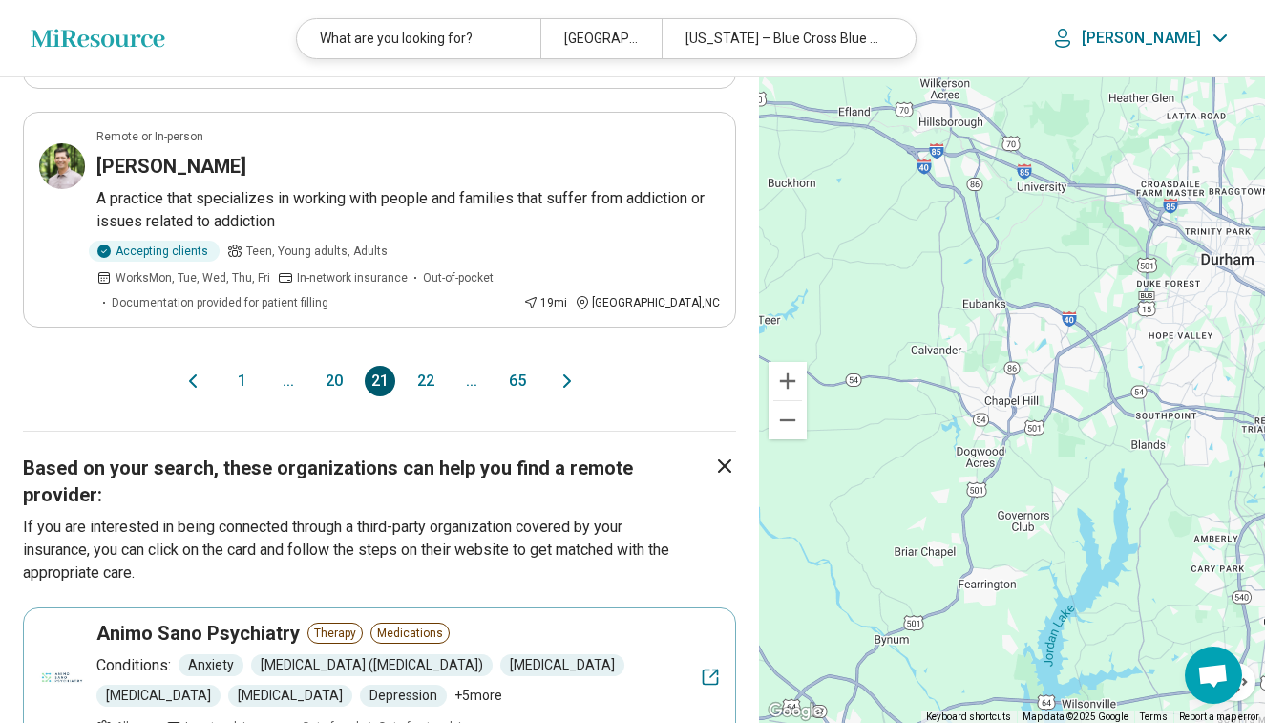
click at [427, 366] on button "22" at bounding box center [426, 381] width 31 height 31
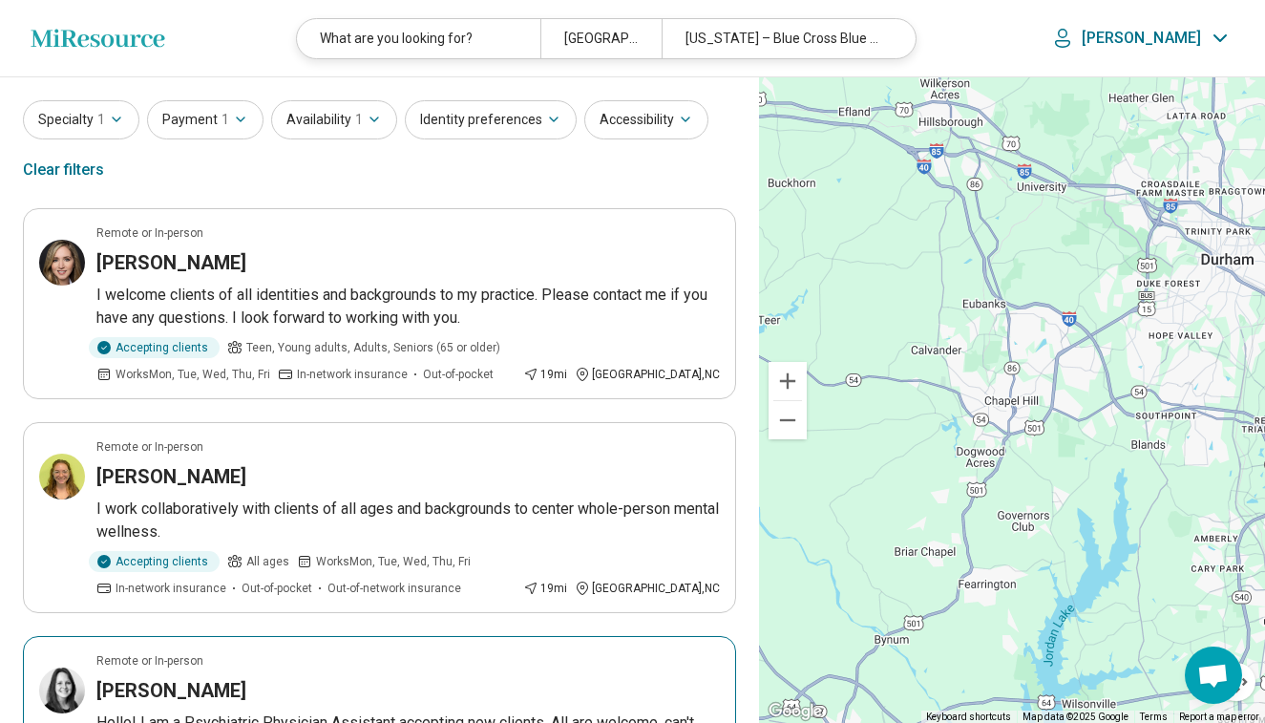
scroll to position [54, 0]
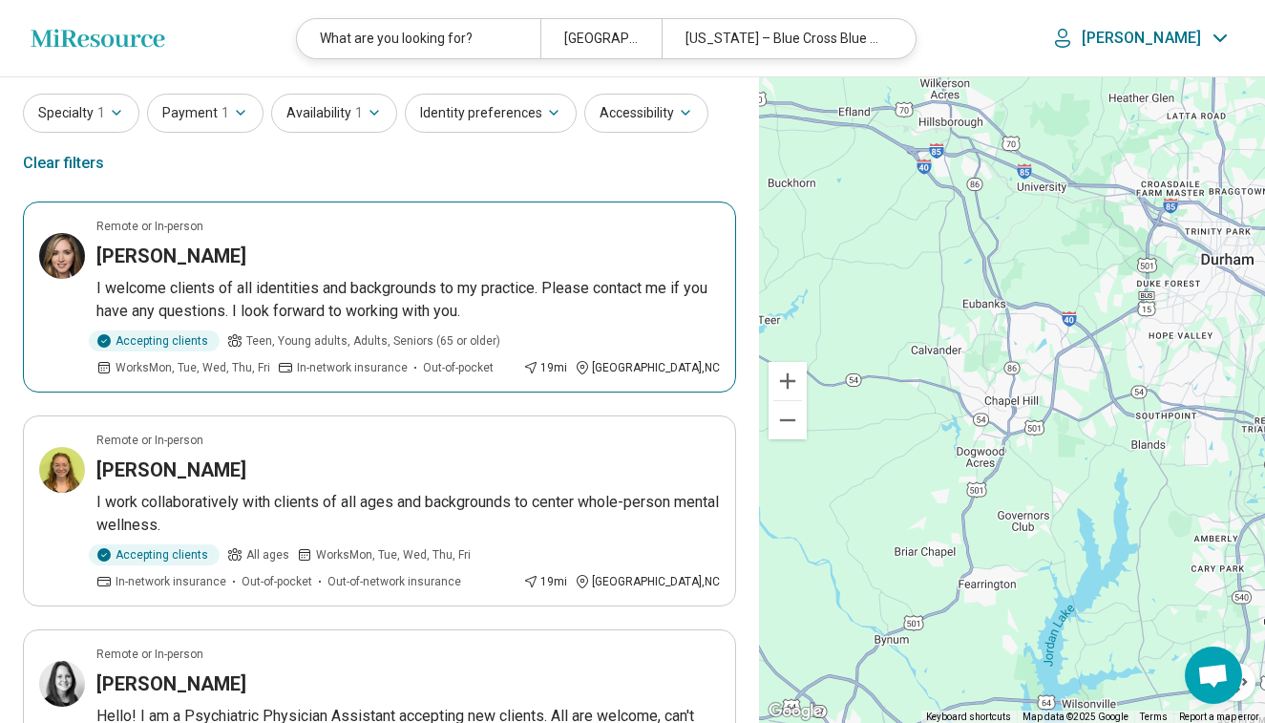
click at [372, 288] on p "I welcome clients of all identities and backgrounds to my practice. Please cont…" at bounding box center [408, 300] width 624 height 46
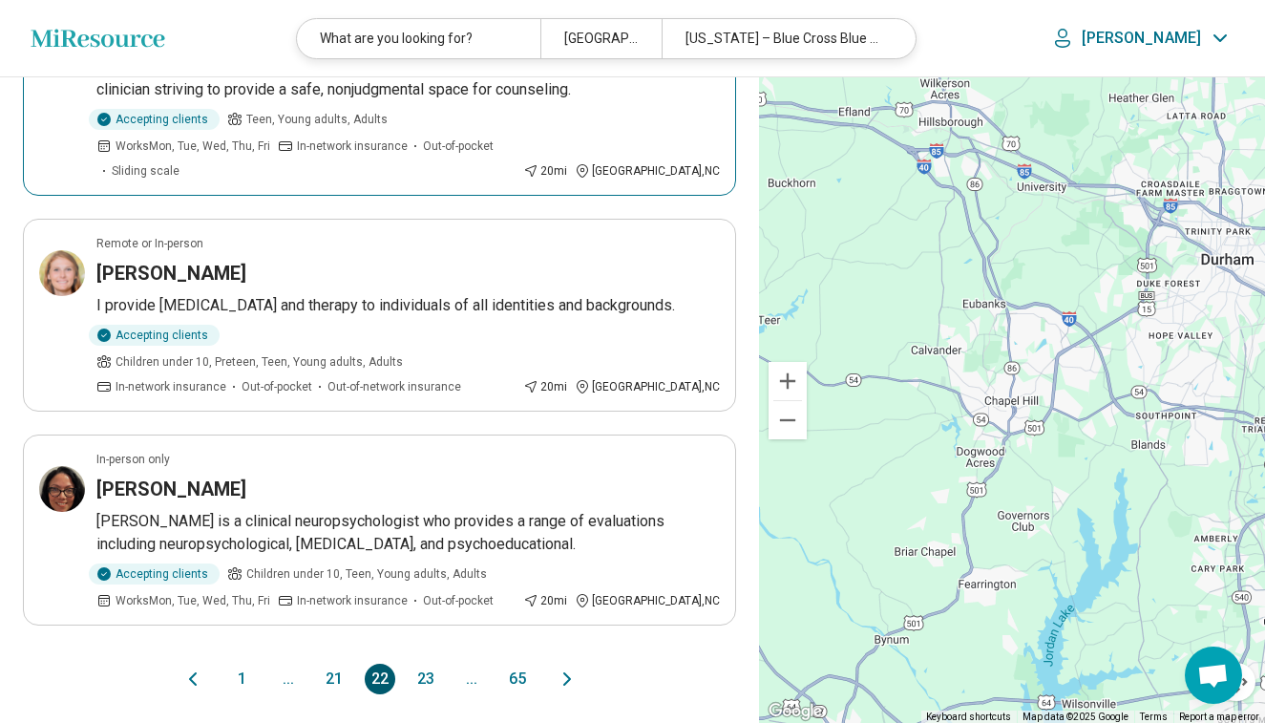
scroll to position [1852, 0]
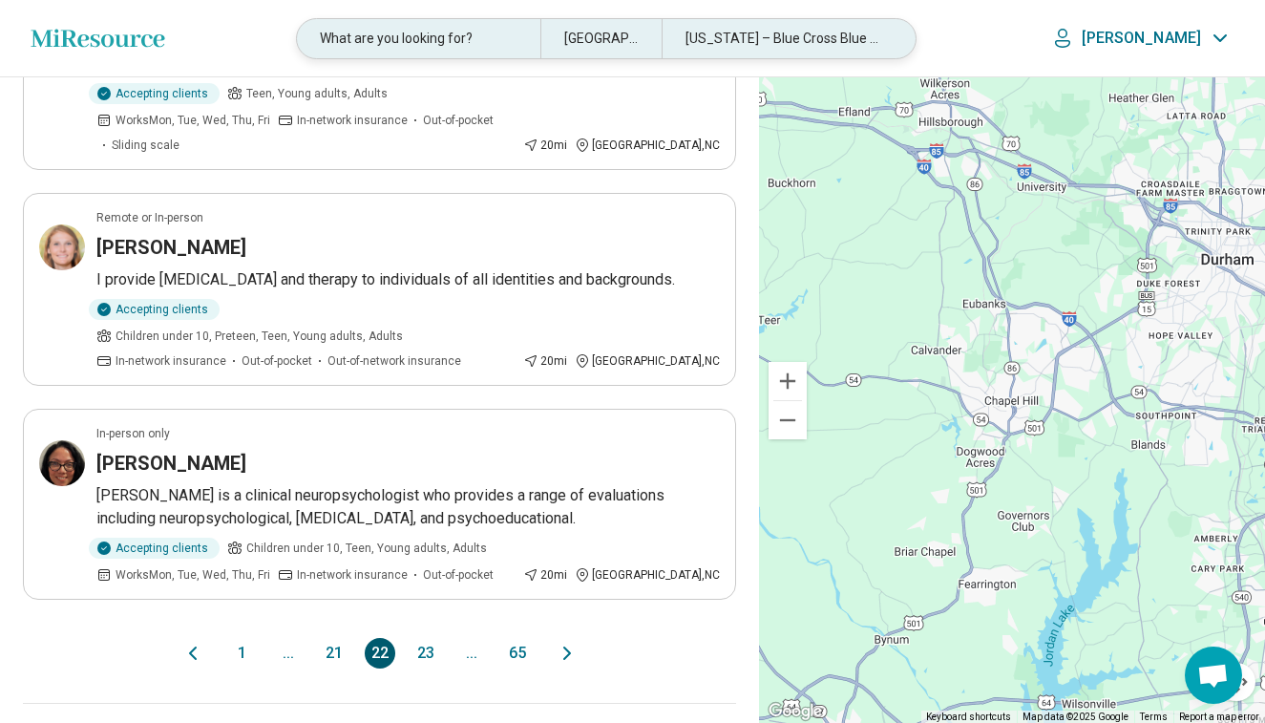
click at [640, 40] on div "Chapel Hill, NC" at bounding box center [600, 38] width 121 height 39
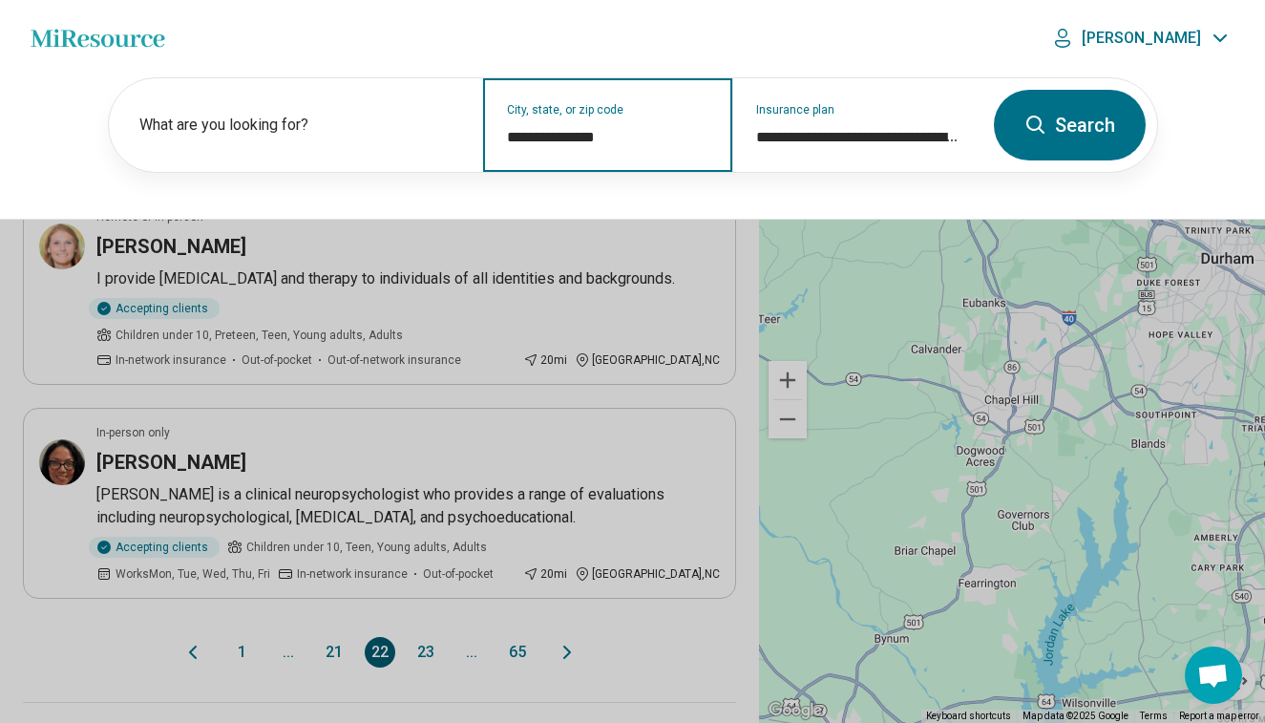
click at [606, 142] on input "**********" at bounding box center [608, 137] width 202 height 23
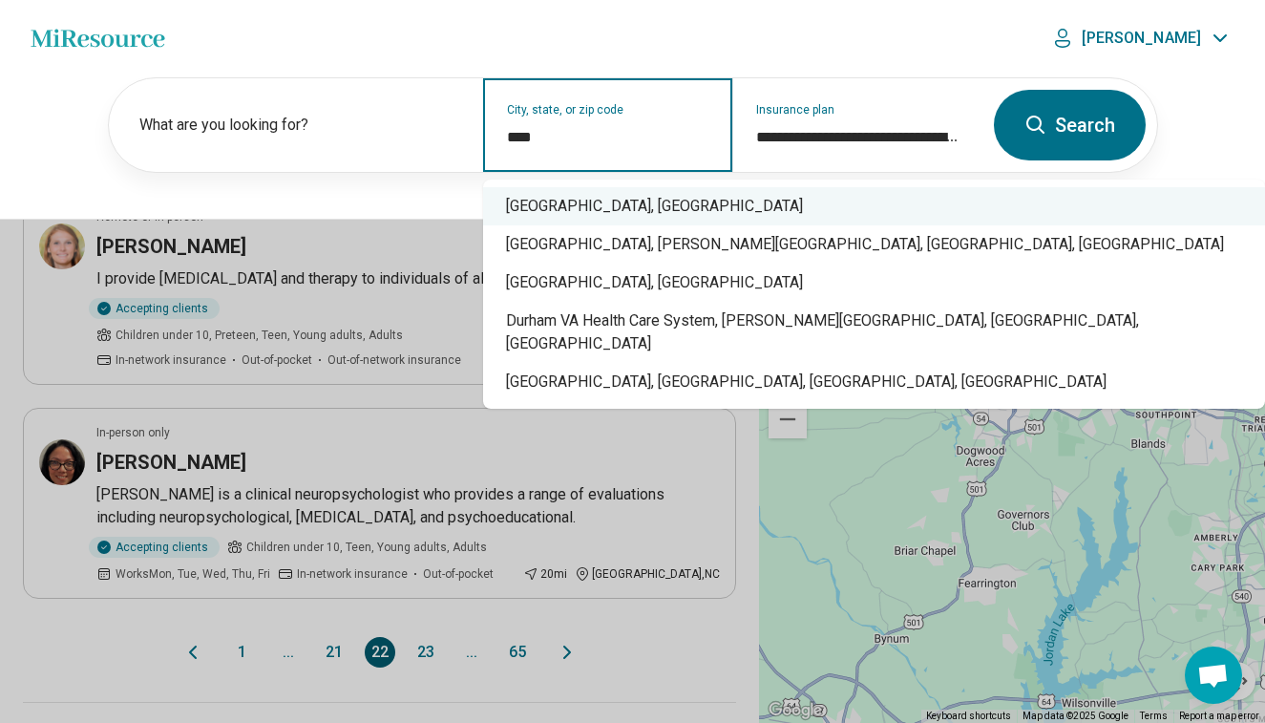
click at [601, 202] on div "Durham, NC" at bounding box center [874, 206] width 782 height 38
type input "**********"
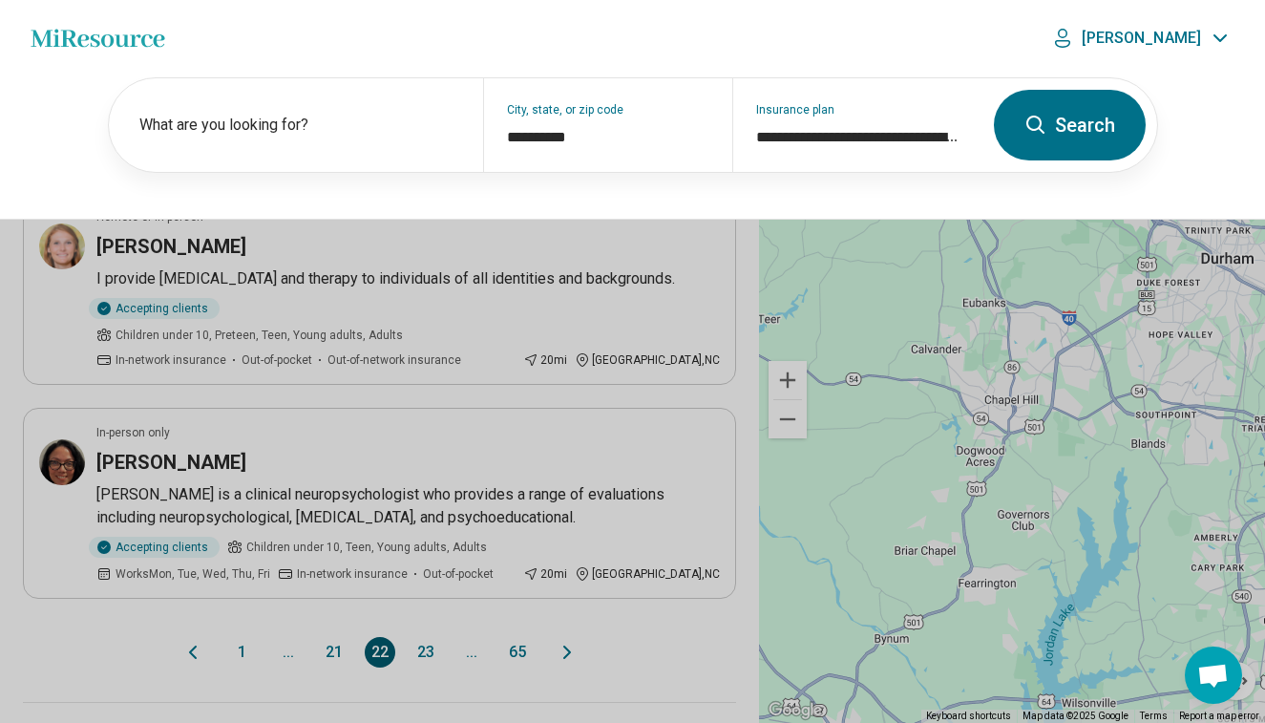
click at [1069, 120] on button "Search" at bounding box center [1070, 125] width 152 height 71
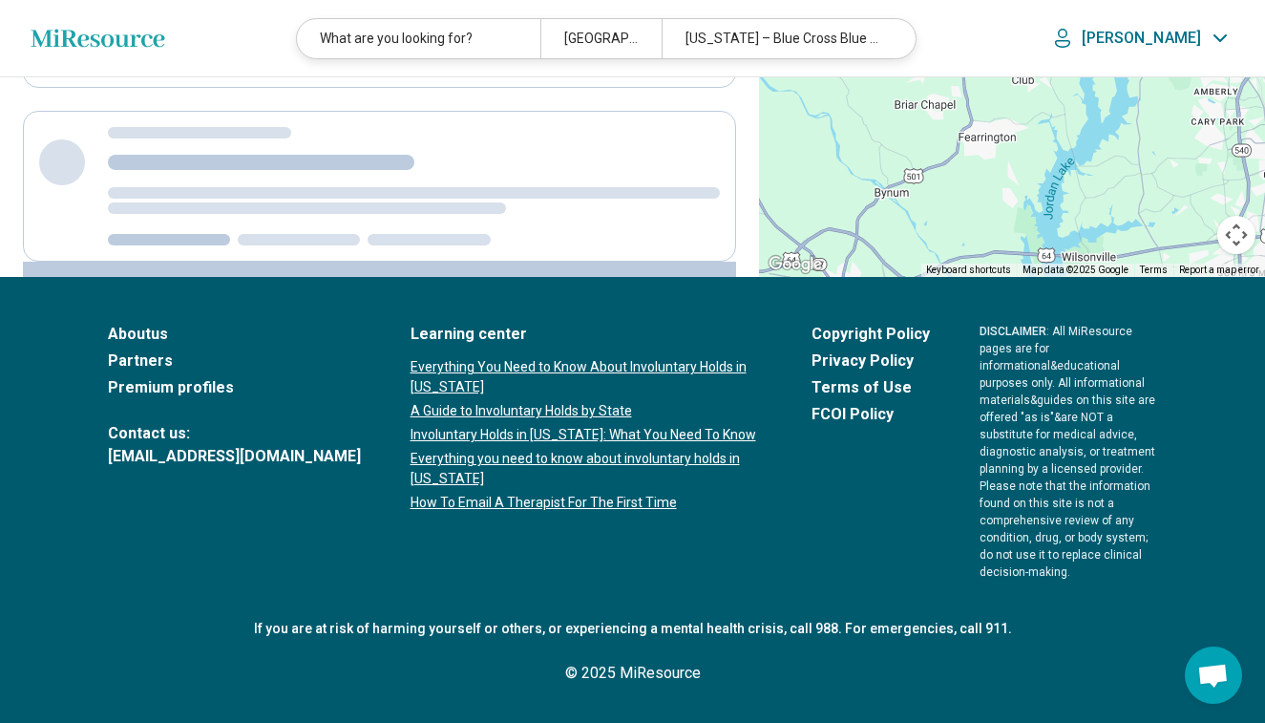
scroll to position [483, 0]
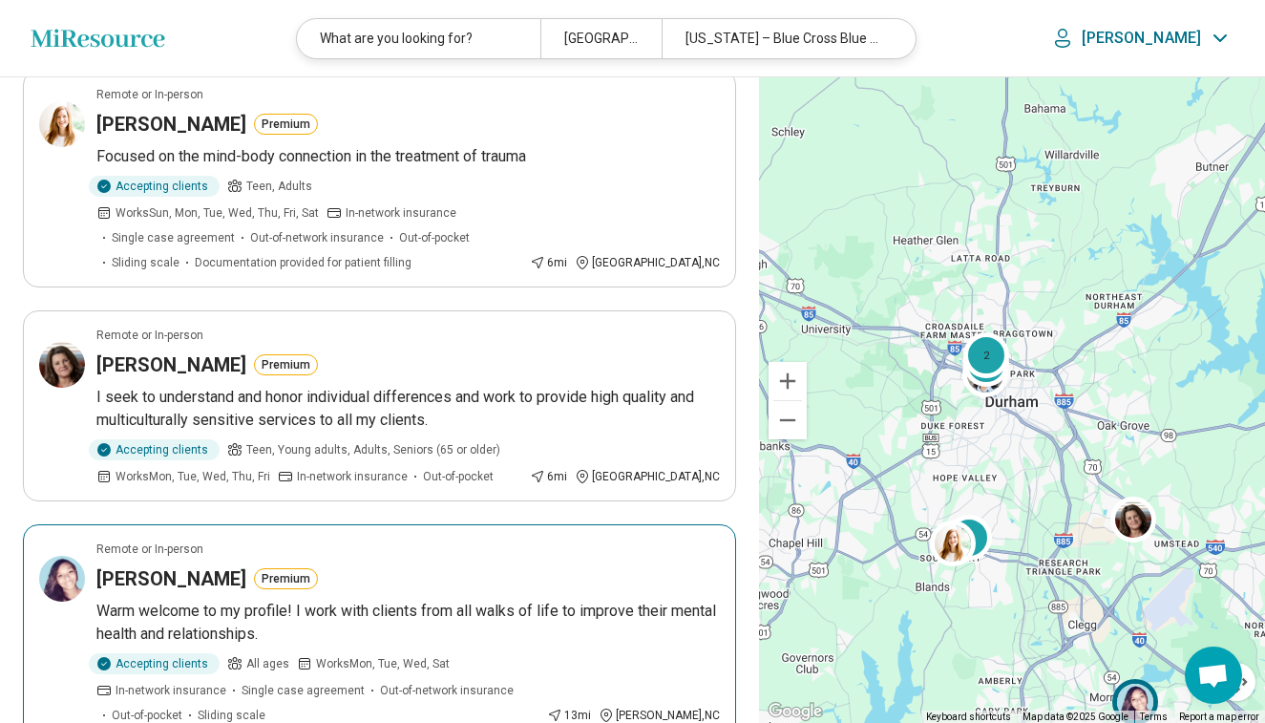
scroll to position [1984, 0]
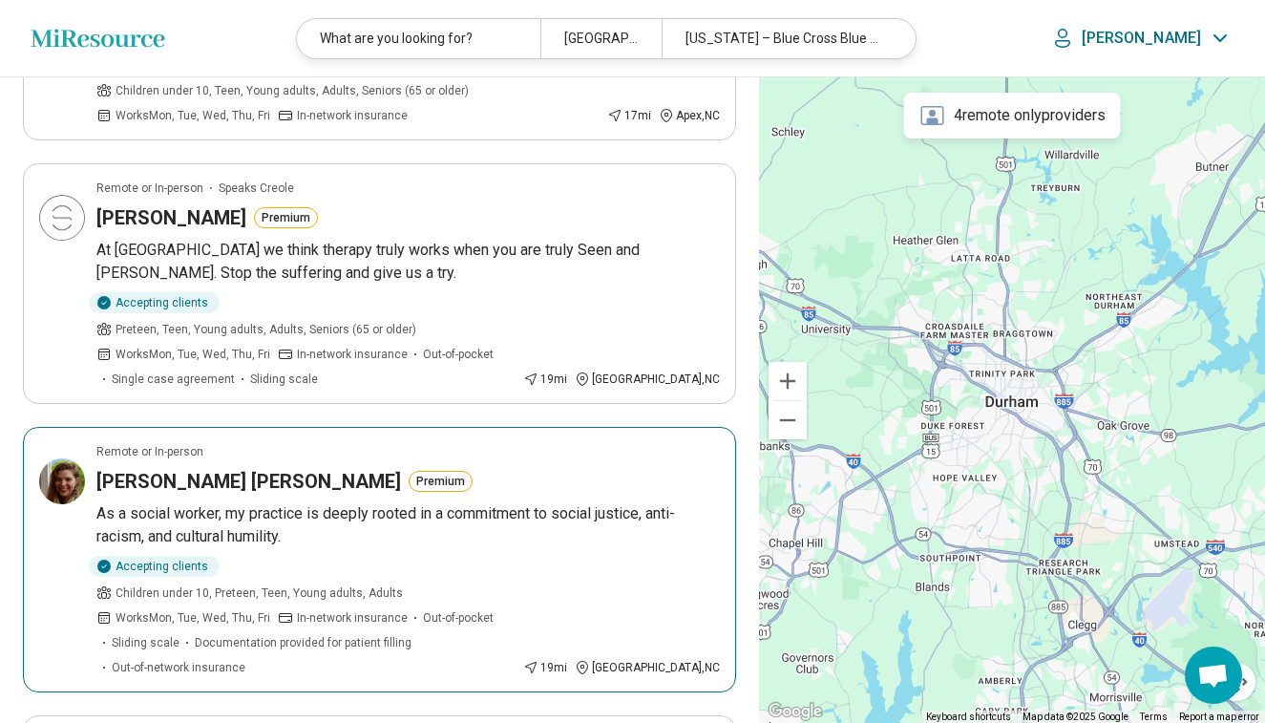
scroll to position [331, 0]
click at [395, 468] on div "Heidi Soto Holgate Premium" at bounding box center [408, 481] width 624 height 27
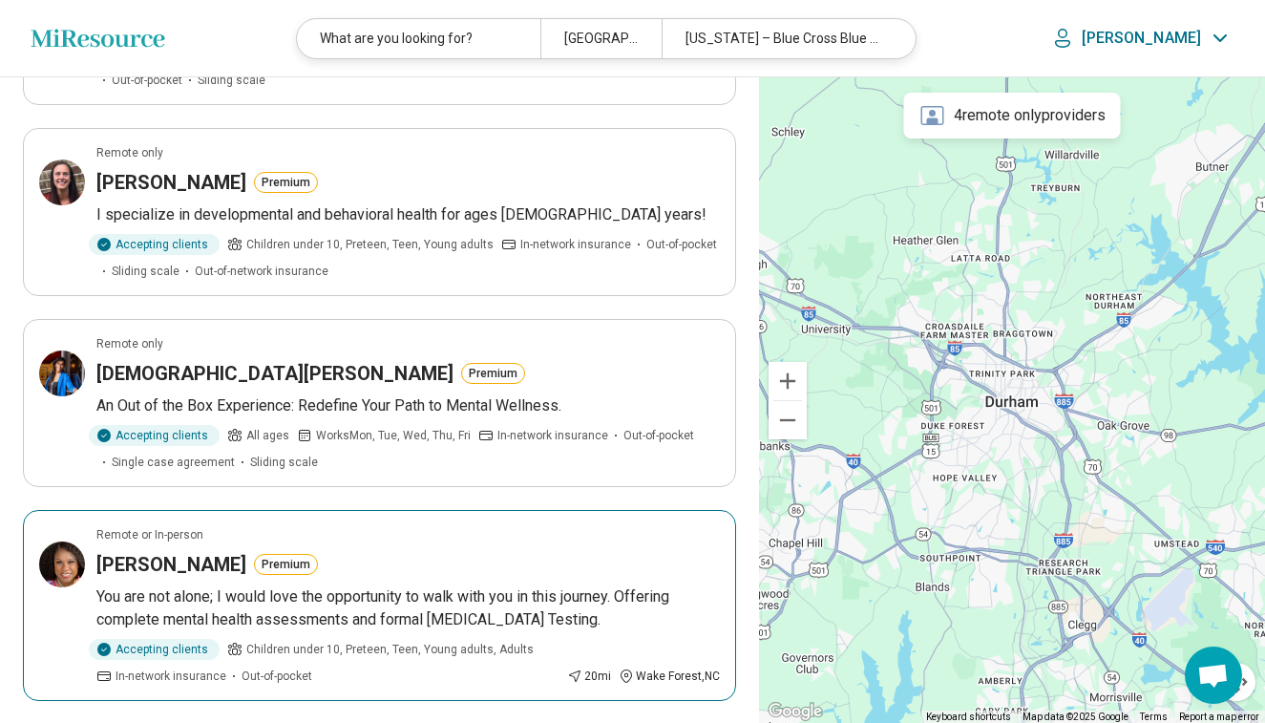
scroll to position [1811, 0]
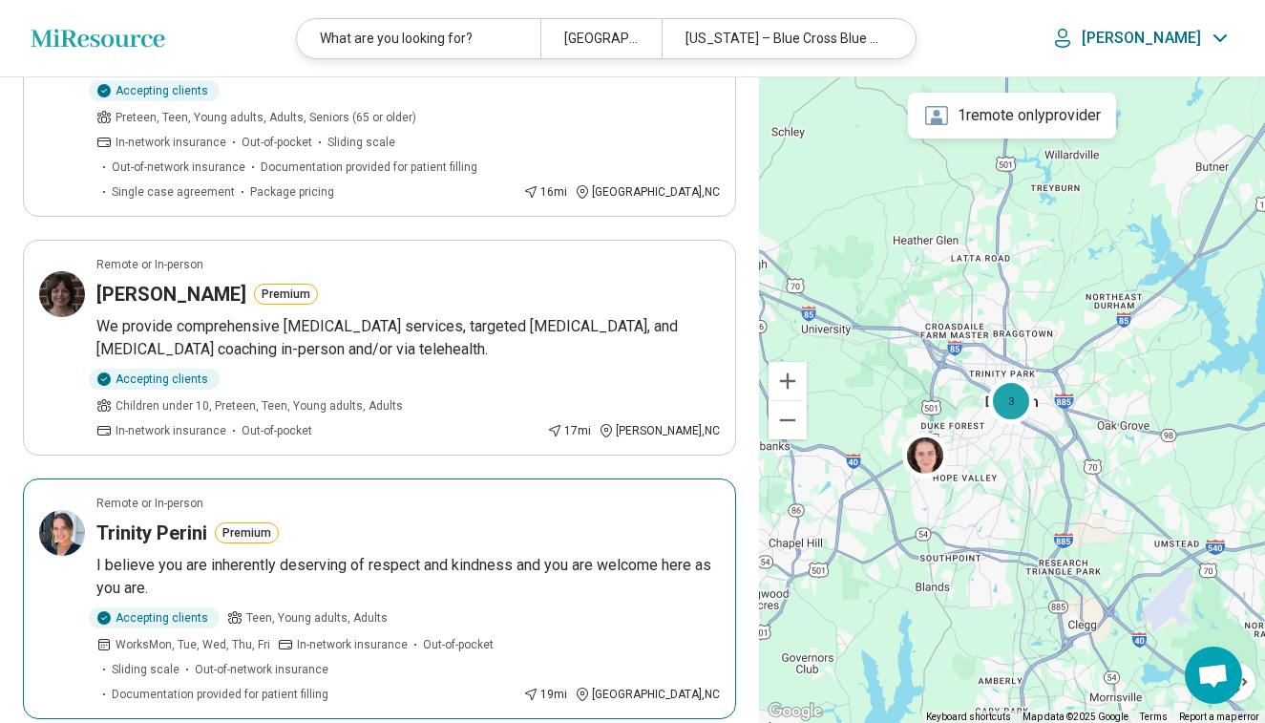
scroll to position [945, 0]
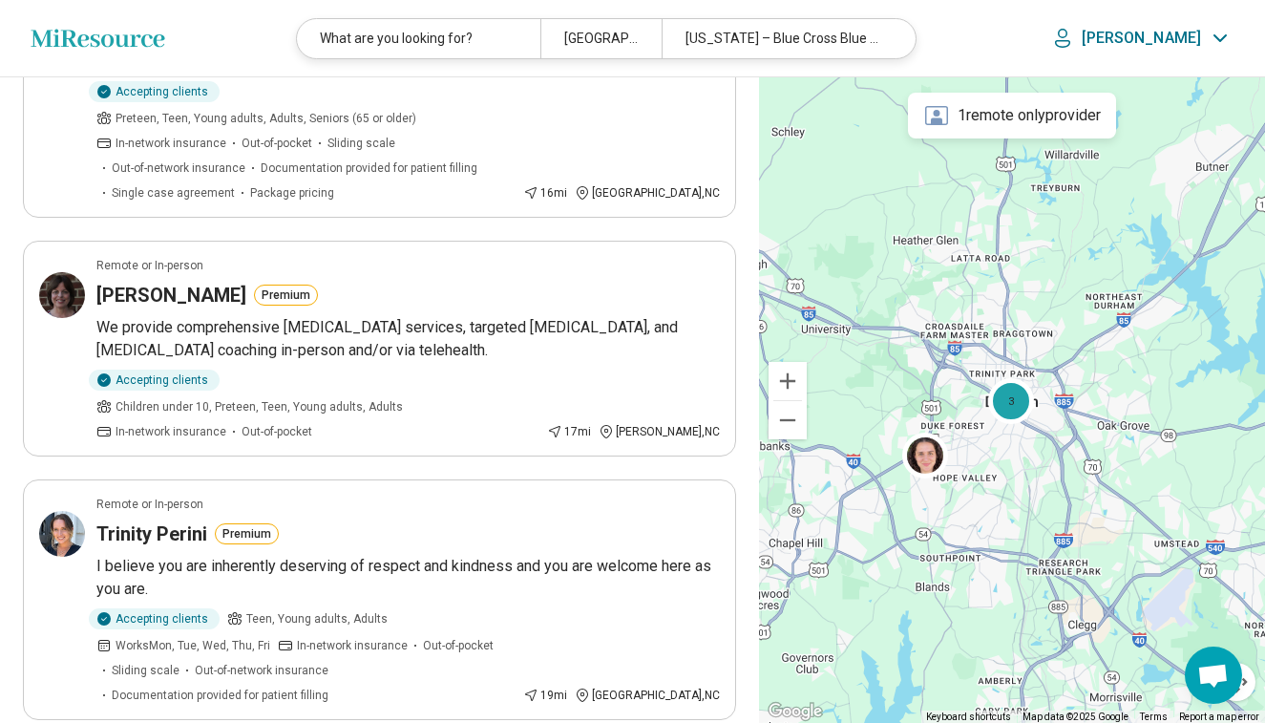
click at [372, 0] on header "Miresource logo What are you looking for? Durham, NC North Carolina – Blue Cros…" at bounding box center [632, 38] width 1265 height 77
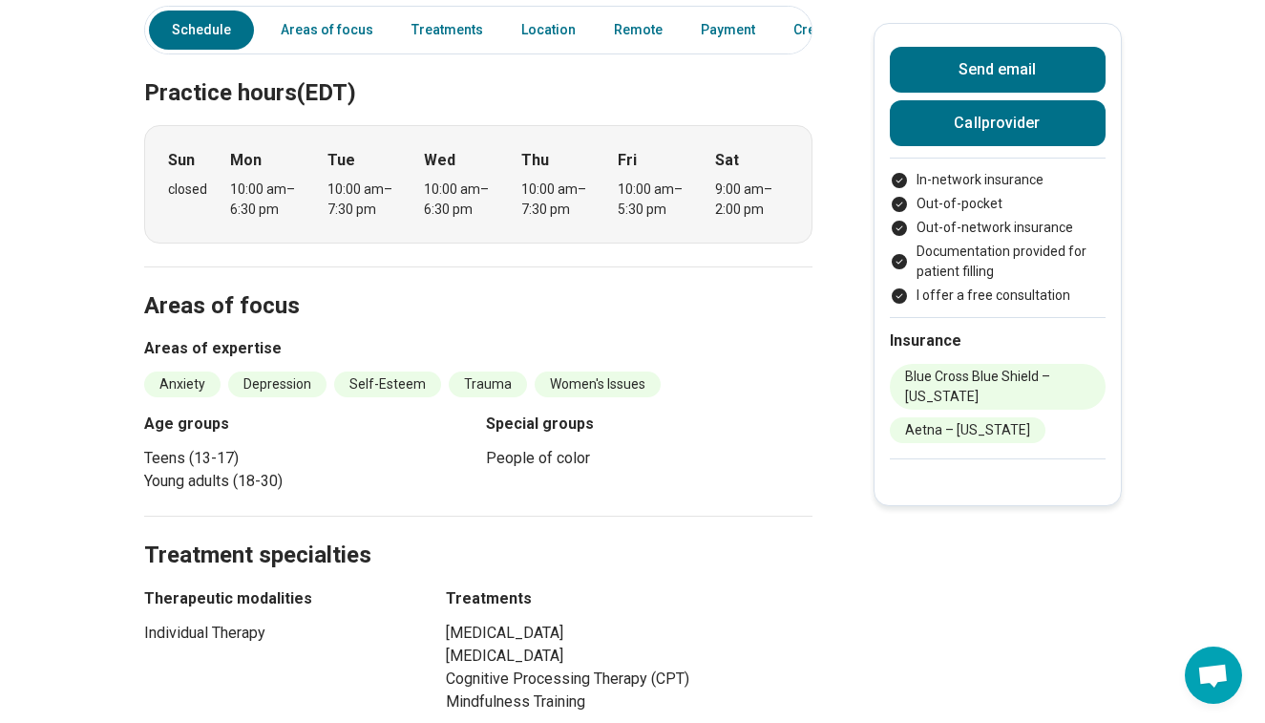
scroll to position [492, 0]
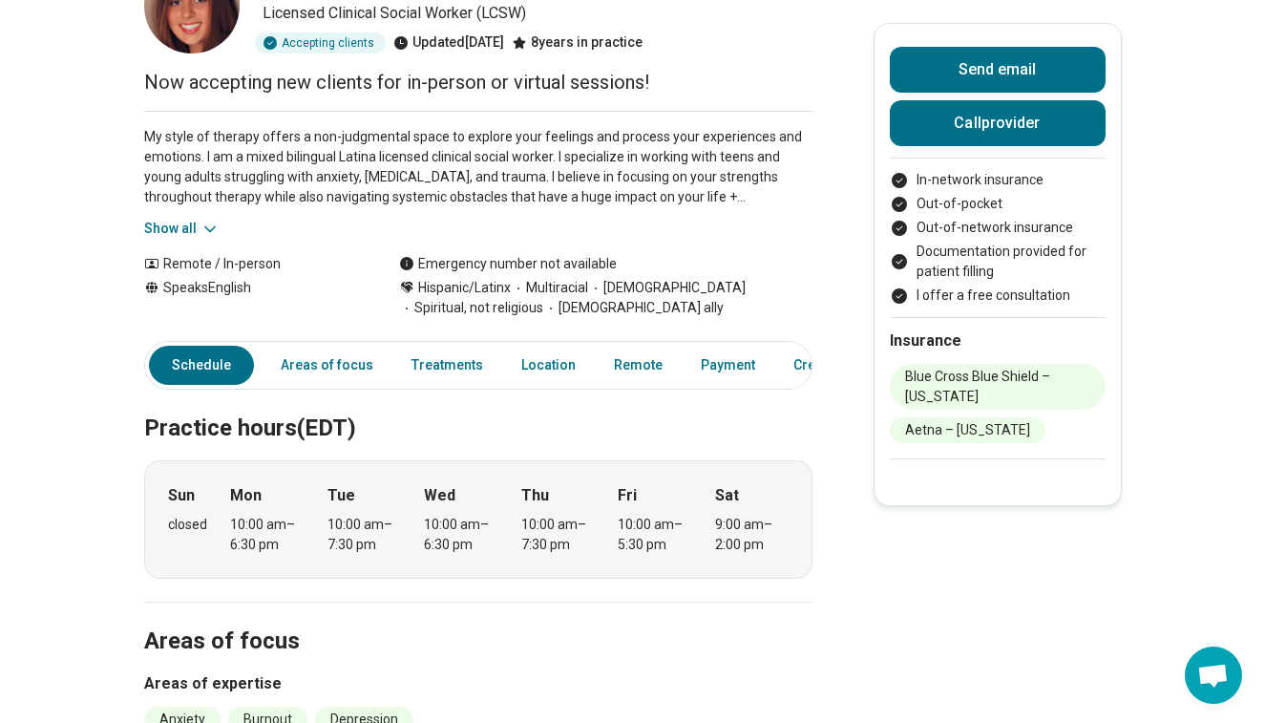
scroll to position [166, 0]
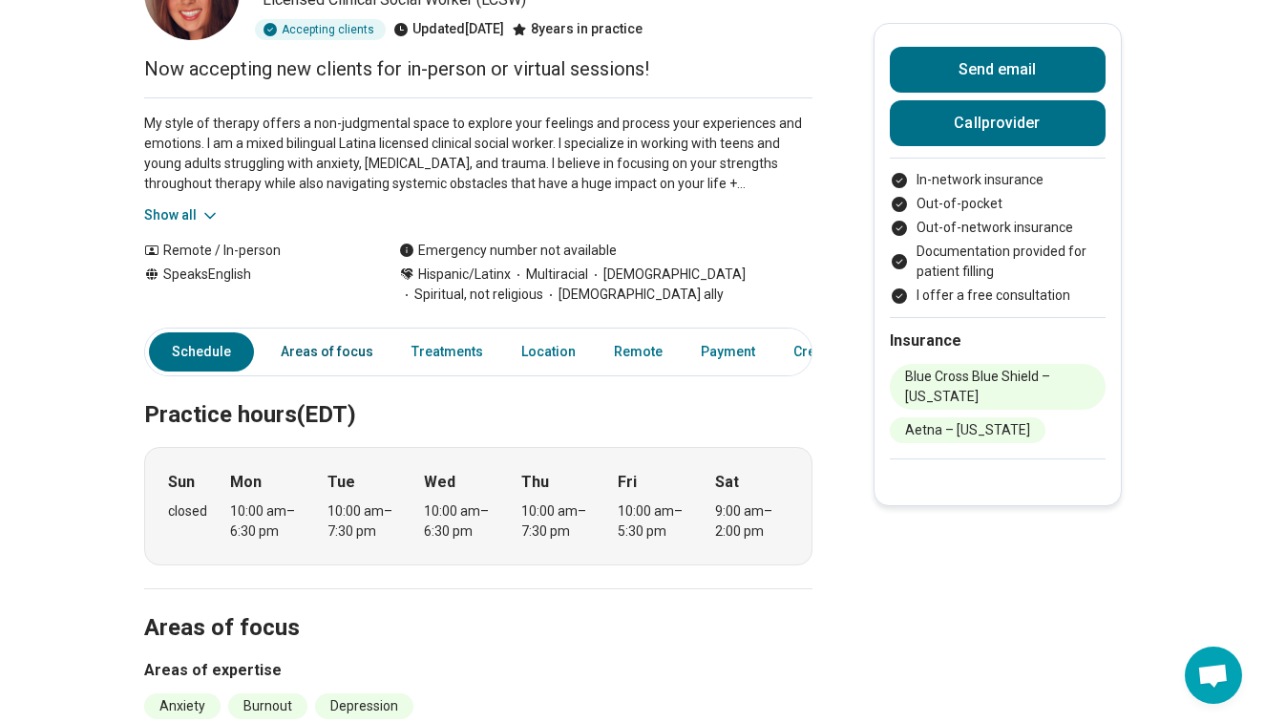
click at [353, 362] on link "Areas of focus" at bounding box center [327, 351] width 116 height 39
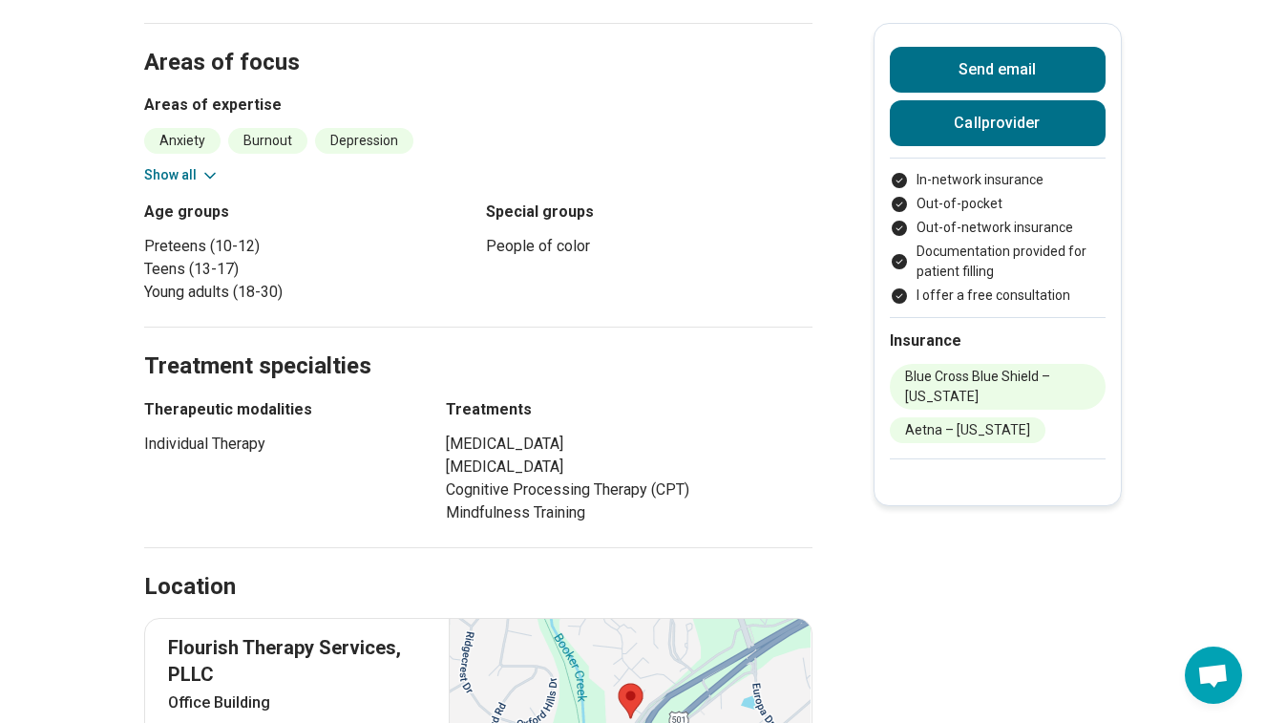
click at [216, 166] on icon at bounding box center [210, 175] width 19 height 19
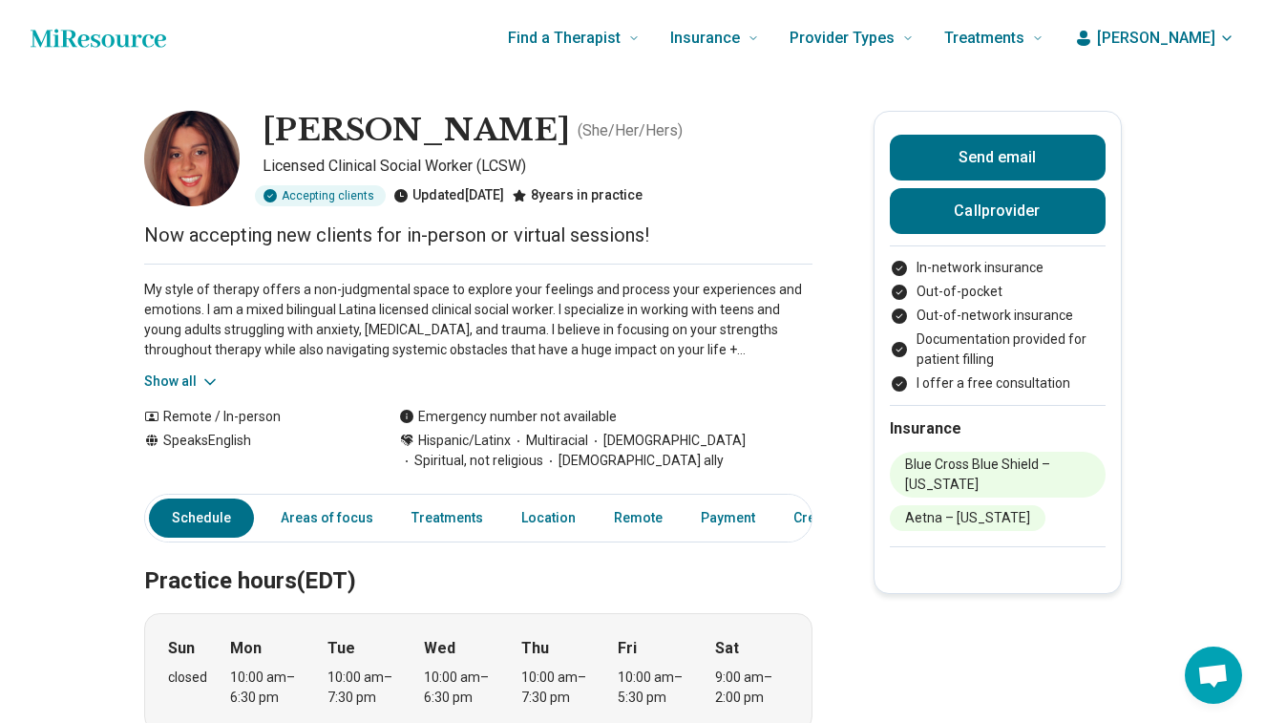
scroll to position [0, 0]
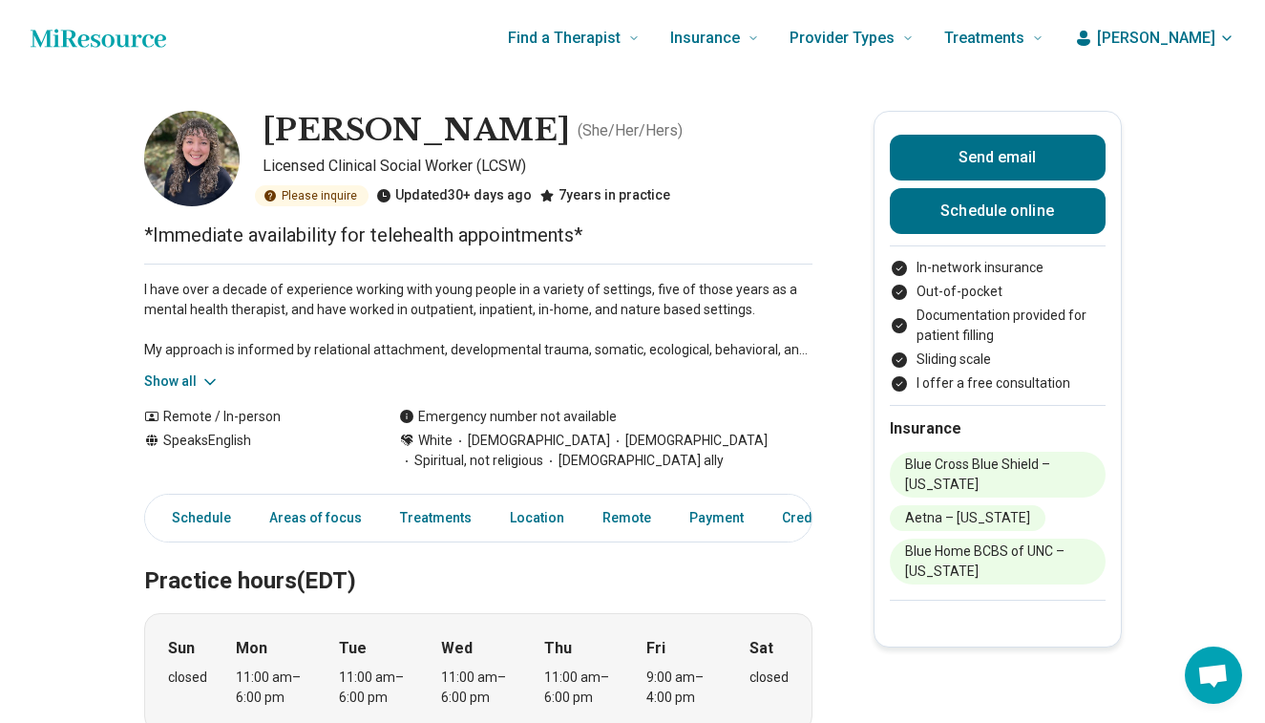
click at [202, 378] on icon at bounding box center [210, 381] width 19 height 19
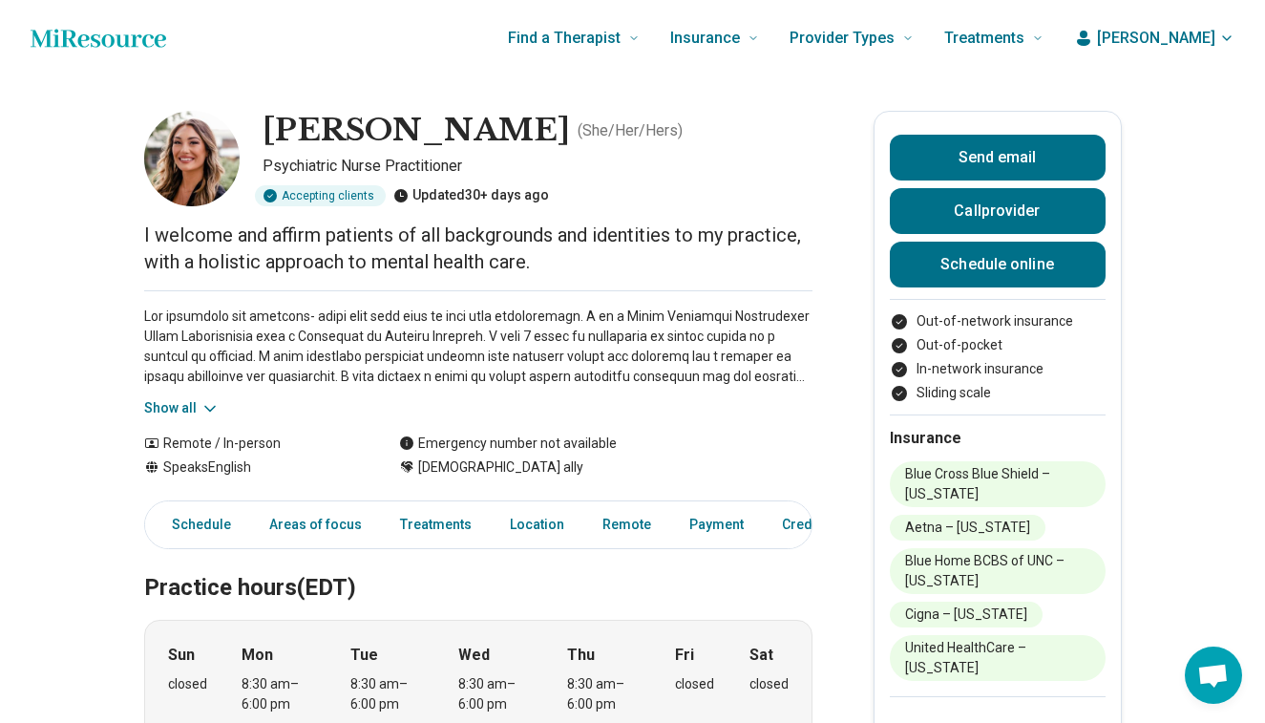
click at [194, 400] on button "Show all" at bounding box center [181, 408] width 75 height 20
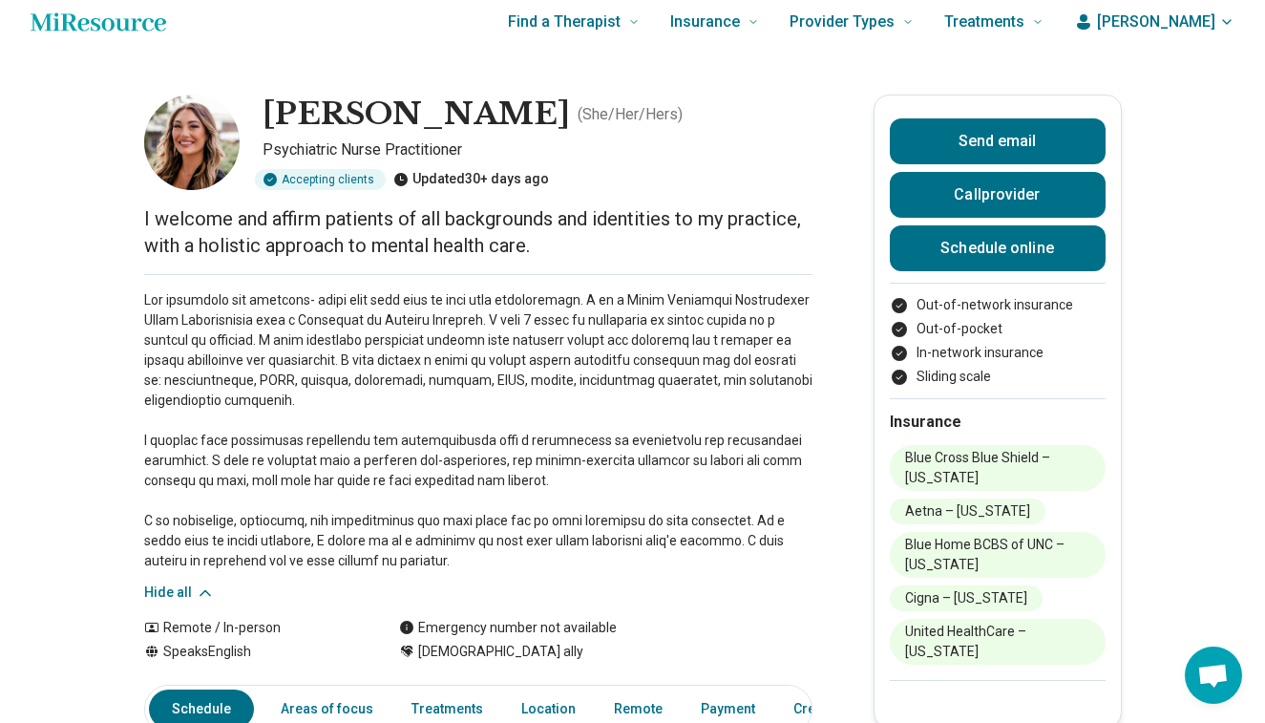
scroll to position [16, 0]
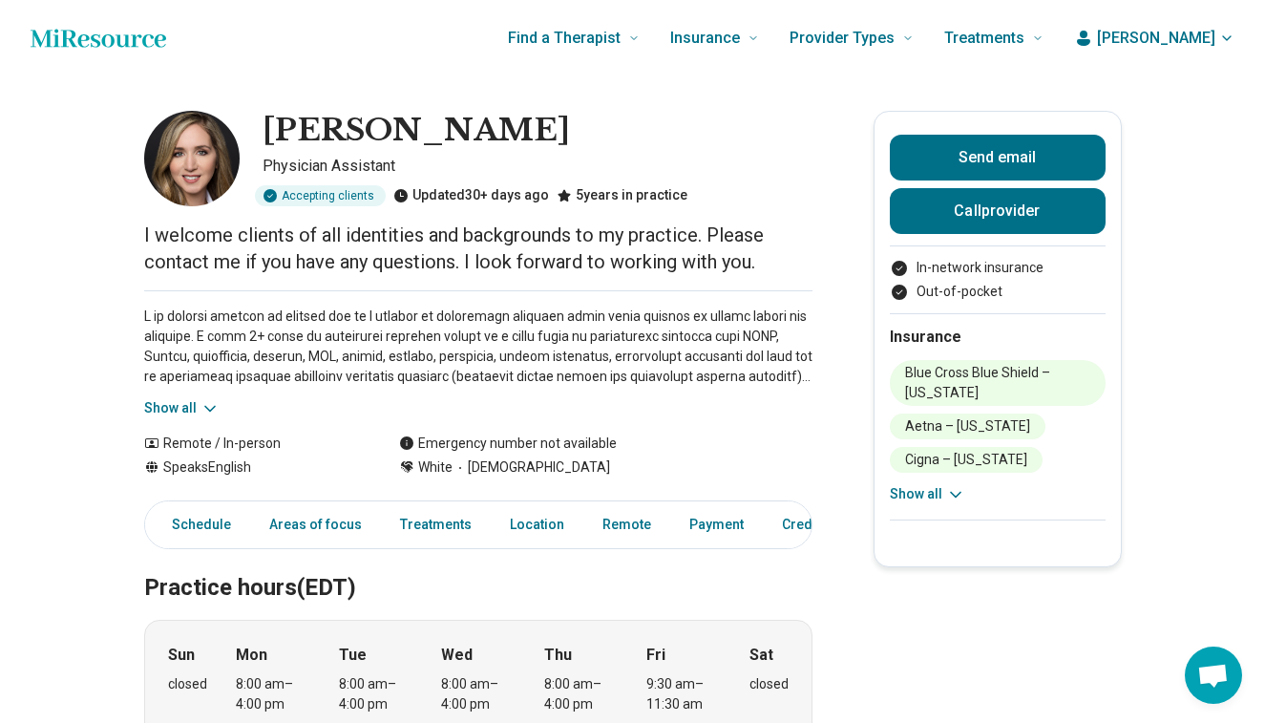
click at [415, 396] on div "Show all" at bounding box center [478, 354] width 668 height 128
click at [204, 401] on icon at bounding box center [210, 408] width 19 height 19
